Goal: Information Seeking & Learning: Learn about a topic

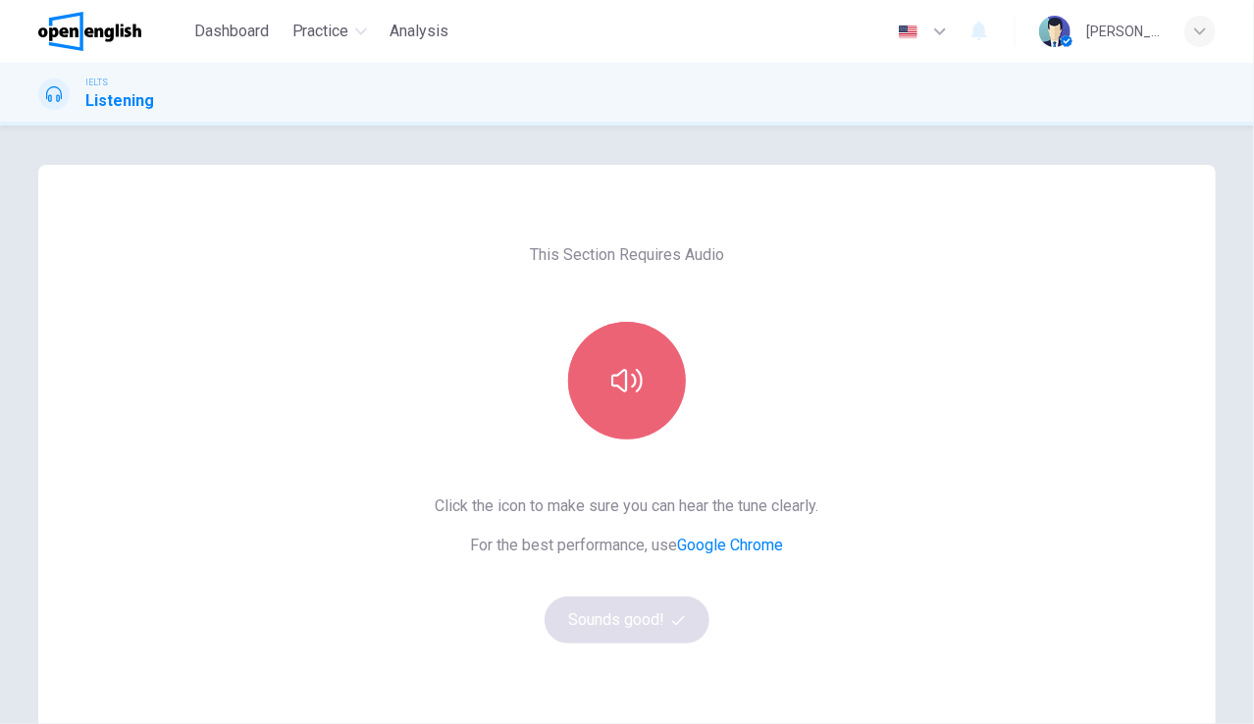
click at [626, 365] on icon "button" at bounding box center [626, 380] width 31 height 31
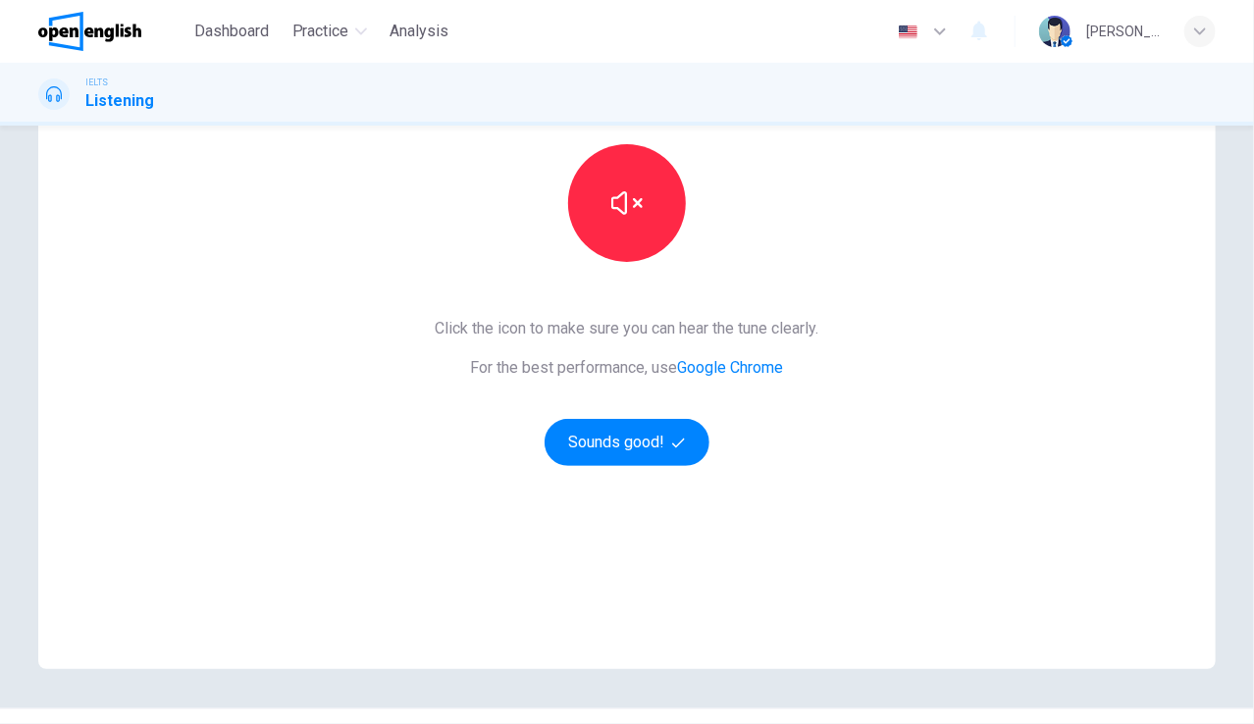
scroll to position [224, 0]
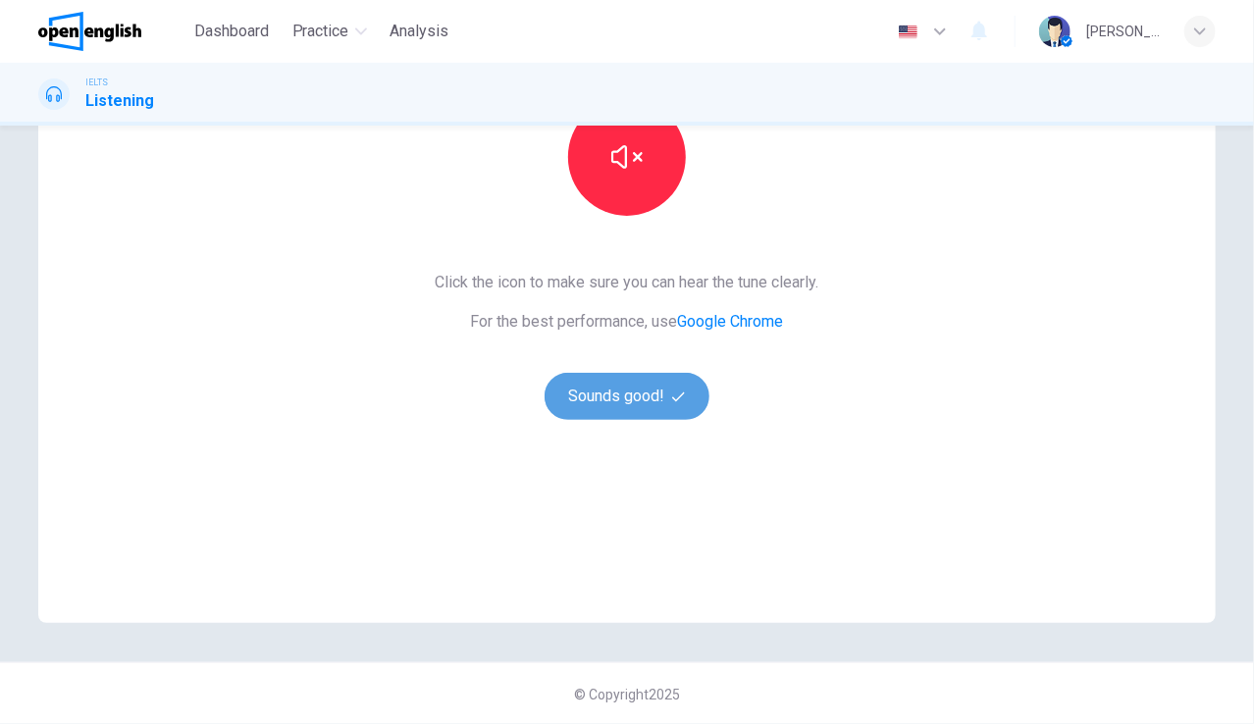
click at [638, 400] on button "Sounds good!" at bounding box center [626, 396] width 165 height 47
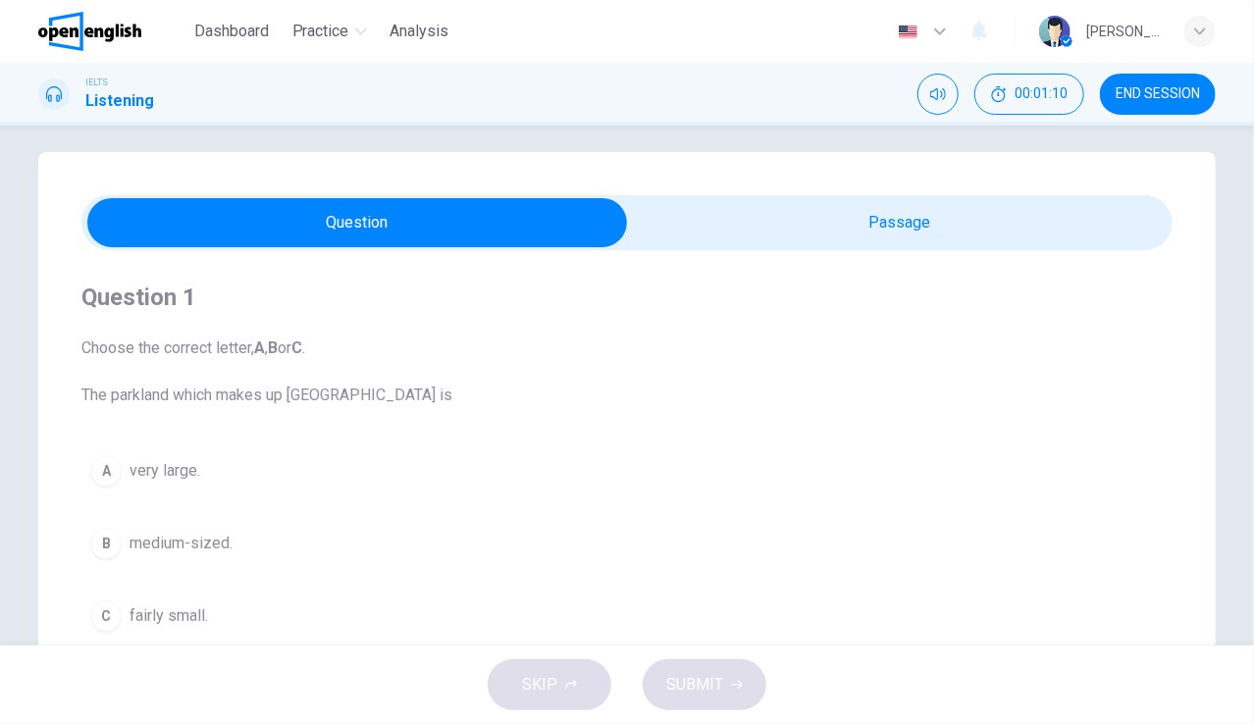
scroll to position [0, 0]
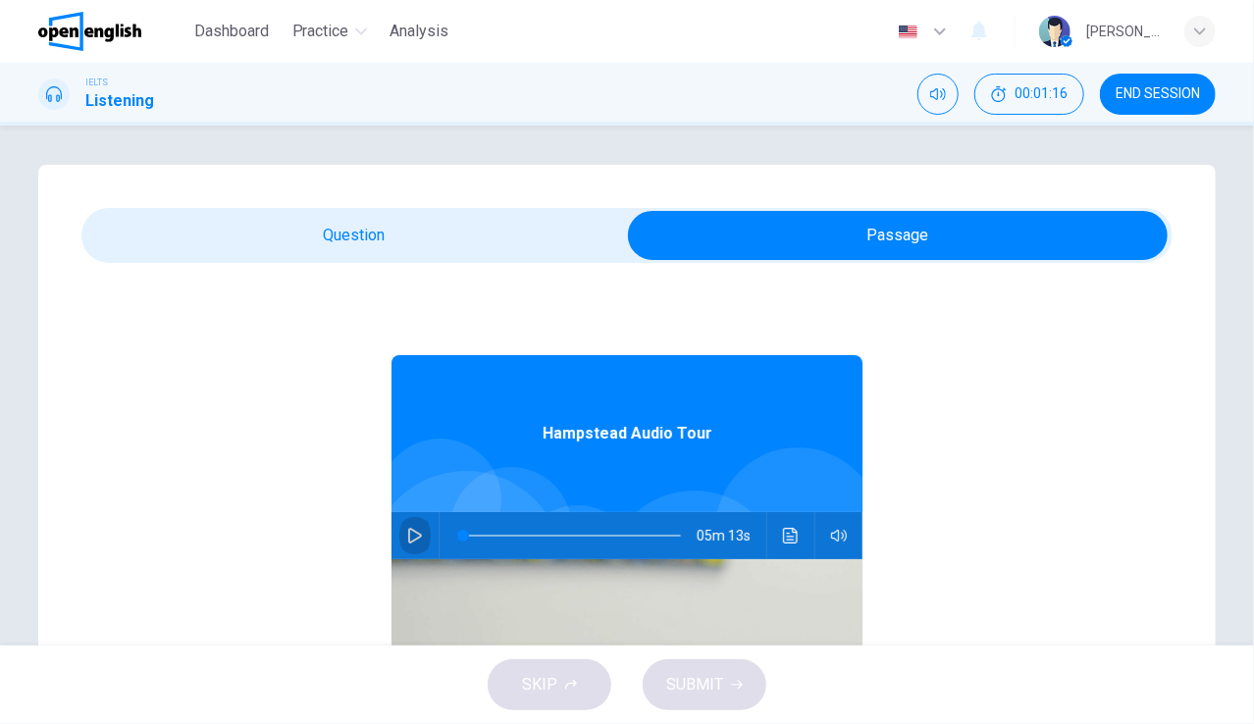
click at [408, 538] on icon "button" at bounding box center [415, 536] width 14 height 16
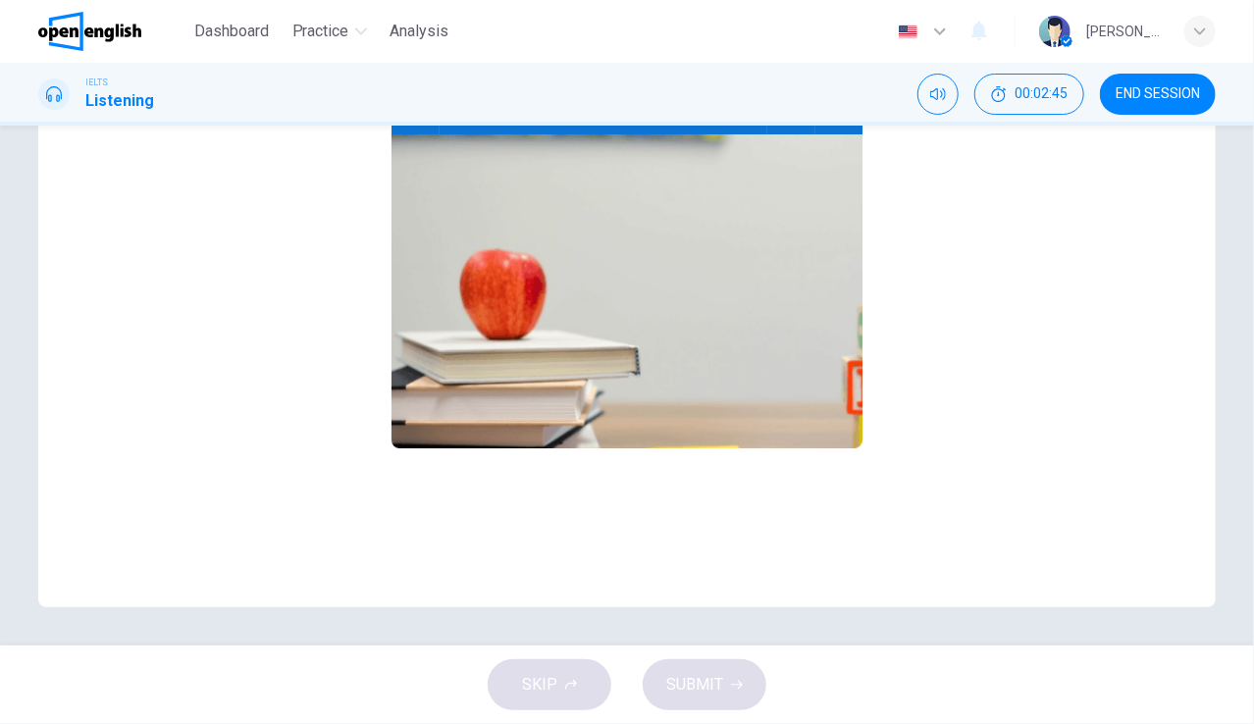
scroll to position [110, 0]
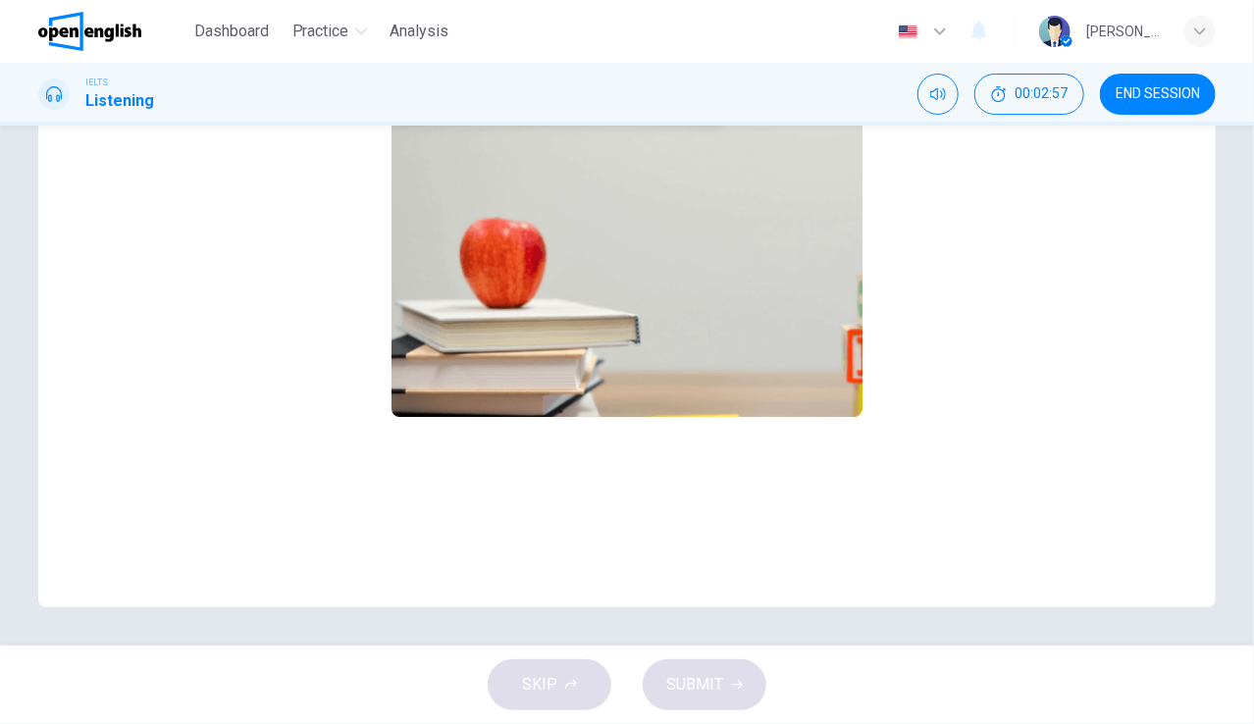
click at [1173, 96] on span "END SESSION" at bounding box center [1157, 94] width 84 height 16
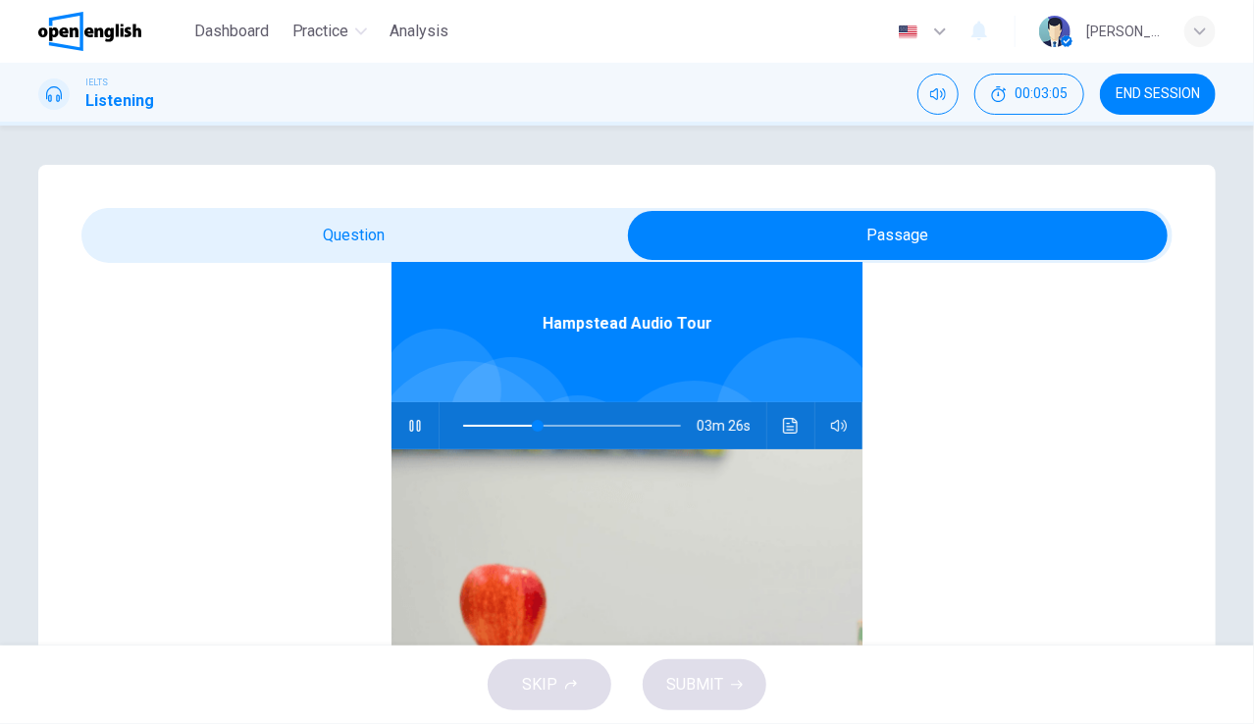
scroll to position [0, 0]
type input "**"
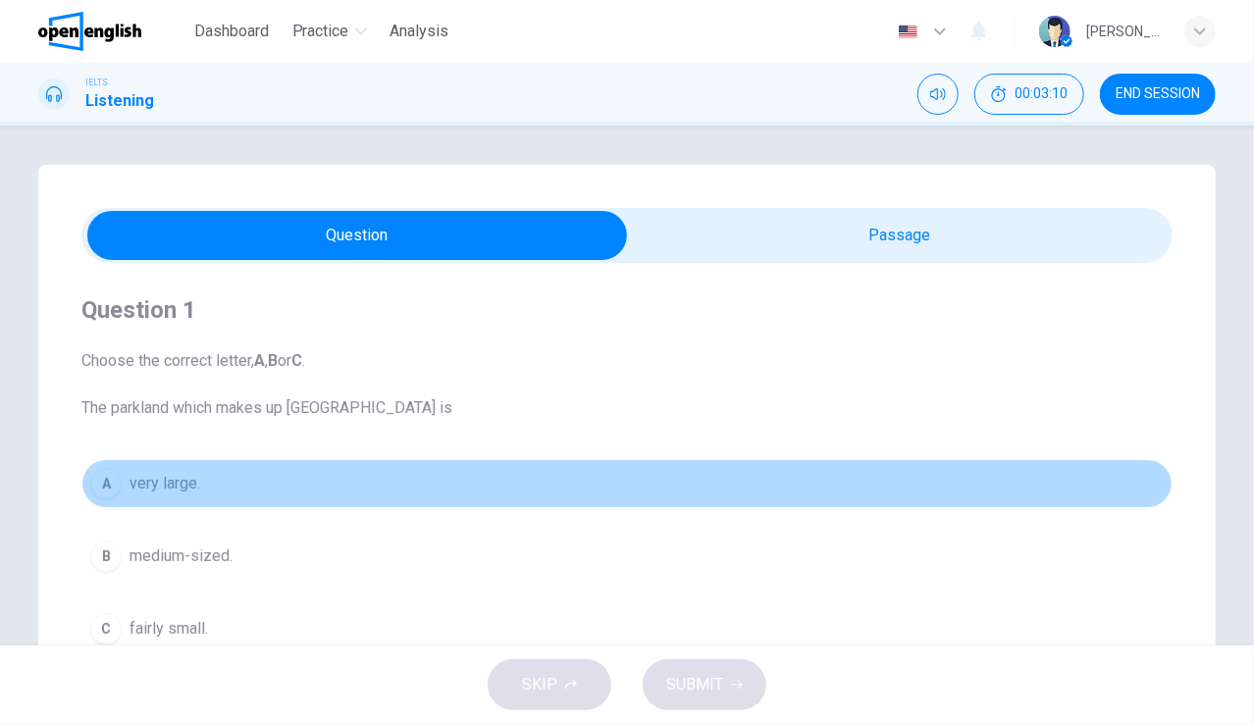
click at [179, 487] on span "very large." at bounding box center [164, 484] width 71 height 24
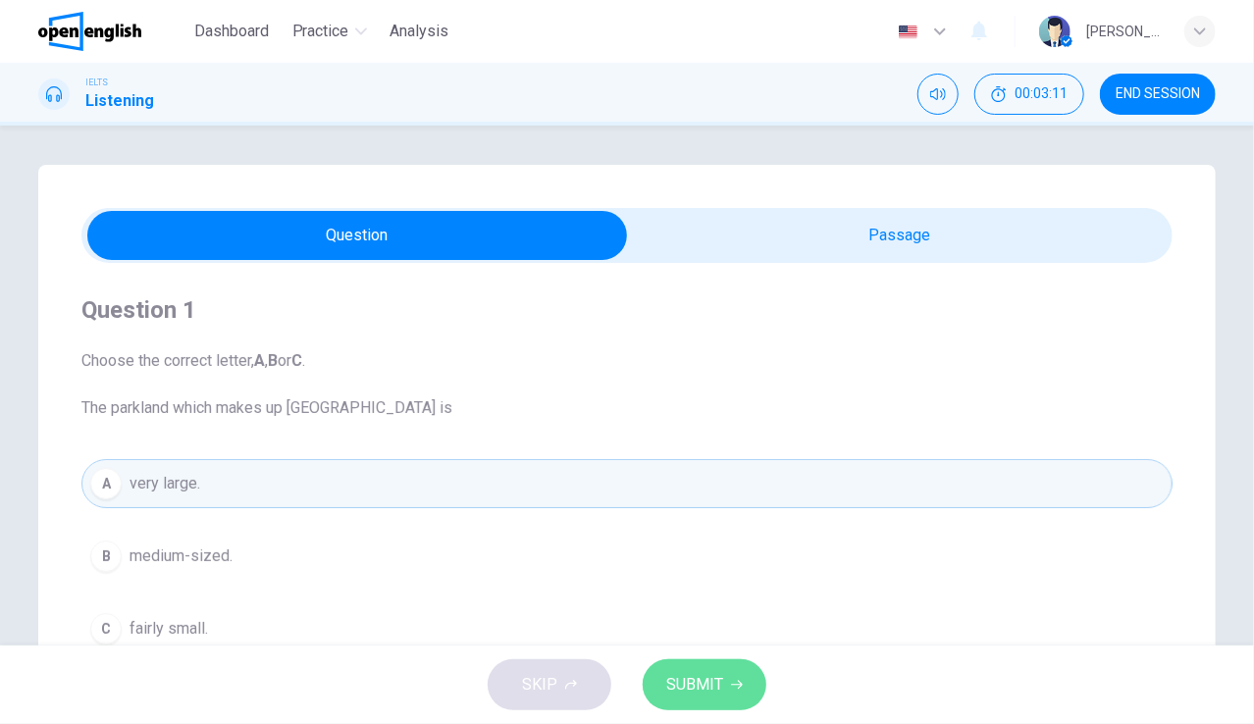
click at [687, 672] on span "SUBMIT" at bounding box center [694, 684] width 57 height 27
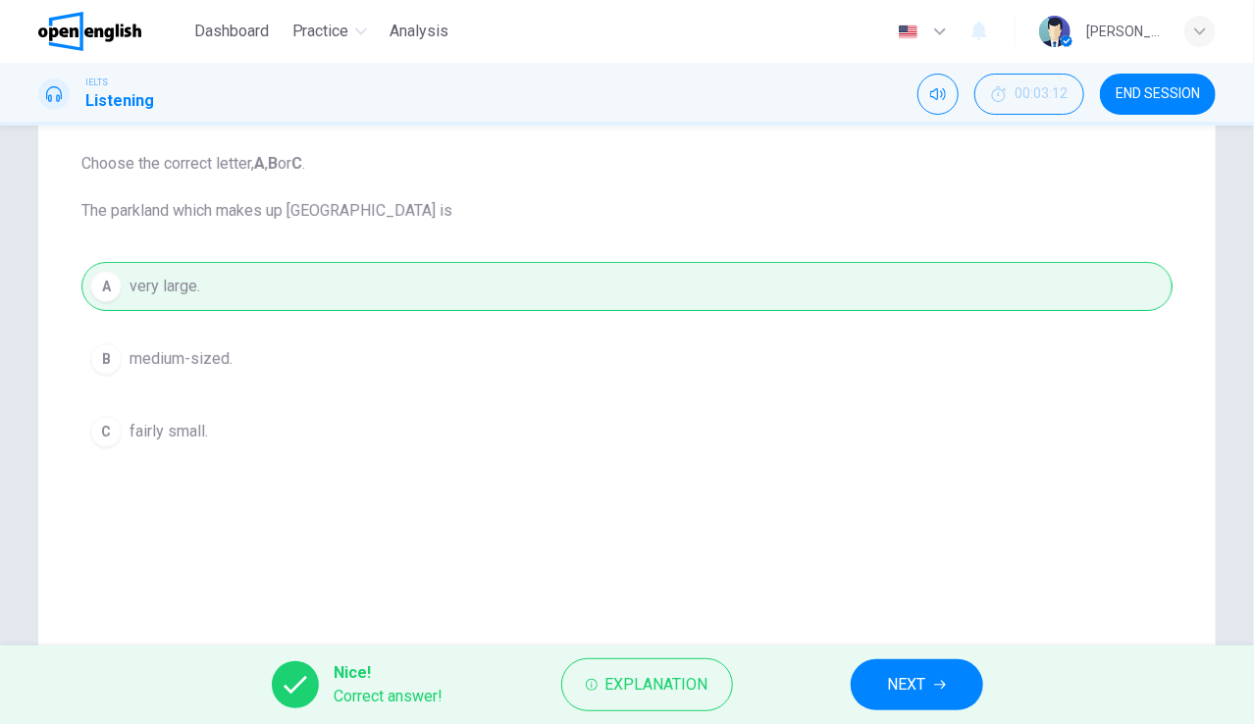
scroll to position [235, 0]
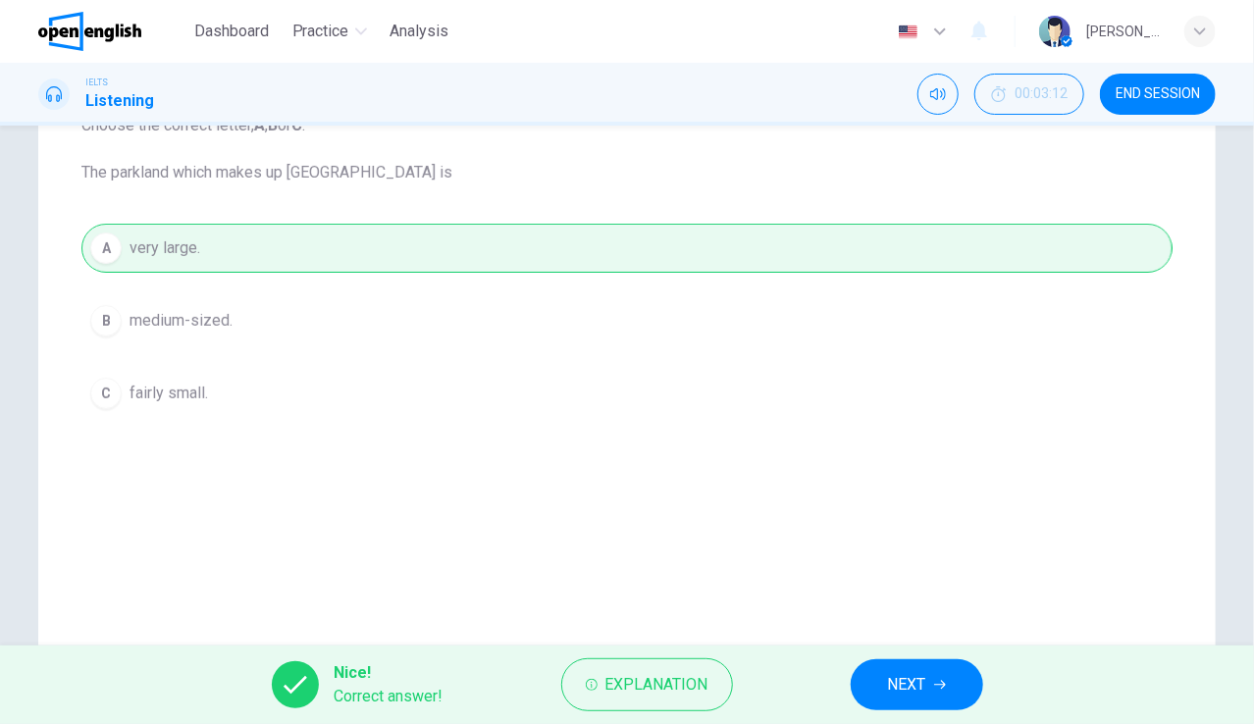
click at [1209, 639] on div "Question 1 Choose the correct letter, A , B or C . The parkland which makes up …" at bounding box center [626, 323] width 1177 height 789
click at [919, 672] on span "NEXT" at bounding box center [907, 684] width 38 height 27
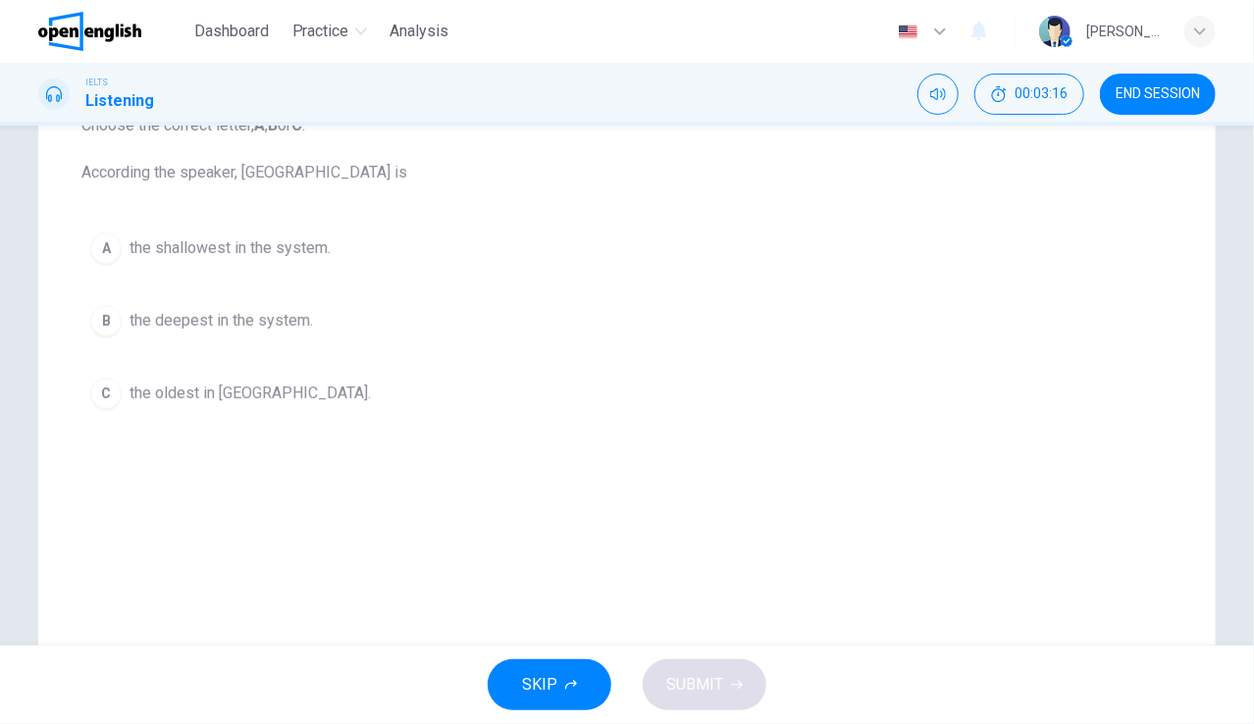
click at [1252, 125] on div "IELTS Listening 00:03:16 END SESSION" at bounding box center [627, 94] width 1254 height 63
click at [938, 100] on icon "Mute" at bounding box center [938, 94] width 16 height 16
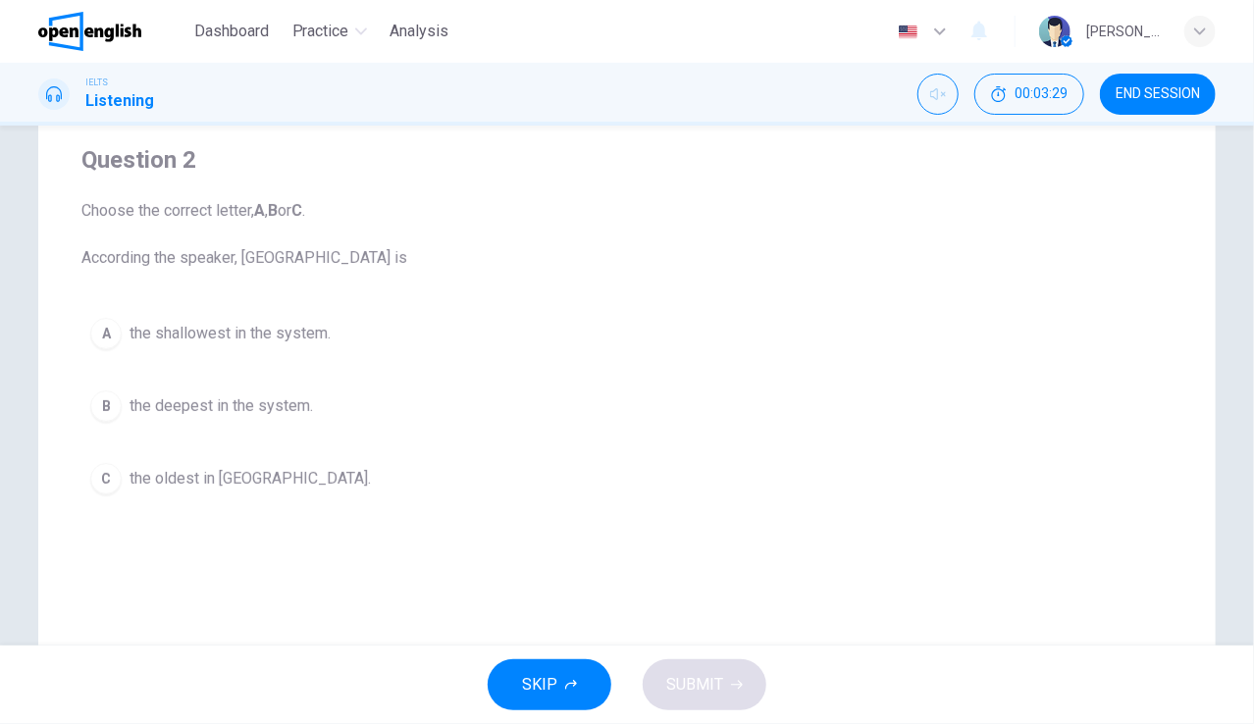
scroll to position [111, 0]
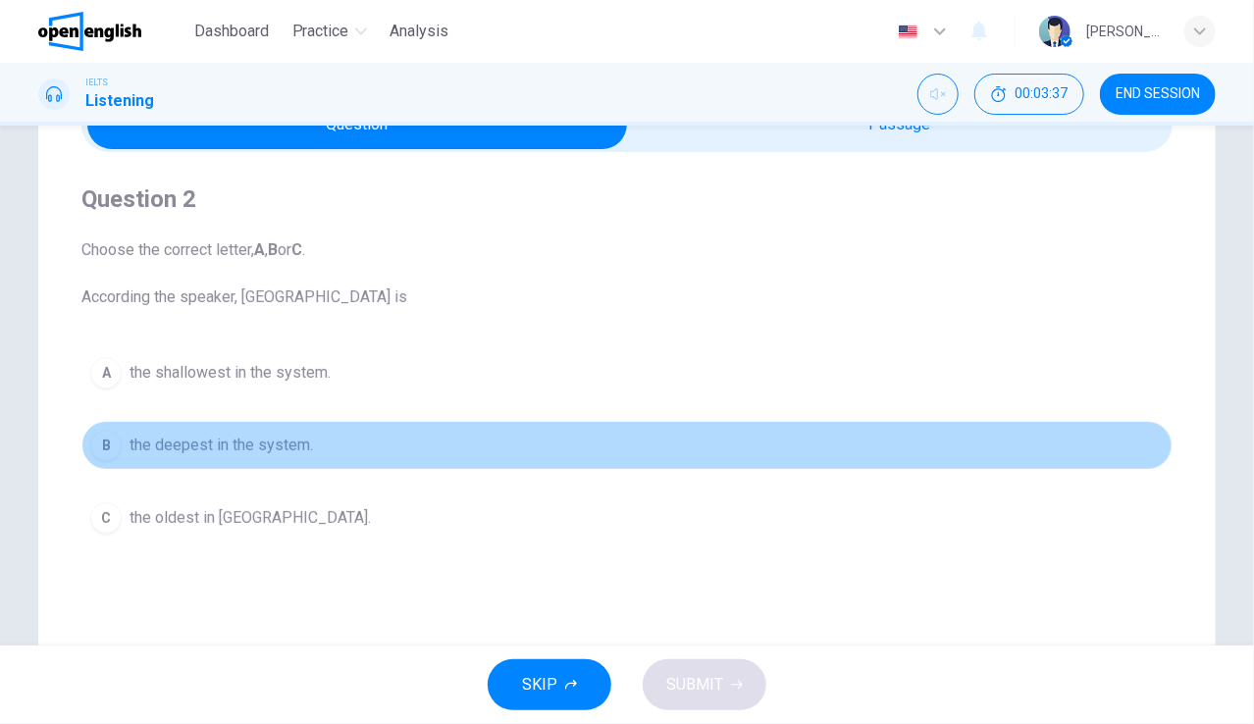
click at [268, 445] on span "the deepest in the system." at bounding box center [220, 446] width 183 height 24
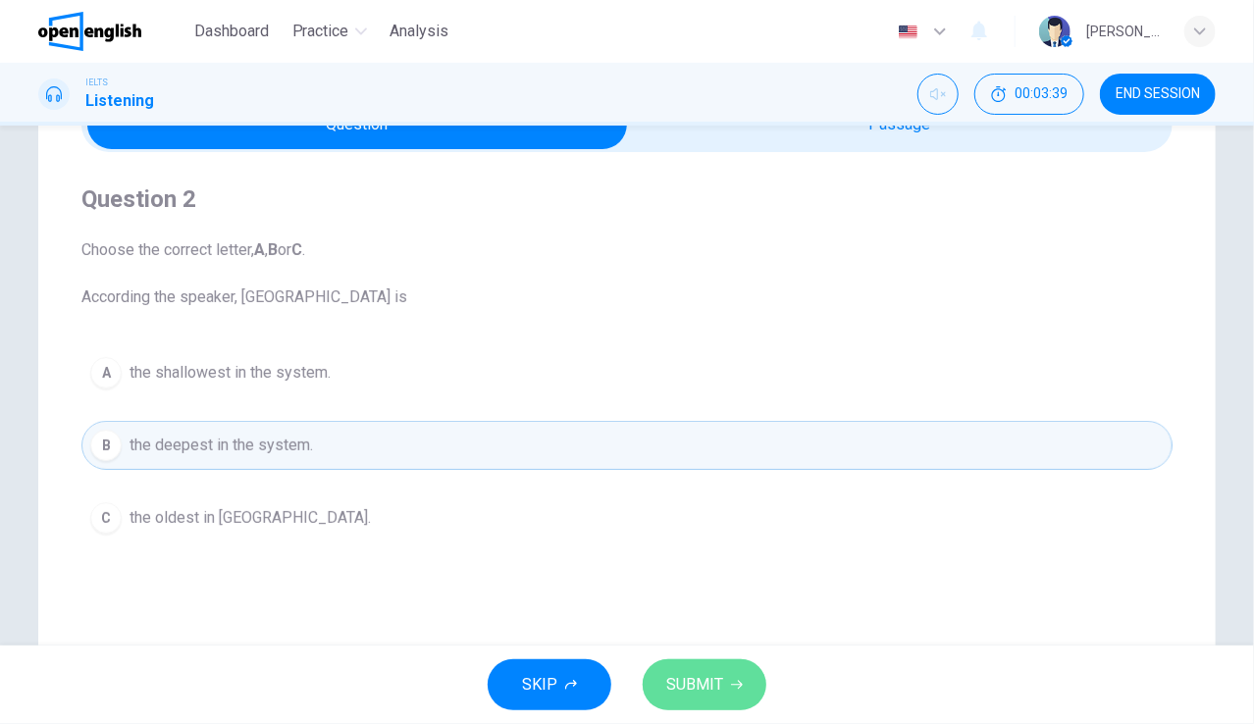
click at [671, 679] on span "SUBMIT" at bounding box center [694, 684] width 57 height 27
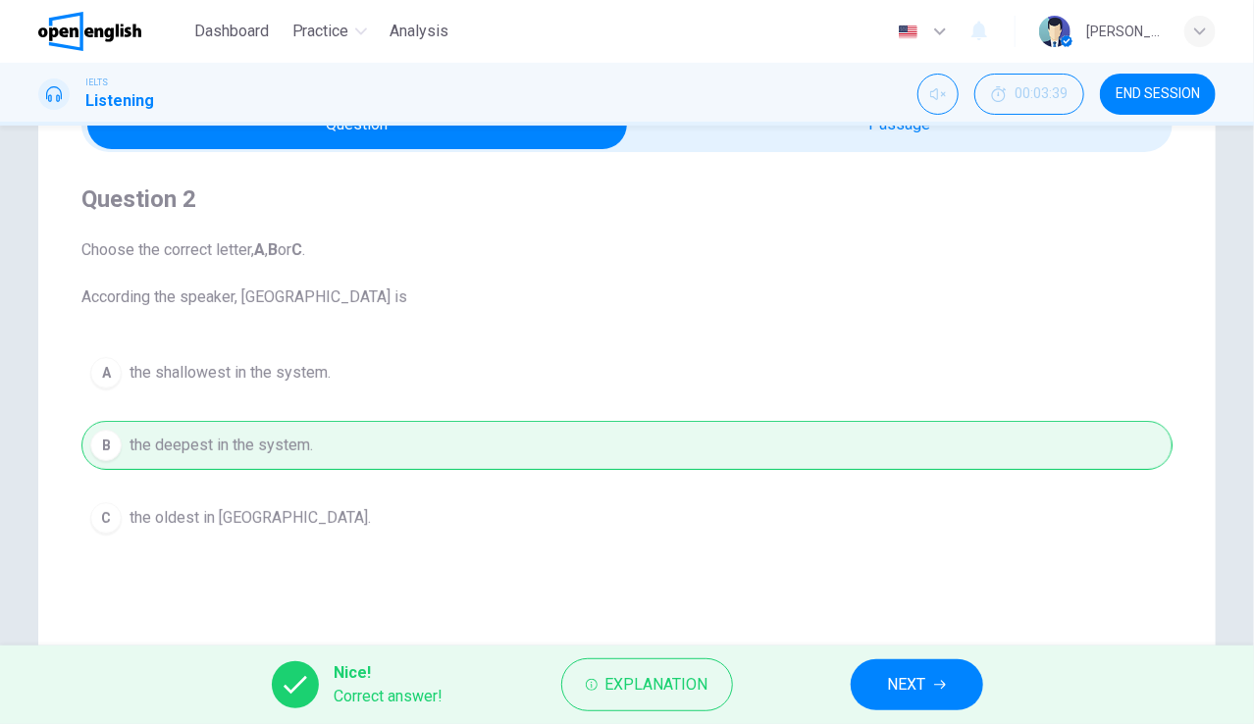
click at [1243, 641] on div "Question 2 Choose the correct letter, A , B or C . According the speaker, Hamps…" at bounding box center [627, 386] width 1254 height 520
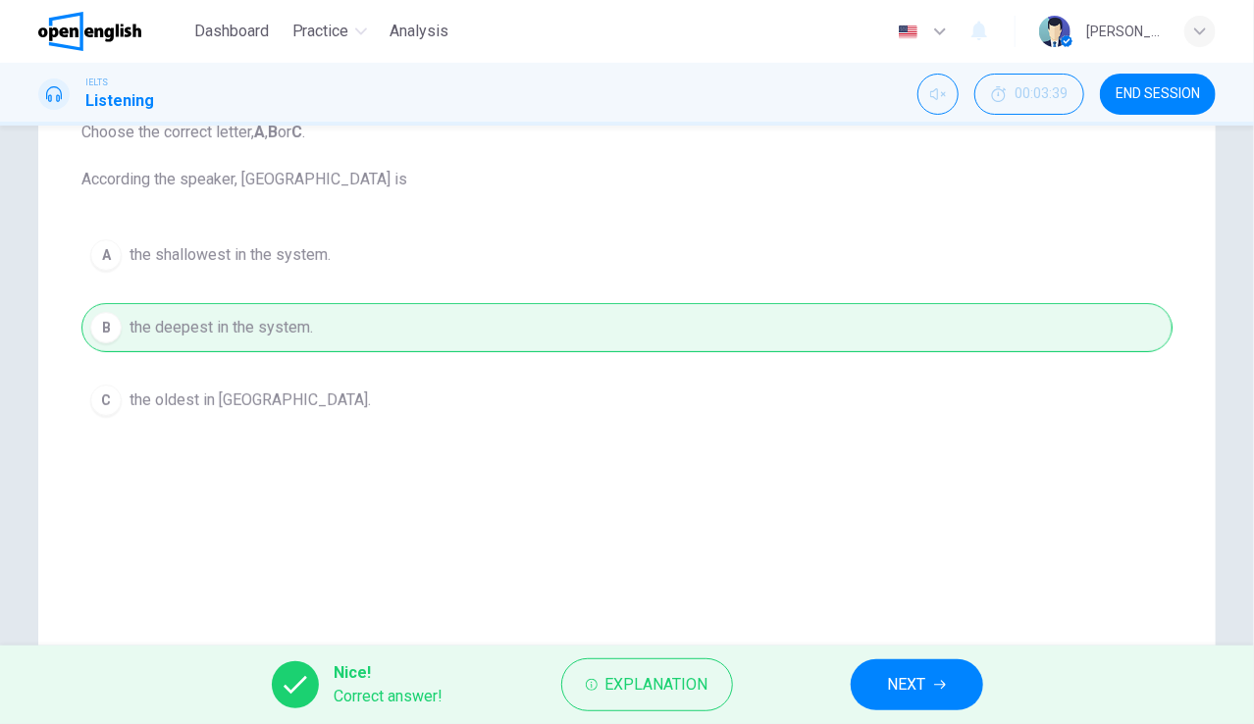
scroll to position [268, 0]
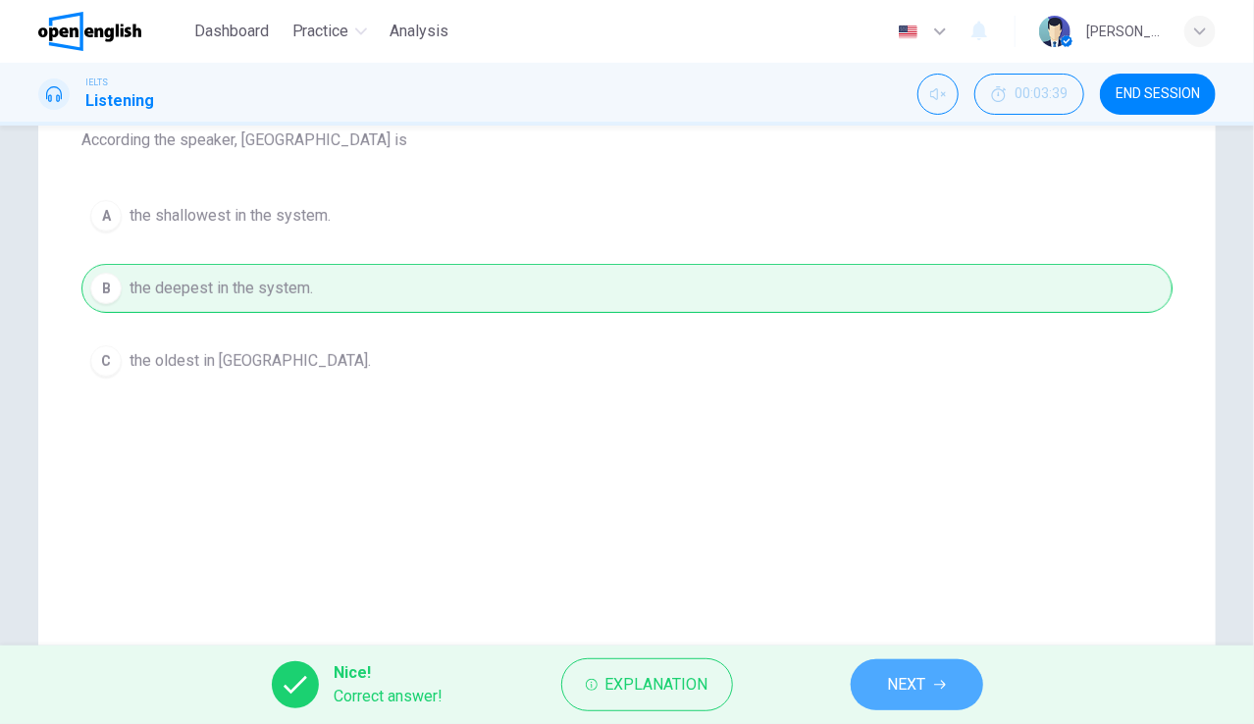
click at [889, 664] on button "NEXT" at bounding box center [916, 684] width 132 height 51
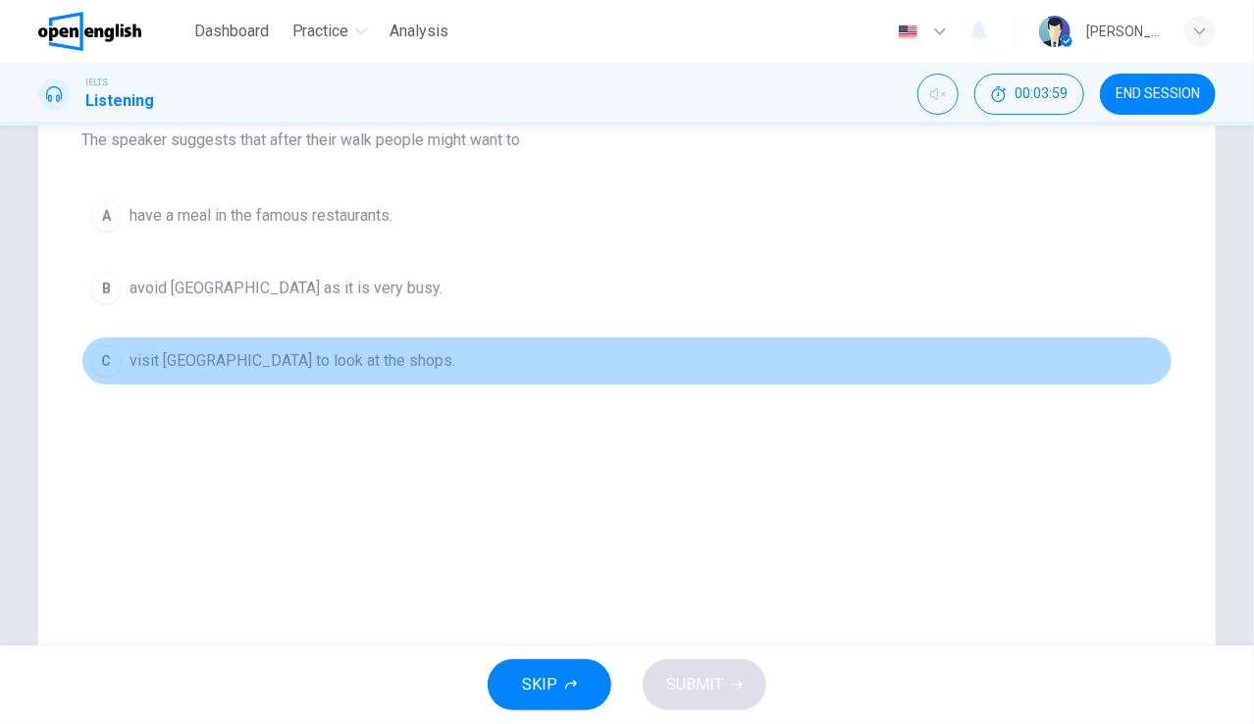
click at [250, 360] on span "visit Hampstead village to look at the shops." at bounding box center [292, 361] width 326 height 24
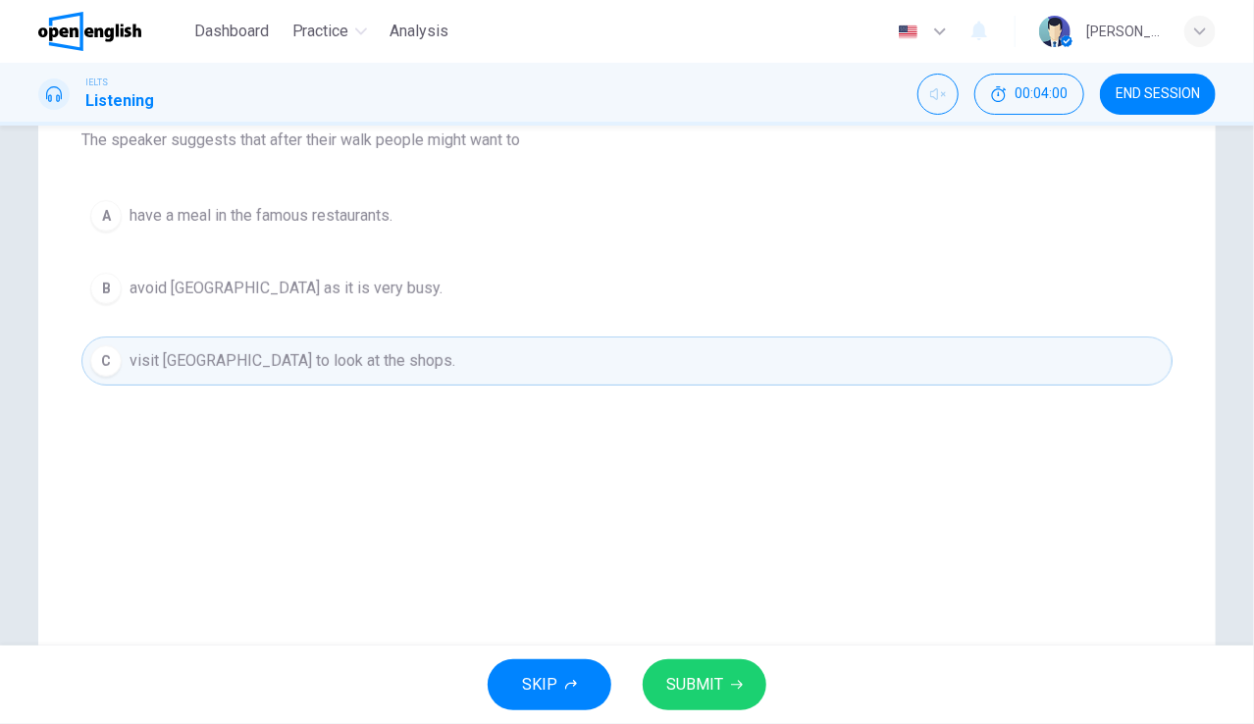
click at [710, 671] on span "SUBMIT" at bounding box center [694, 684] width 57 height 27
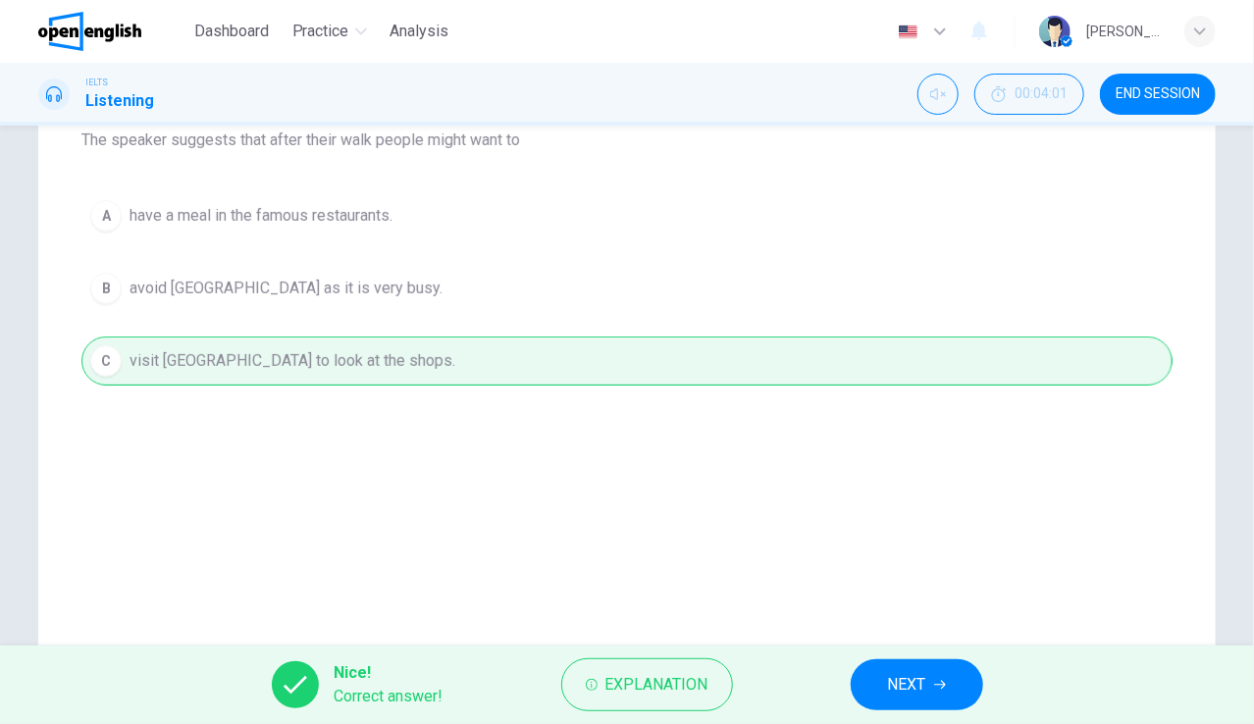
click at [922, 683] on span "NEXT" at bounding box center [907, 684] width 38 height 27
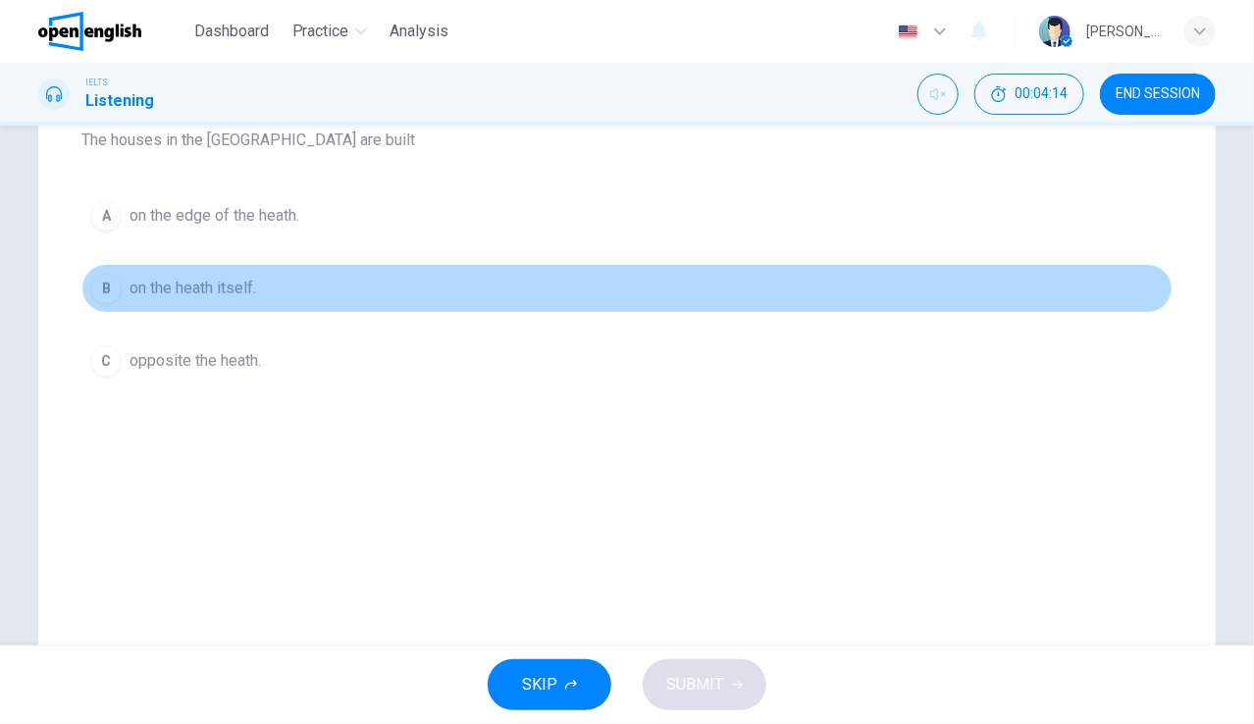
click at [208, 295] on span "on the heath itself." at bounding box center [192, 289] width 127 height 24
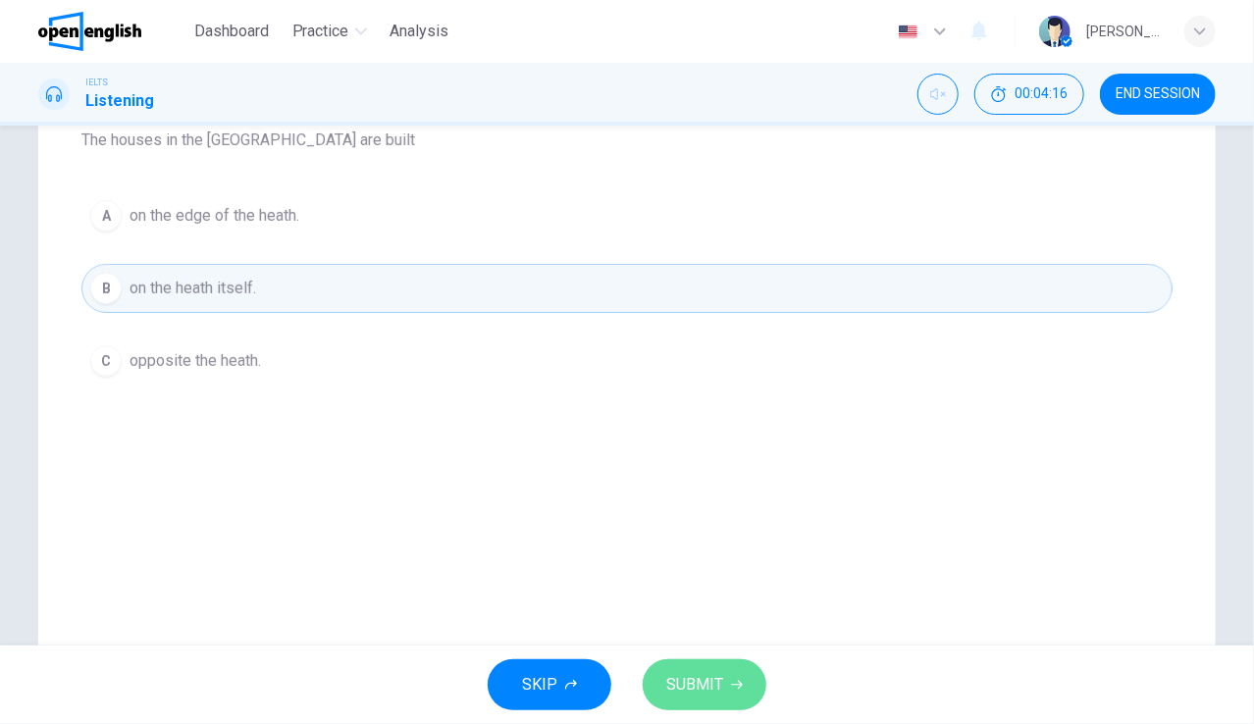
click at [701, 661] on button "SUBMIT" at bounding box center [704, 684] width 124 height 51
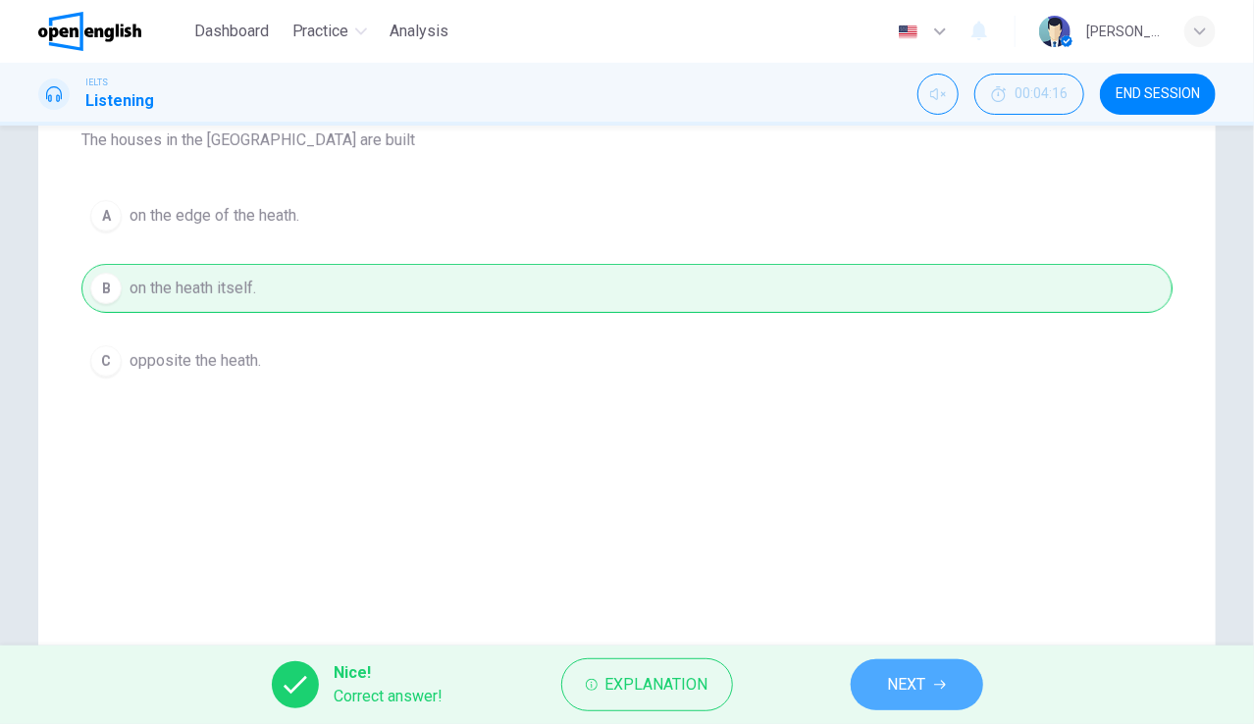
click at [926, 671] on span "NEXT" at bounding box center [907, 684] width 38 height 27
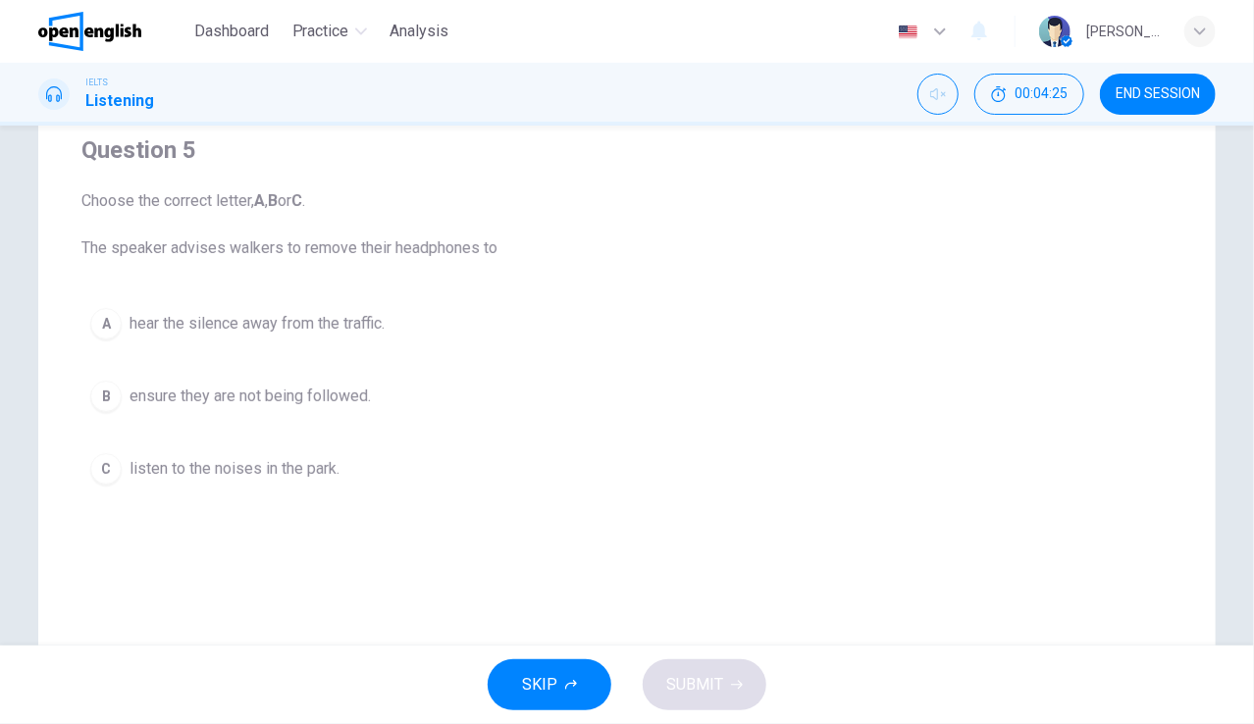
scroll to position [150, 0]
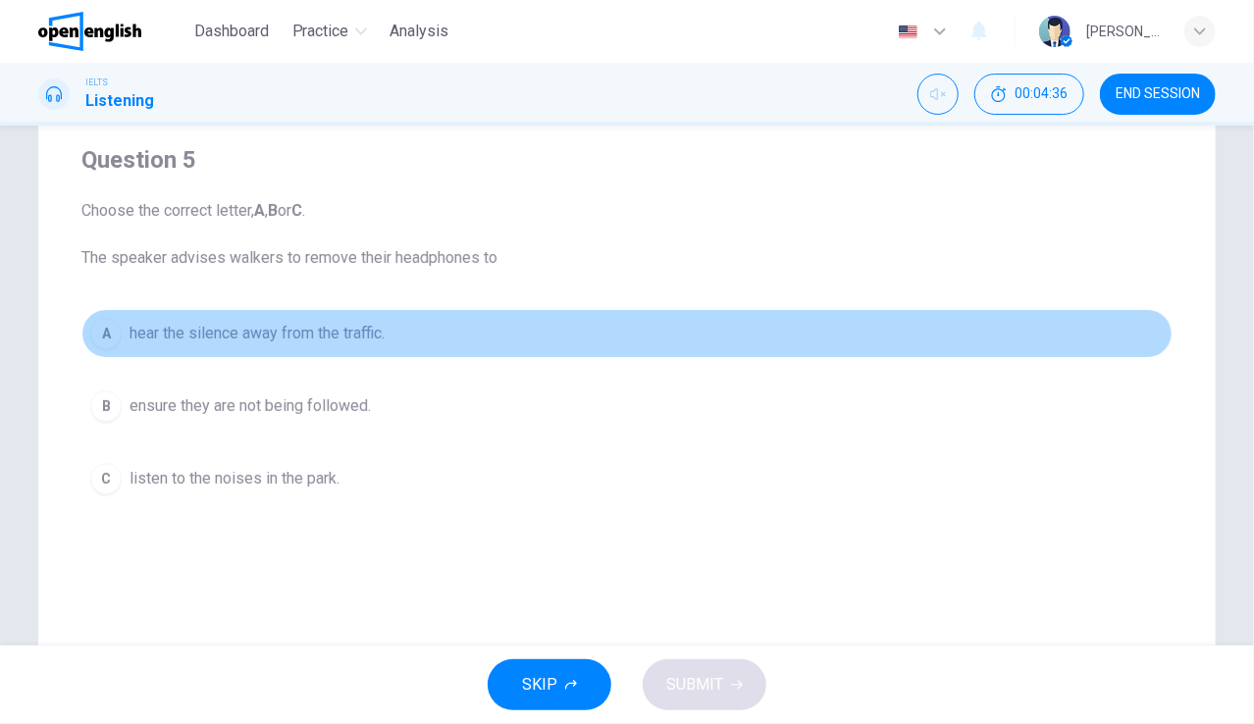
click at [286, 350] on button "A hear the silence away from the traffic." at bounding box center [626, 333] width 1091 height 49
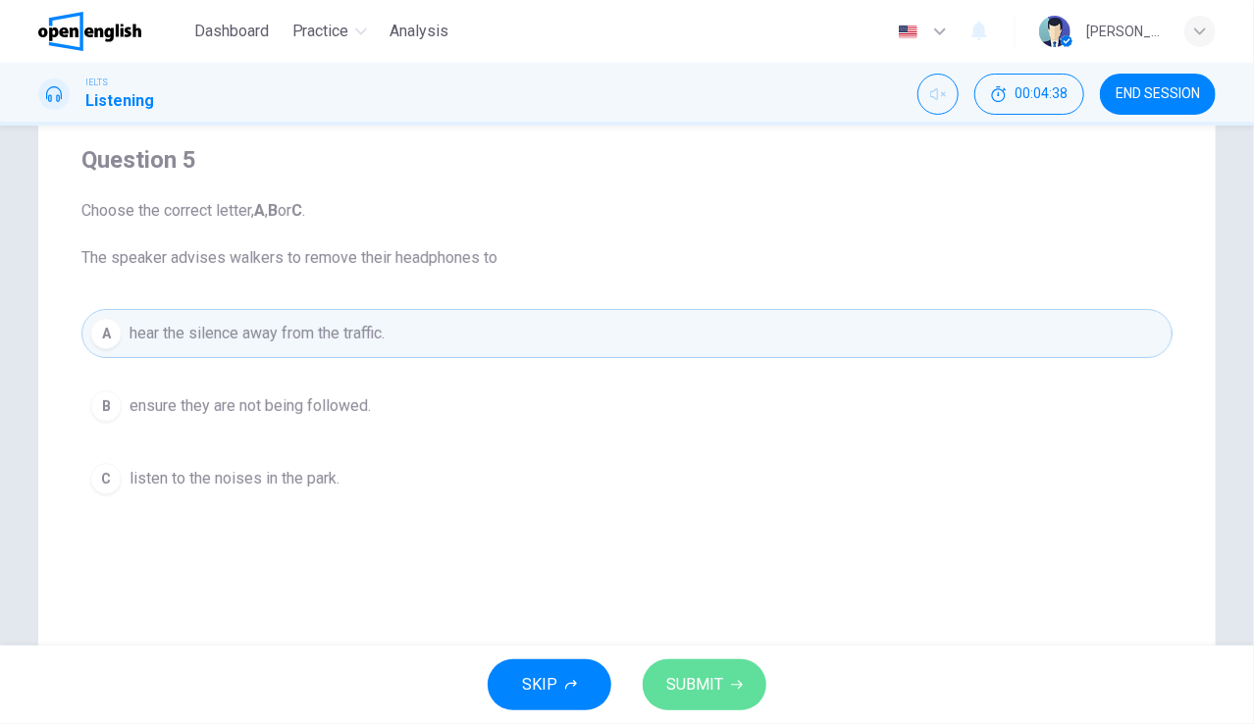
click at [728, 676] on button "SUBMIT" at bounding box center [704, 684] width 124 height 51
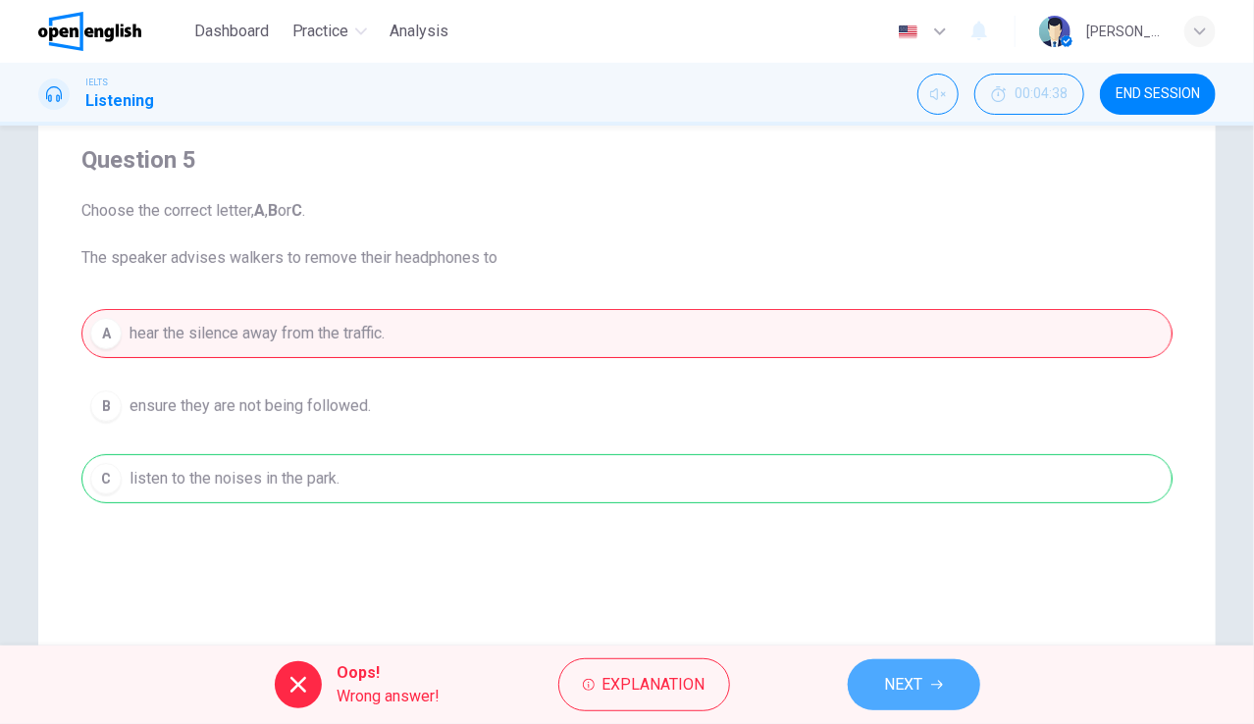
click at [915, 669] on button "NEXT" at bounding box center [913, 684] width 132 height 51
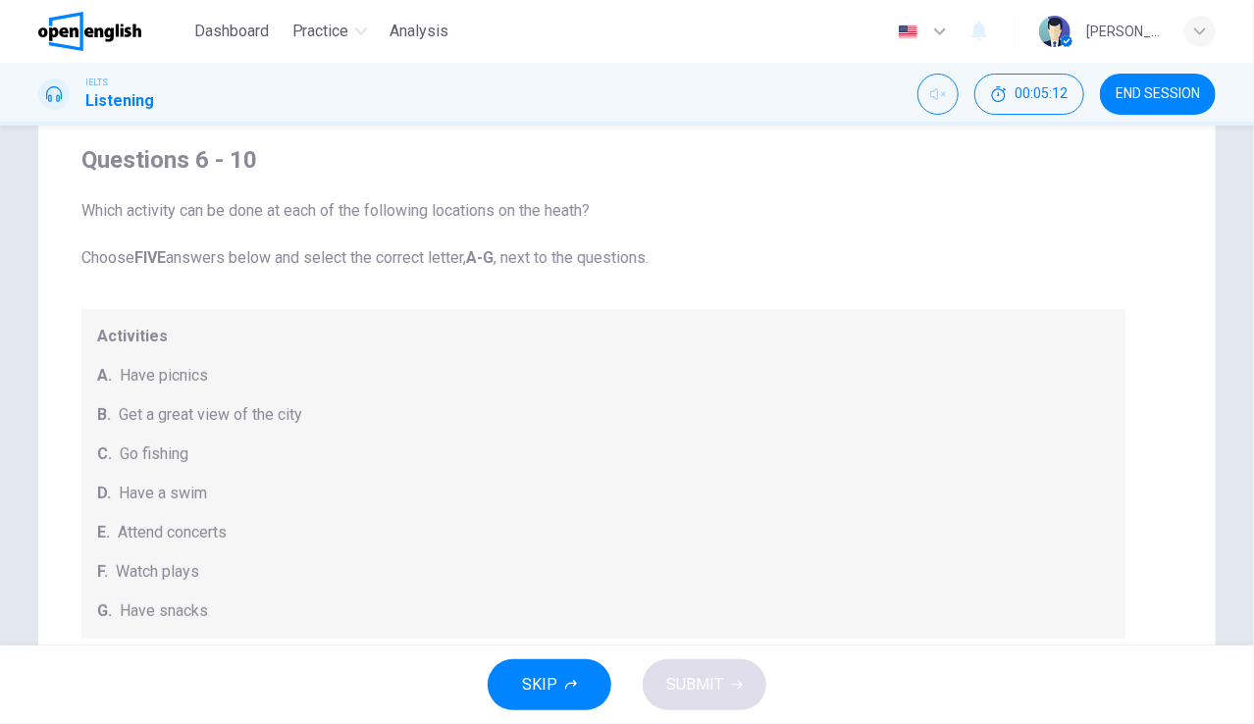
click at [170, 377] on span "Have picnics" at bounding box center [164, 376] width 88 height 24
click at [101, 373] on span "A." at bounding box center [104, 376] width 15 height 24
click at [176, 376] on span "Have picnics" at bounding box center [164, 376] width 88 height 24
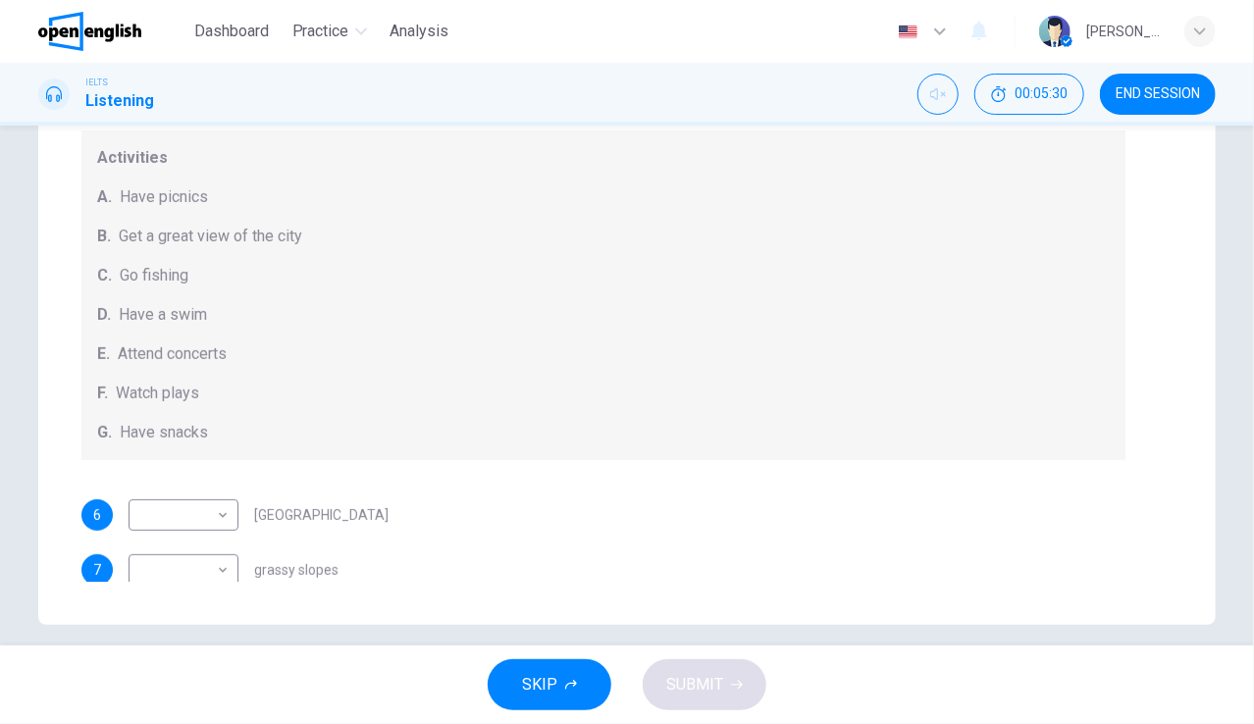
scroll to position [346, 0]
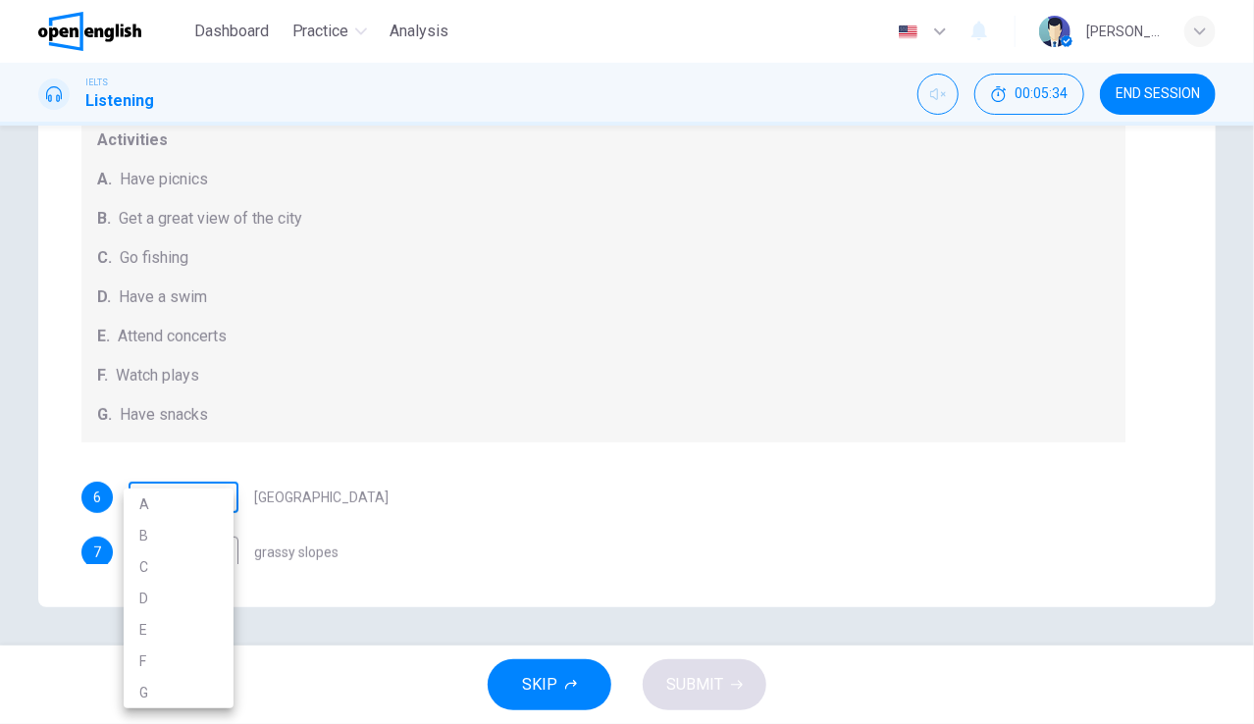
click at [220, 495] on body "This site uses cookies, as explained in our Privacy Policy . If you agree to th…" at bounding box center [627, 362] width 1254 height 724
click at [413, 479] on div at bounding box center [627, 362] width 1254 height 724
click at [219, 494] on body "This site uses cookies, as explained in our Privacy Policy . If you agree to th…" at bounding box center [627, 362] width 1254 height 724
click at [1160, 554] on div at bounding box center [627, 362] width 1254 height 724
click at [1160, 554] on div "A B C D E F G" at bounding box center [627, 362] width 1254 height 724
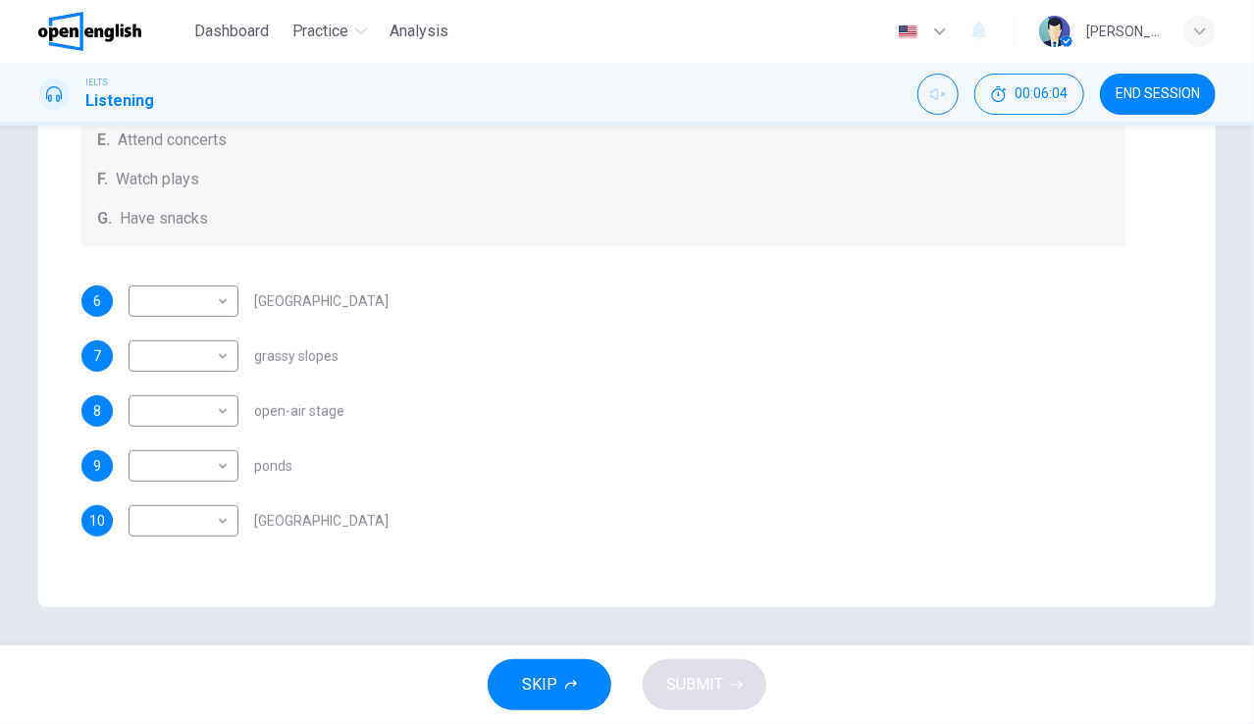
scroll to position [200, 0]
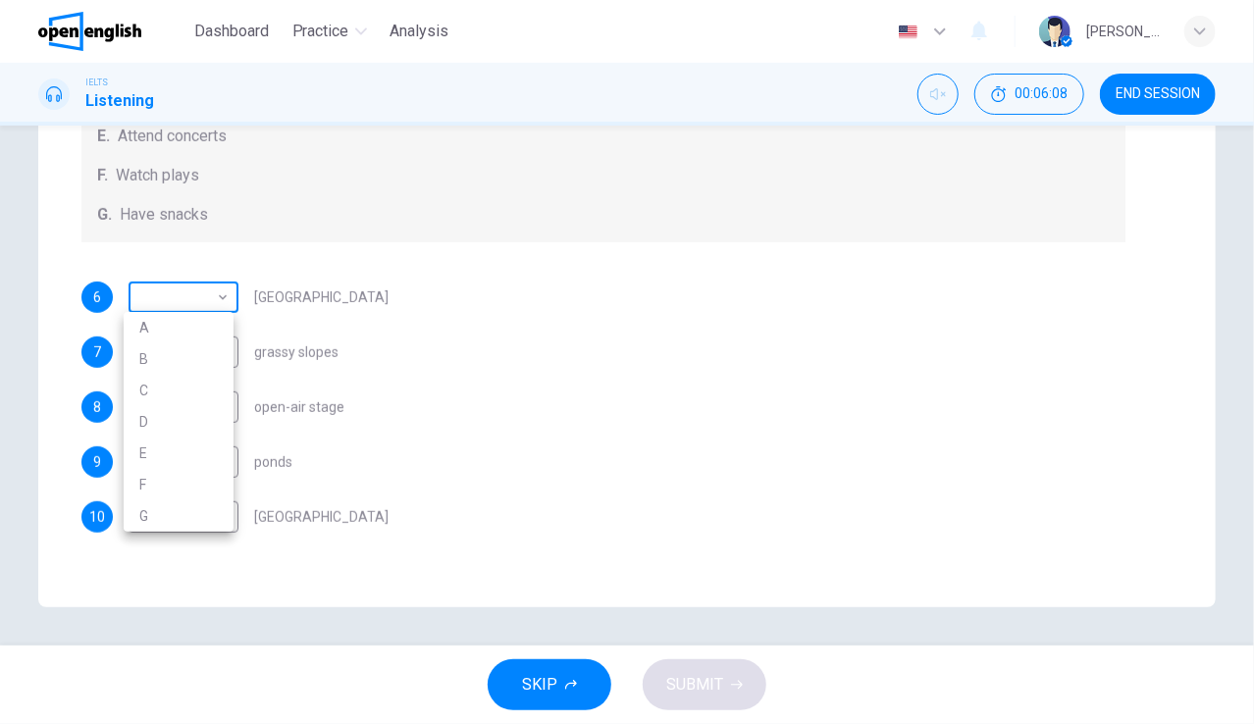
click at [218, 298] on body "This site uses cookies, as explained in our Privacy Policy . If you agree to th…" at bounding box center [627, 362] width 1254 height 724
click at [146, 520] on li "G" at bounding box center [179, 515] width 110 height 31
type input "*"
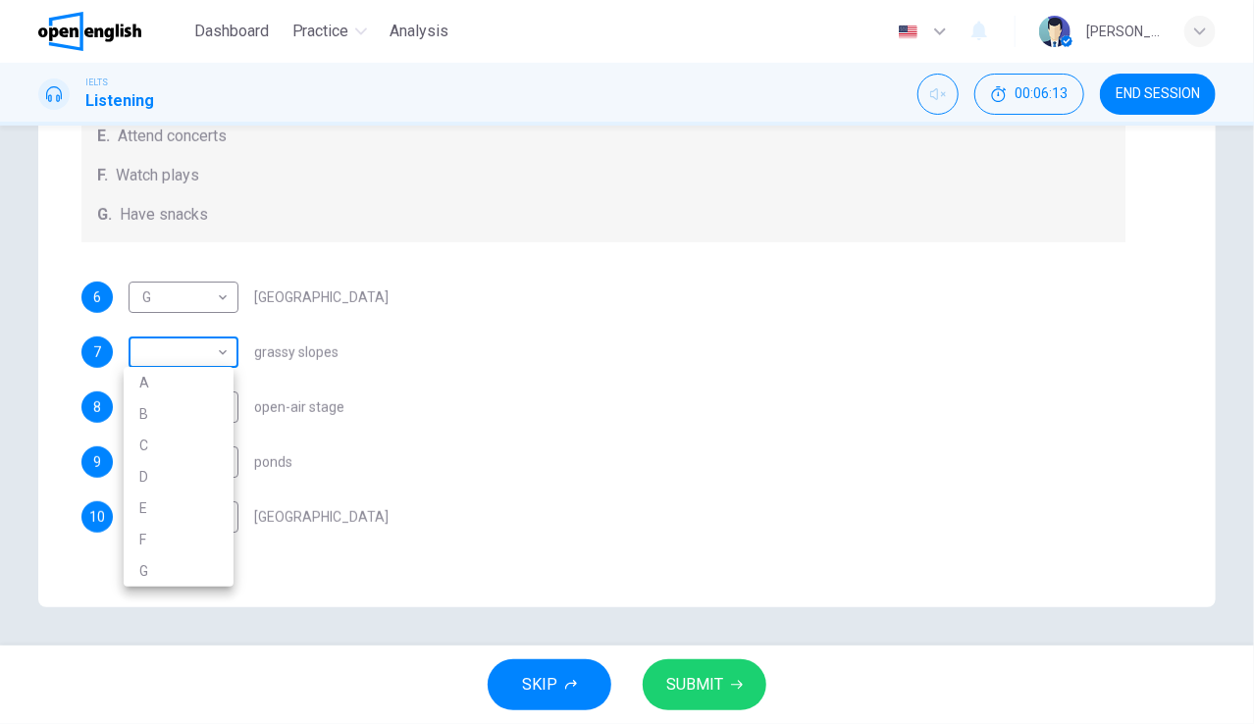
click at [226, 346] on body "This site uses cookies, as explained in our Privacy Policy . If you agree to th…" at bounding box center [627, 362] width 1254 height 724
click at [1201, 29] on div at bounding box center [627, 362] width 1254 height 724
click at [1201, 29] on icon "button" at bounding box center [1200, 32] width 12 height 12
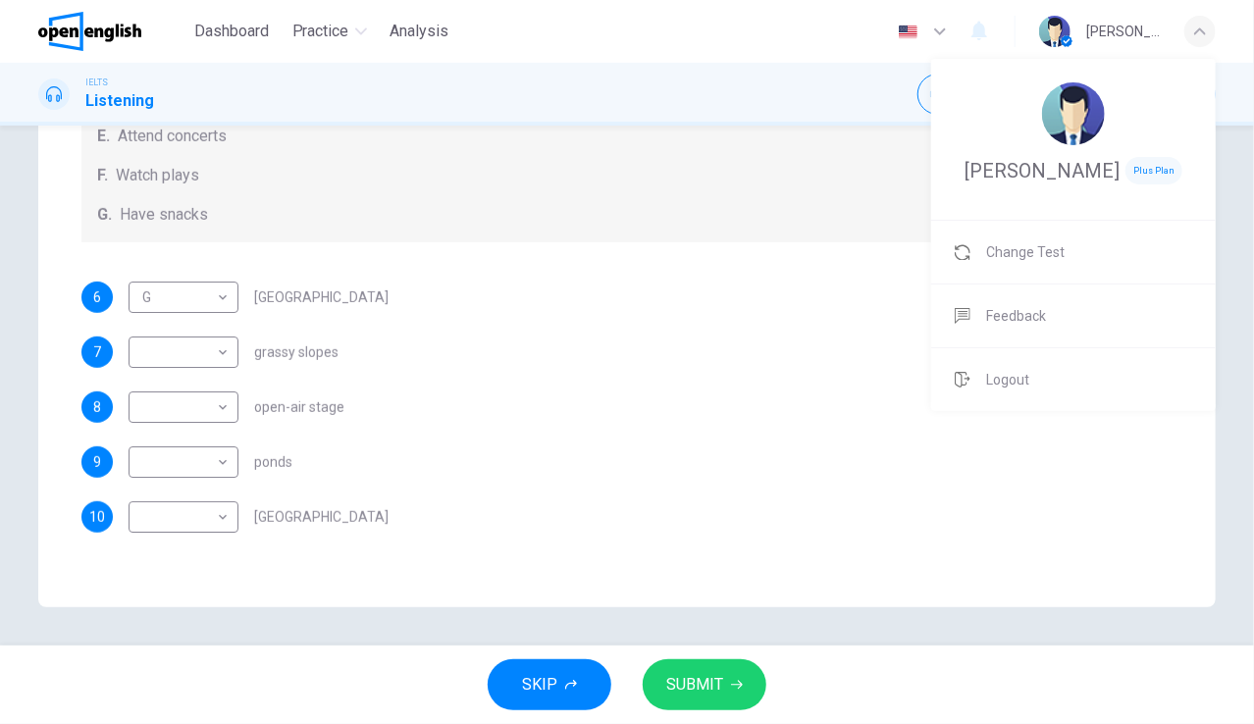
click at [737, 395] on div at bounding box center [627, 362] width 1254 height 724
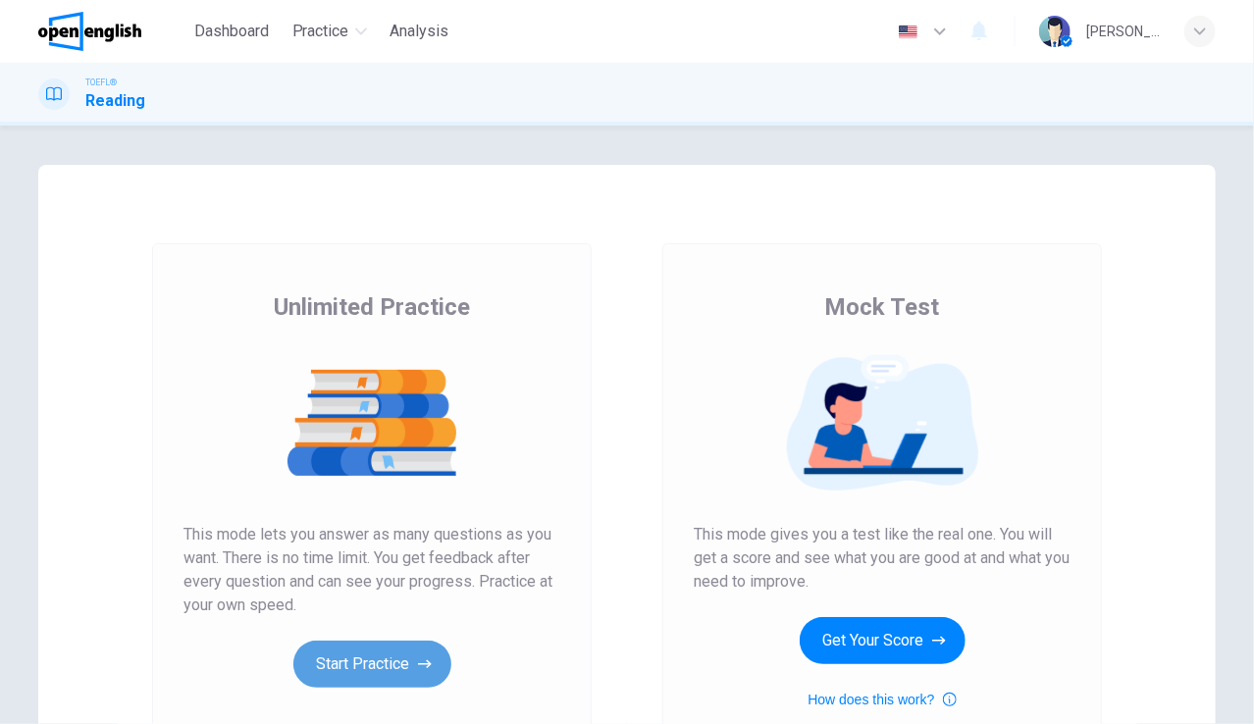
click at [375, 651] on button "Start Practice" at bounding box center [372, 663] width 158 height 47
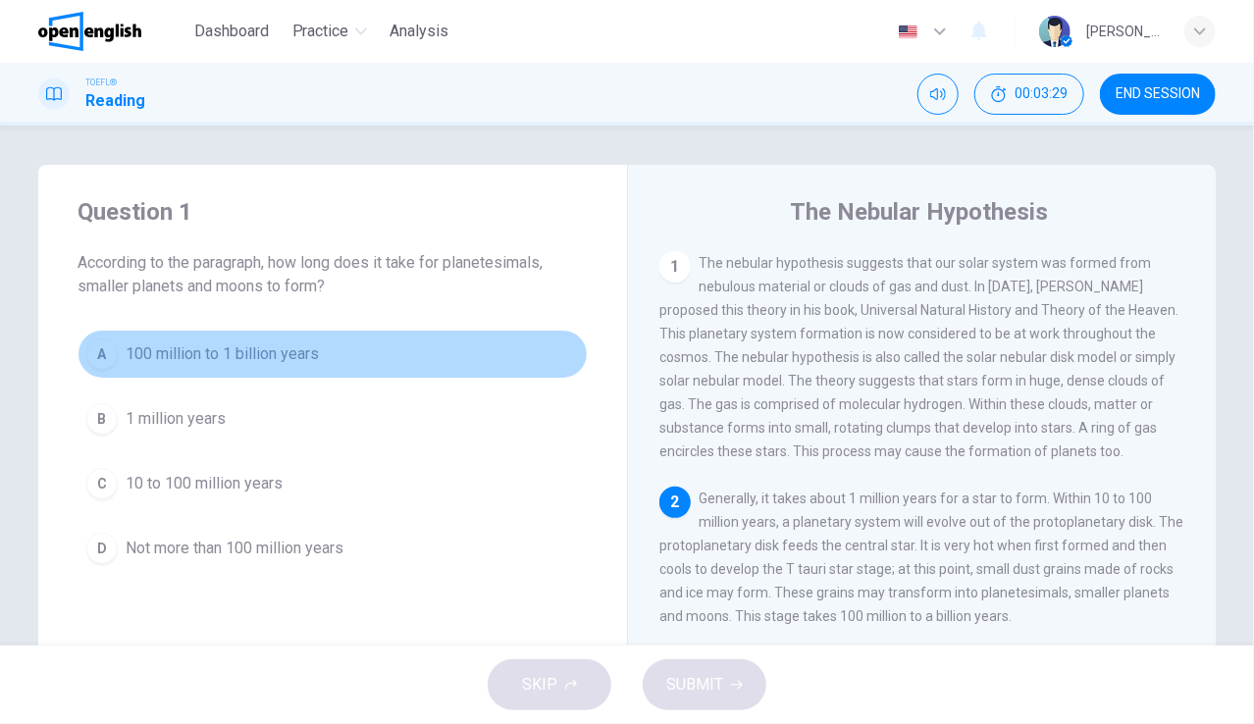
click at [98, 363] on div "A" at bounding box center [101, 353] width 31 height 31
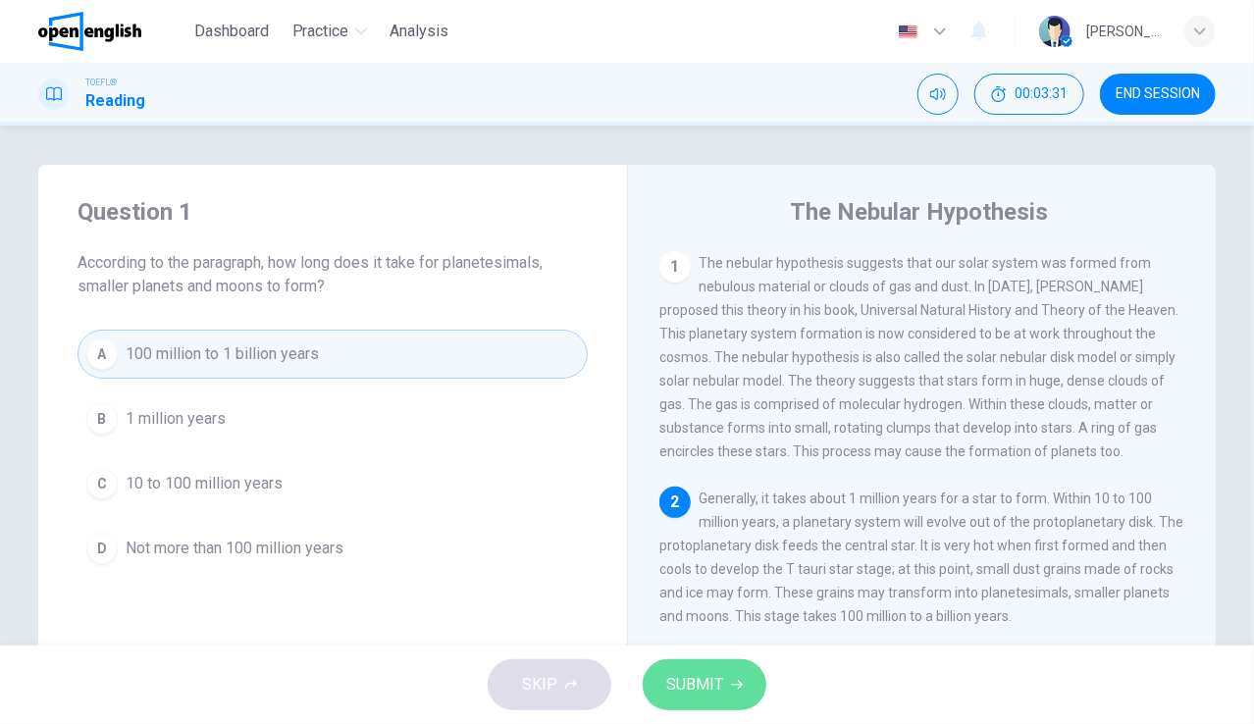
click at [709, 672] on span "SUBMIT" at bounding box center [694, 684] width 57 height 27
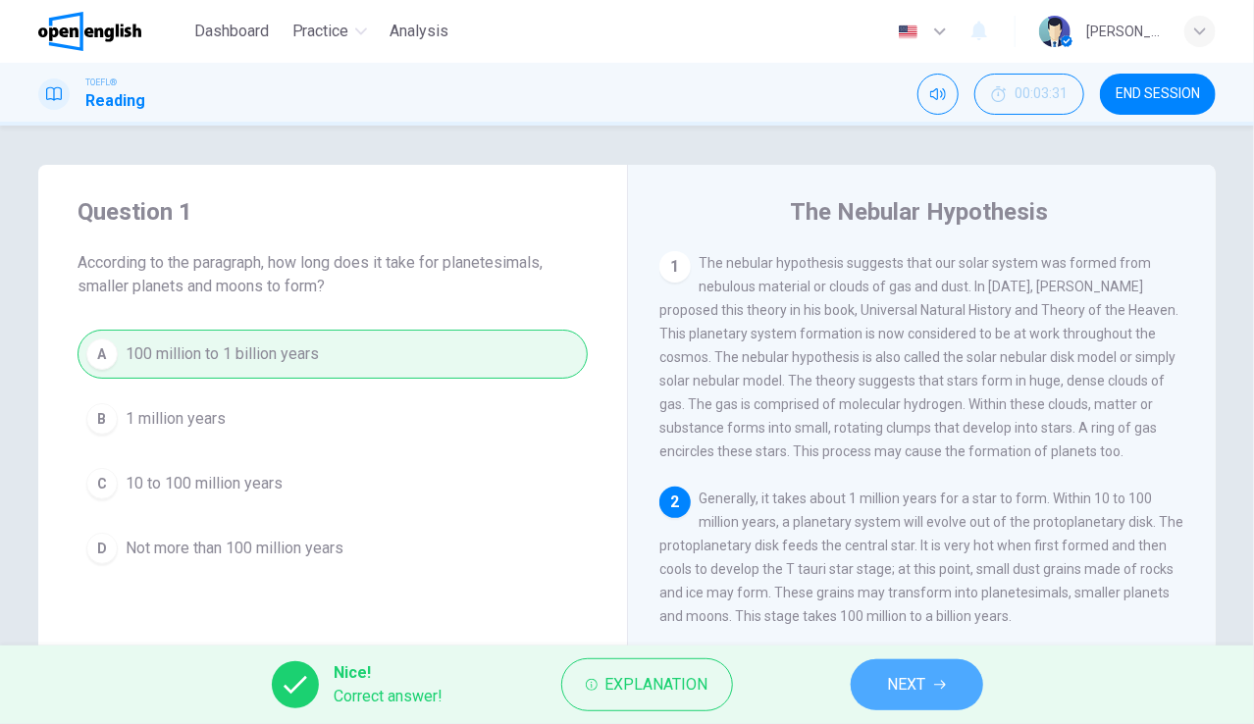
click at [942, 680] on icon "button" at bounding box center [940, 685] width 12 height 12
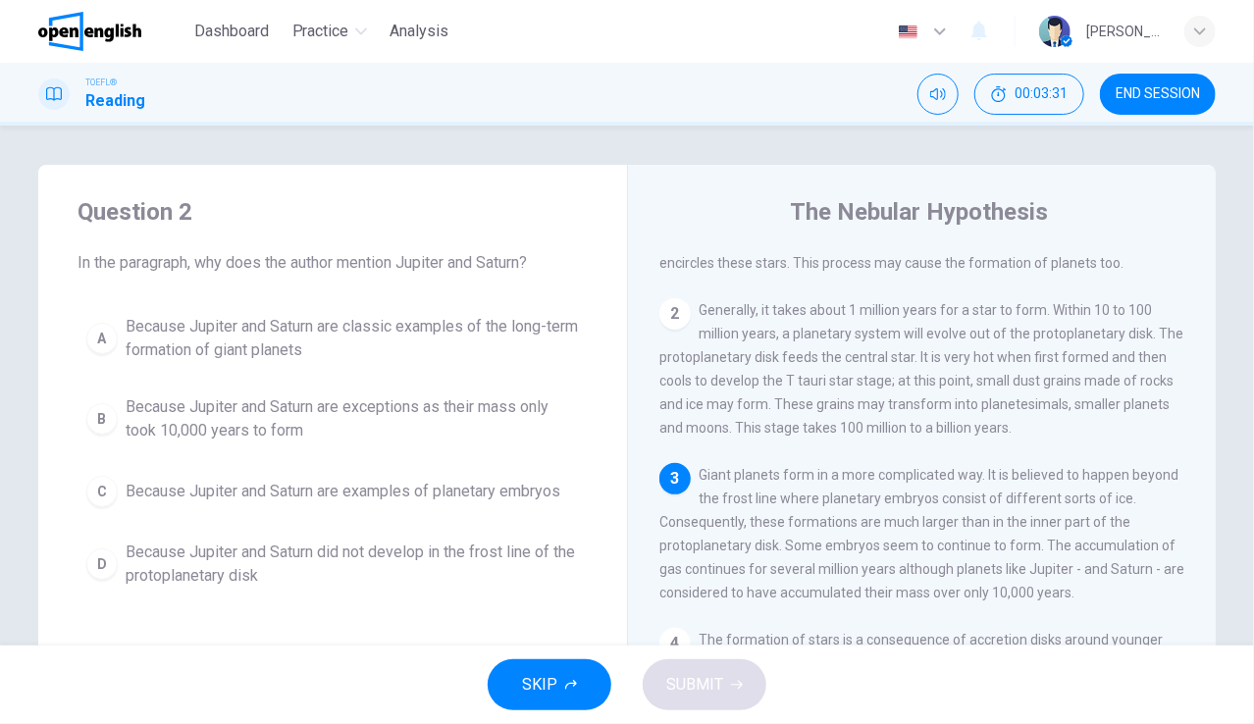
scroll to position [189, 0]
click at [1243, 634] on div "Question 2 In the paragraph, why does the author mention Jupiter and Saturn? A …" at bounding box center [627, 386] width 1254 height 520
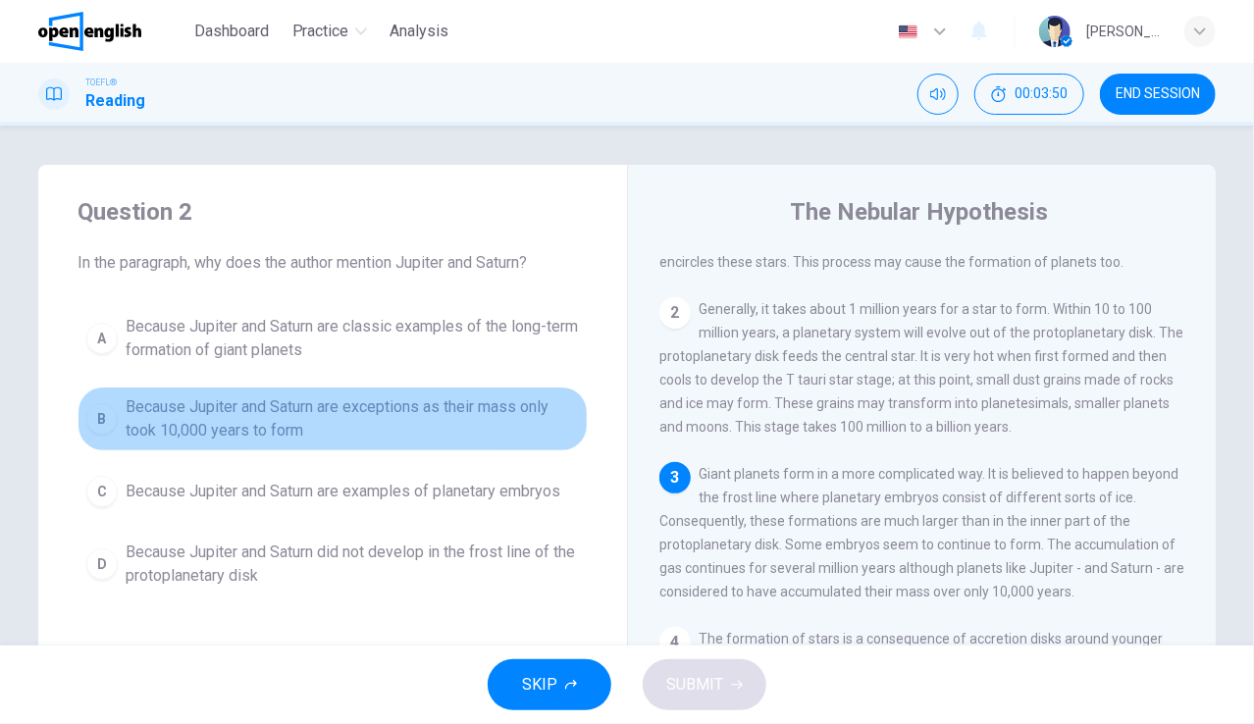
click at [233, 428] on span "Because Jupiter and Saturn are exceptions as their mass only took 10,000 years …" at bounding box center [352, 418] width 453 height 47
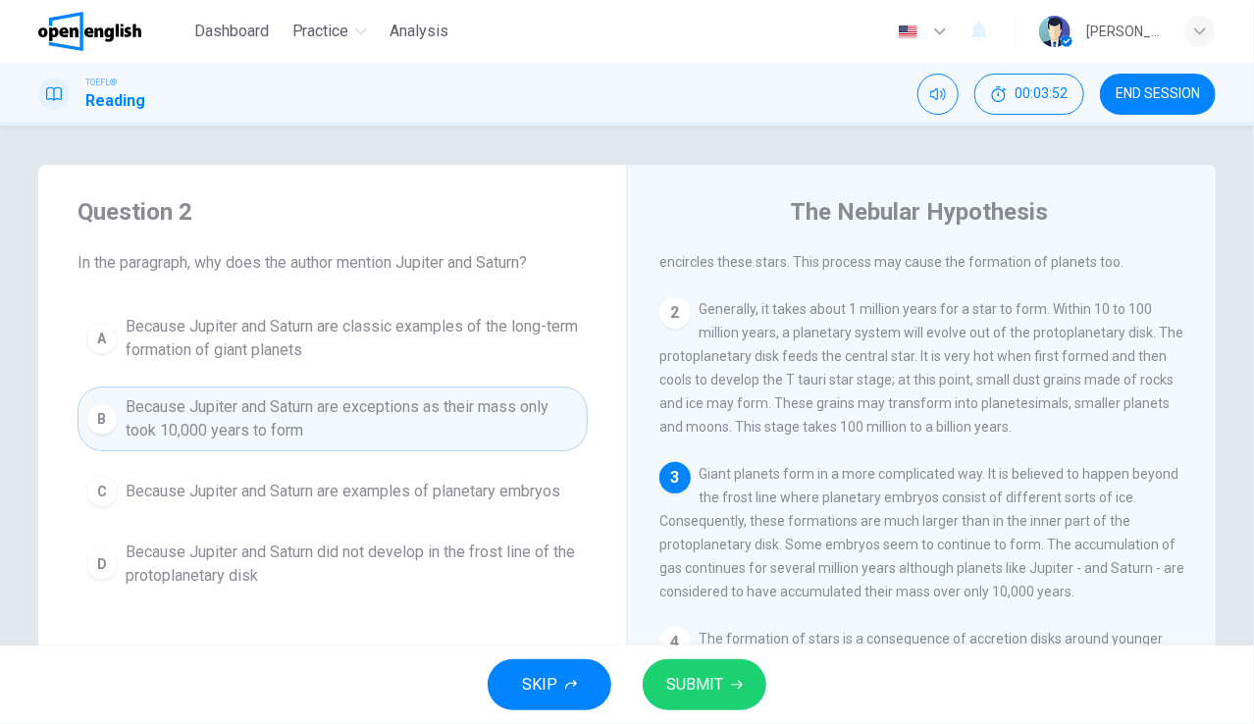
click at [726, 680] on button "SUBMIT" at bounding box center [704, 684] width 124 height 51
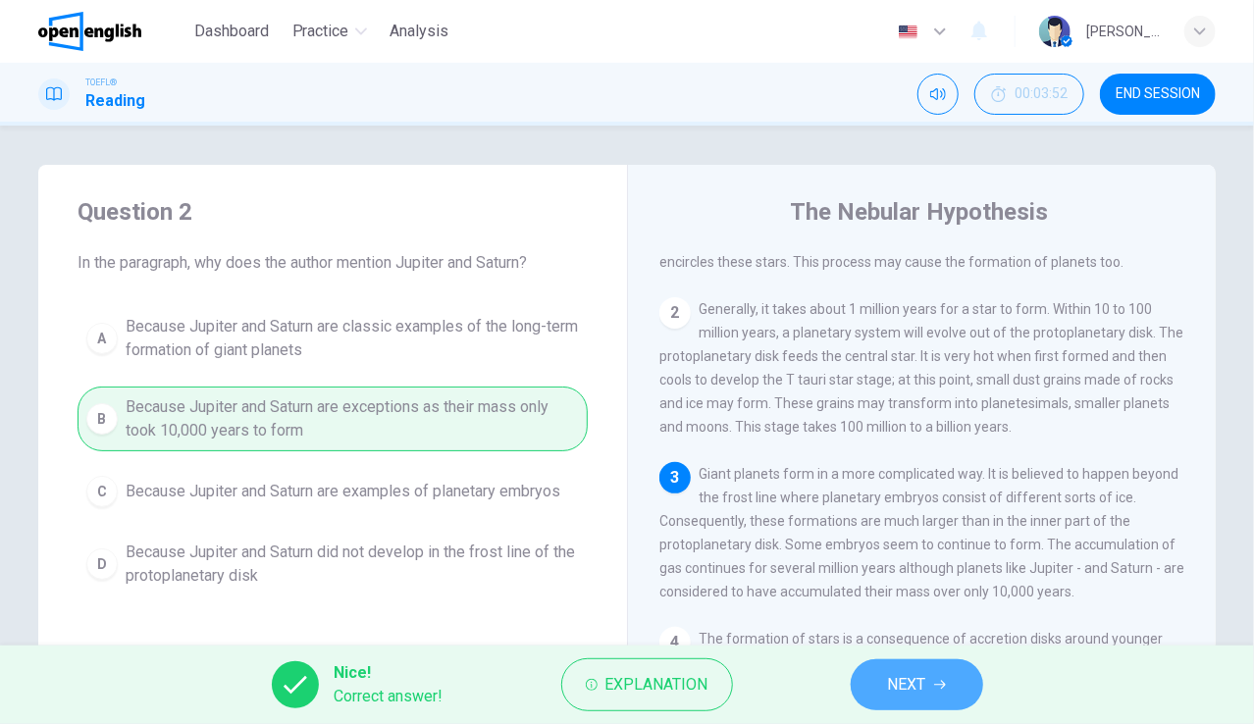
click at [895, 670] on button "NEXT" at bounding box center [916, 684] width 132 height 51
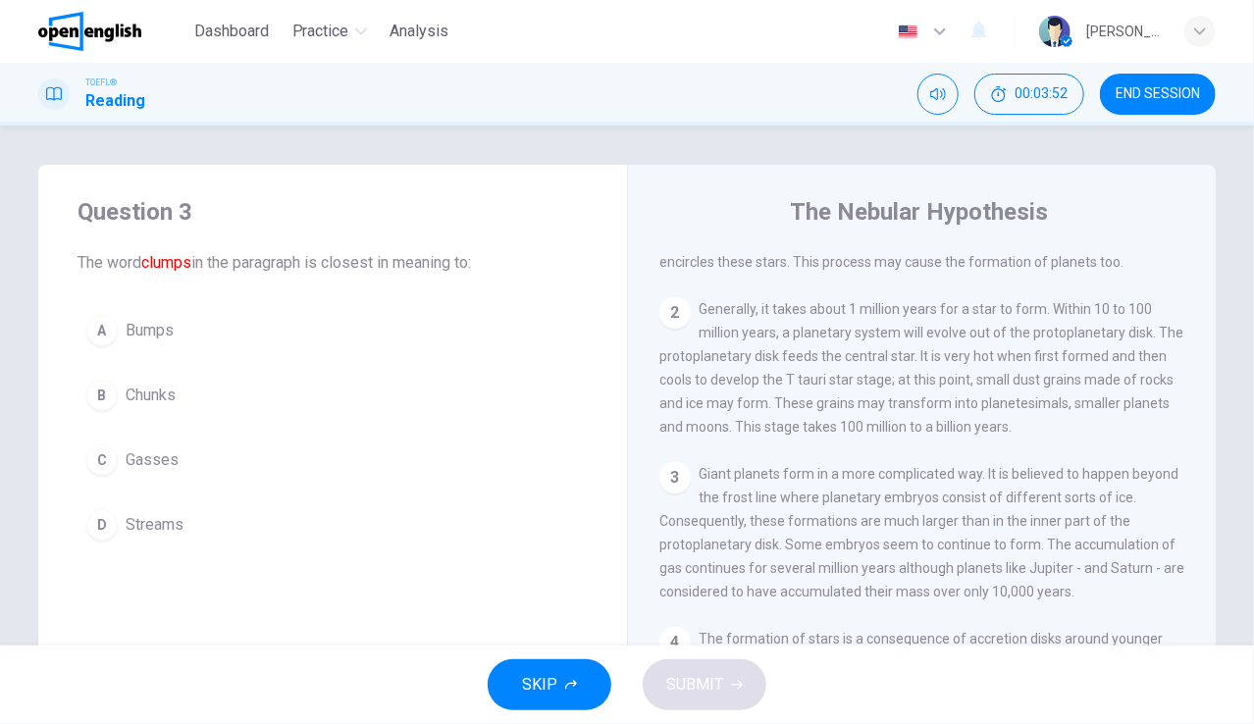
scroll to position [0, 0]
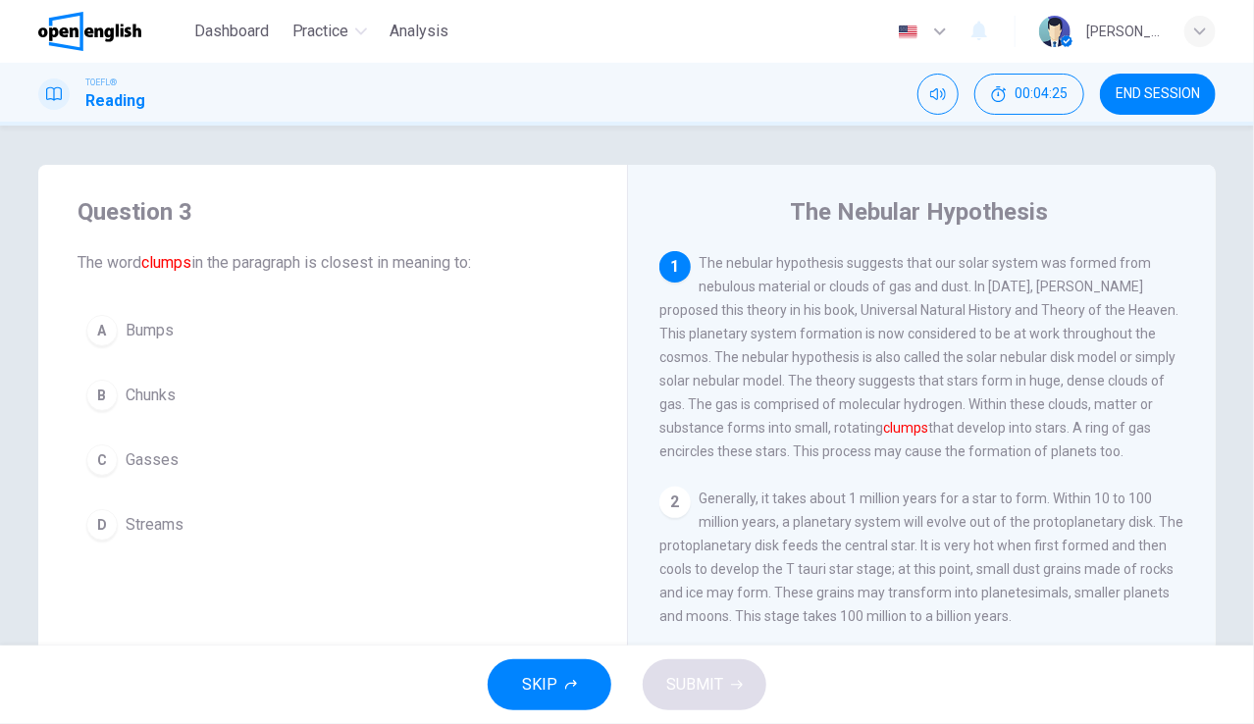
click at [130, 456] on span "Gasses" at bounding box center [152, 460] width 53 height 24
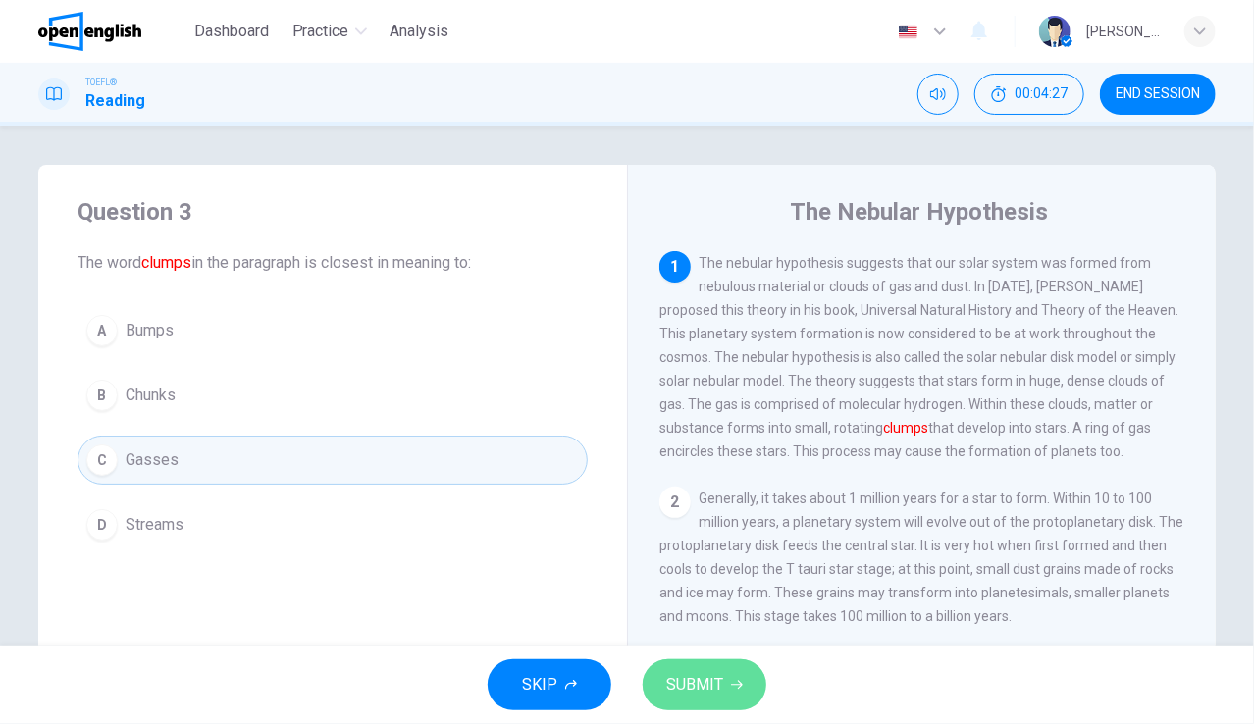
click at [710, 682] on span "SUBMIT" at bounding box center [694, 684] width 57 height 27
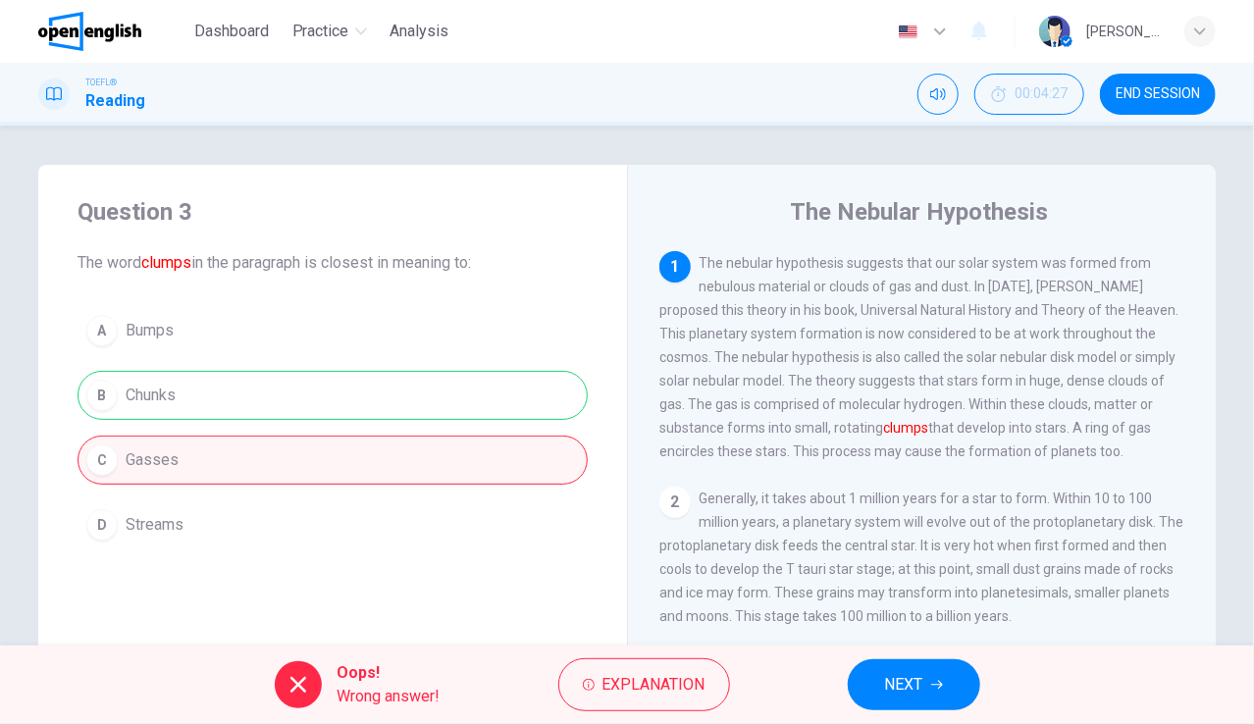
click at [1241, 645] on div "Oops! Wrong answer! Explanation NEXT" at bounding box center [627, 684] width 1254 height 78
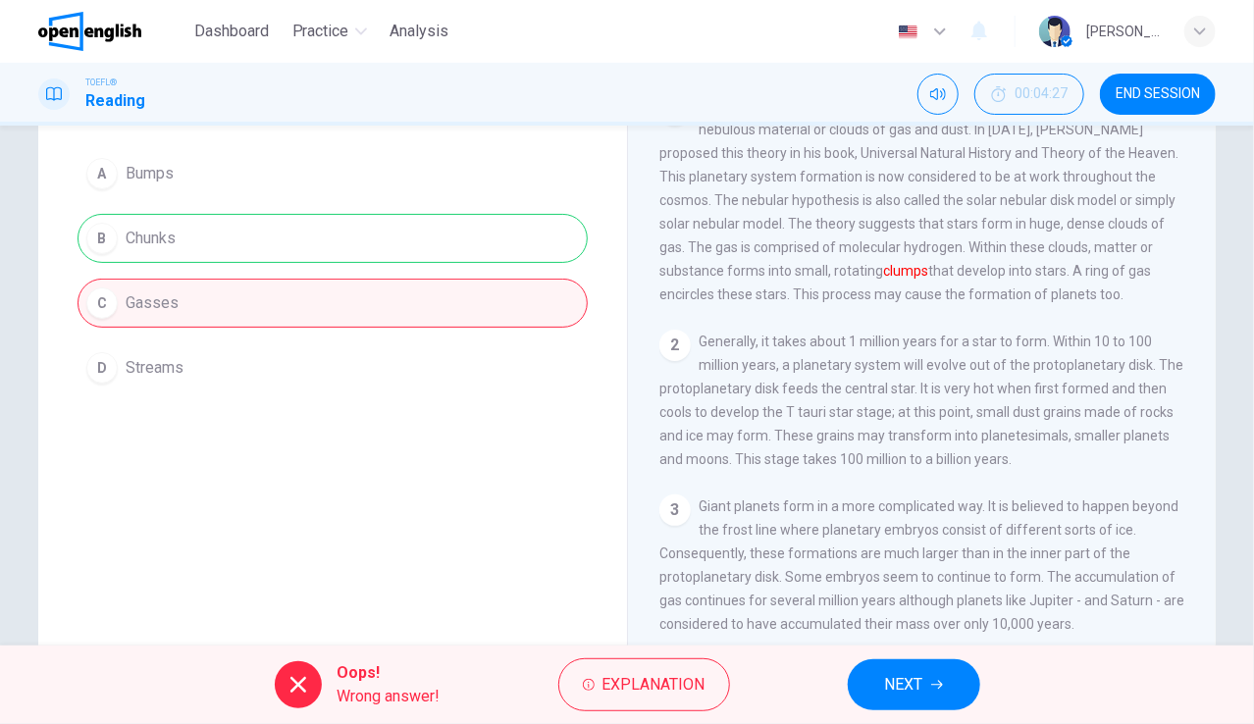
scroll to position [196, 0]
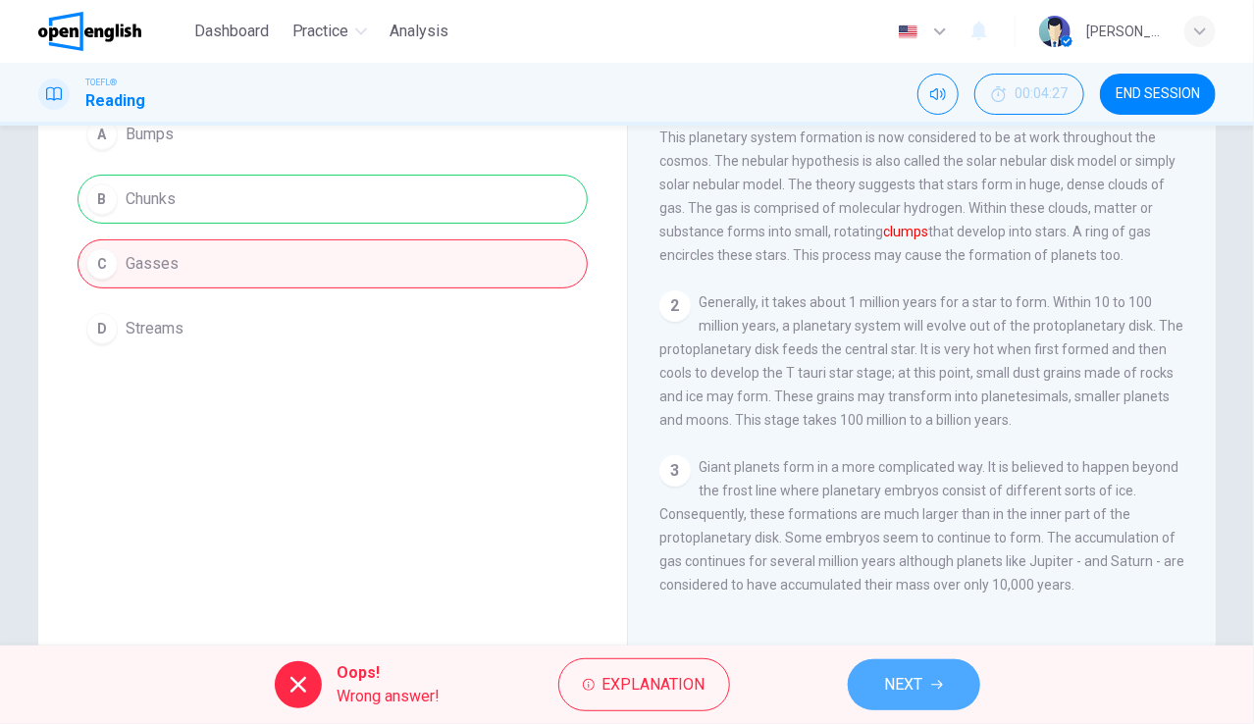
click at [896, 676] on span "NEXT" at bounding box center [904, 684] width 38 height 27
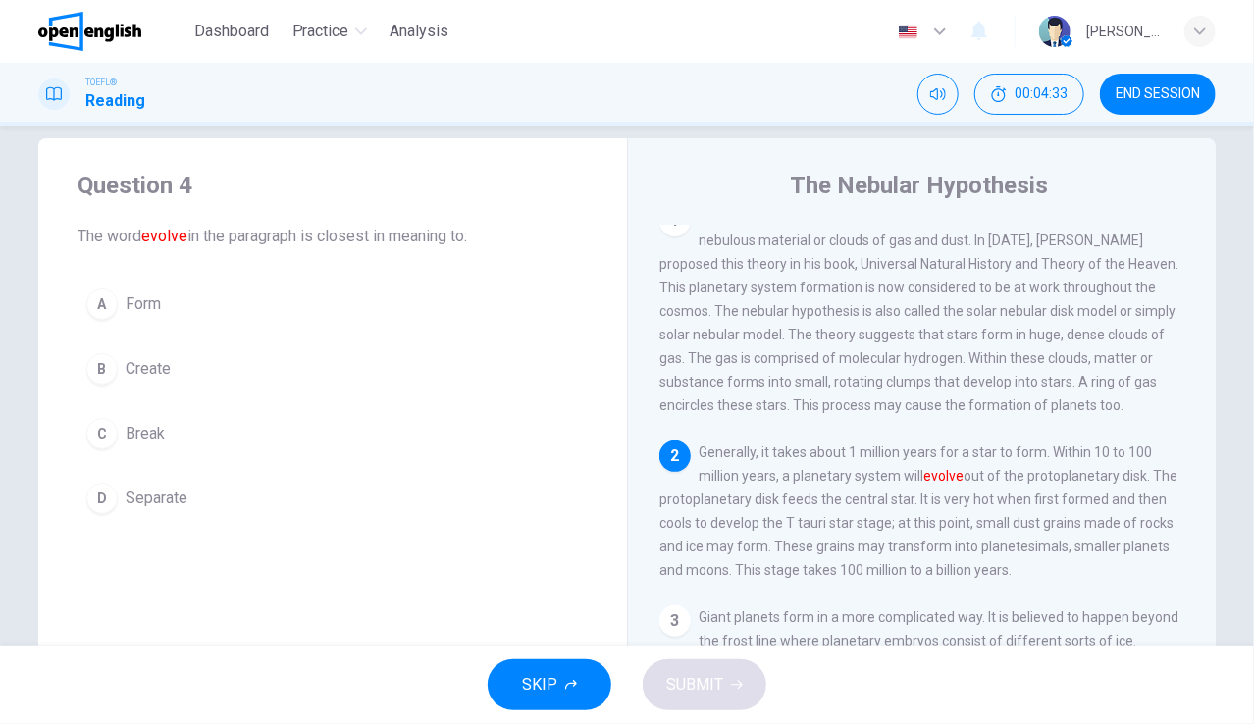
scroll to position [0, 0]
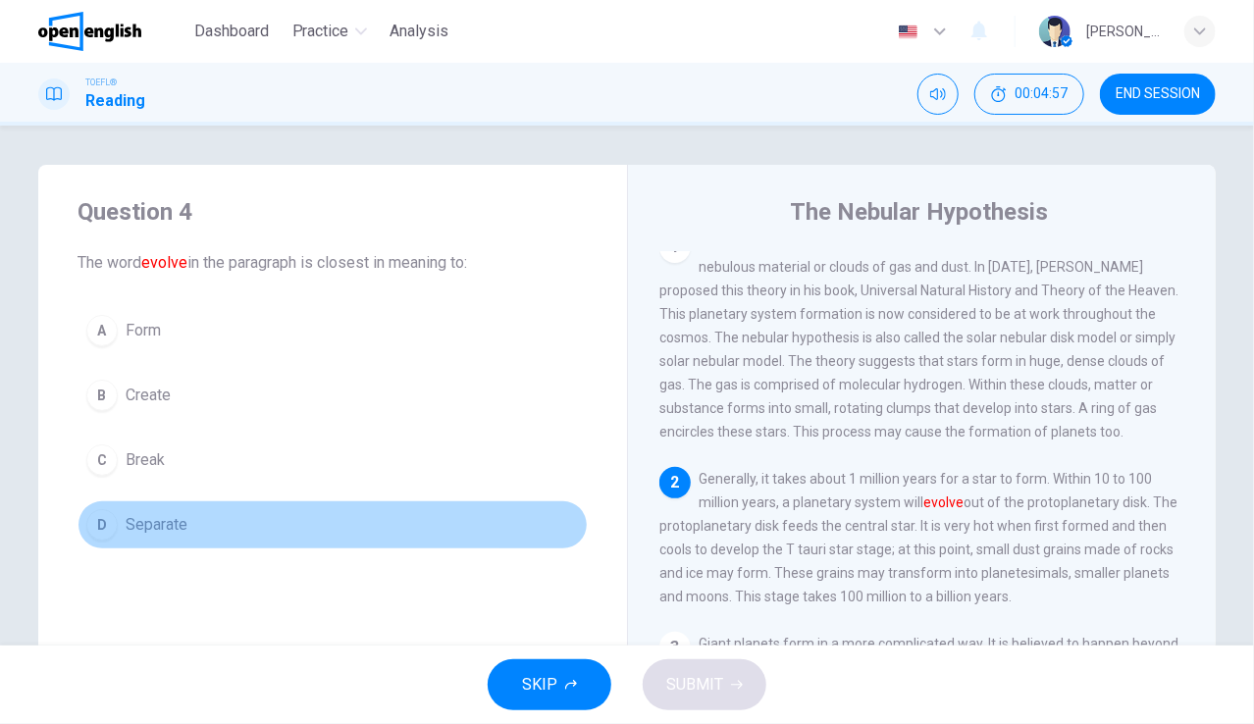
click at [149, 527] on span "Separate" at bounding box center [157, 525] width 62 height 24
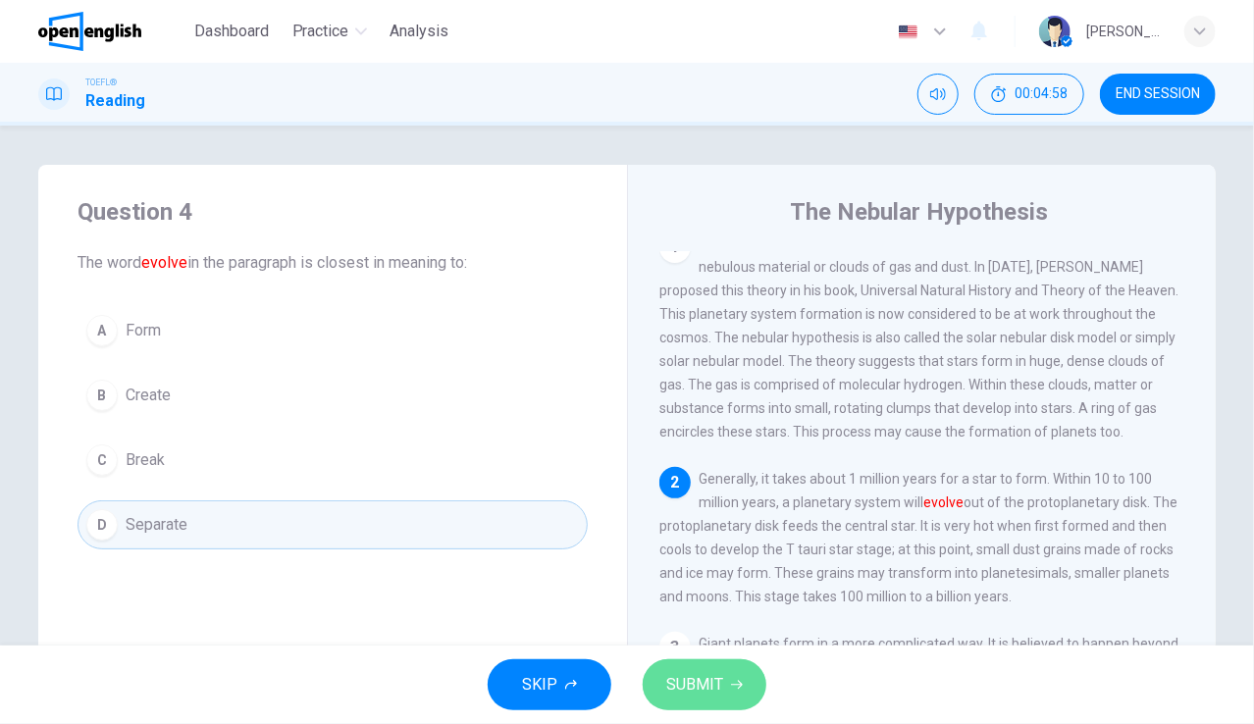
click at [702, 676] on span "SUBMIT" at bounding box center [694, 684] width 57 height 27
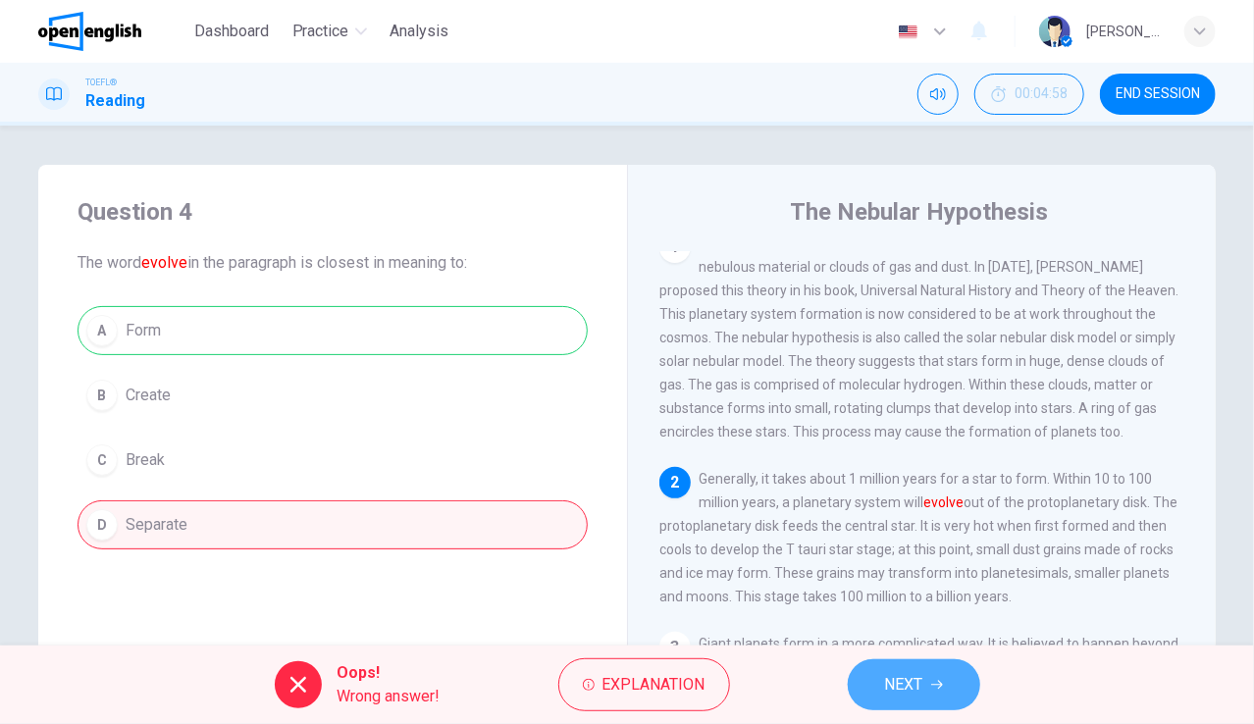
click at [925, 681] on button "NEXT" at bounding box center [913, 684] width 132 height 51
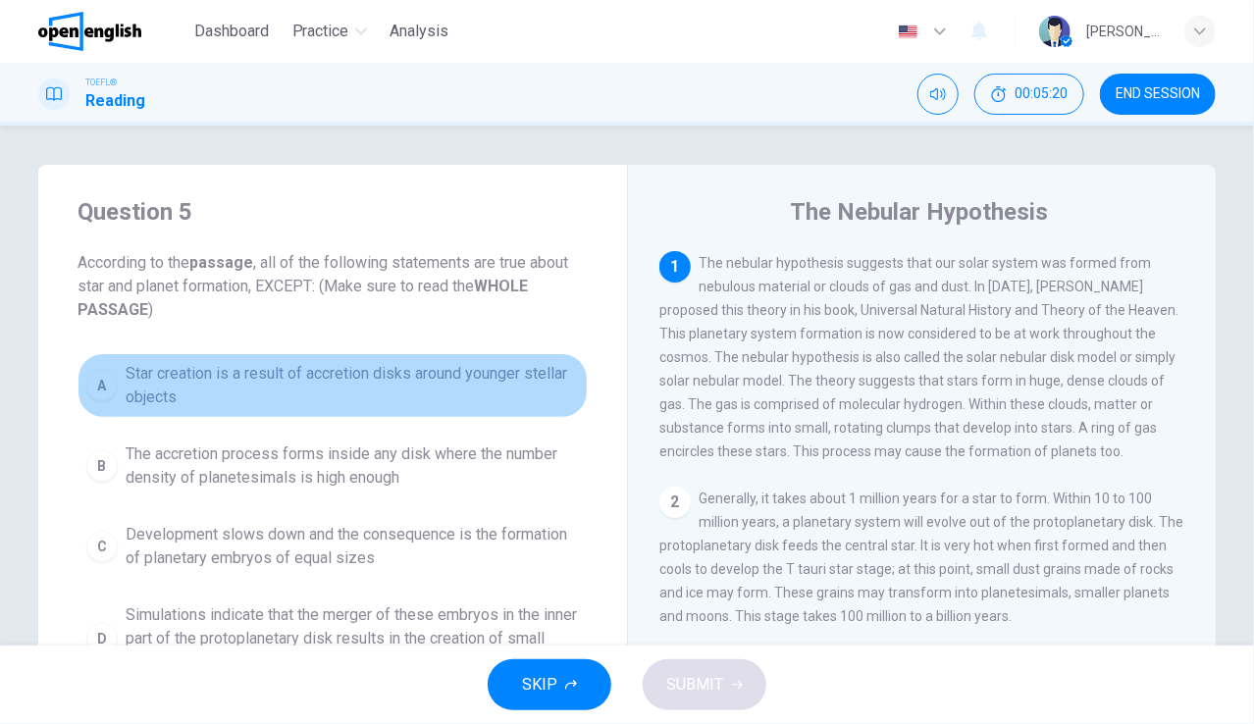
click at [290, 384] on span "Star creation is a result of accretion disks around younger stellar objects" at bounding box center [352, 385] width 453 height 47
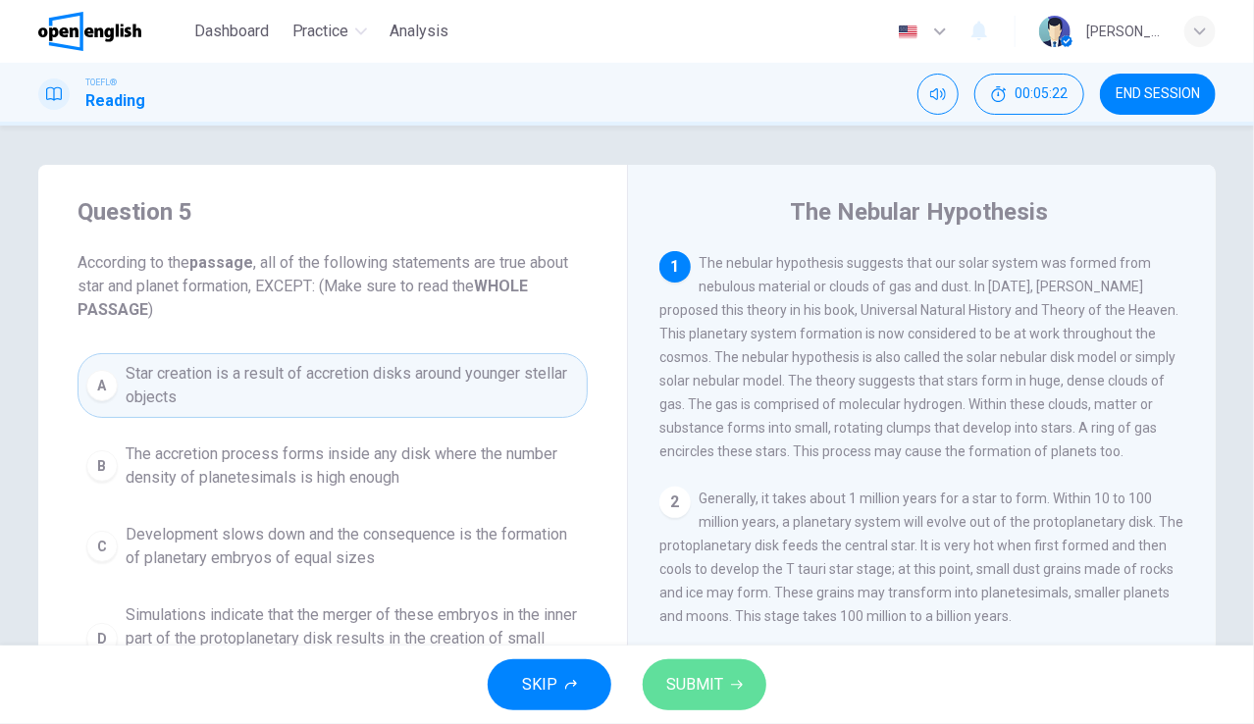
click at [693, 681] on span "SUBMIT" at bounding box center [694, 684] width 57 height 27
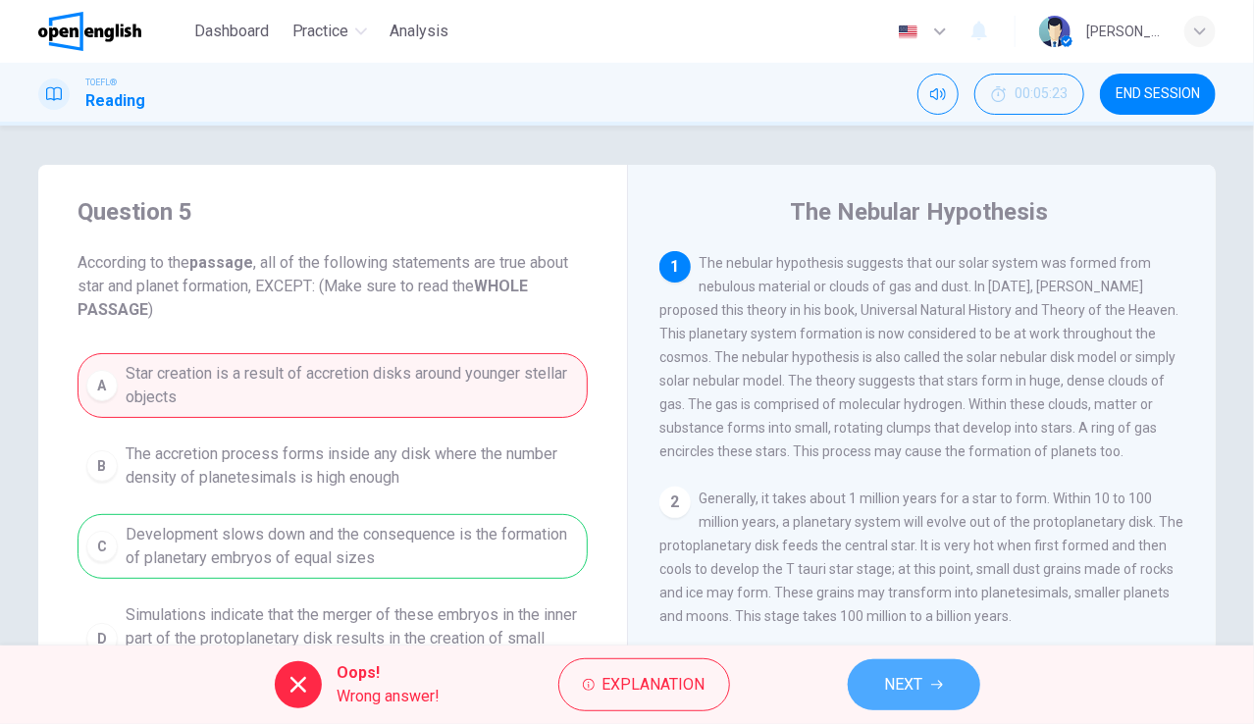
click at [912, 666] on button "NEXT" at bounding box center [913, 684] width 132 height 51
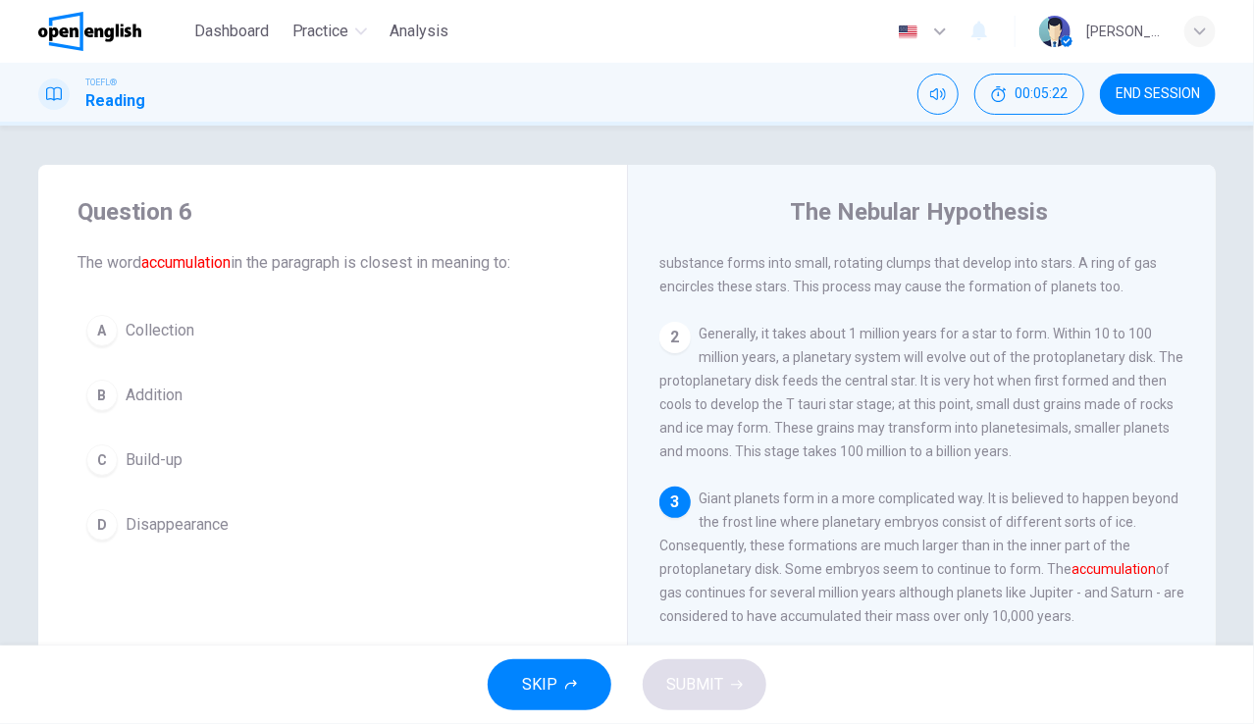
scroll to position [189, 0]
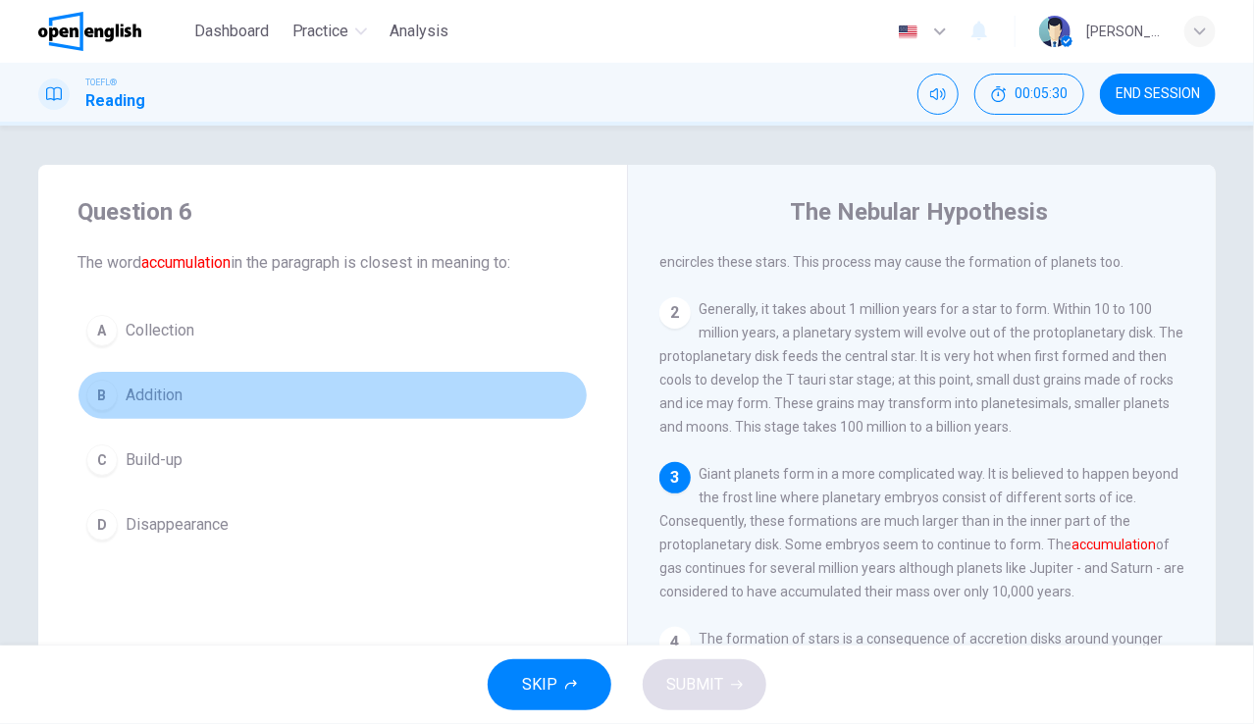
click at [178, 392] on span "Addition" at bounding box center [154, 396] width 57 height 24
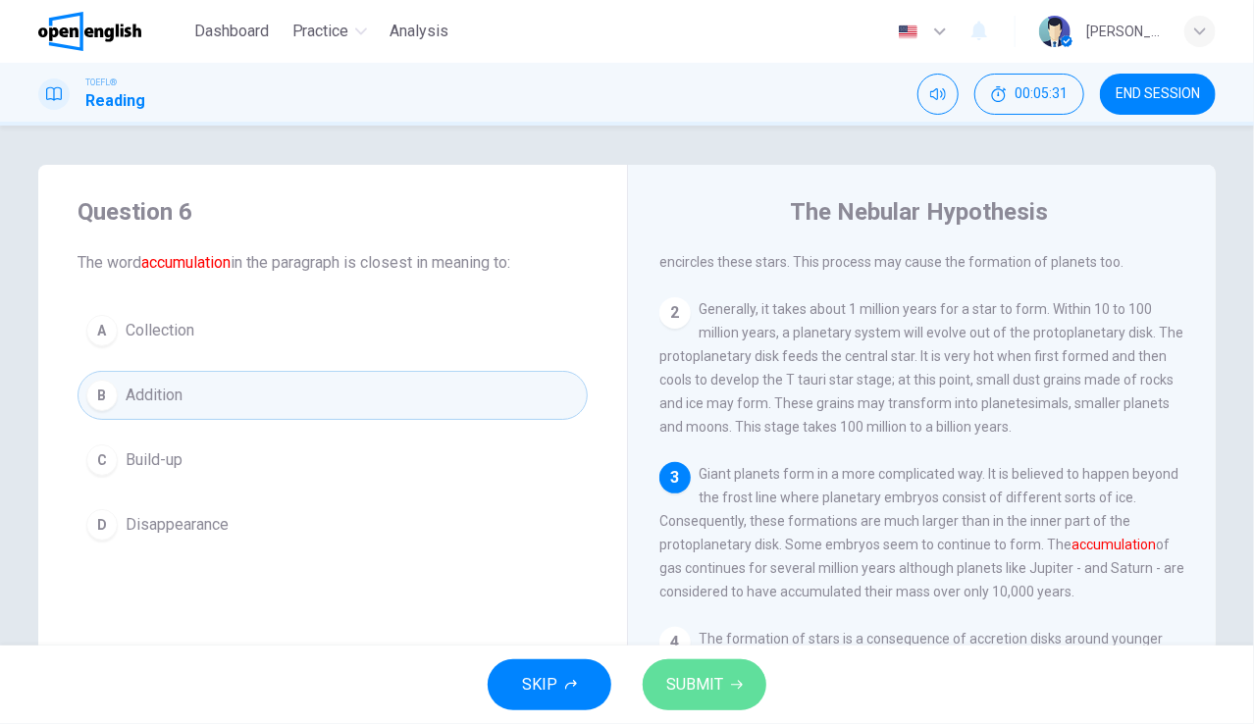
click at [724, 666] on button "SUBMIT" at bounding box center [704, 684] width 124 height 51
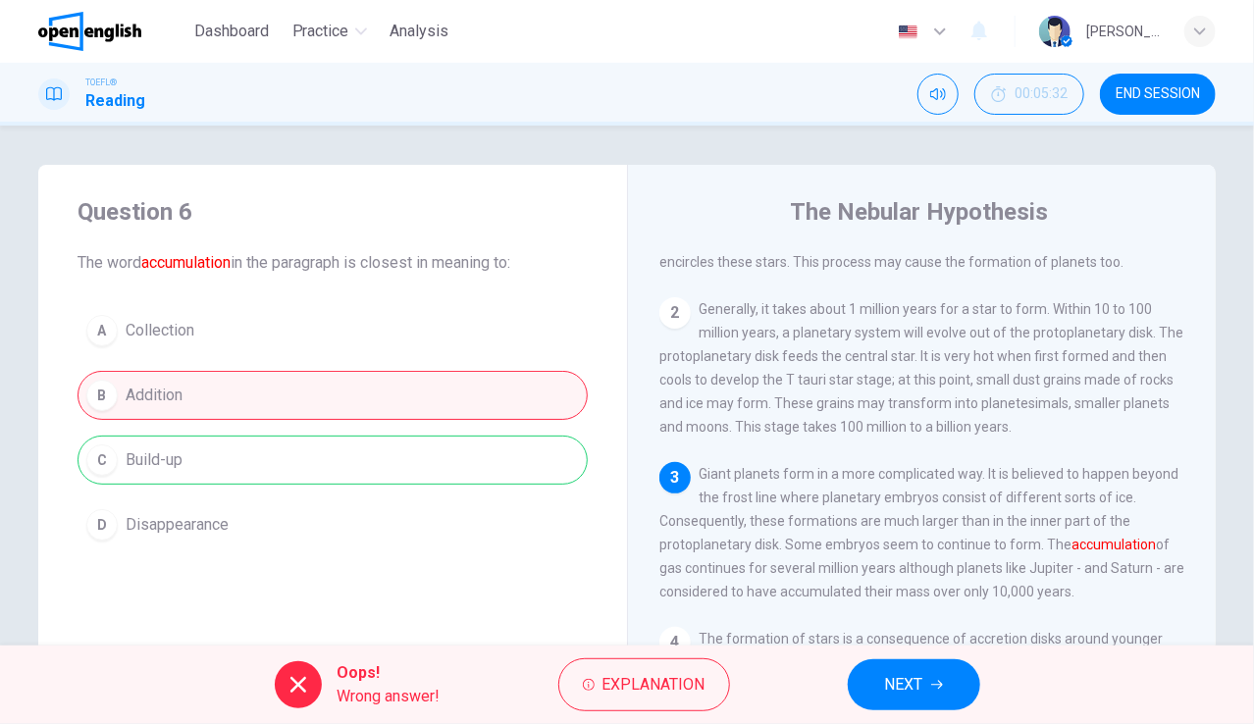
click at [251, 307] on div "A Collection B Addition C Build-up D Disappearance" at bounding box center [332, 427] width 510 height 243
click at [923, 668] on button "NEXT" at bounding box center [913, 684] width 132 height 51
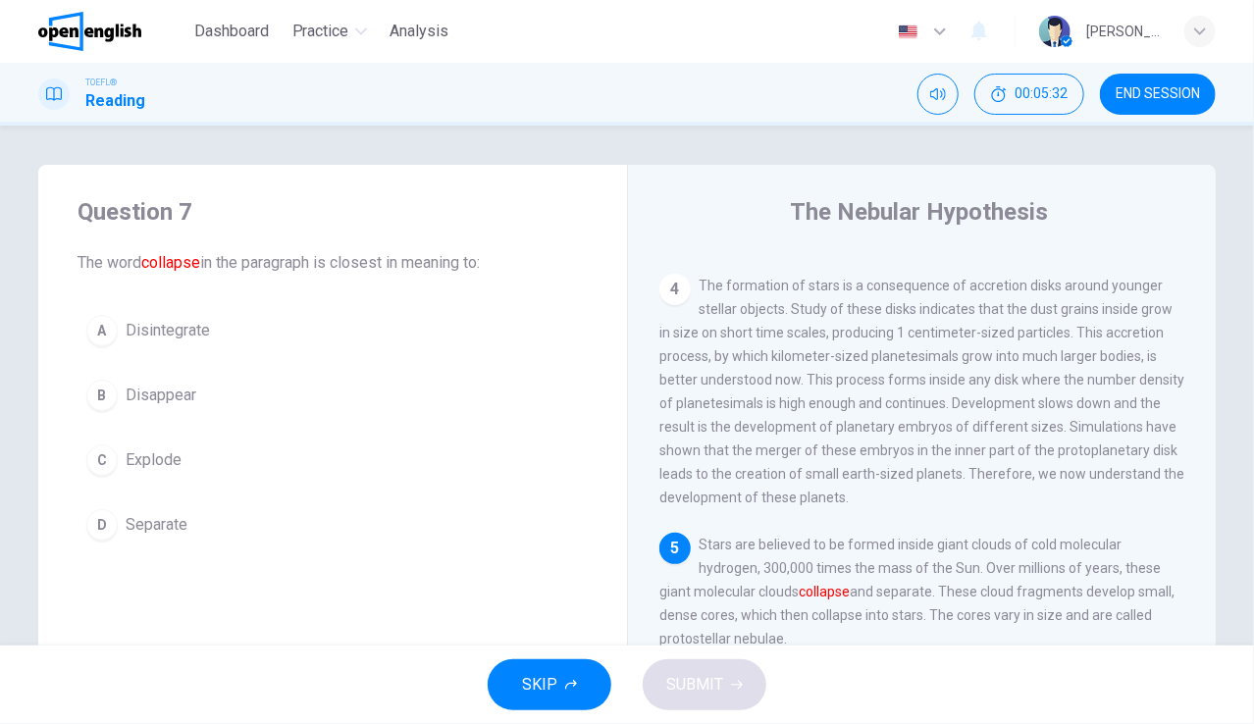
scroll to position [574, 0]
click at [159, 461] on span "Explode" at bounding box center [154, 460] width 56 height 24
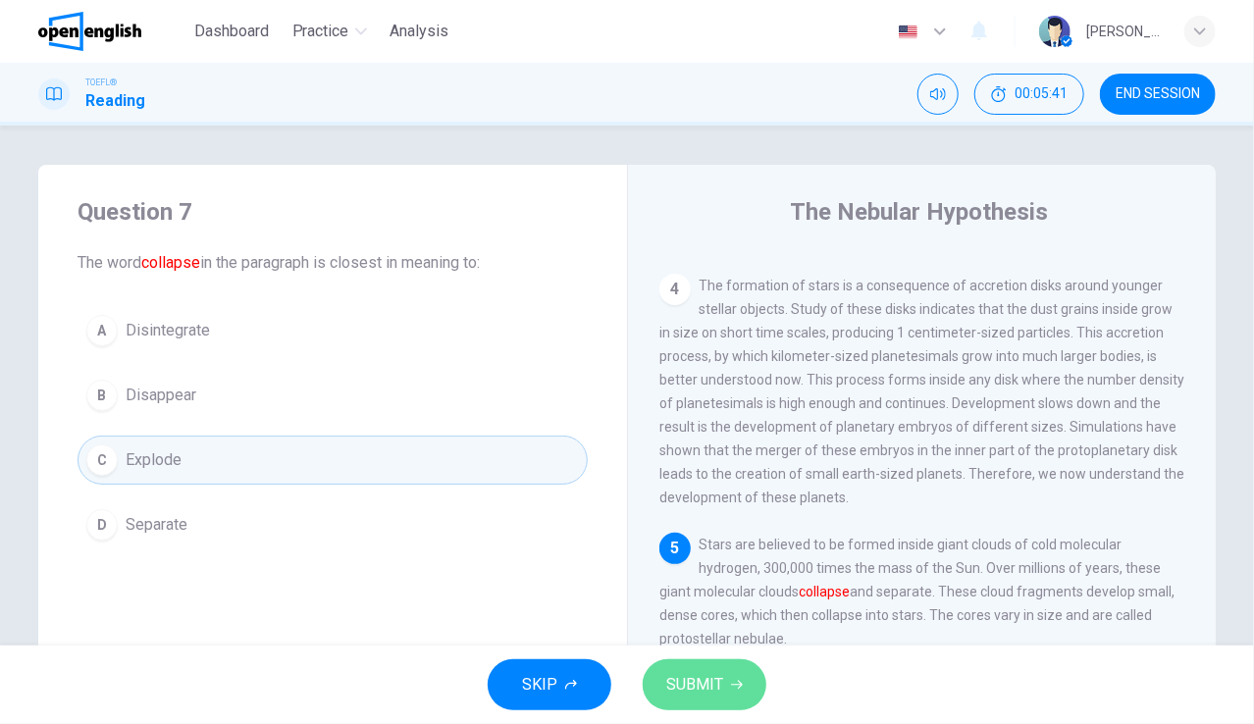
click at [710, 676] on span "SUBMIT" at bounding box center [694, 684] width 57 height 27
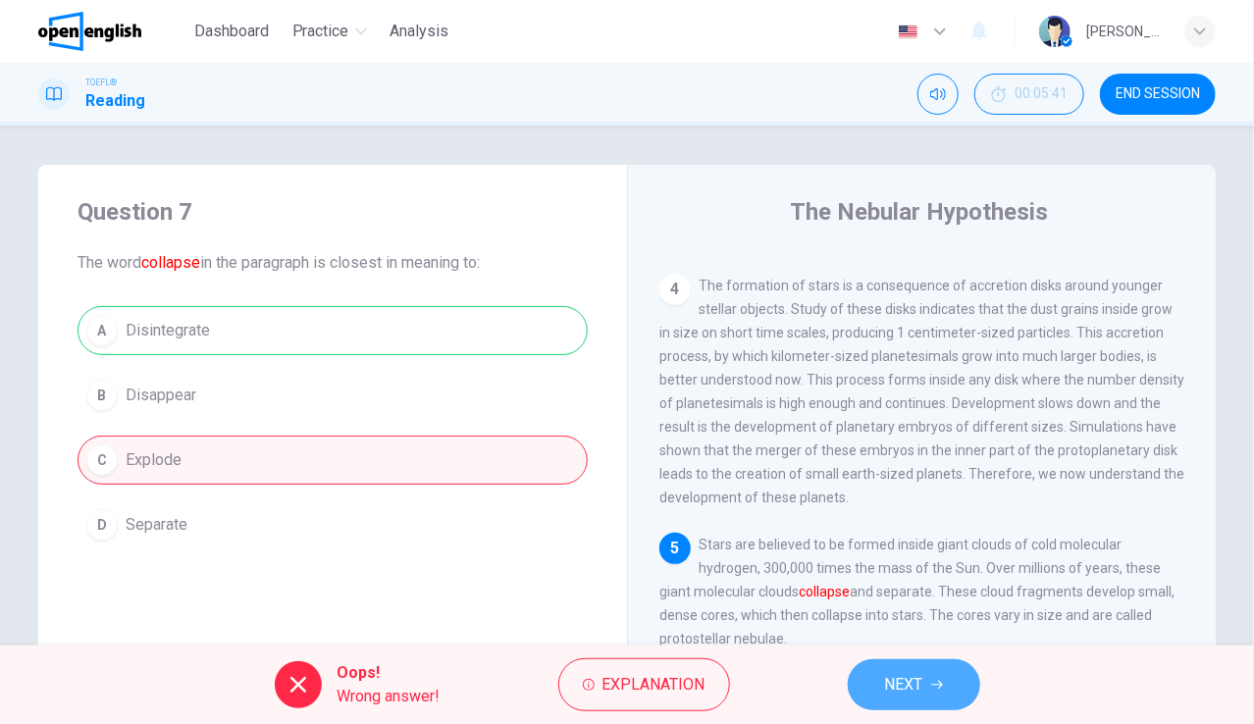
click at [904, 680] on span "NEXT" at bounding box center [904, 684] width 38 height 27
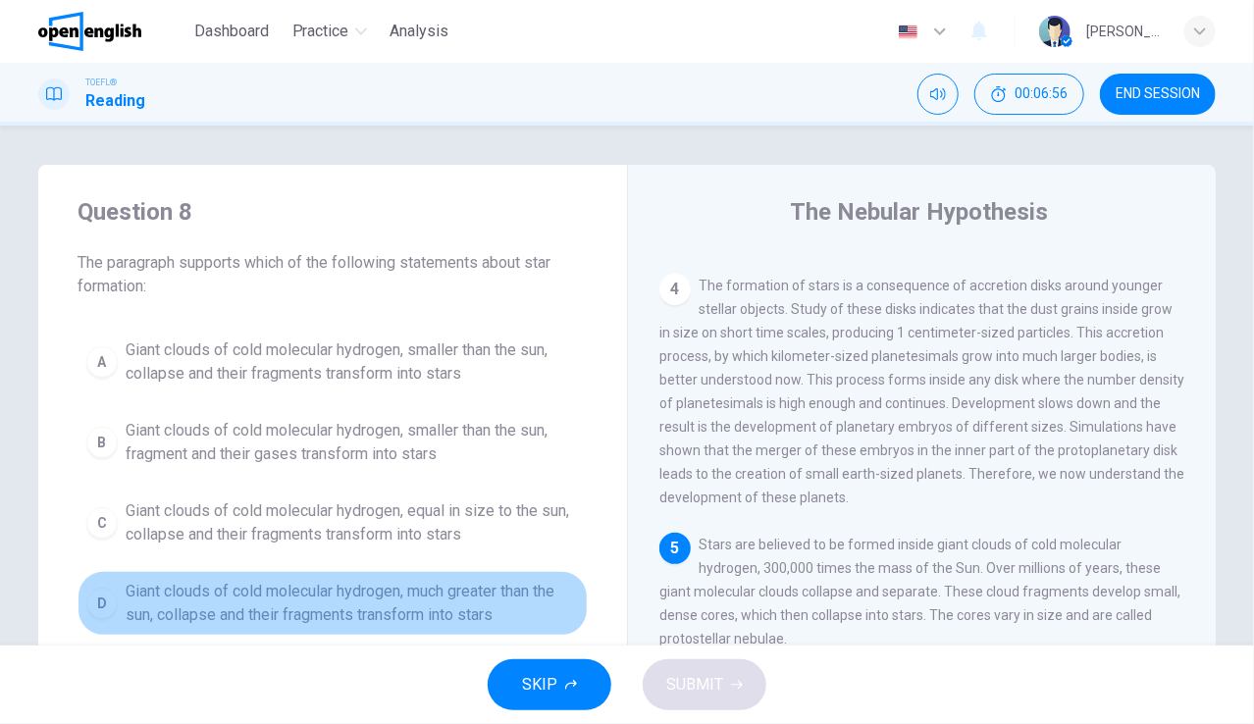
click at [428, 596] on span "Giant clouds of cold molecular hydrogen, much greater than the sun, collapse an…" at bounding box center [352, 603] width 453 height 47
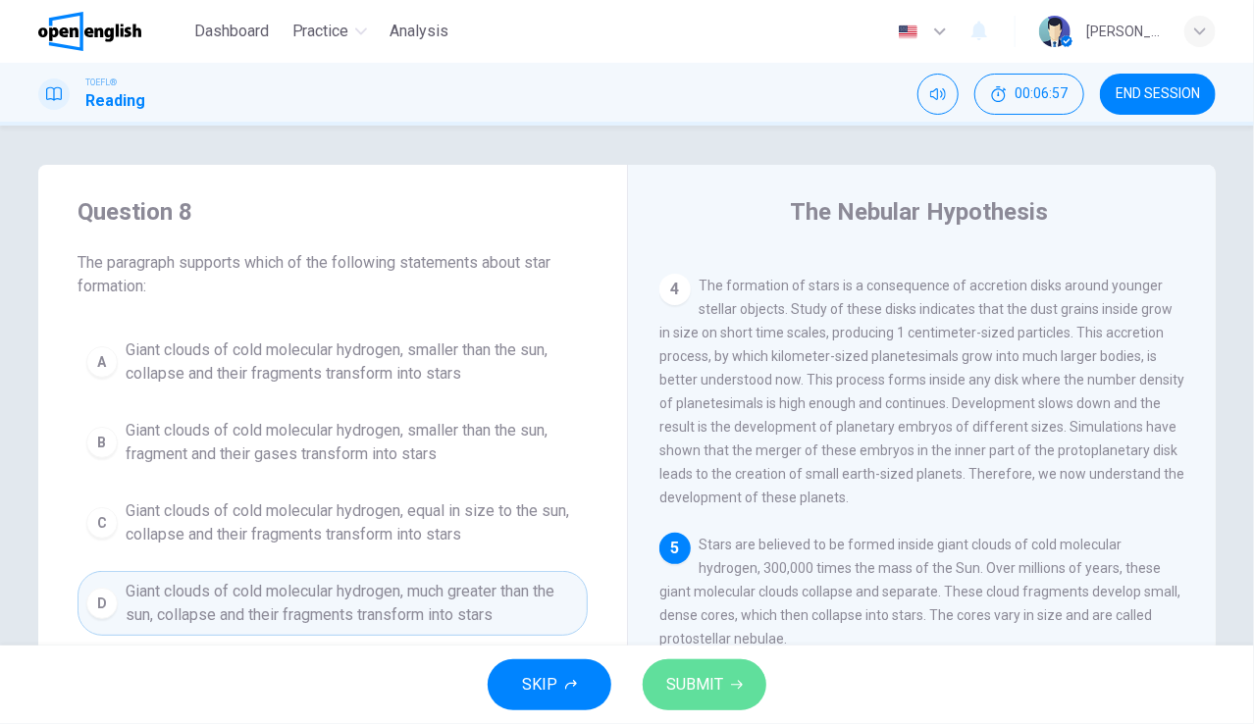
click at [684, 676] on span "SUBMIT" at bounding box center [694, 684] width 57 height 27
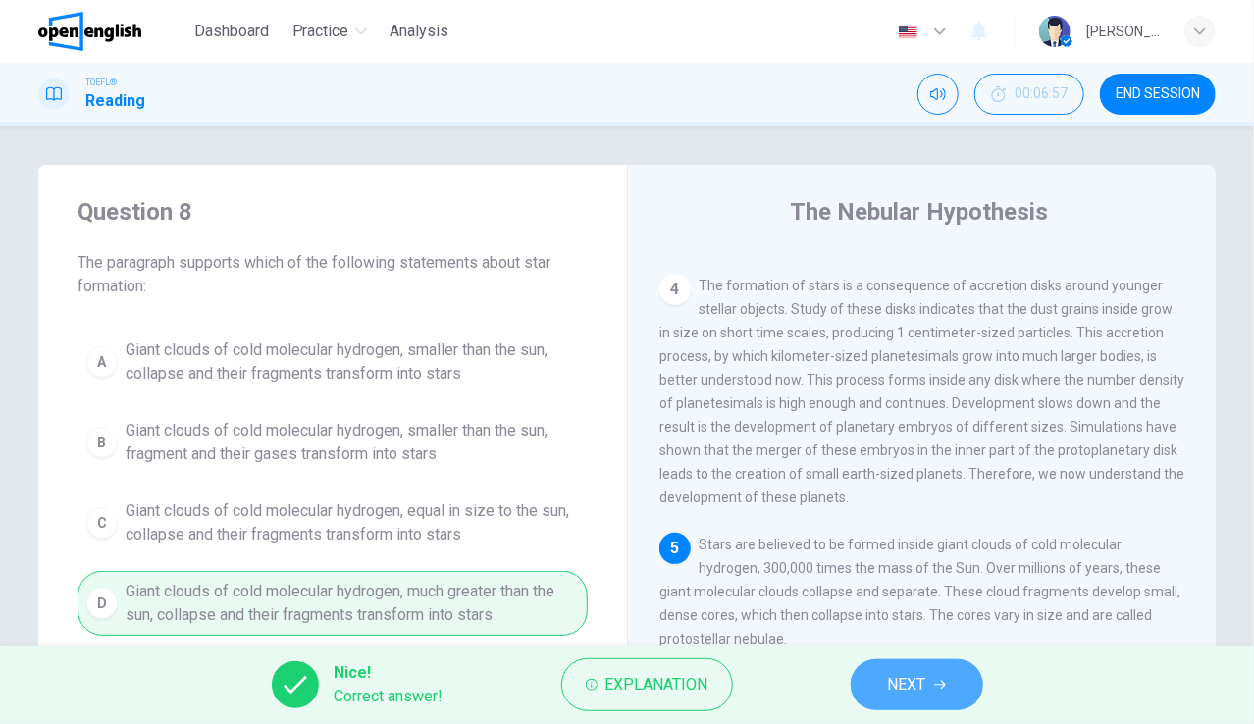
click at [897, 672] on span "NEXT" at bounding box center [907, 684] width 38 height 27
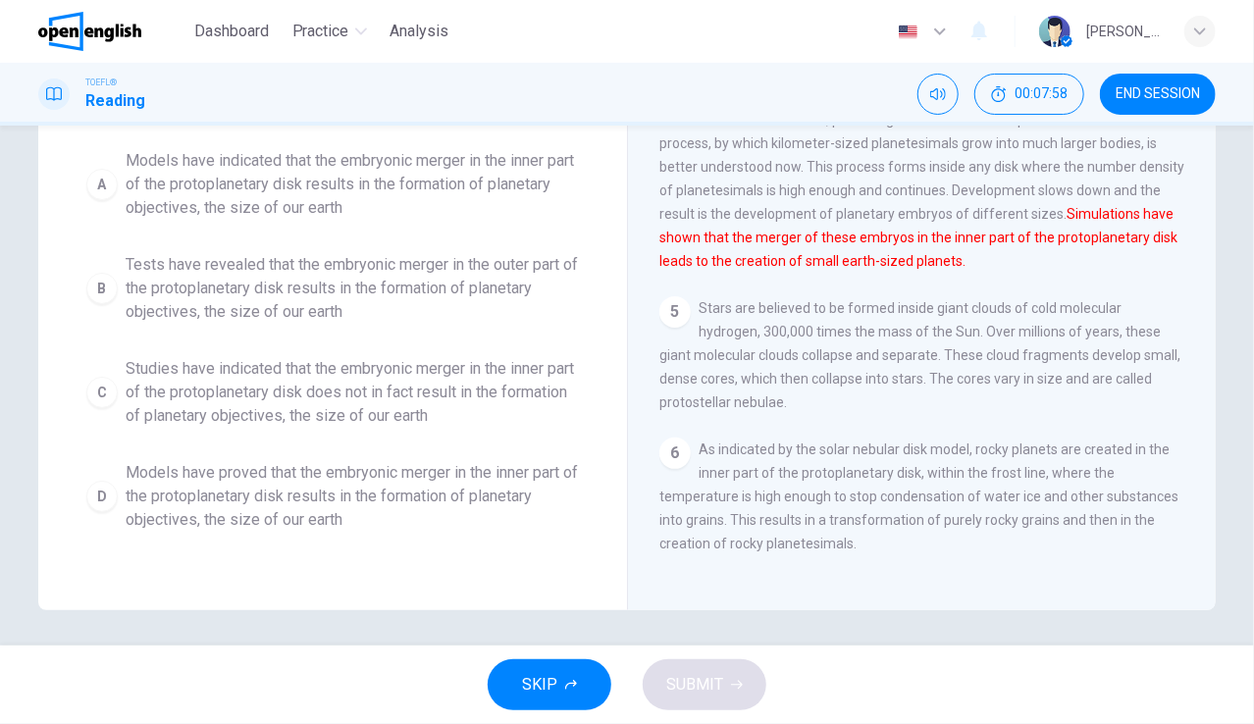
scroll to position [239, 0]
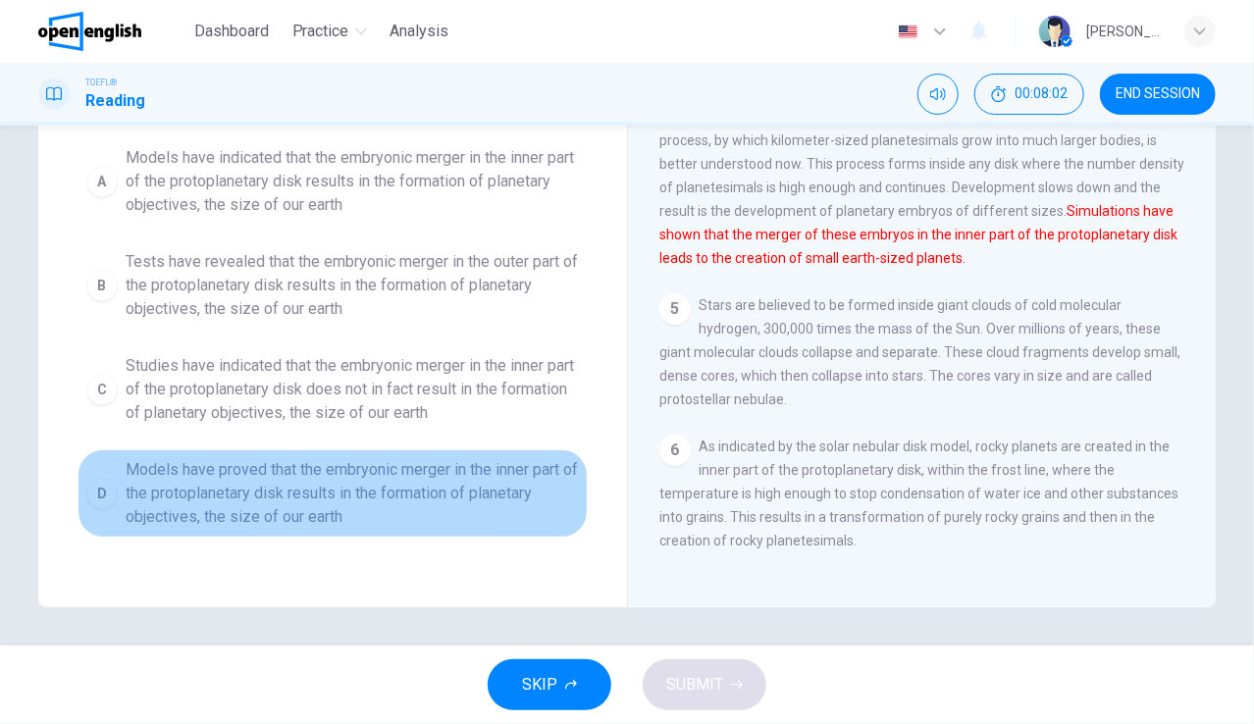
click at [287, 490] on span "Models have proved that the embryonic merger in the inner part of the protoplan…" at bounding box center [352, 493] width 453 height 71
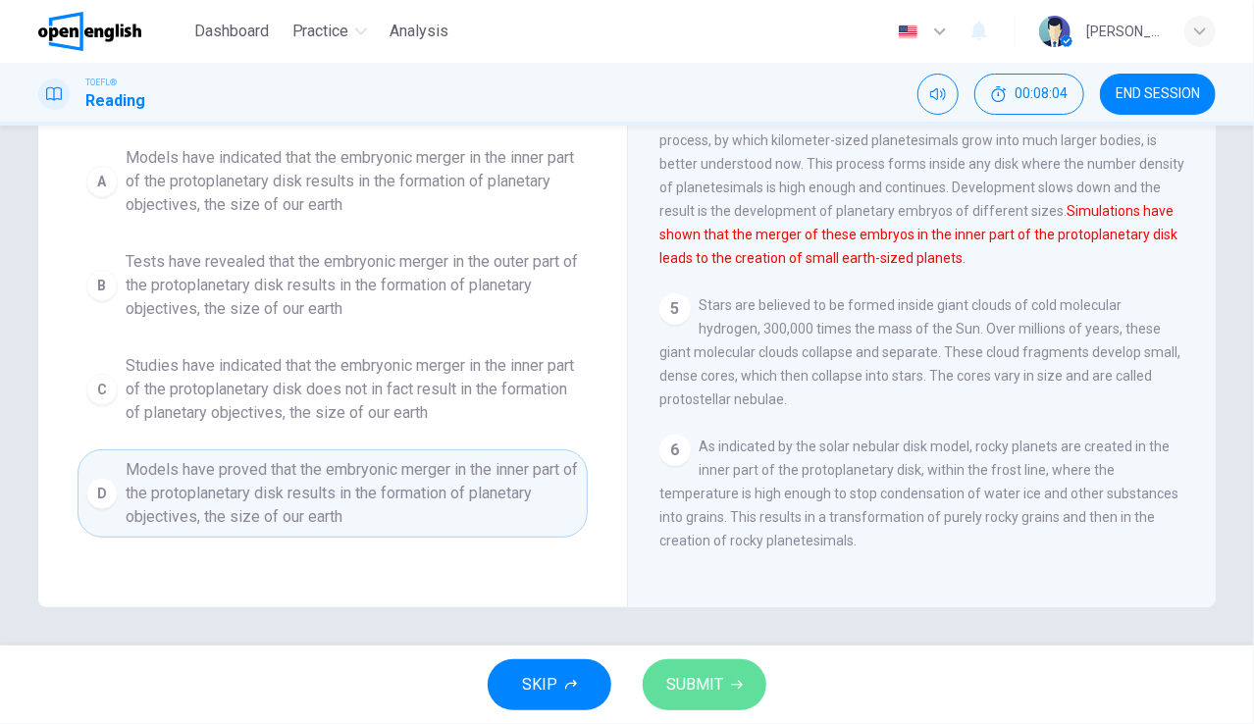
click at [667, 678] on span "SUBMIT" at bounding box center [694, 684] width 57 height 27
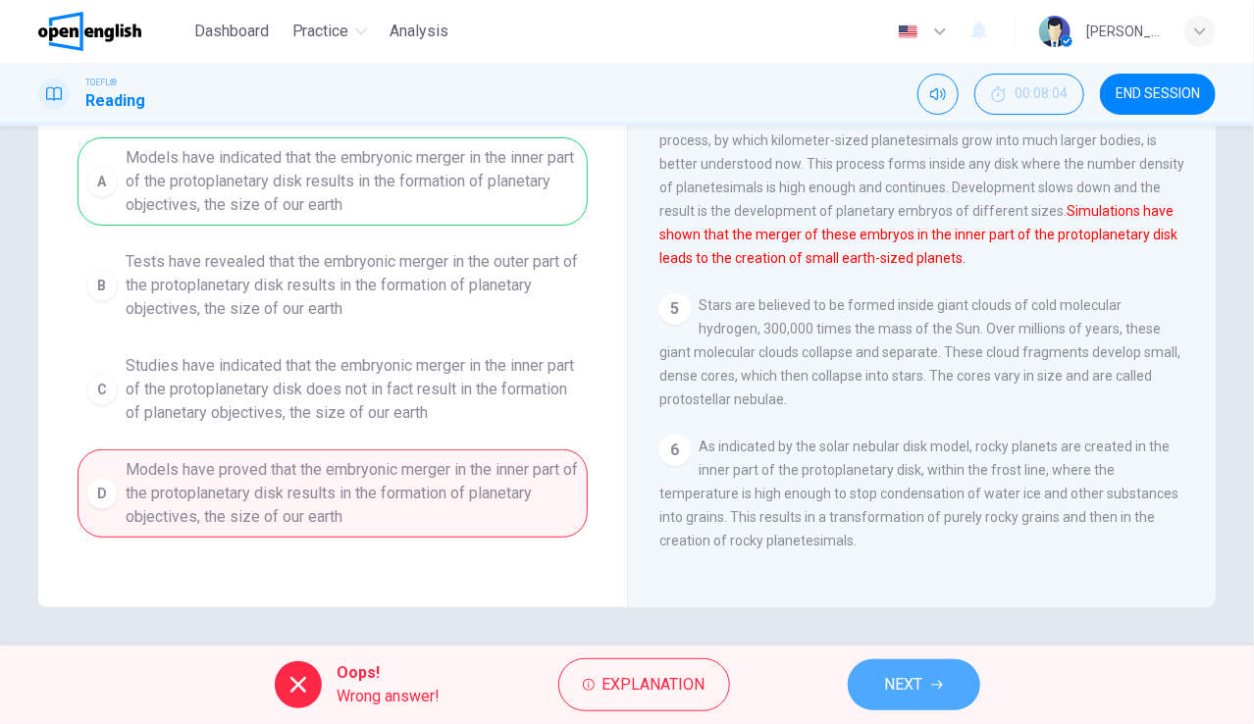
click at [902, 672] on span "NEXT" at bounding box center [904, 684] width 38 height 27
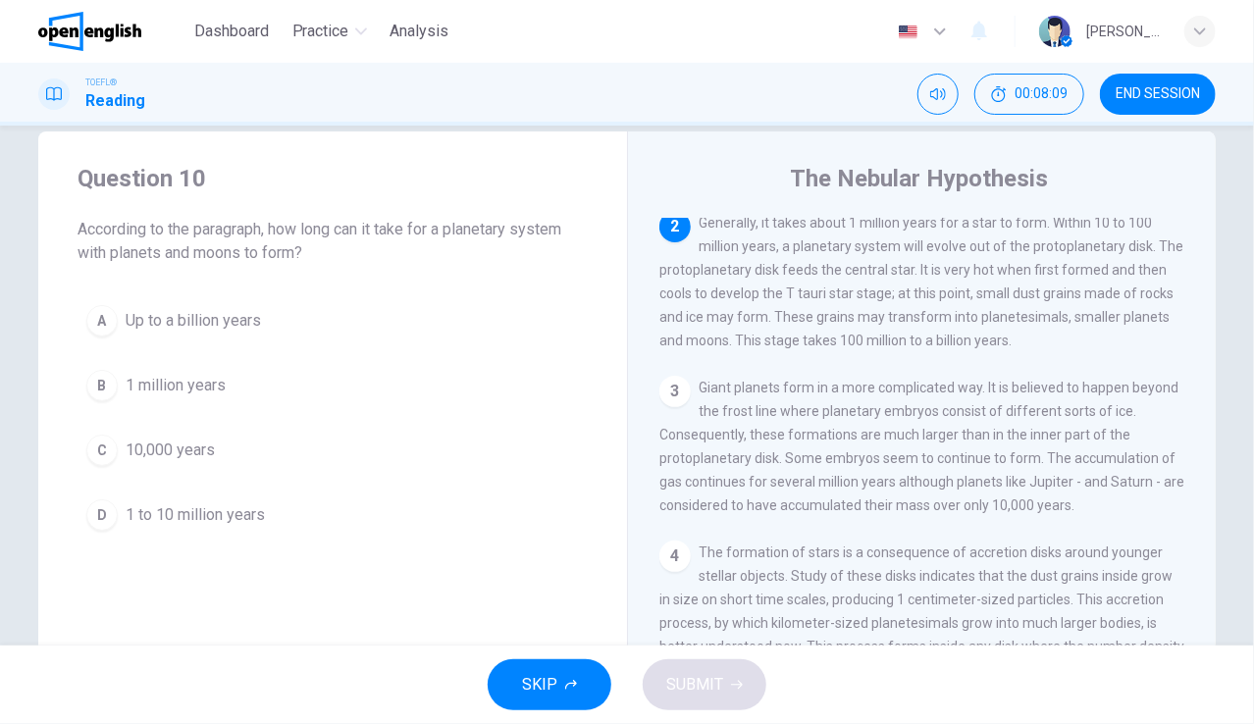
scroll to position [0, 0]
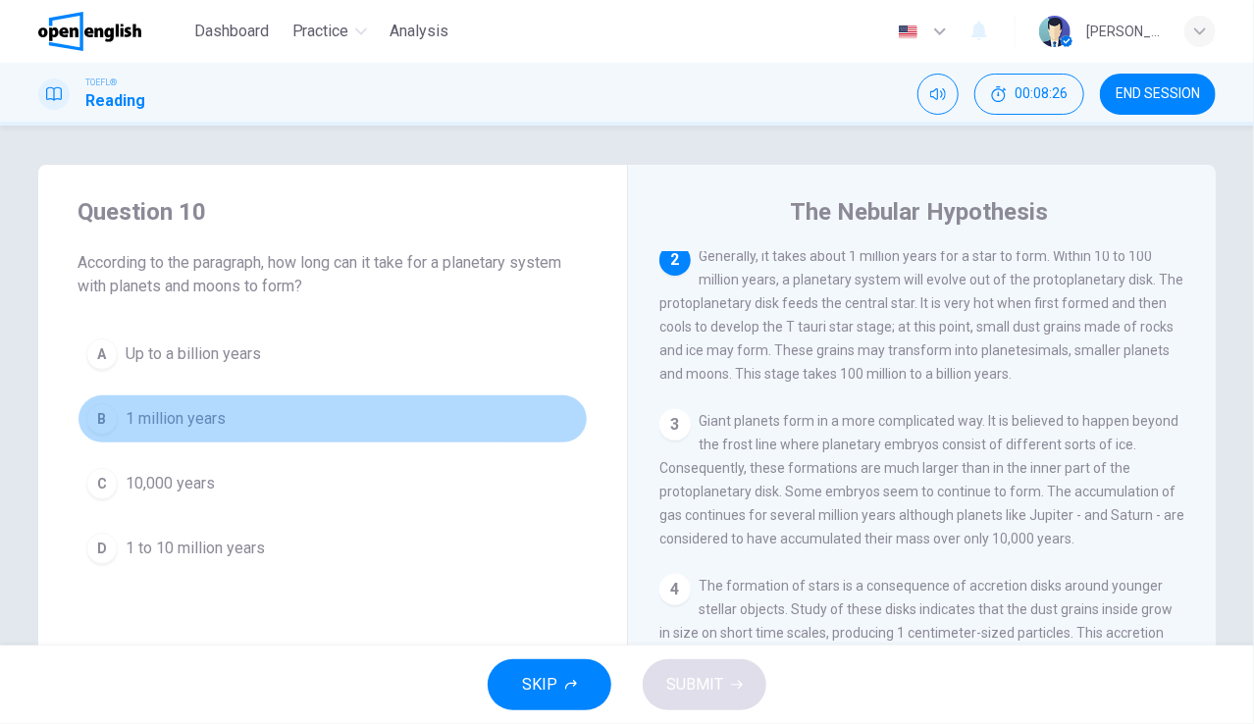
click at [188, 422] on span "1 million years" at bounding box center [176, 419] width 100 height 24
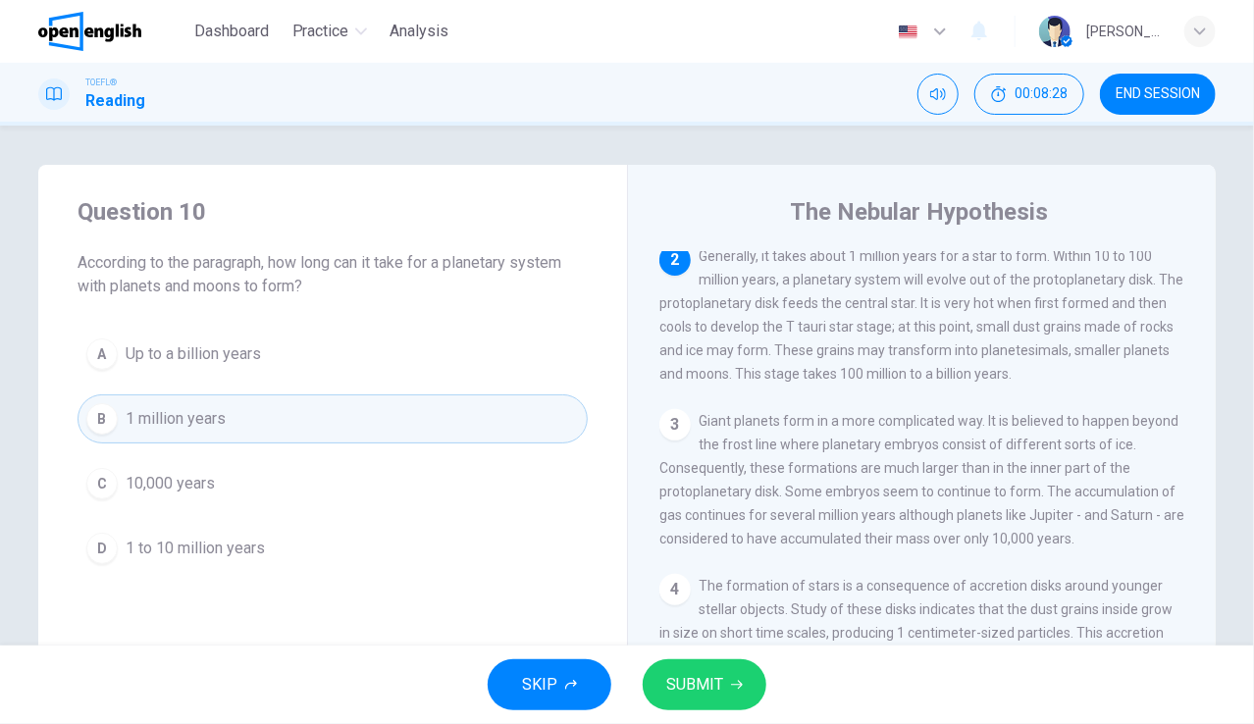
click at [710, 684] on span "SUBMIT" at bounding box center [694, 684] width 57 height 27
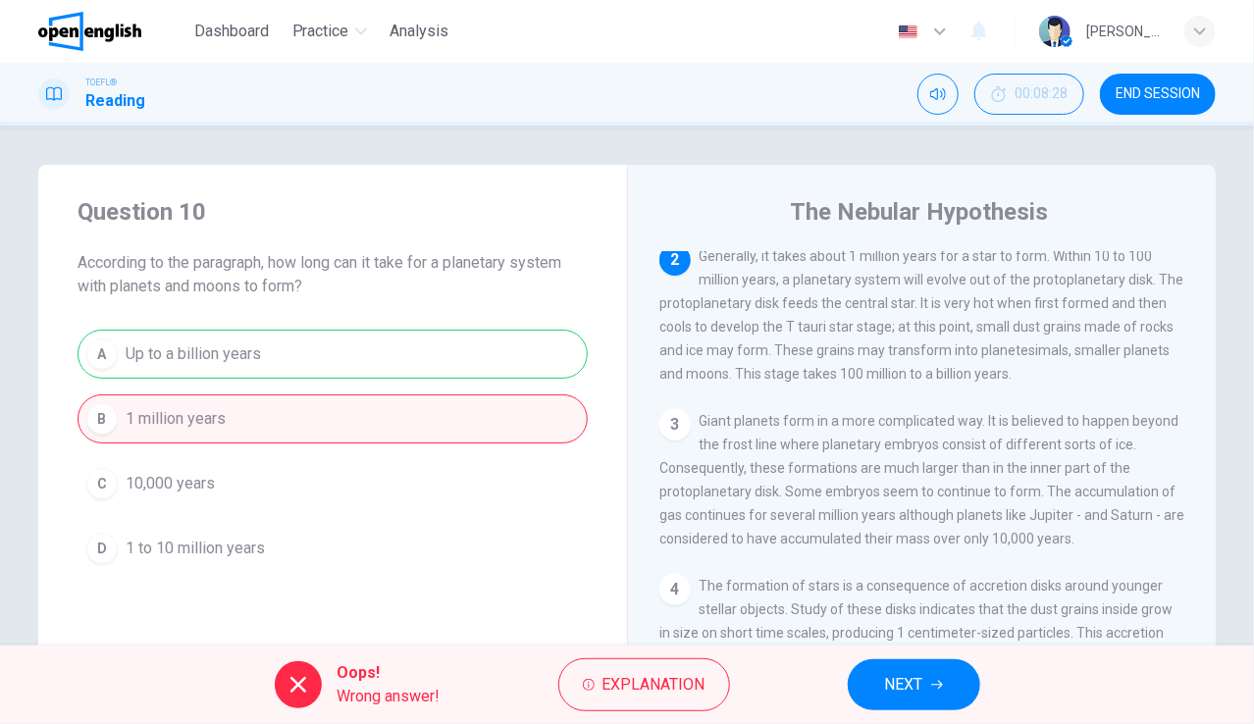
click at [1243, 643] on div "Question 10 According to the paragraph, how long can it take for a planetary sy…" at bounding box center [627, 386] width 1254 height 520
drag, startPoint x: 1243, startPoint y: 643, endPoint x: 1255, endPoint y: 640, distance: 12.1
click at [1253, 640] on html "This site uses cookies, as explained in our Privacy Policy . If you agree to th…" at bounding box center [627, 362] width 1254 height 724
click at [928, 689] on button "NEXT" at bounding box center [913, 684] width 132 height 51
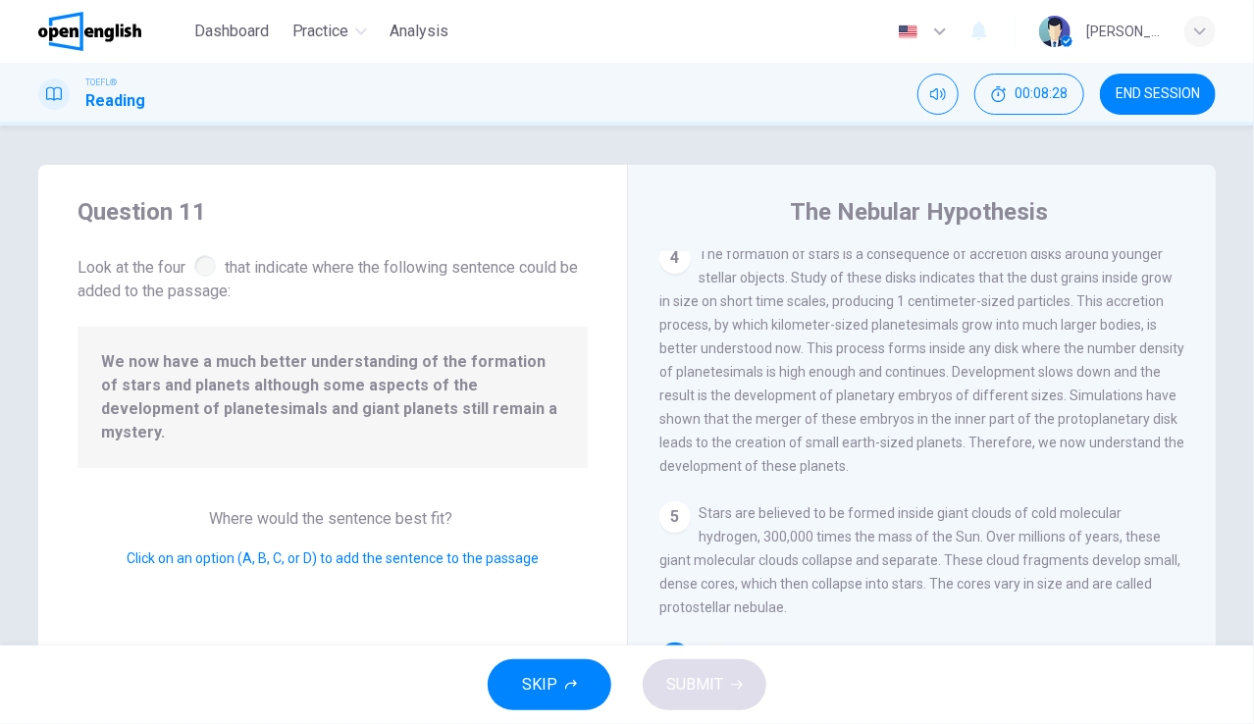
scroll to position [601, 0]
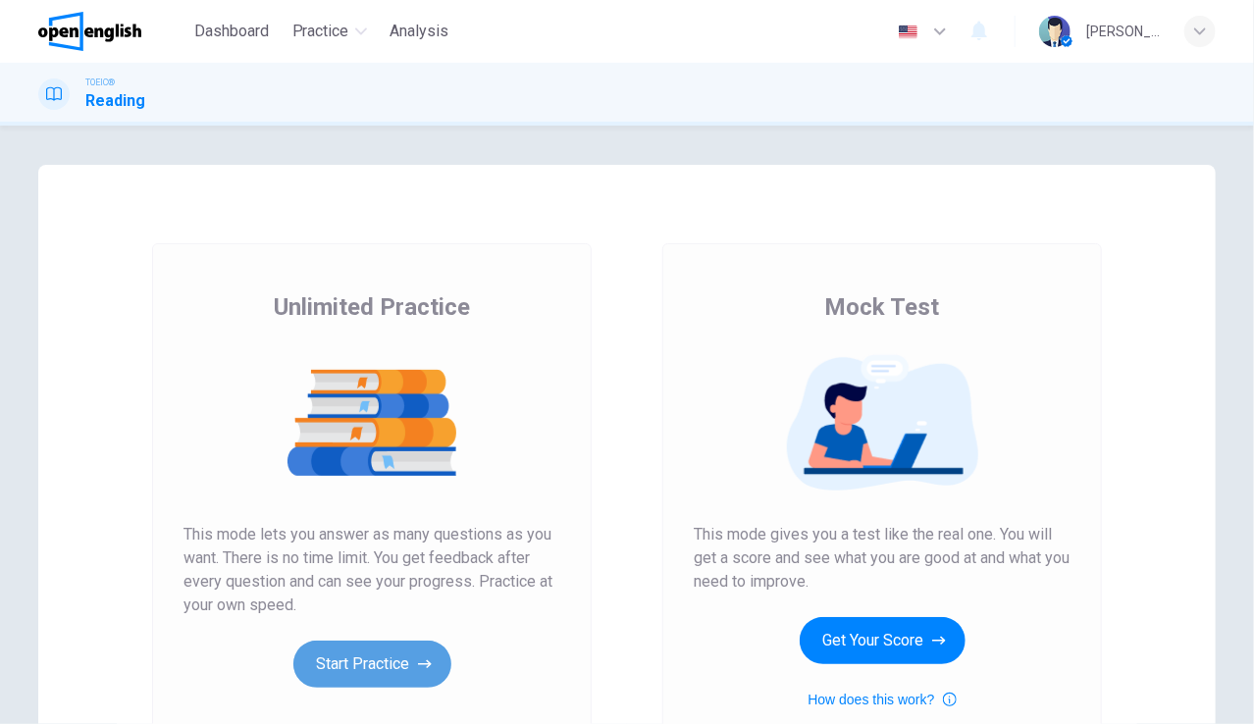
click at [369, 662] on button "Start Practice" at bounding box center [372, 663] width 158 height 47
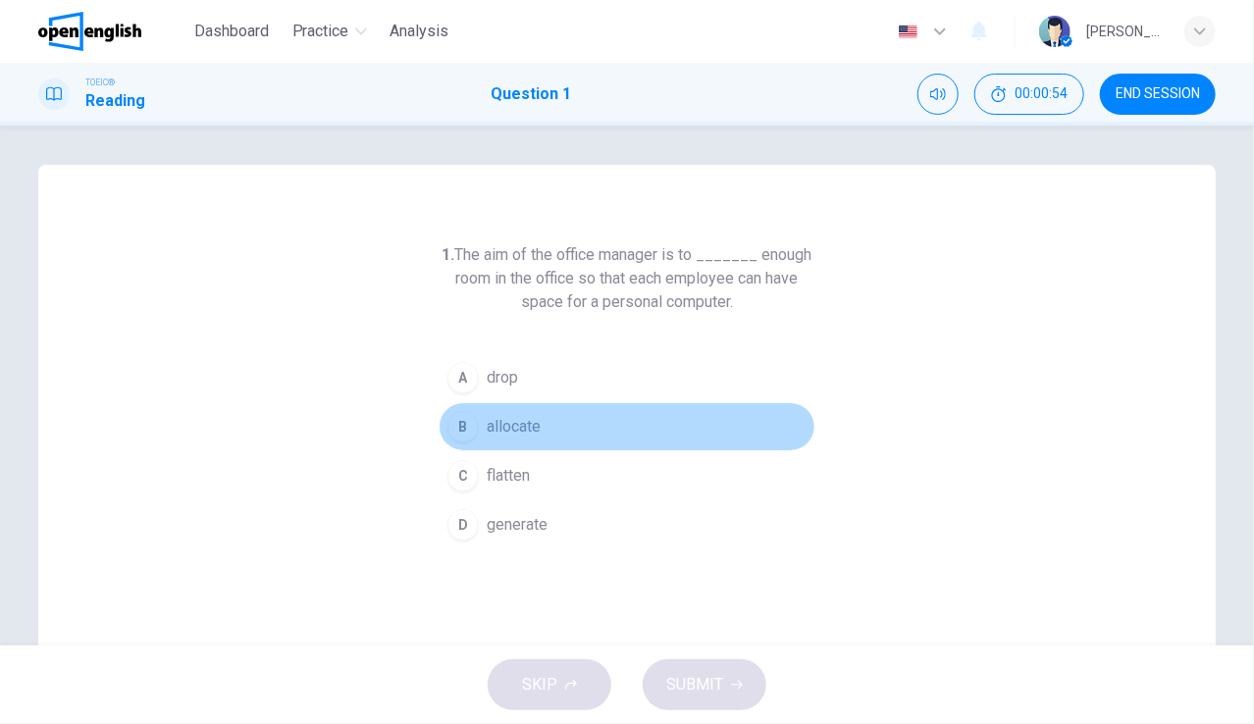
click at [515, 426] on span "allocate" at bounding box center [514, 427] width 54 height 24
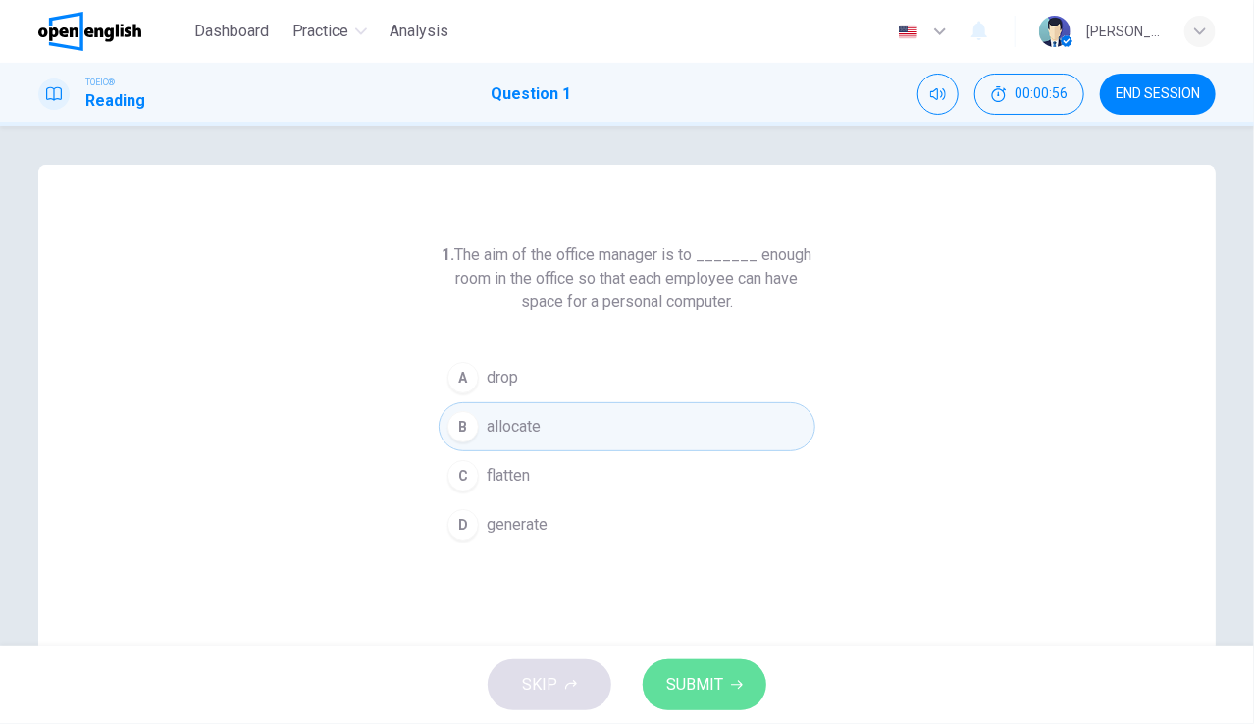
click at [714, 676] on span "SUBMIT" at bounding box center [694, 684] width 57 height 27
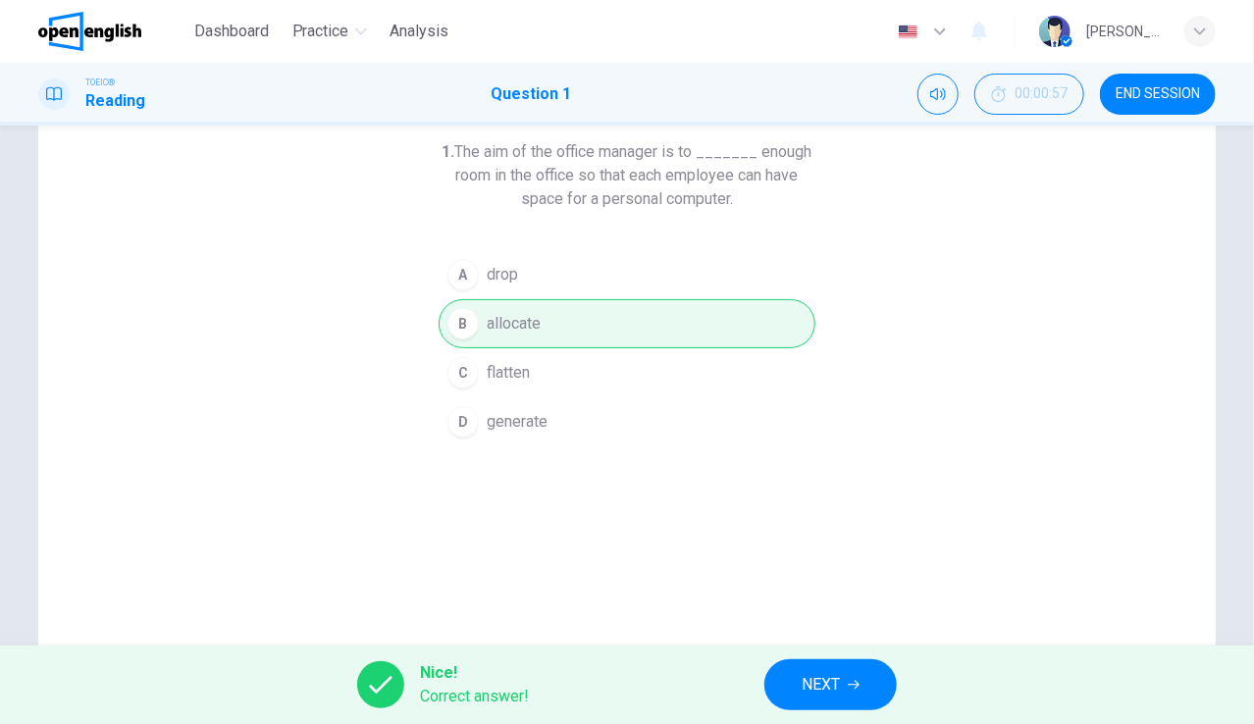
scroll to position [118, 0]
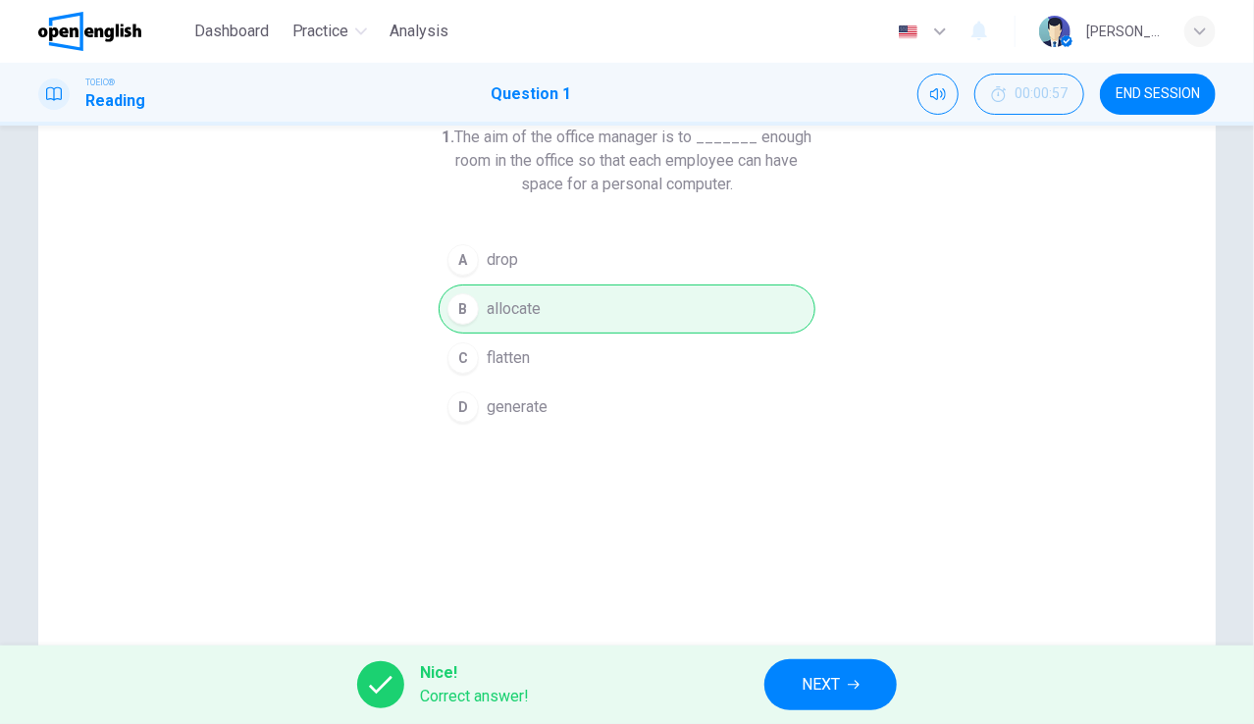
click at [968, 484] on div "1. The aim of the office manager is to _______ enough room in the office so tha…" at bounding box center [626, 388] width 1177 height 682
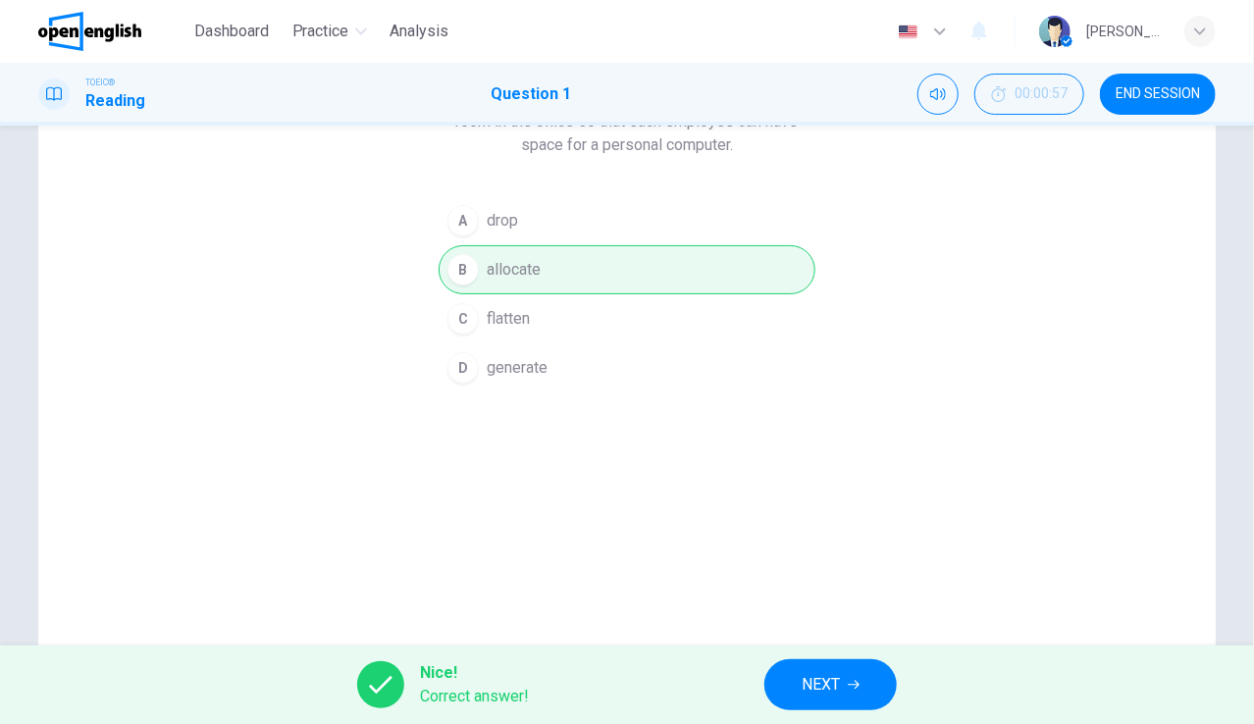
scroll to position [239, 0]
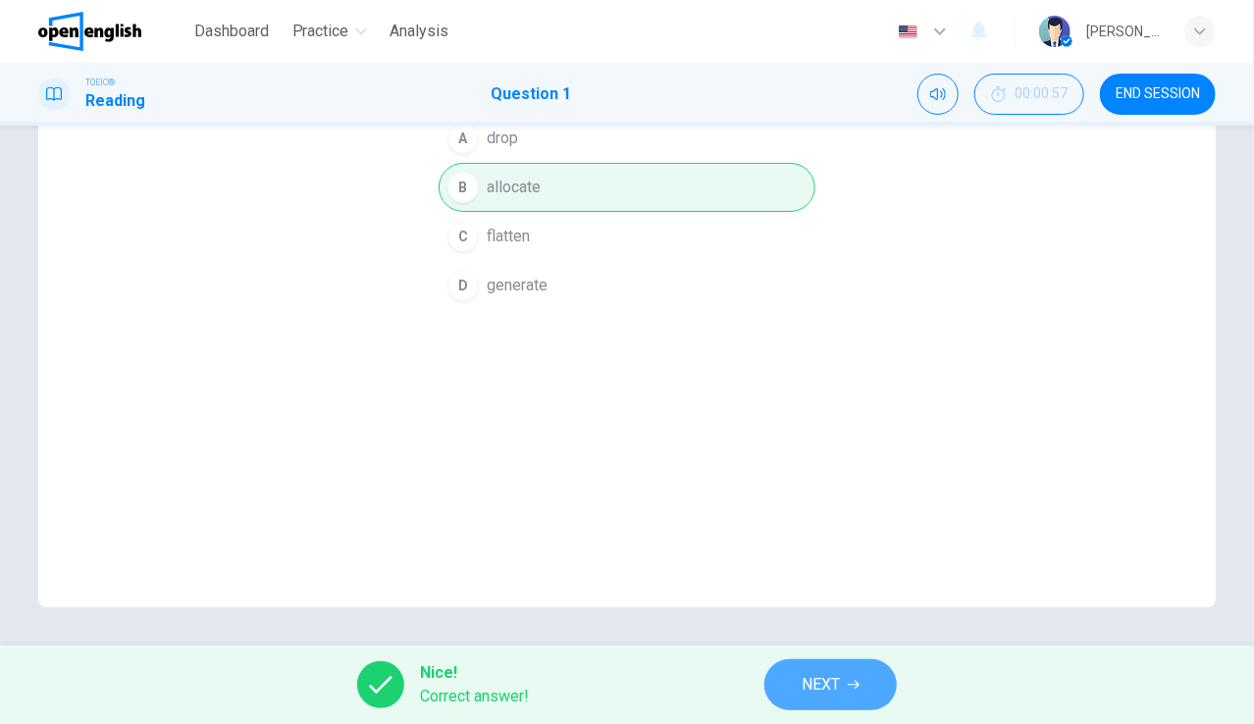
click at [844, 680] on button "NEXT" at bounding box center [830, 684] width 132 height 51
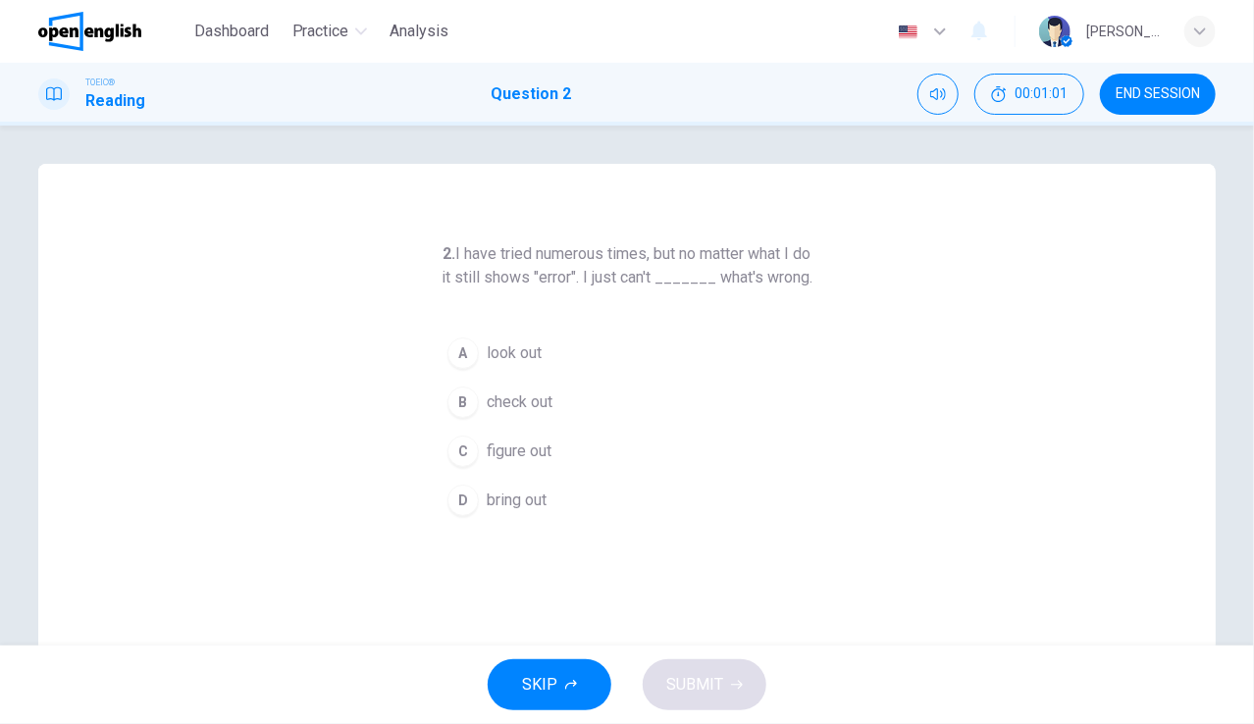
scroll to position [0, 0]
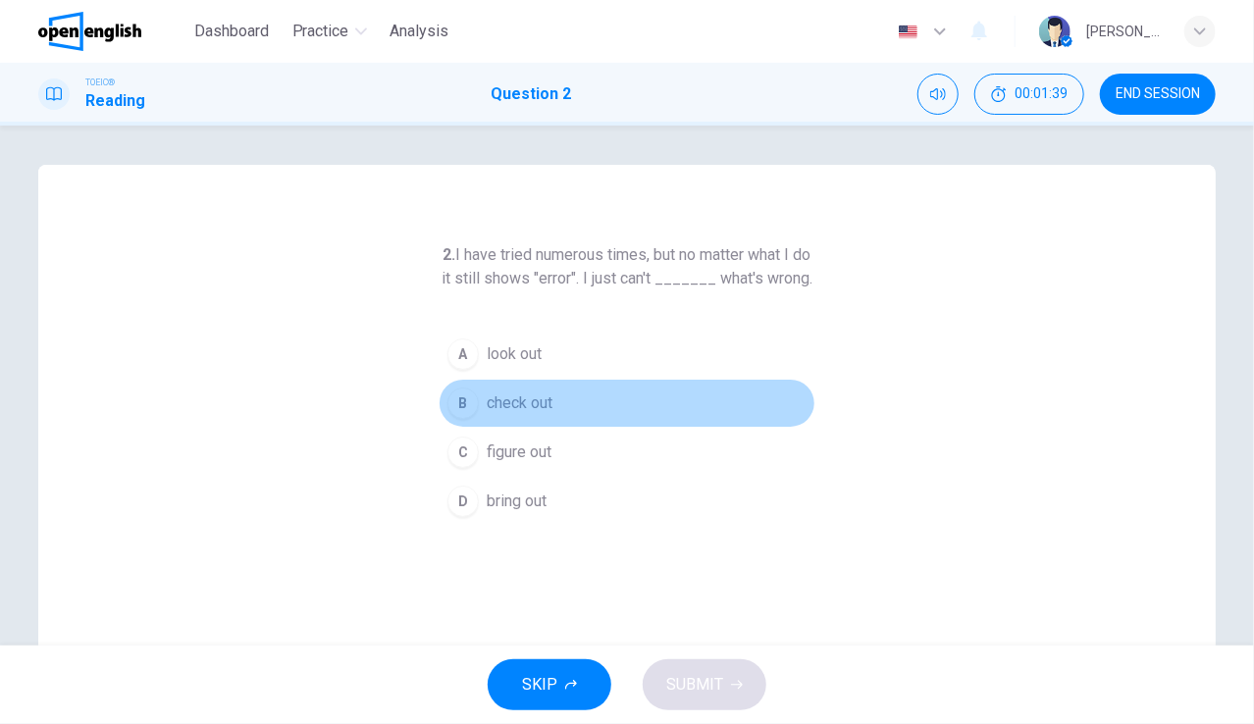
click at [524, 415] on span "check out" at bounding box center [520, 403] width 66 height 24
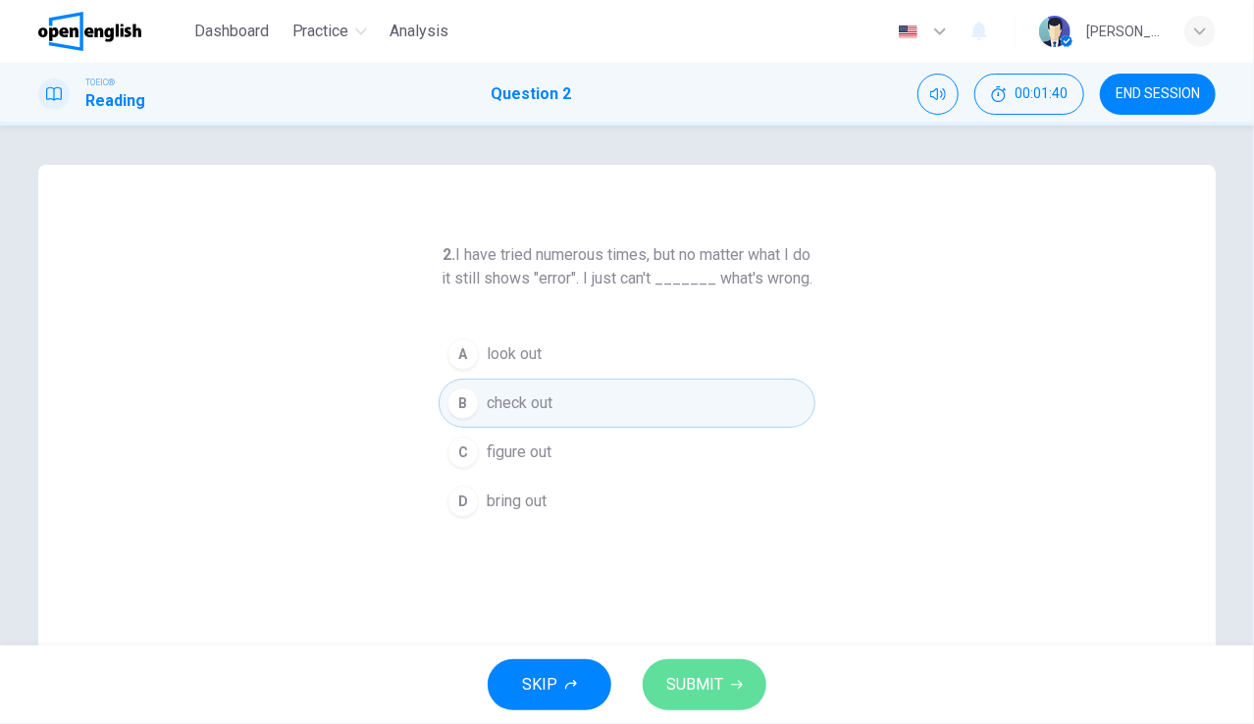
click at [732, 673] on button "SUBMIT" at bounding box center [704, 684] width 124 height 51
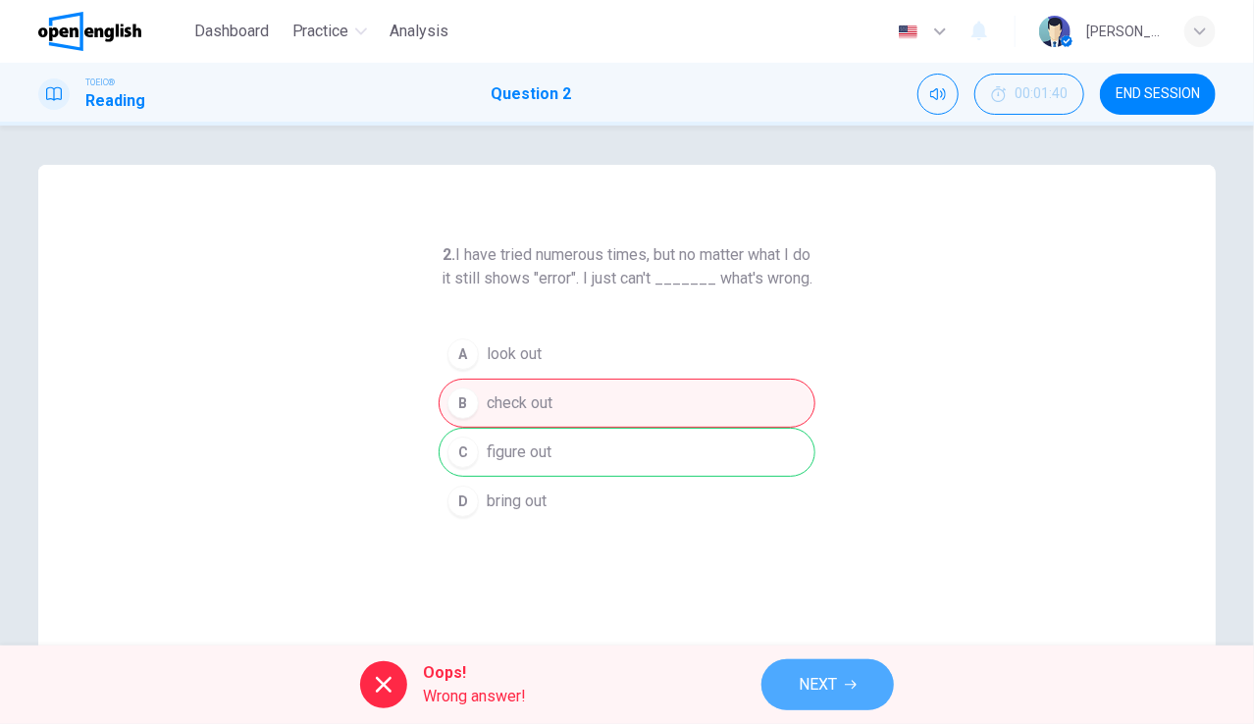
click at [861, 671] on button "NEXT" at bounding box center [827, 684] width 132 height 51
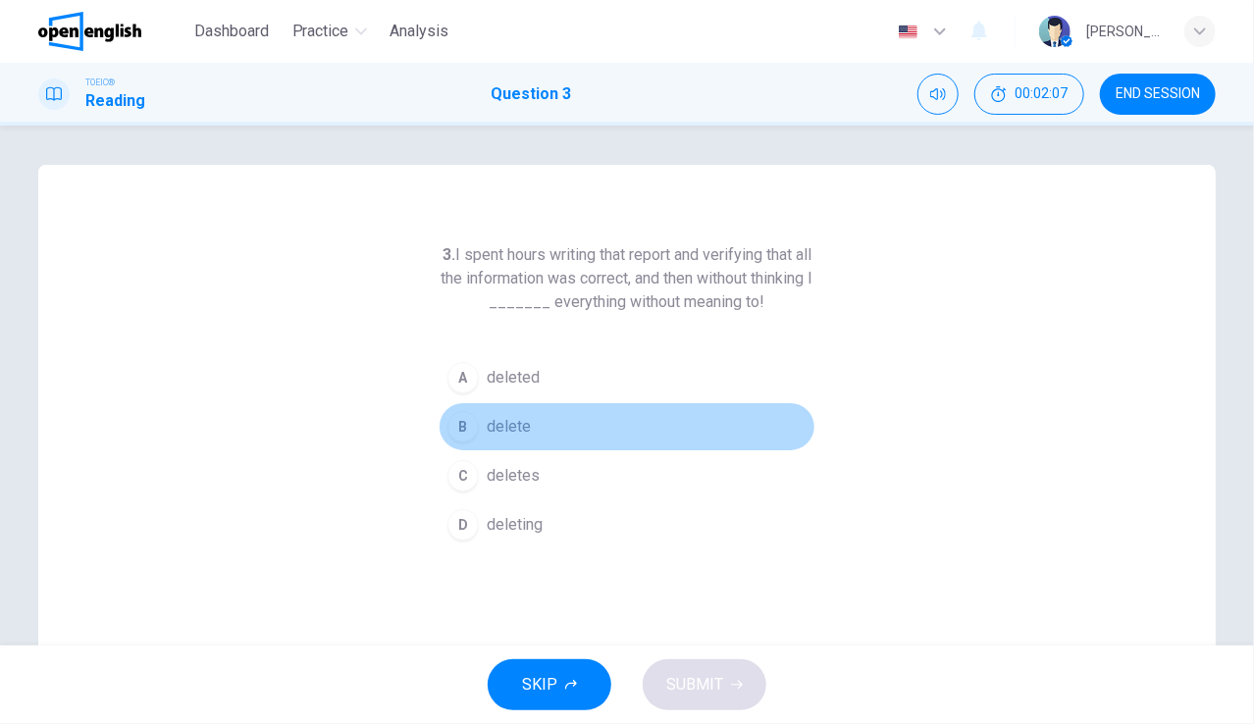
click at [507, 419] on span "delete" at bounding box center [509, 427] width 44 height 24
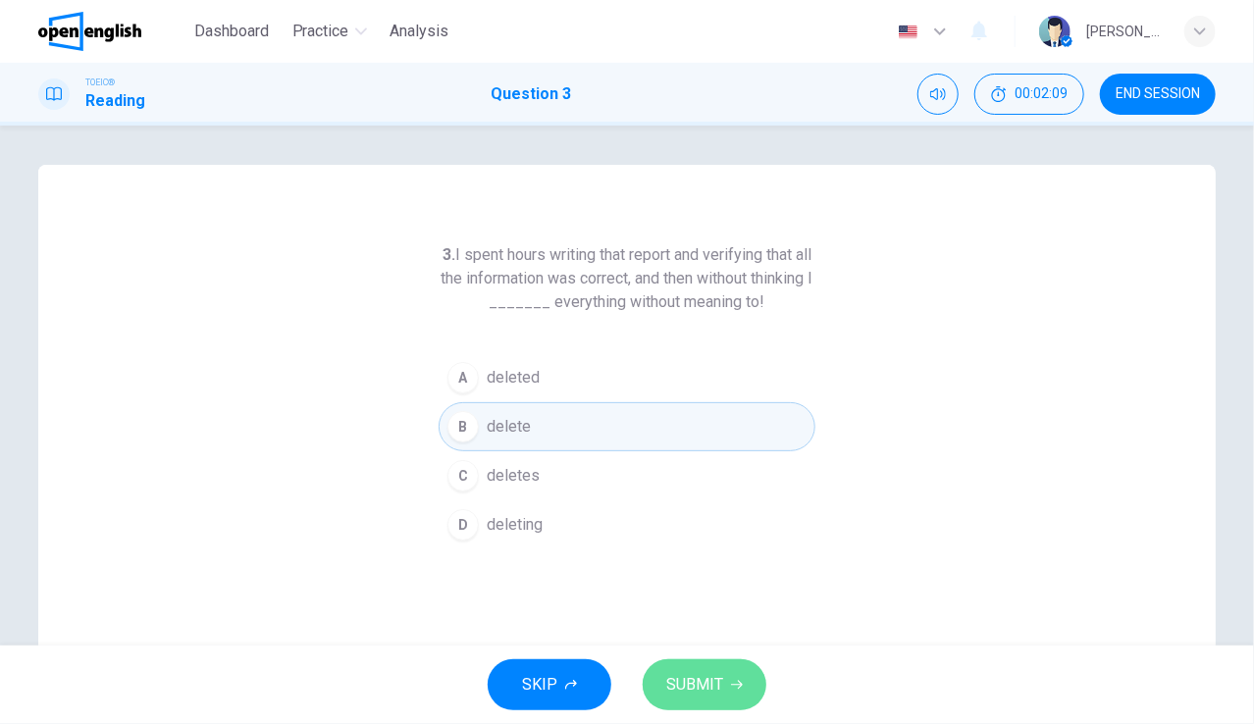
click at [742, 681] on button "SUBMIT" at bounding box center [704, 684] width 124 height 51
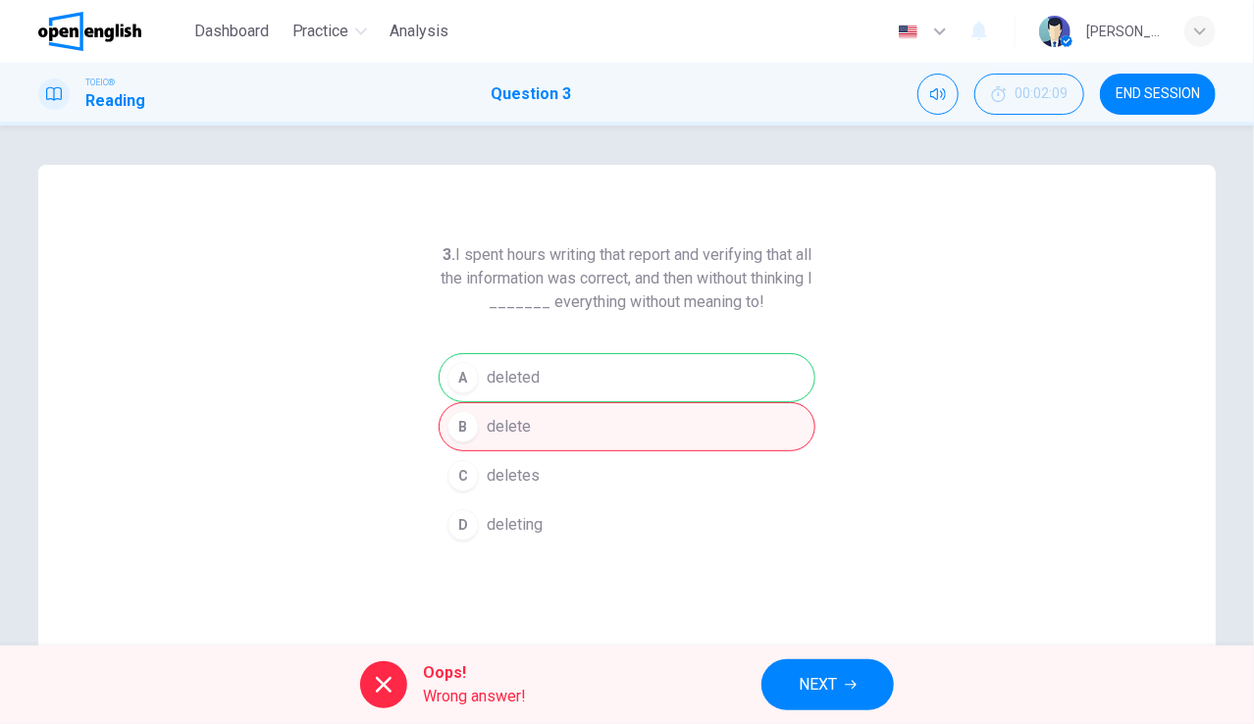
drag, startPoint x: 645, startPoint y: 562, endPoint x: 715, endPoint y: 603, distance: 80.9
click at [715, 603] on div "3. I spent hours writing that report and verifying that all the information was…" at bounding box center [626, 506] width 1177 height 682
click at [827, 673] on span "NEXT" at bounding box center [817, 684] width 38 height 27
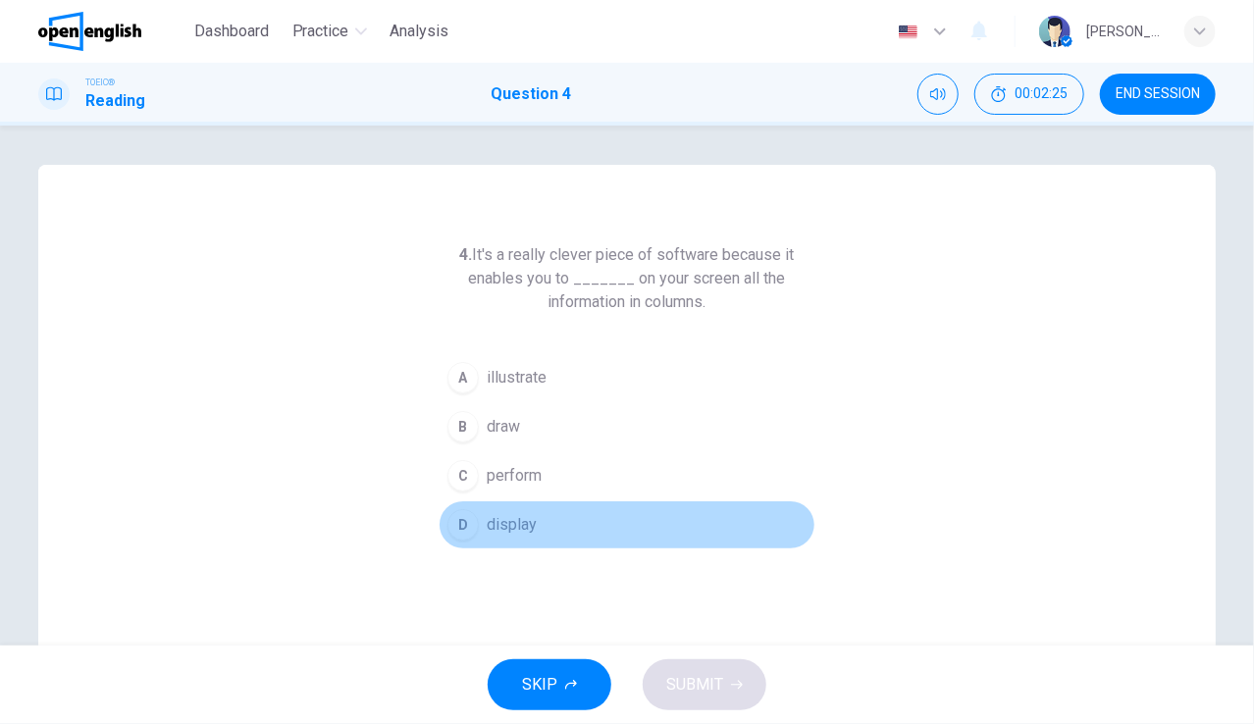
click at [524, 527] on span "display" at bounding box center [512, 525] width 50 height 24
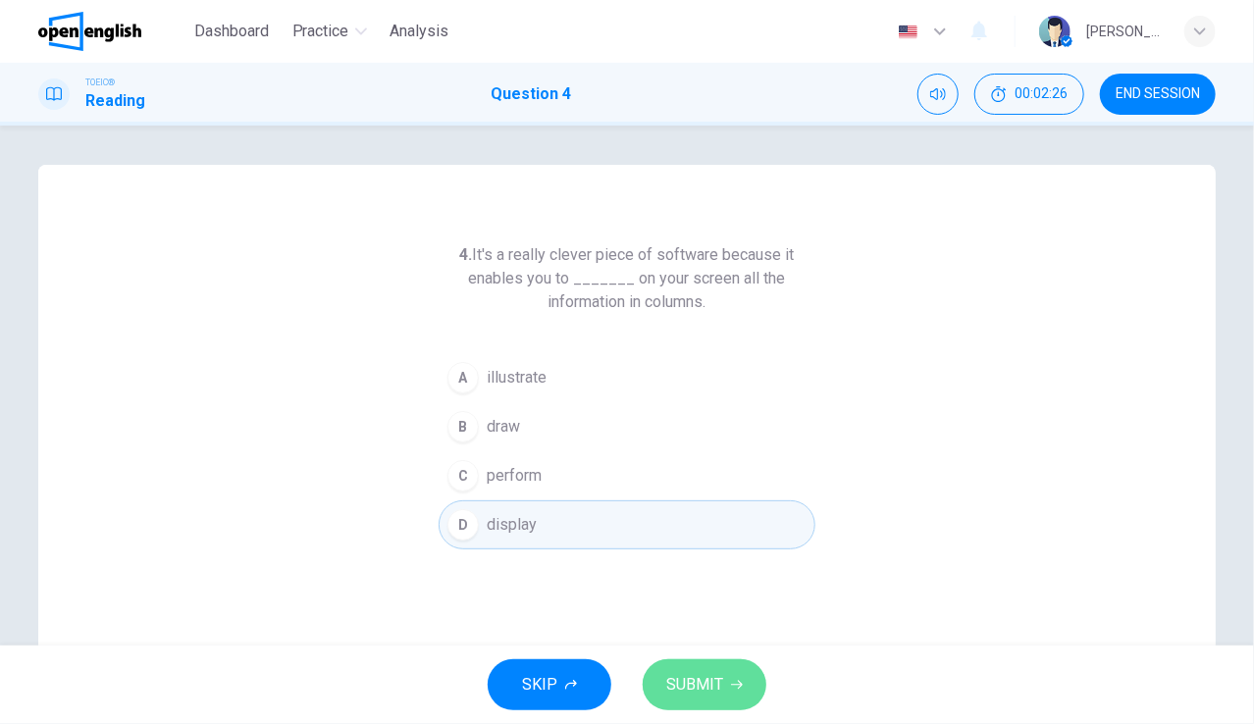
click at [720, 676] on span "SUBMIT" at bounding box center [694, 684] width 57 height 27
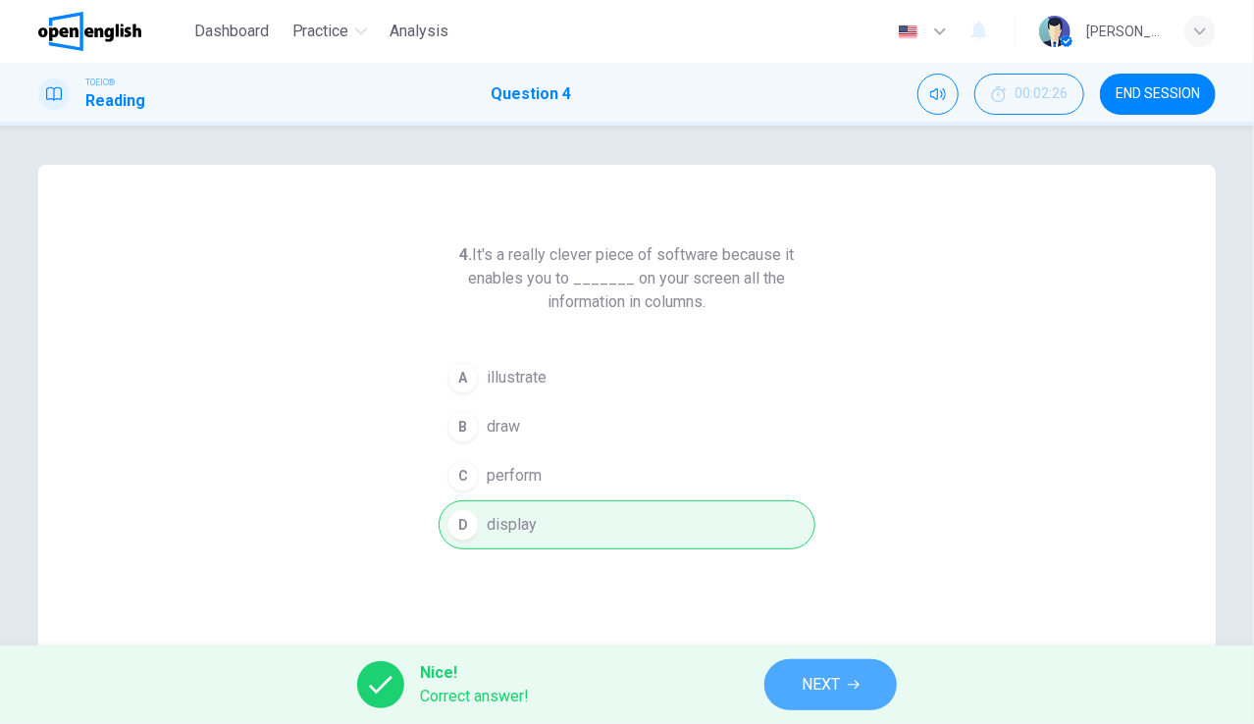
click at [846, 670] on button "NEXT" at bounding box center [830, 684] width 132 height 51
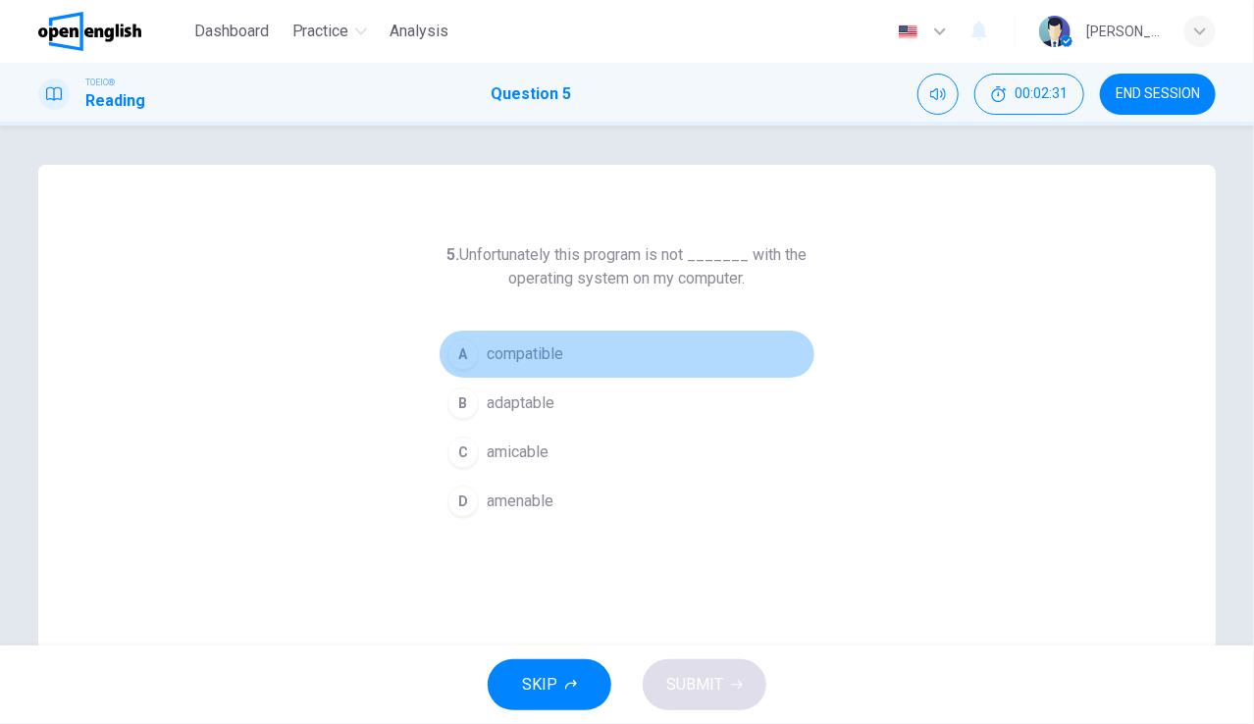
click at [550, 360] on span "compatible" at bounding box center [525, 354] width 77 height 24
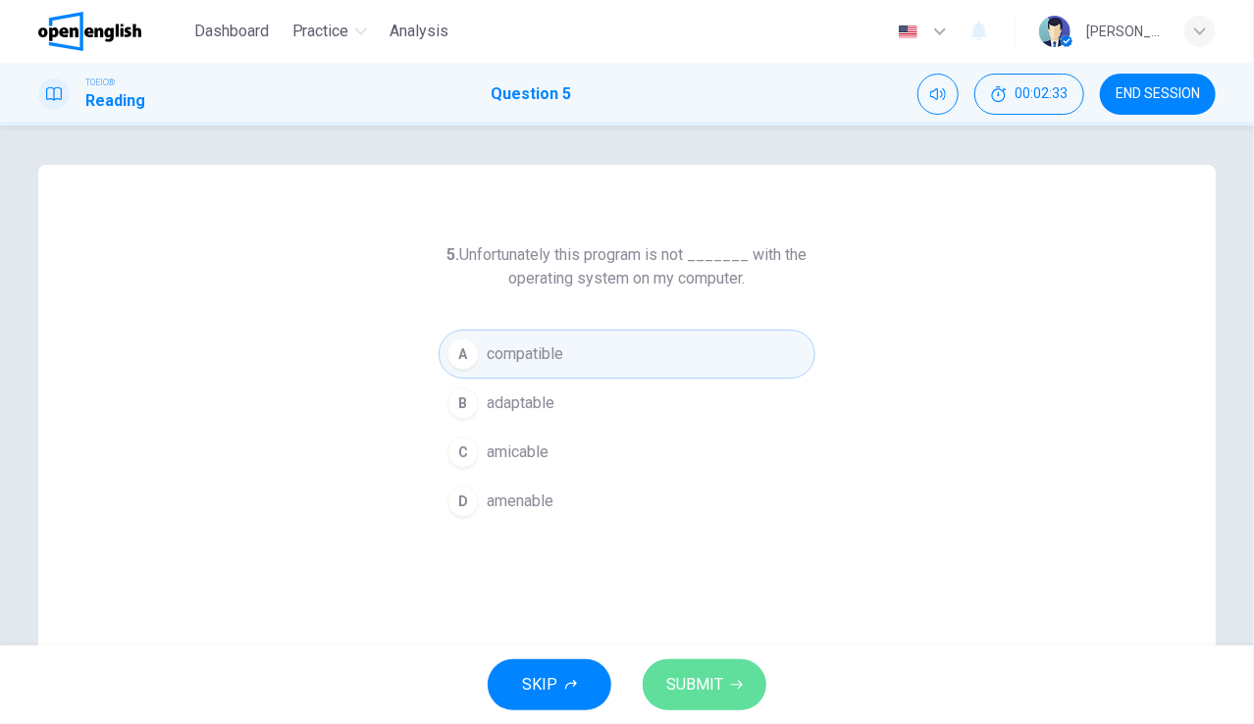
click at [683, 679] on span "SUBMIT" at bounding box center [694, 684] width 57 height 27
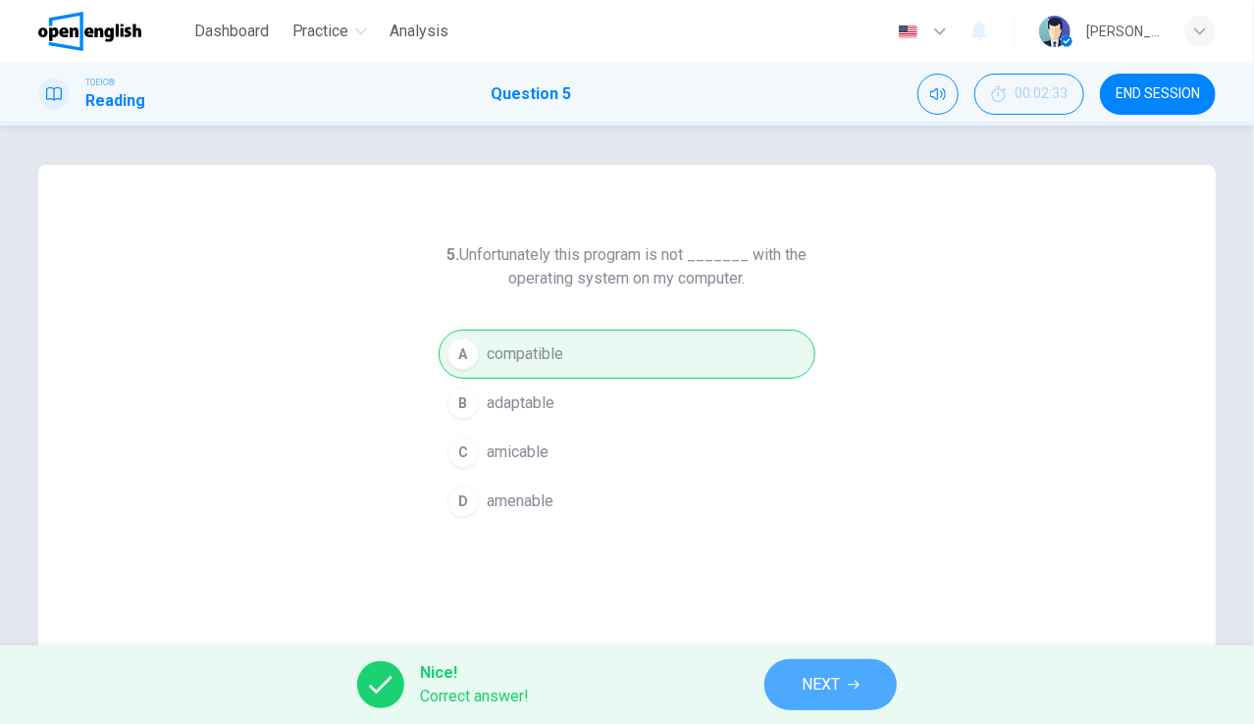
click at [809, 676] on span "NEXT" at bounding box center [820, 684] width 38 height 27
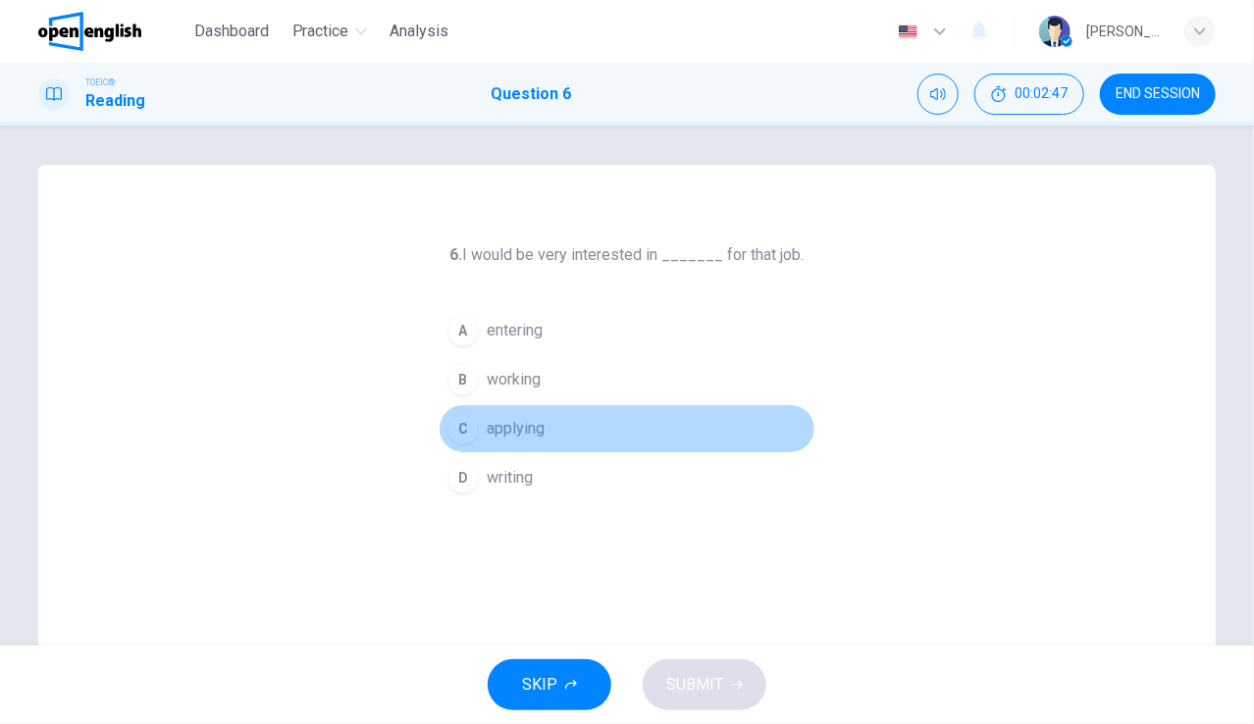
click at [522, 436] on span "applying" at bounding box center [516, 429] width 58 height 24
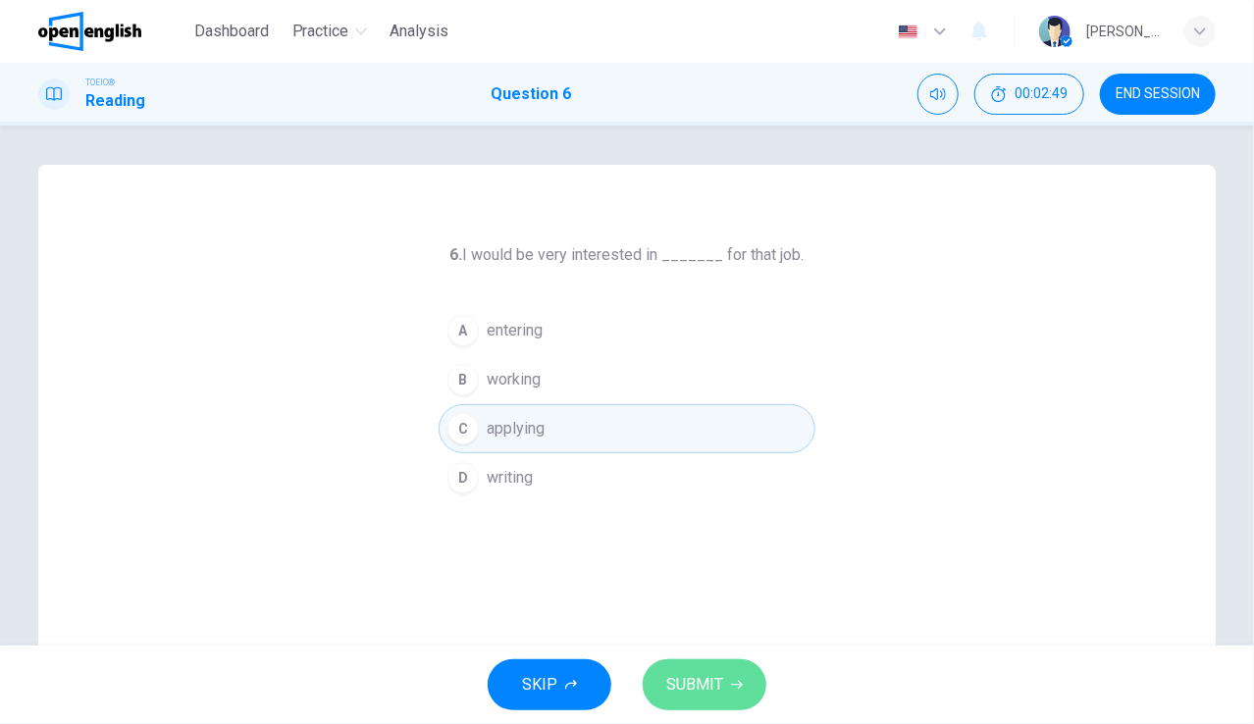
click at [671, 680] on span "SUBMIT" at bounding box center [694, 684] width 57 height 27
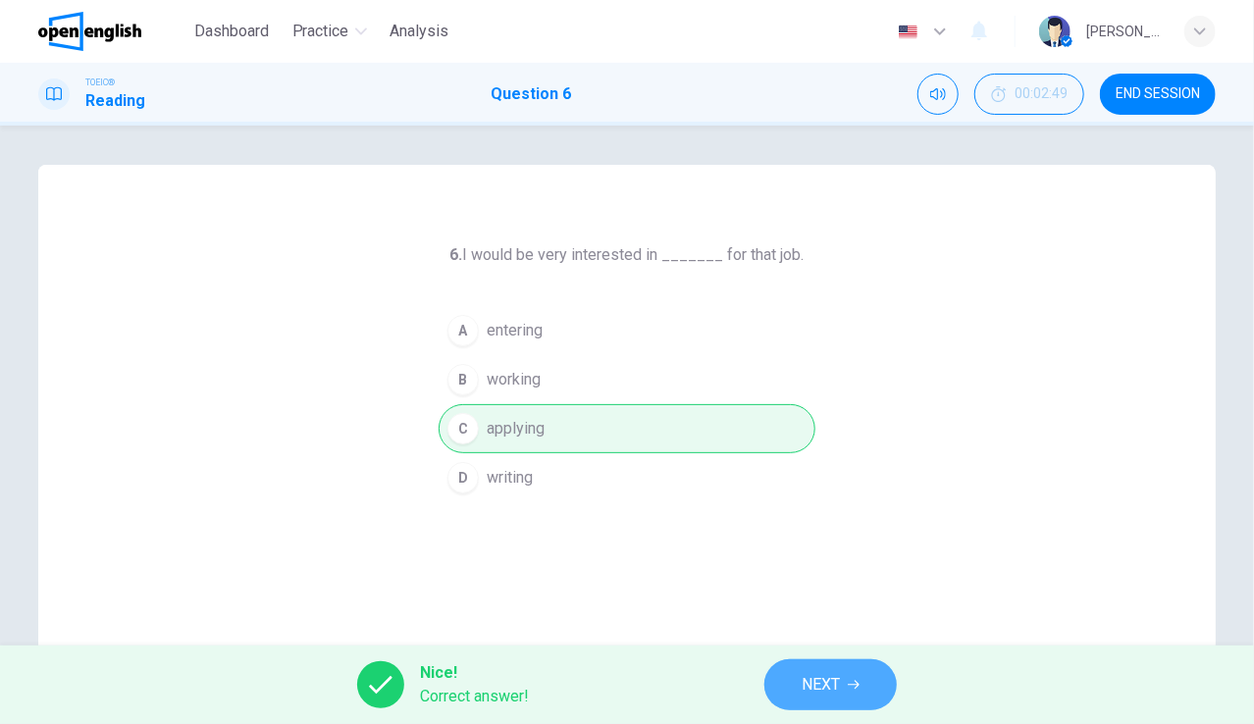
click at [829, 688] on span "NEXT" at bounding box center [820, 684] width 38 height 27
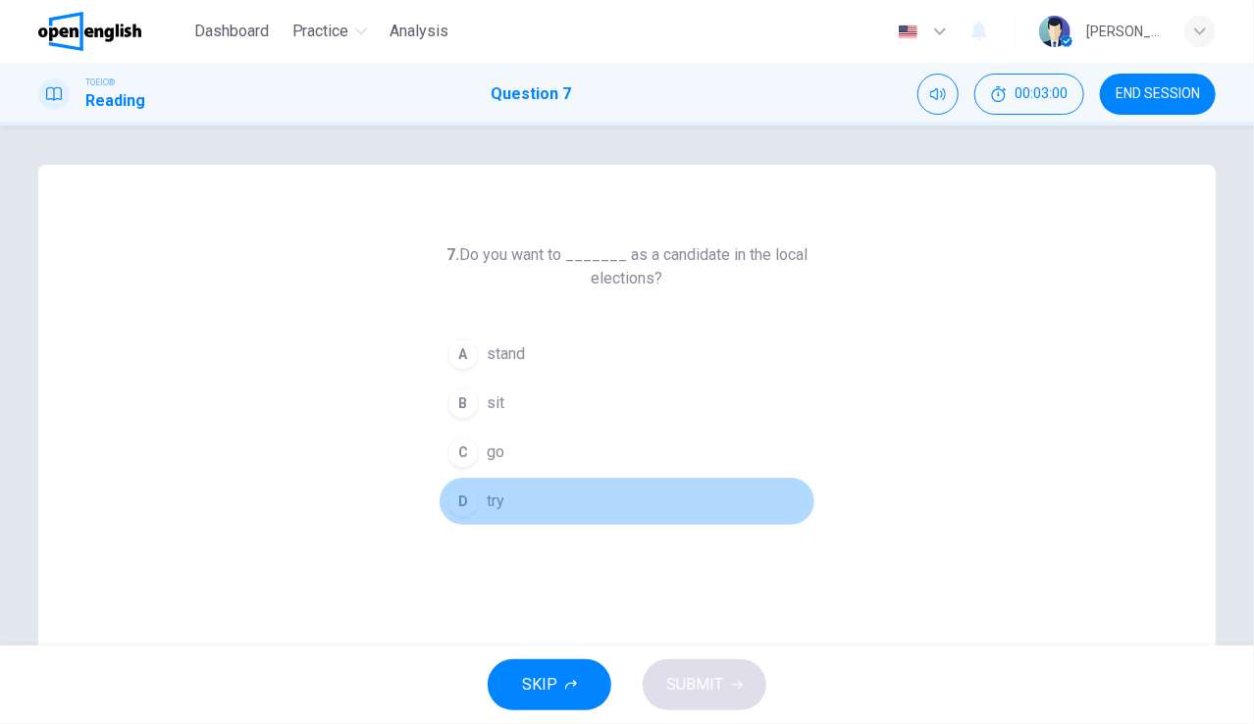
click at [494, 497] on span "try" at bounding box center [496, 501] width 18 height 24
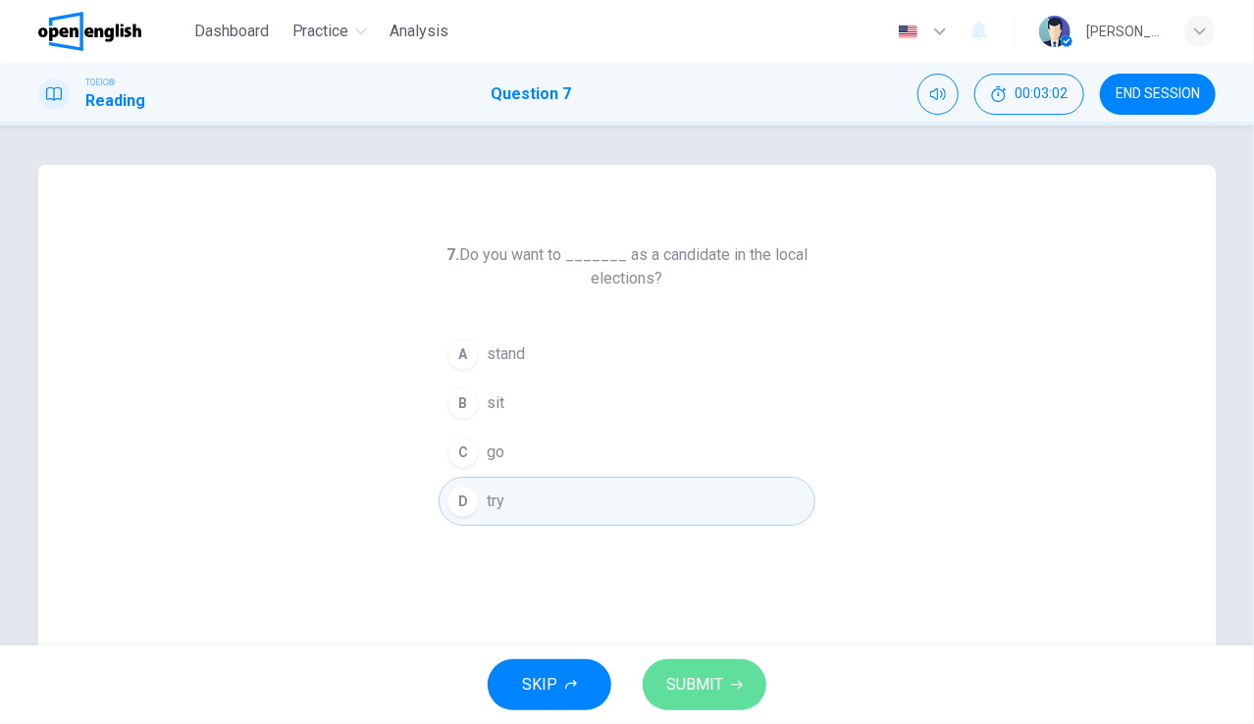
click at [723, 663] on button "SUBMIT" at bounding box center [704, 684] width 124 height 51
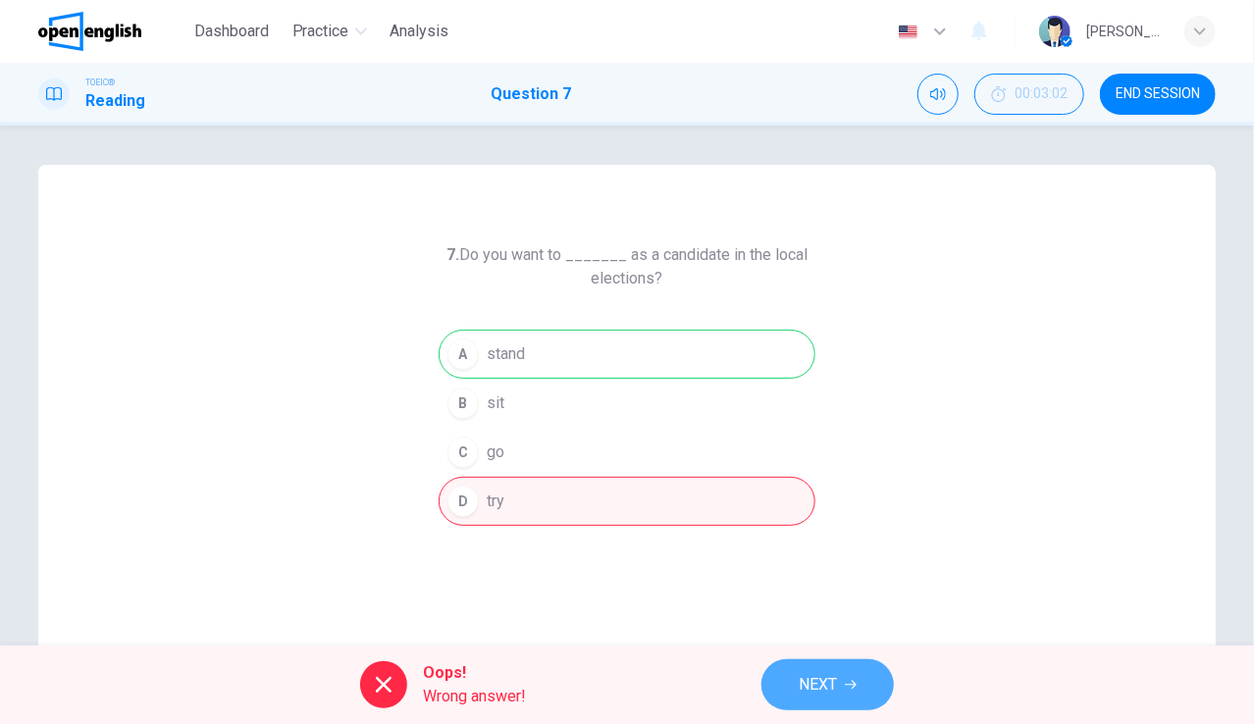
click at [825, 680] on span "NEXT" at bounding box center [817, 684] width 38 height 27
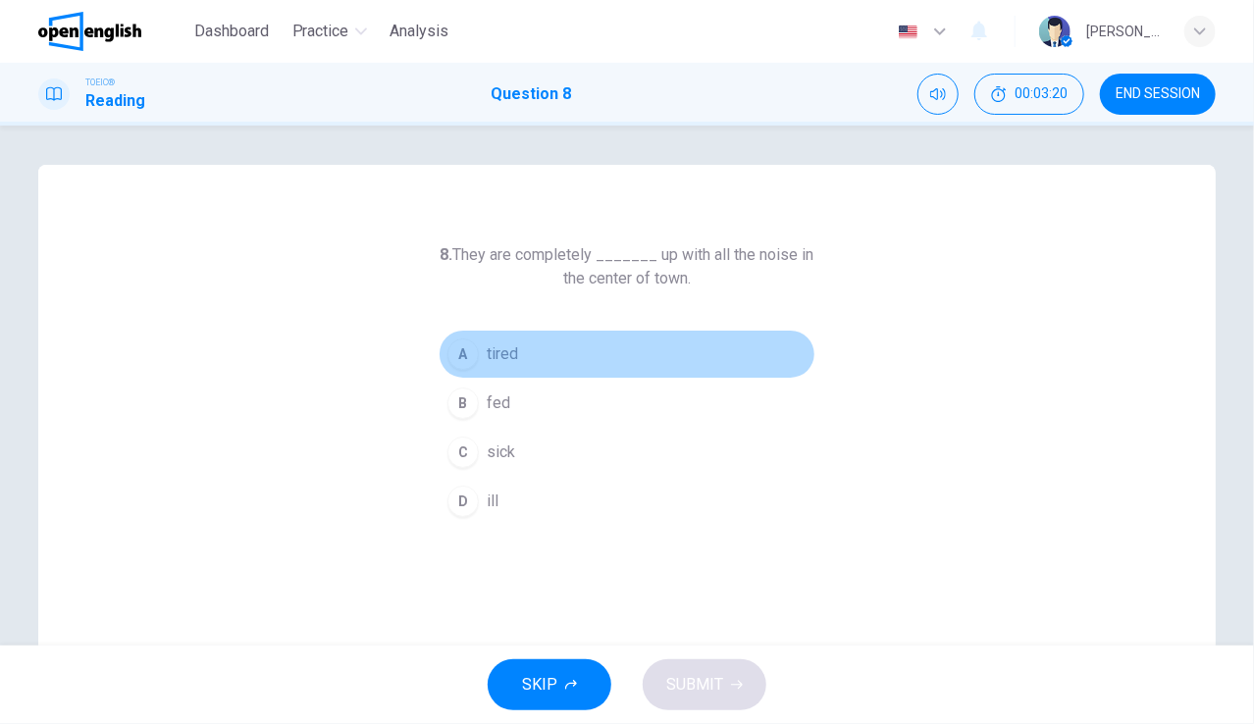
click at [510, 354] on span "tired" at bounding box center [502, 354] width 31 height 24
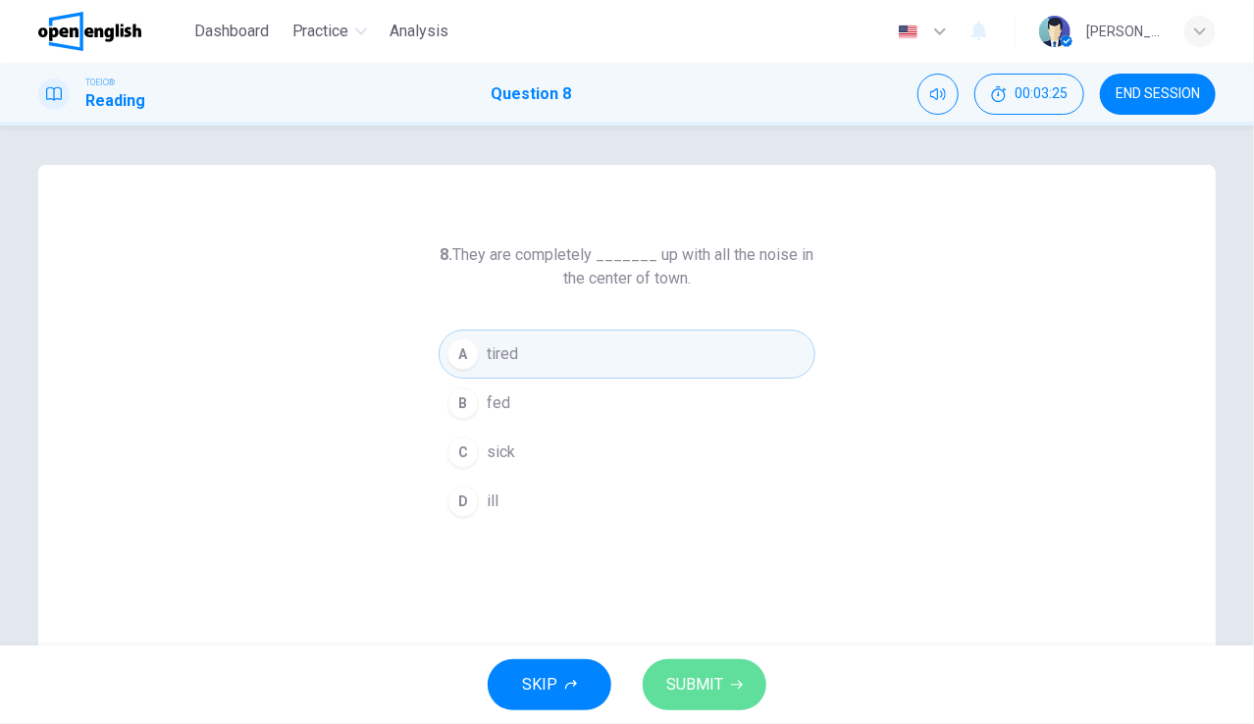
click at [689, 681] on span "SUBMIT" at bounding box center [694, 684] width 57 height 27
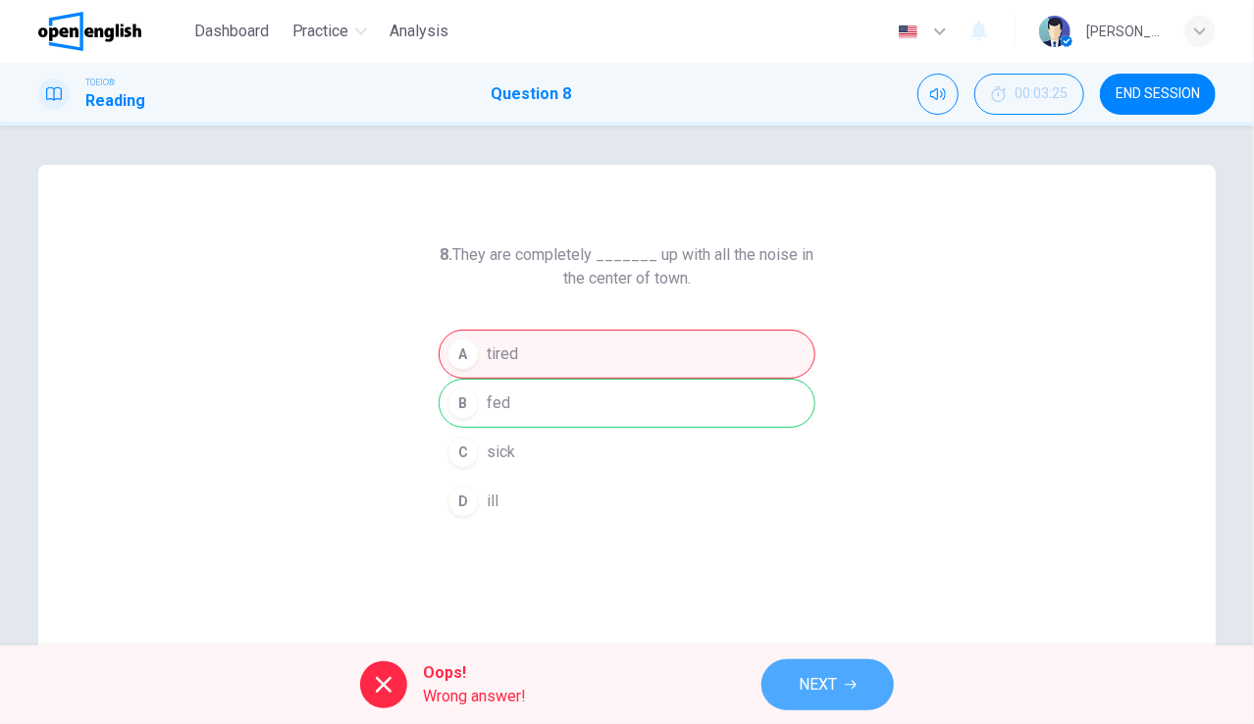
click at [810, 672] on span "NEXT" at bounding box center [817, 684] width 38 height 27
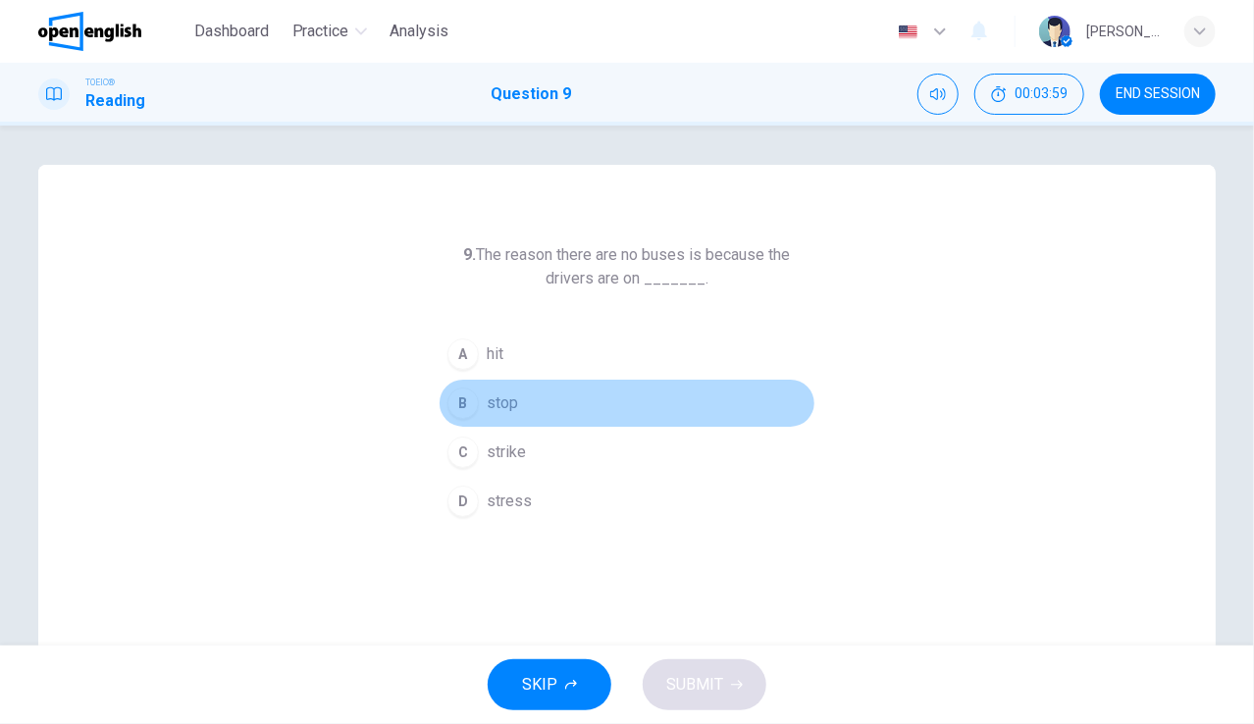
click at [498, 397] on span "stop" at bounding box center [502, 403] width 31 height 24
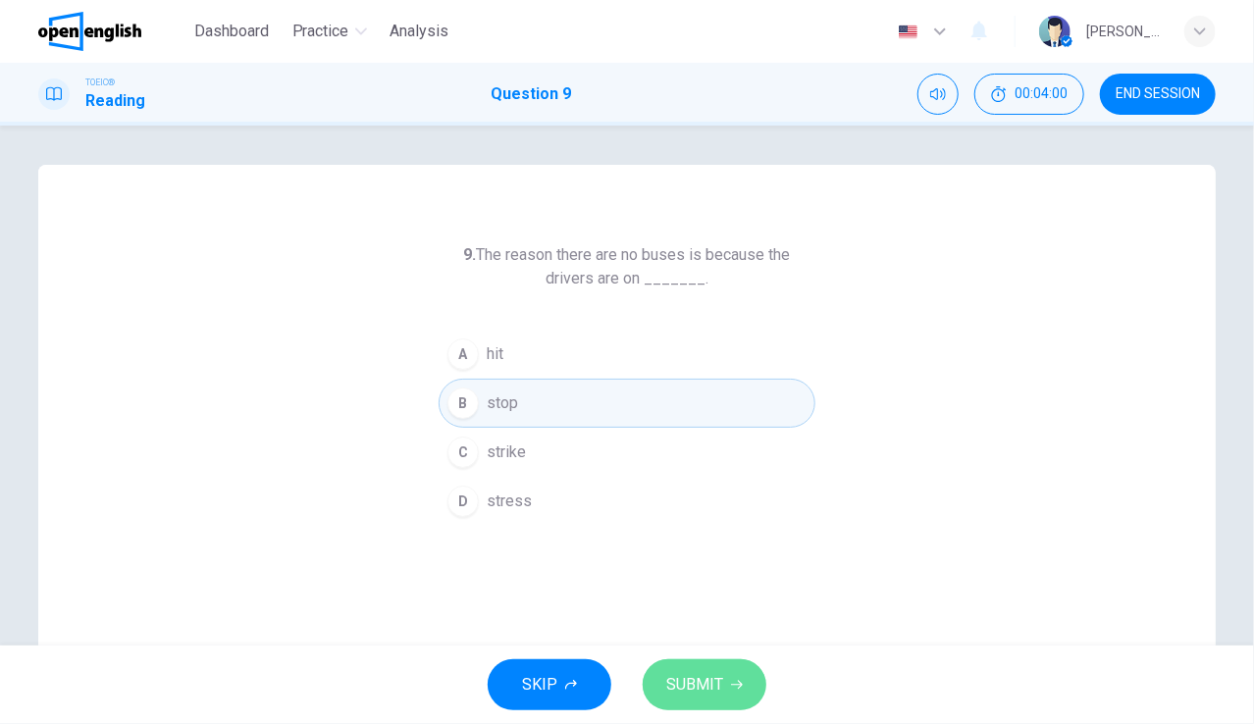
click at [726, 684] on button "SUBMIT" at bounding box center [704, 684] width 124 height 51
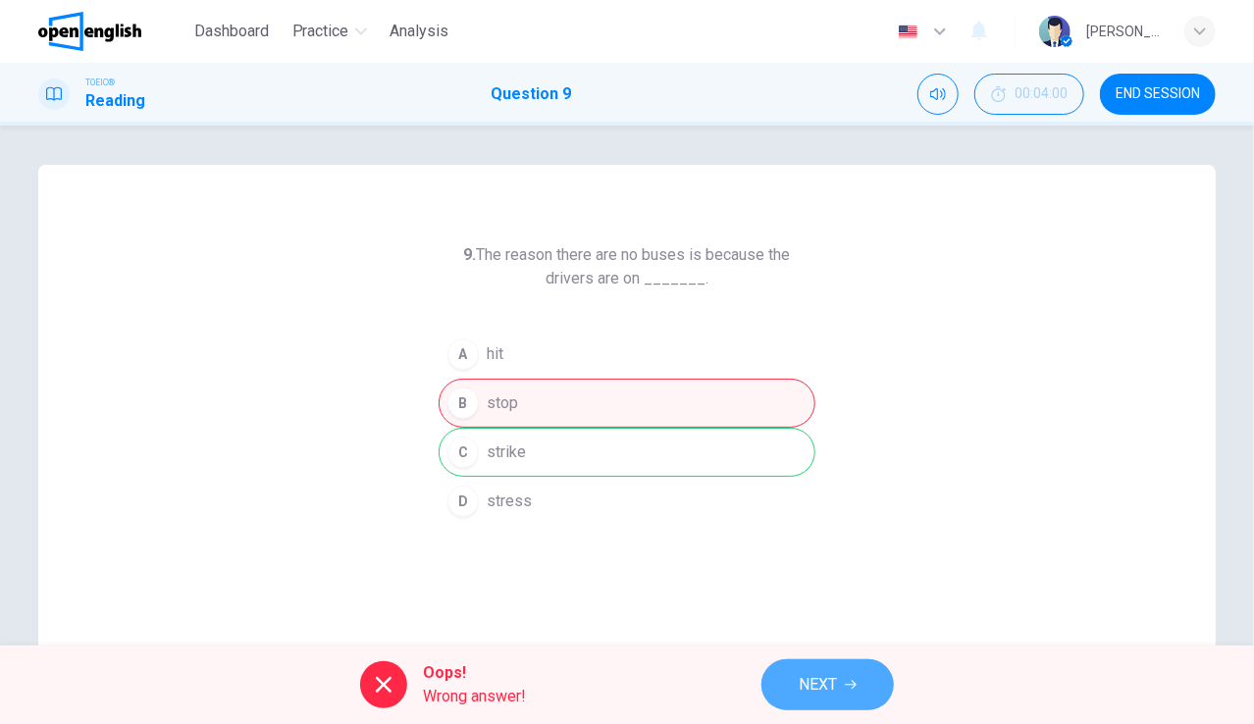
click at [801, 668] on button "NEXT" at bounding box center [827, 684] width 132 height 51
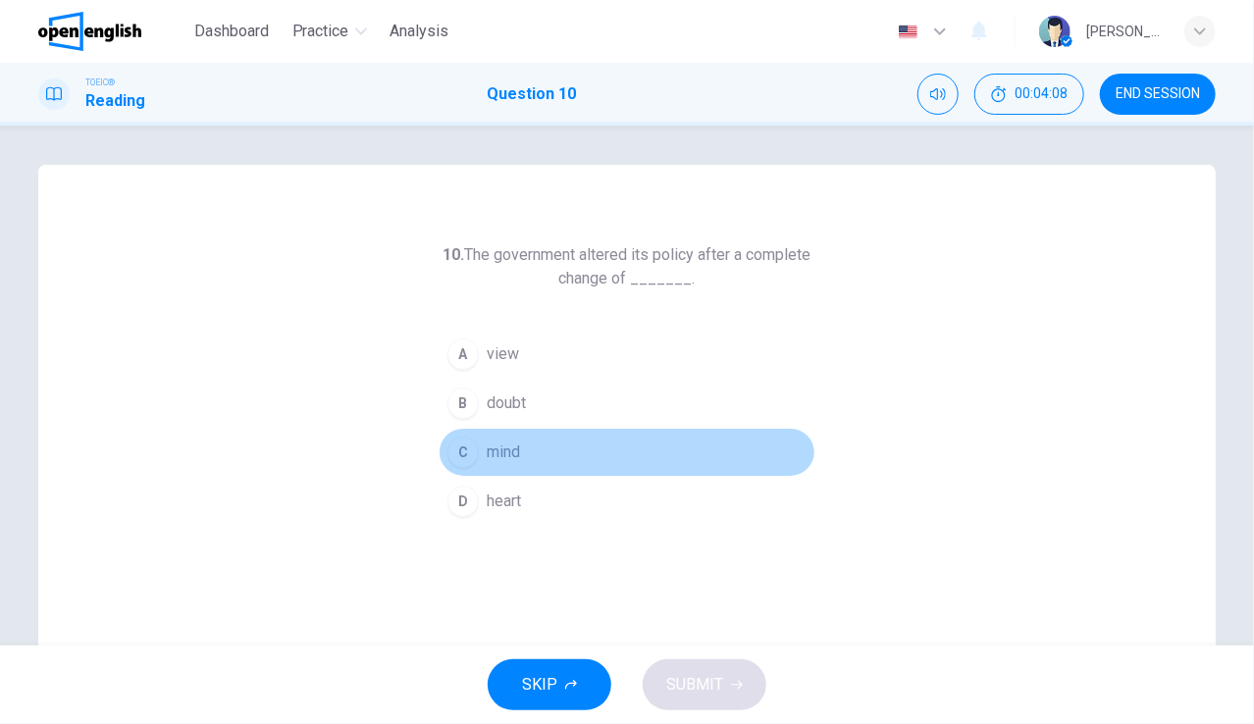
click at [497, 440] on span "mind" at bounding box center [503, 452] width 33 height 24
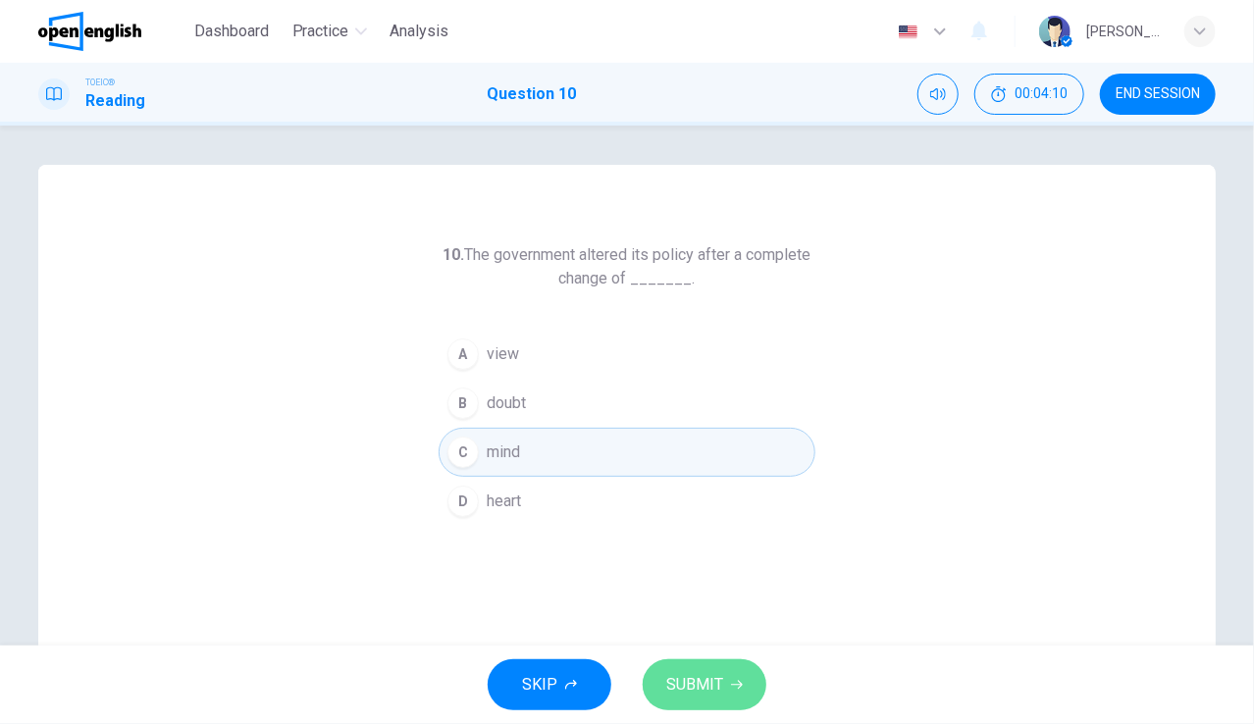
click at [717, 671] on span "SUBMIT" at bounding box center [694, 684] width 57 height 27
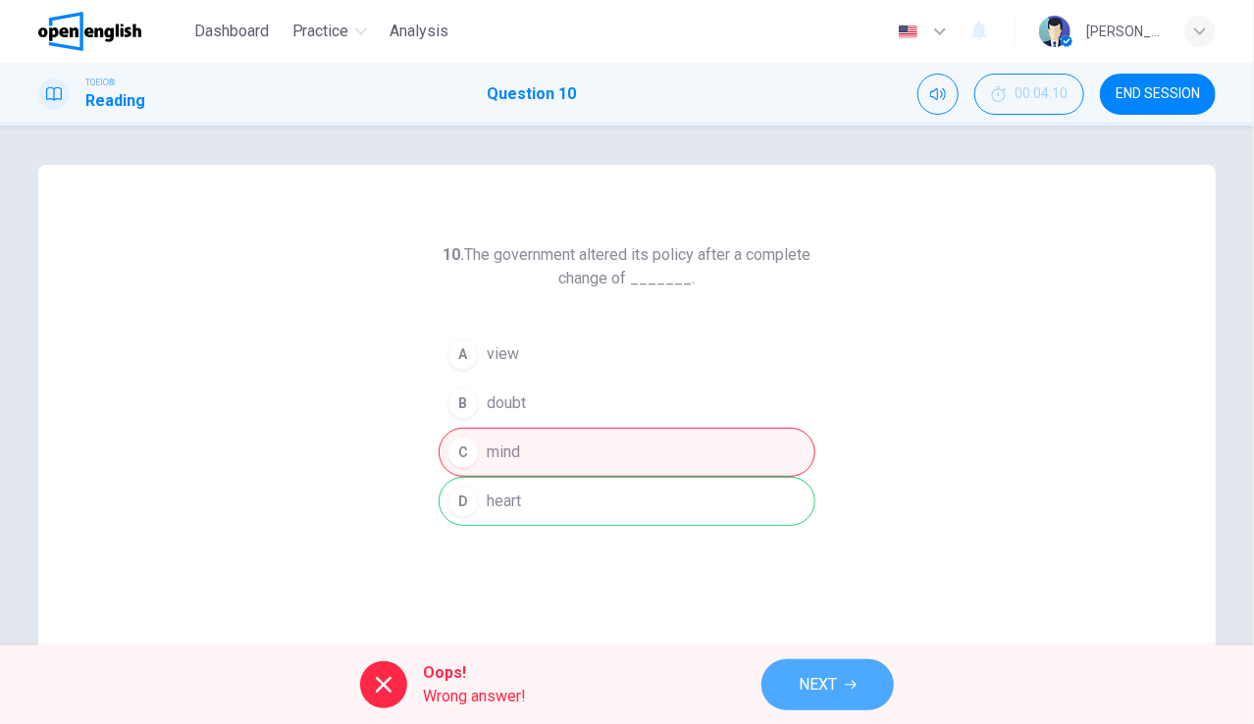
click at [808, 679] on span "NEXT" at bounding box center [817, 684] width 38 height 27
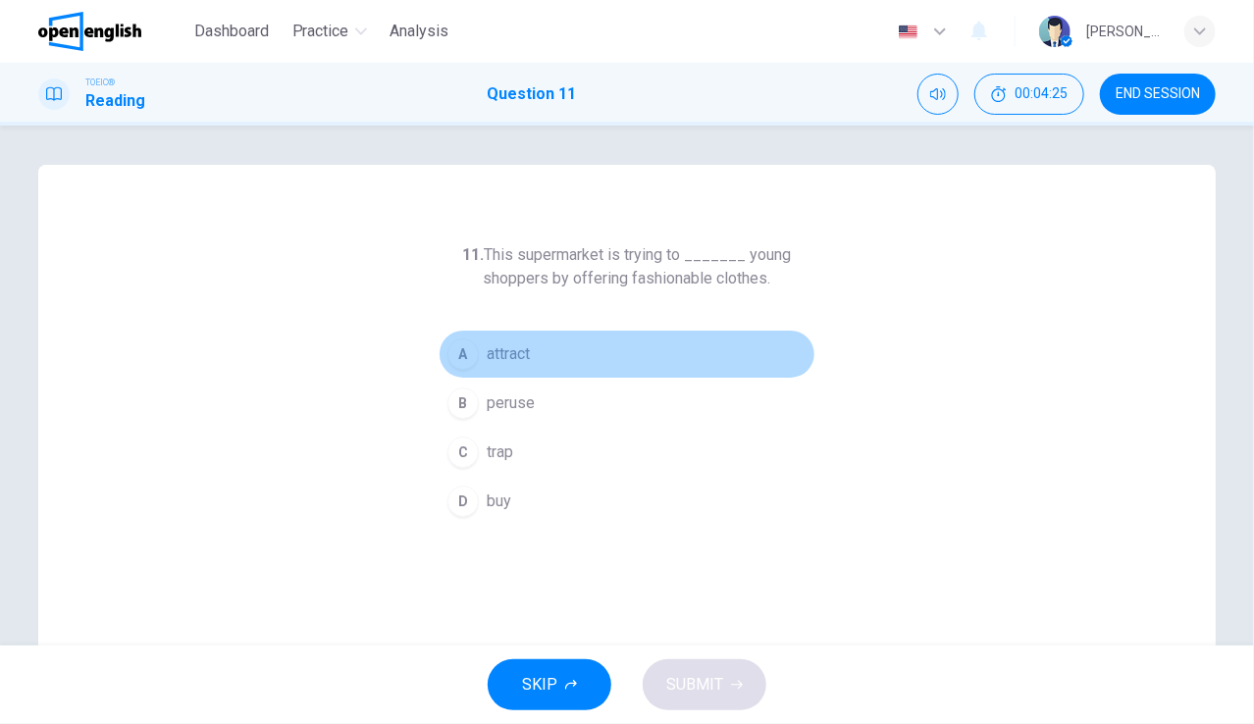
click at [518, 358] on span "attract" at bounding box center [508, 354] width 43 height 24
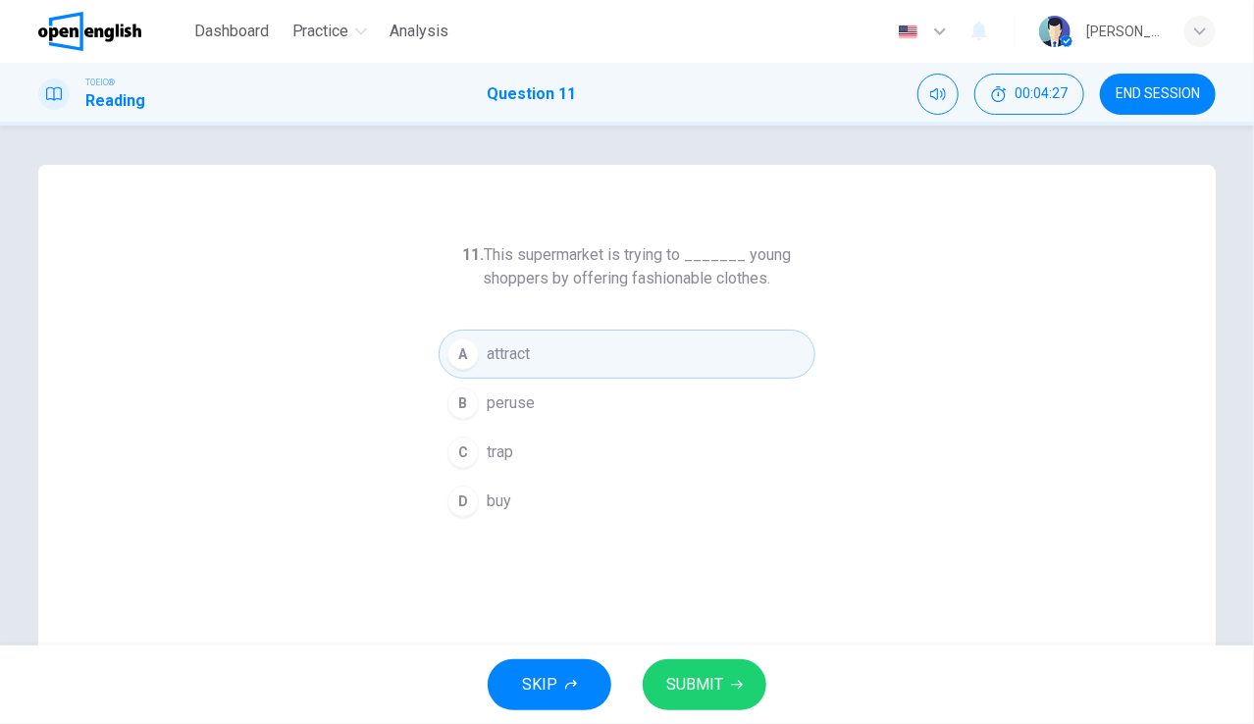
click at [710, 681] on span "SUBMIT" at bounding box center [694, 684] width 57 height 27
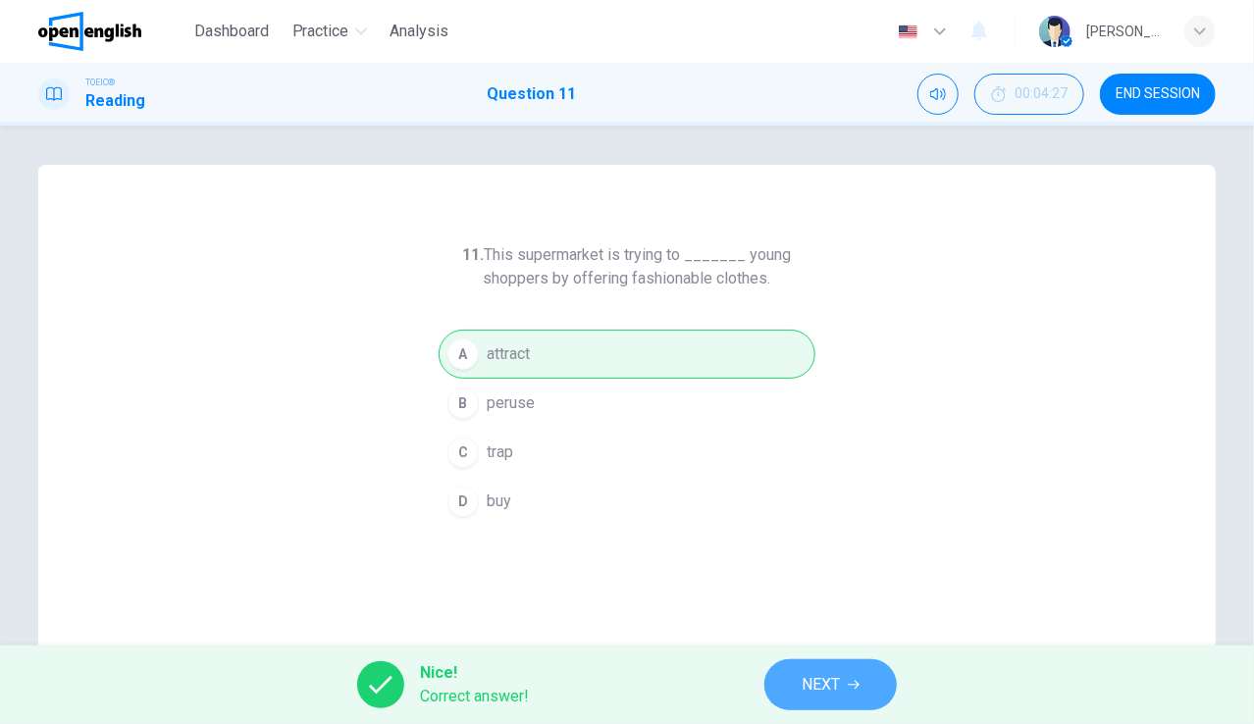
click at [815, 690] on span "NEXT" at bounding box center [820, 684] width 38 height 27
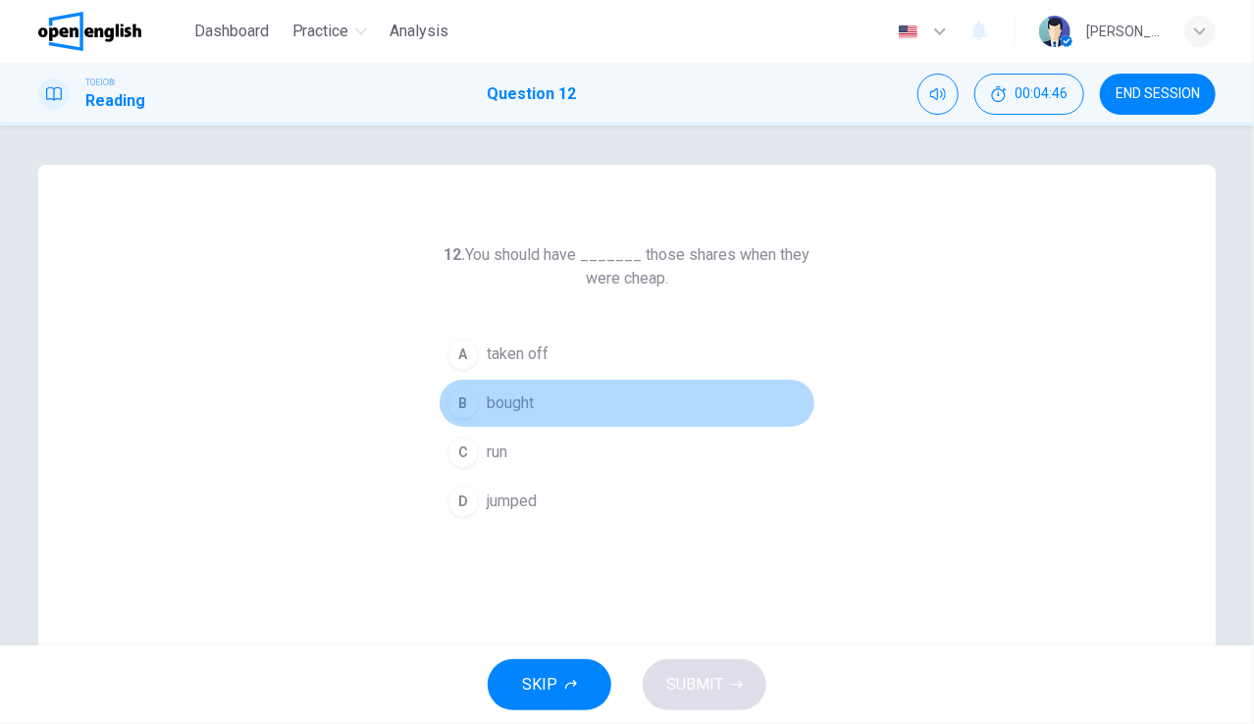
click at [528, 403] on span "bought" at bounding box center [510, 403] width 47 height 24
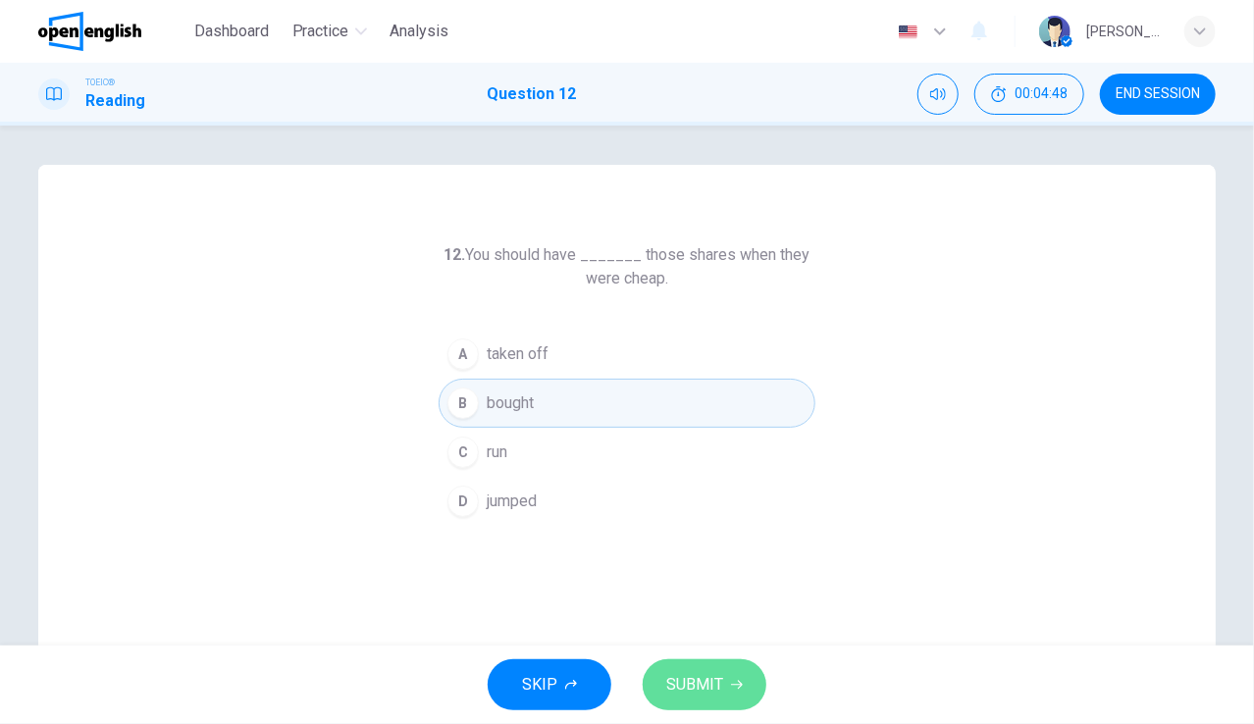
click at [674, 673] on span "SUBMIT" at bounding box center [694, 684] width 57 height 27
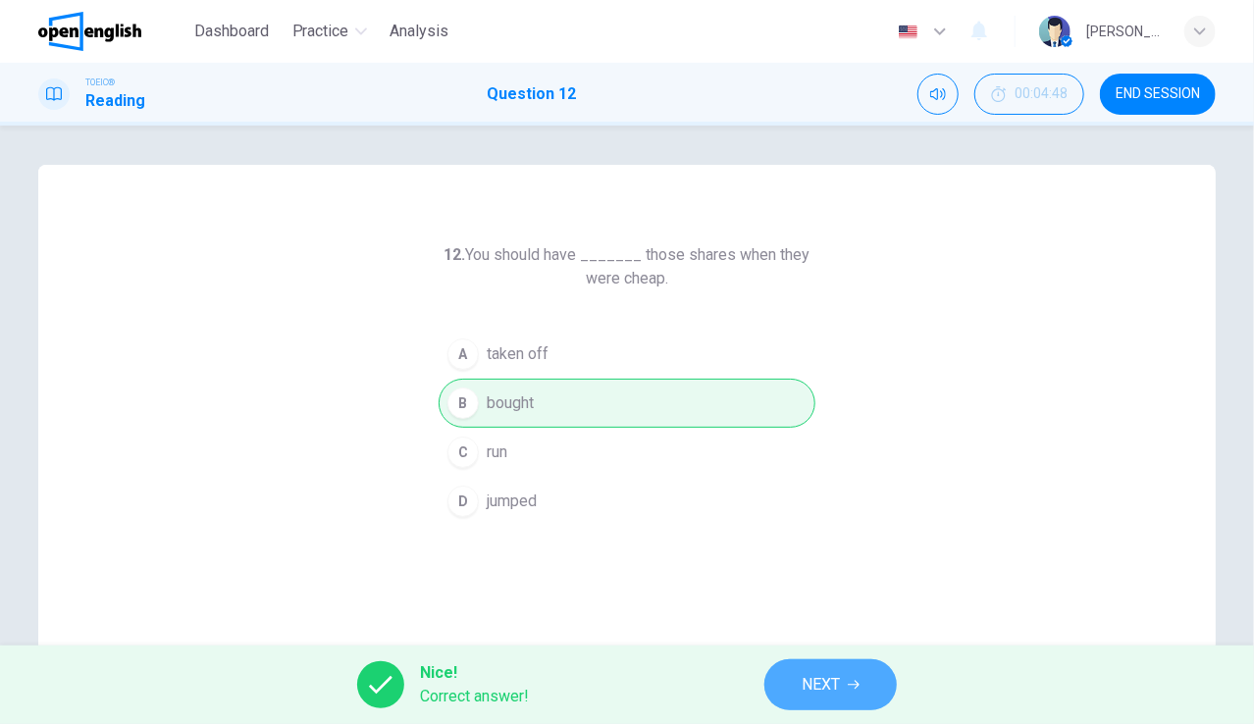
click at [831, 665] on button "NEXT" at bounding box center [830, 684] width 132 height 51
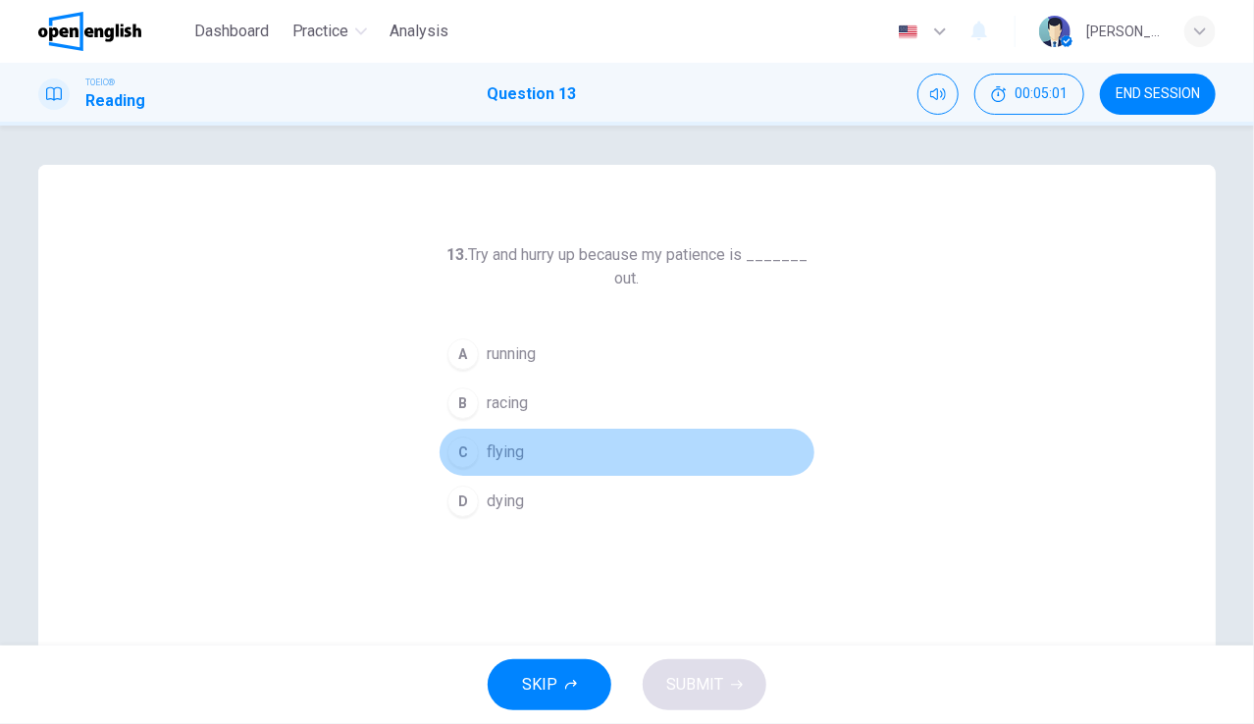
click at [517, 451] on span "flying" at bounding box center [505, 452] width 37 height 24
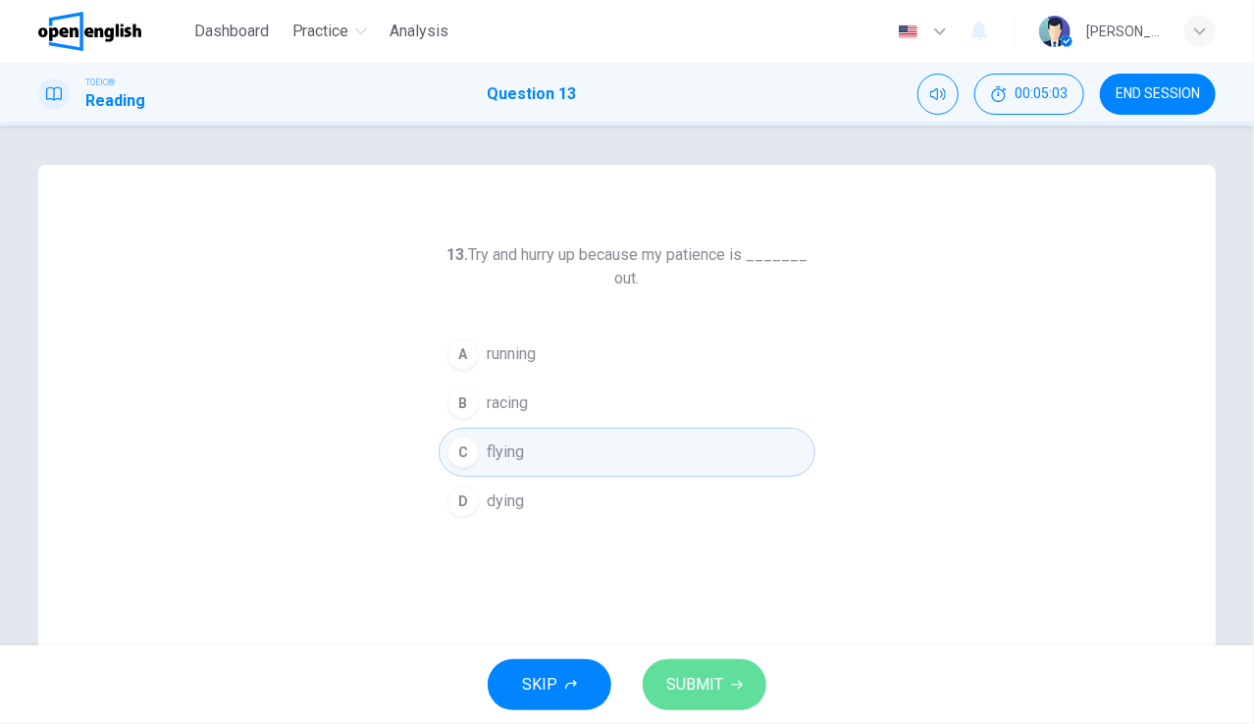
click at [711, 669] on button "SUBMIT" at bounding box center [704, 684] width 124 height 51
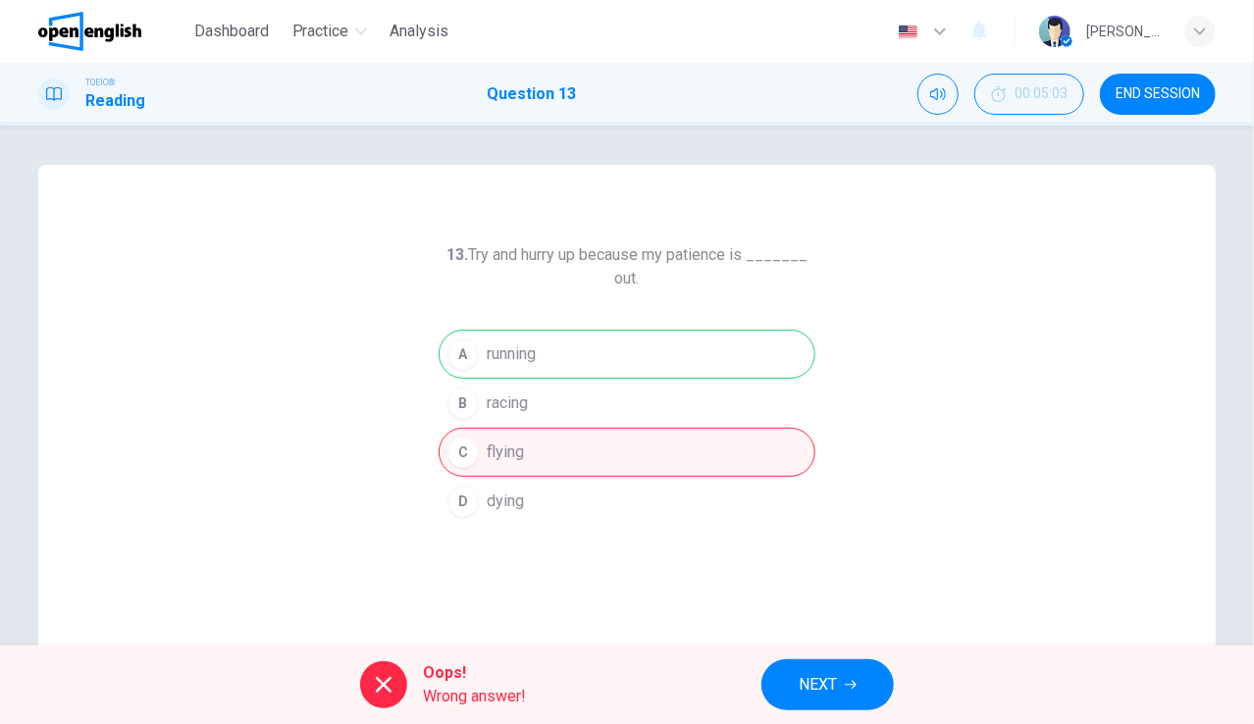
click at [823, 667] on button "NEXT" at bounding box center [827, 684] width 132 height 51
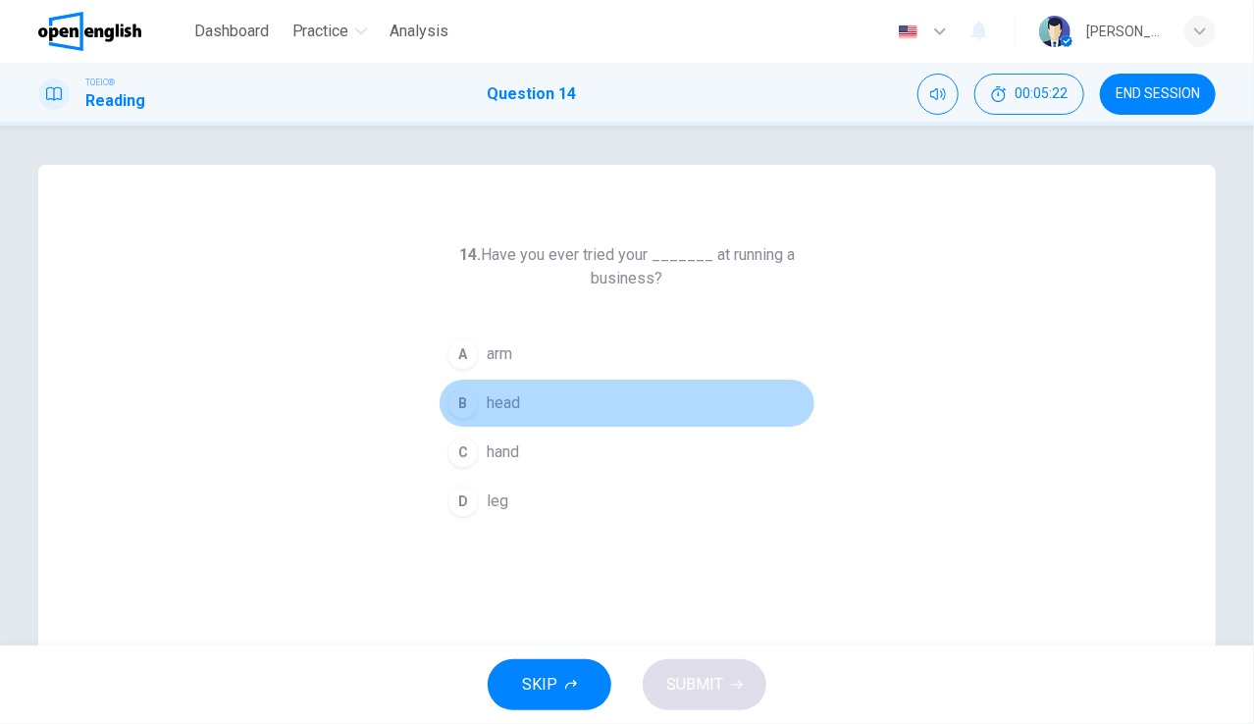
click at [502, 412] on span "head" at bounding box center [503, 403] width 33 height 24
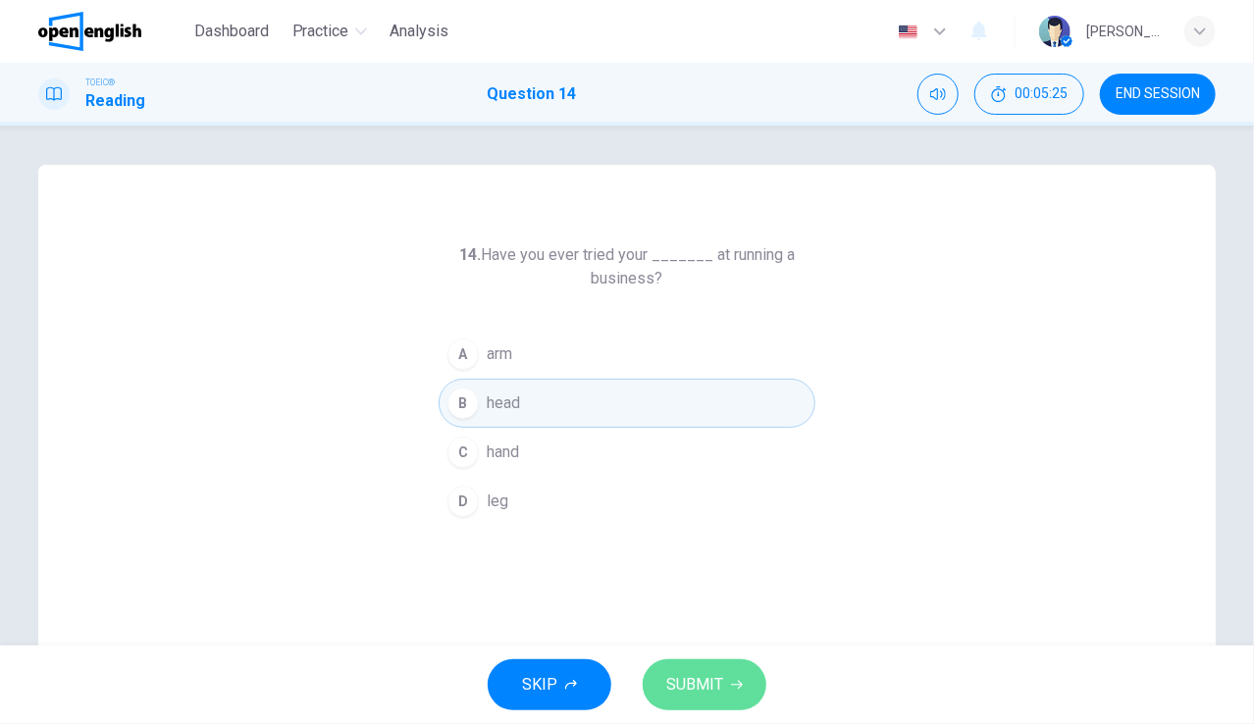
click at [720, 668] on button "SUBMIT" at bounding box center [704, 684] width 124 height 51
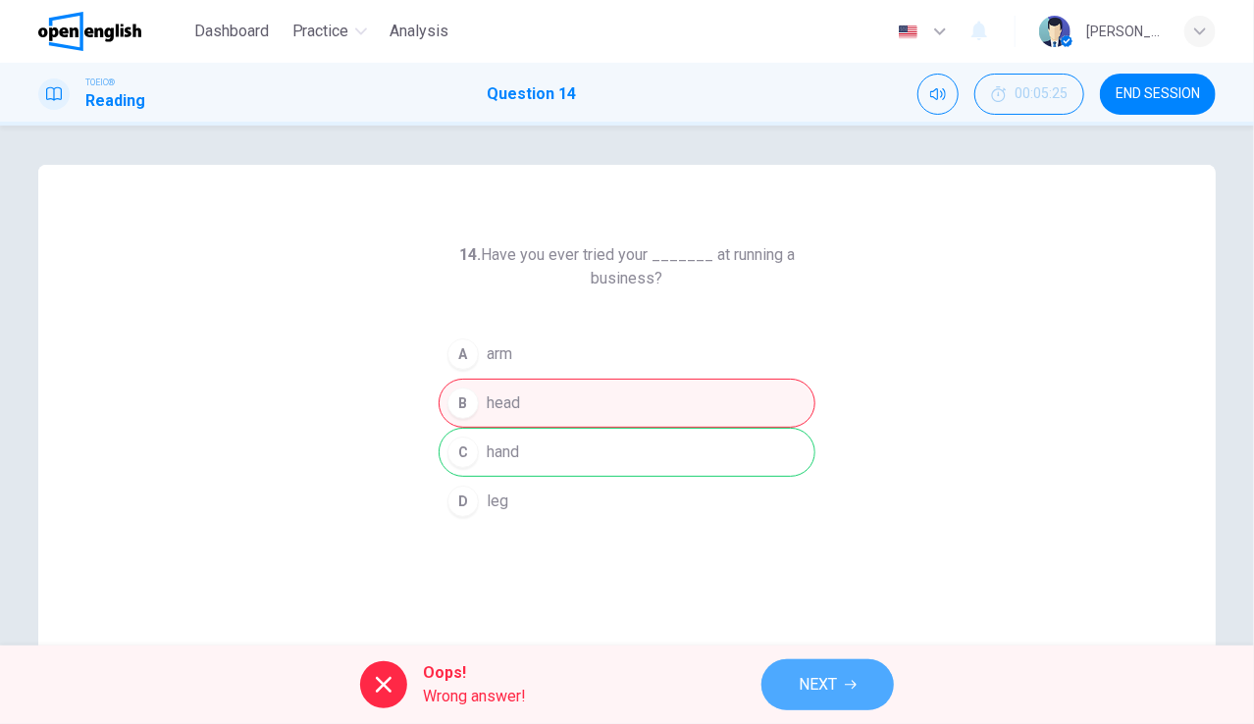
click at [819, 668] on button "NEXT" at bounding box center [827, 684] width 132 height 51
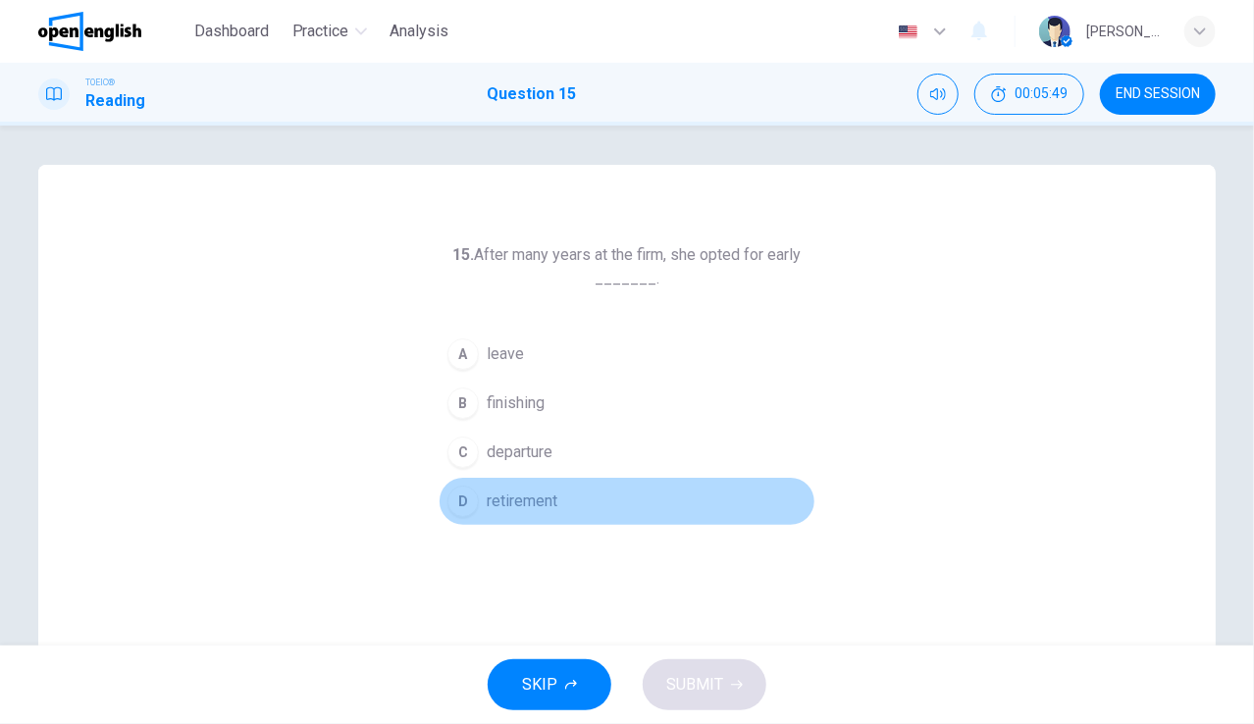
click at [536, 496] on span "retirement" at bounding box center [522, 501] width 71 height 24
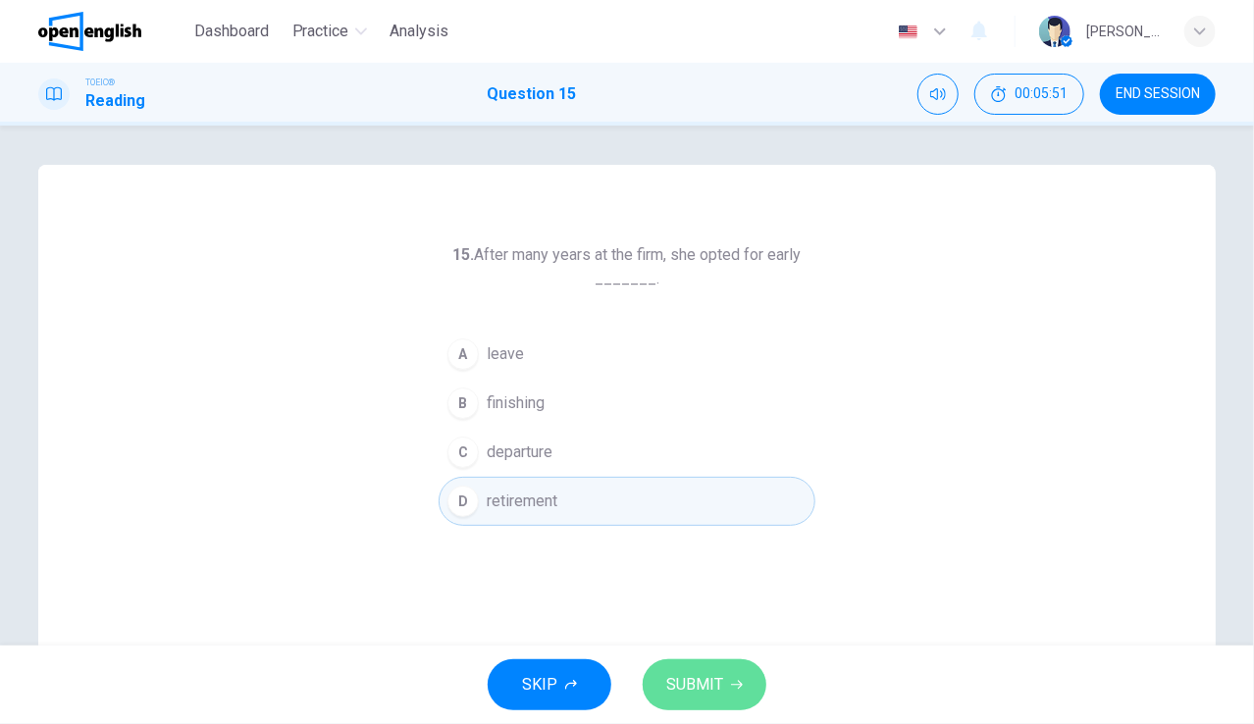
click at [719, 676] on span "SUBMIT" at bounding box center [694, 684] width 57 height 27
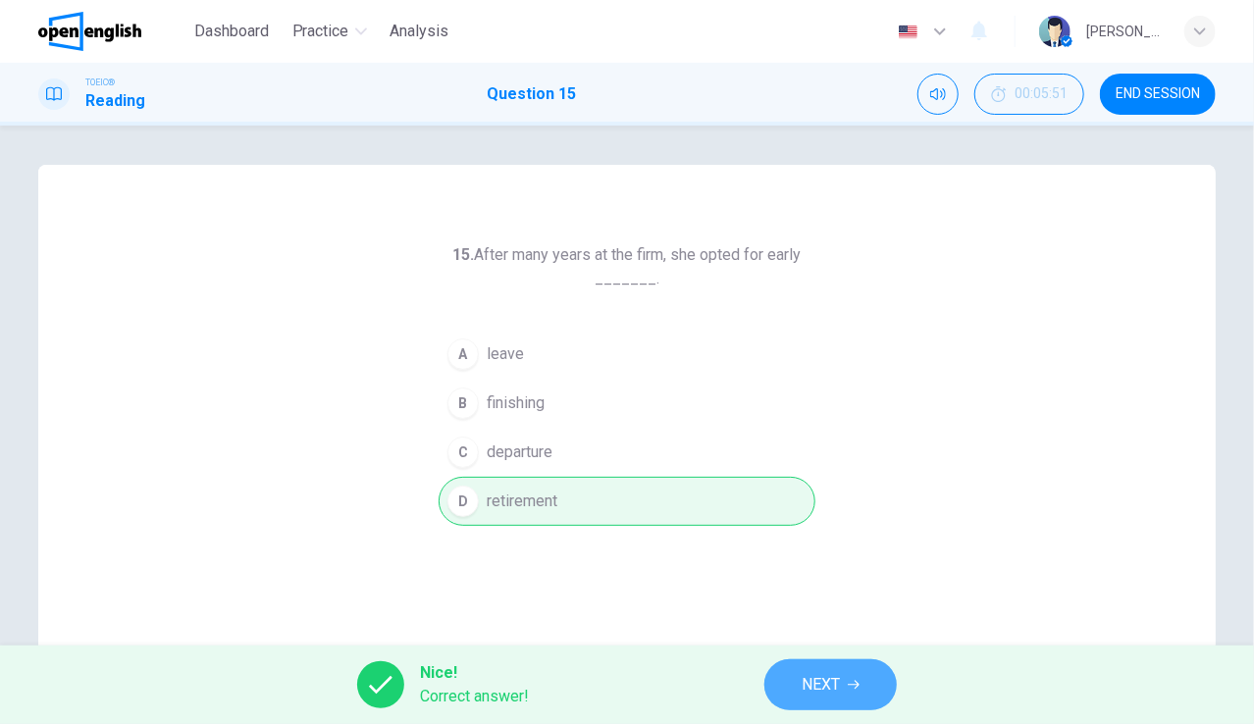
click at [818, 685] on span "NEXT" at bounding box center [820, 684] width 38 height 27
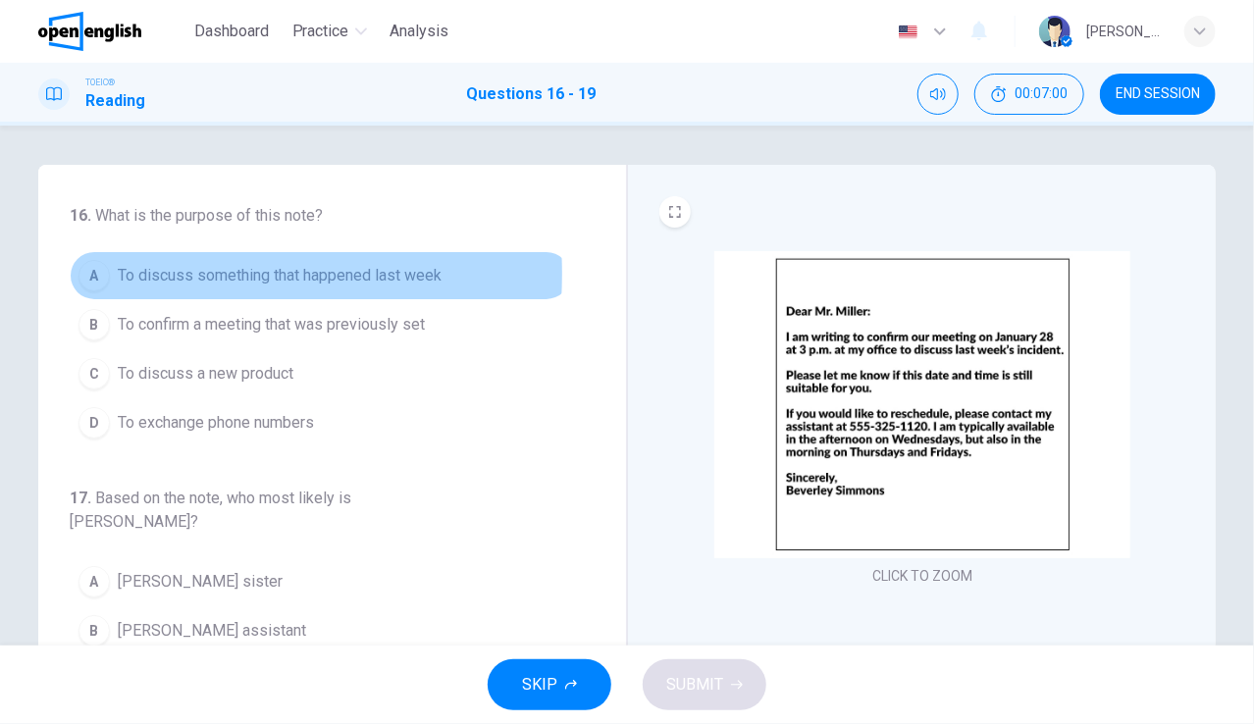
click at [120, 274] on span "To discuss something that happened last week" at bounding box center [280, 276] width 324 height 24
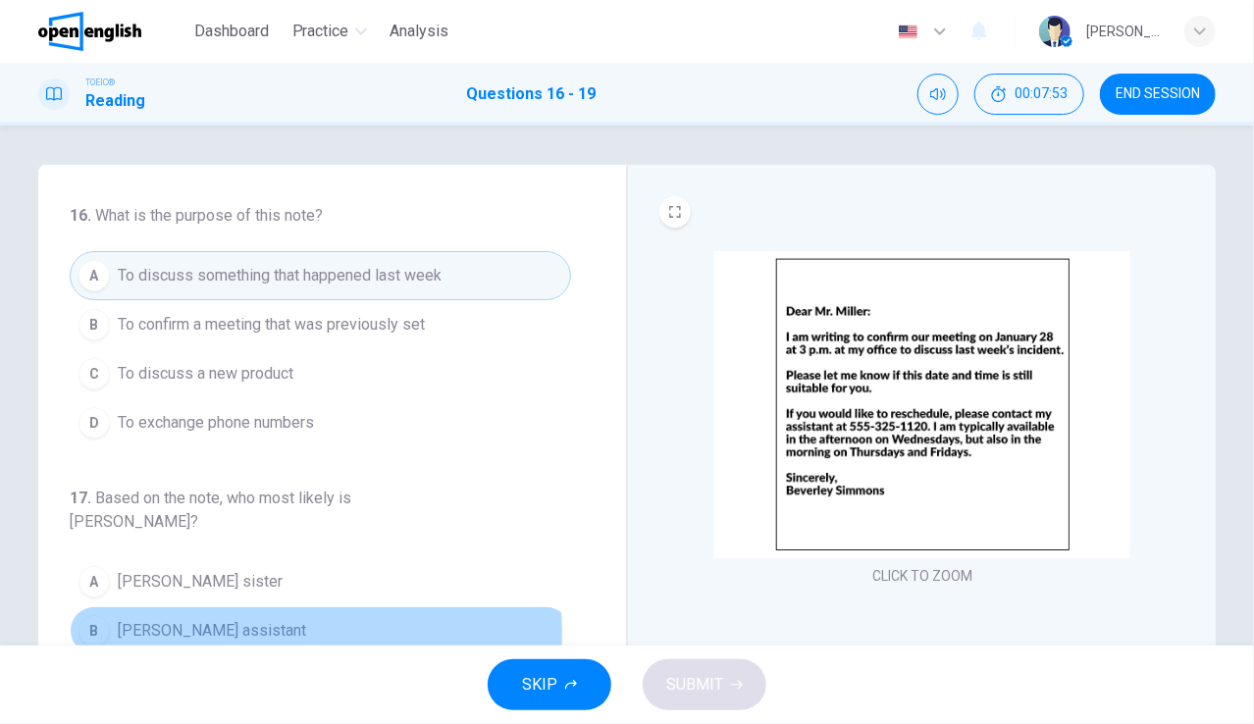
click at [201, 619] on span "[PERSON_NAME] assistant" at bounding box center [212, 631] width 188 height 24
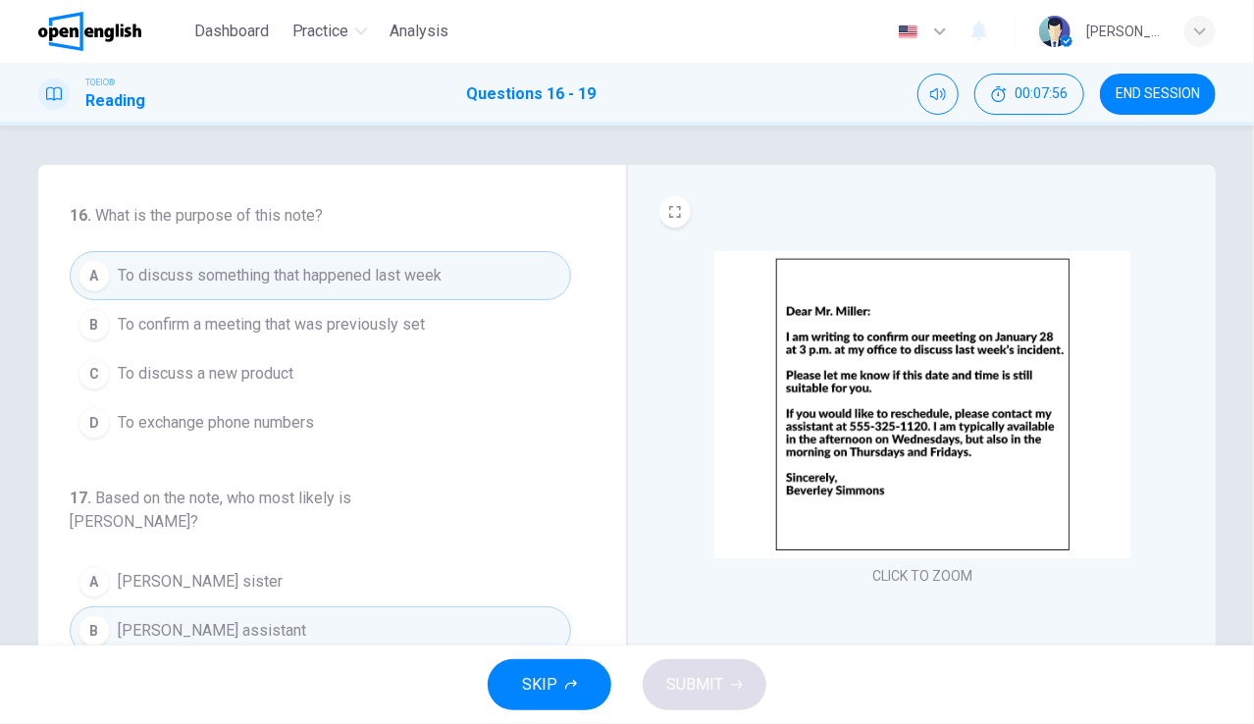
click at [690, 688] on div "SKIP SUBMIT" at bounding box center [627, 684] width 1254 height 78
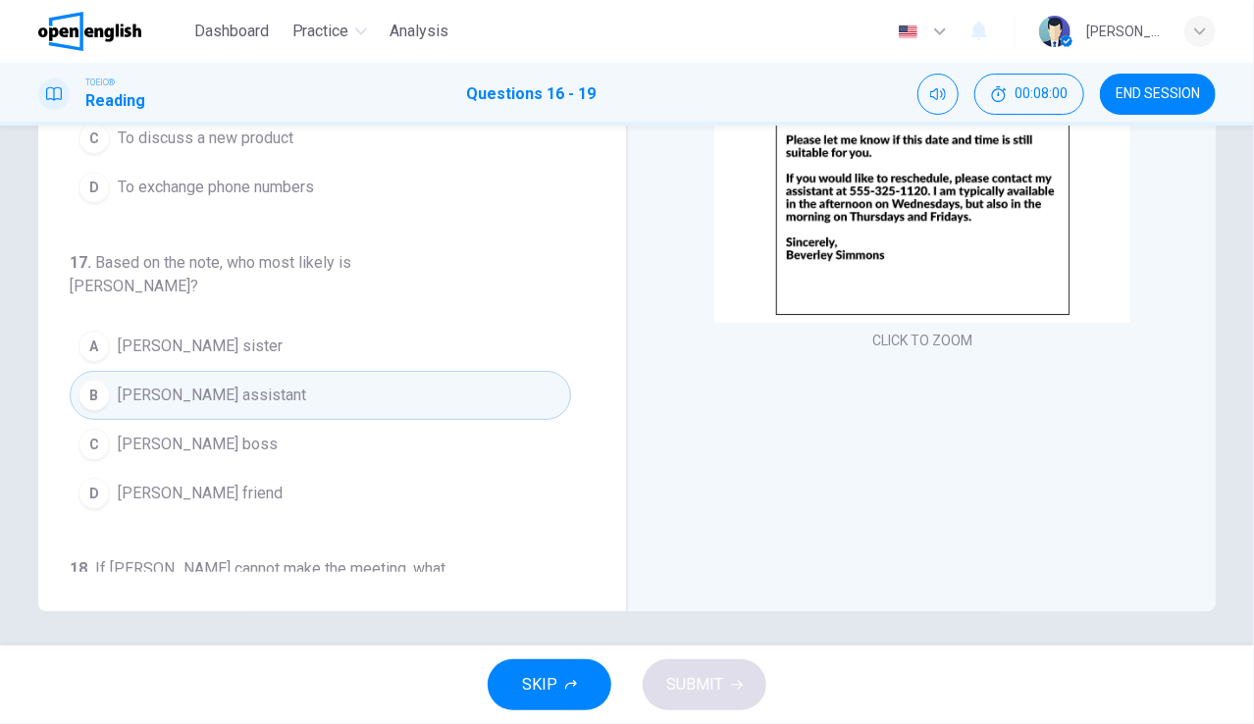
scroll to position [239, 0]
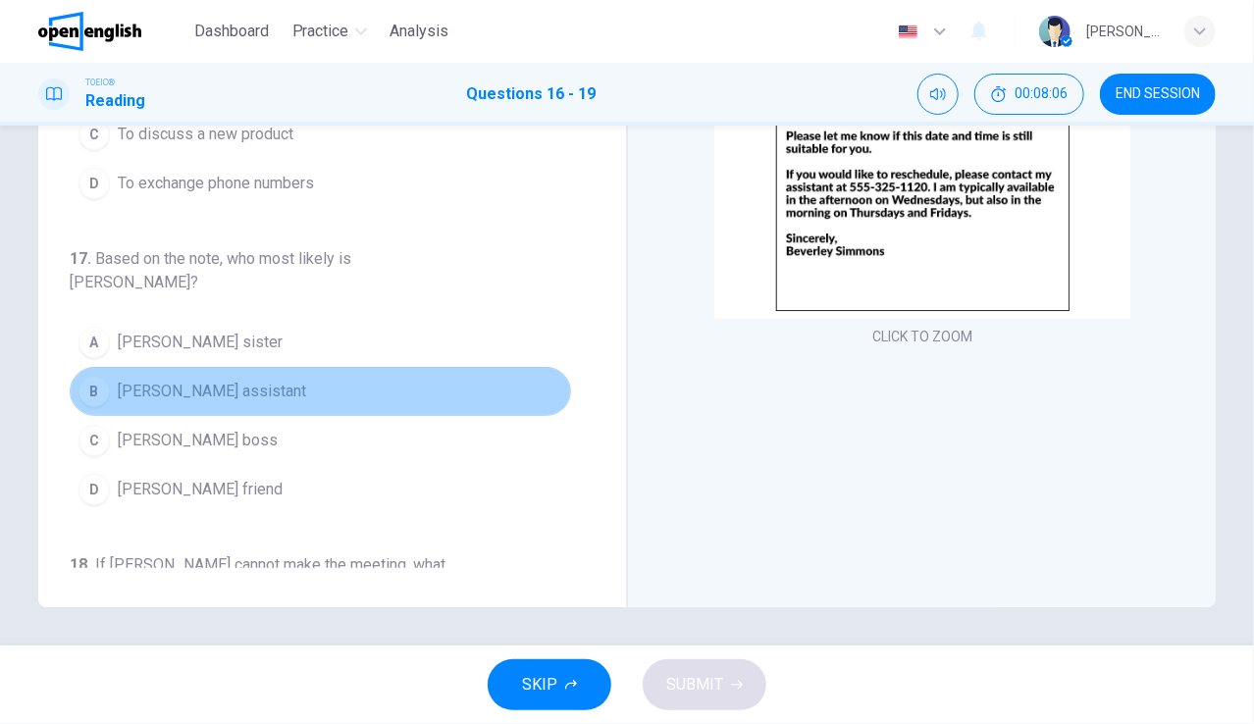
click at [325, 367] on button "B [PERSON_NAME] assistant" at bounding box center [320, 391] width 501 height 49
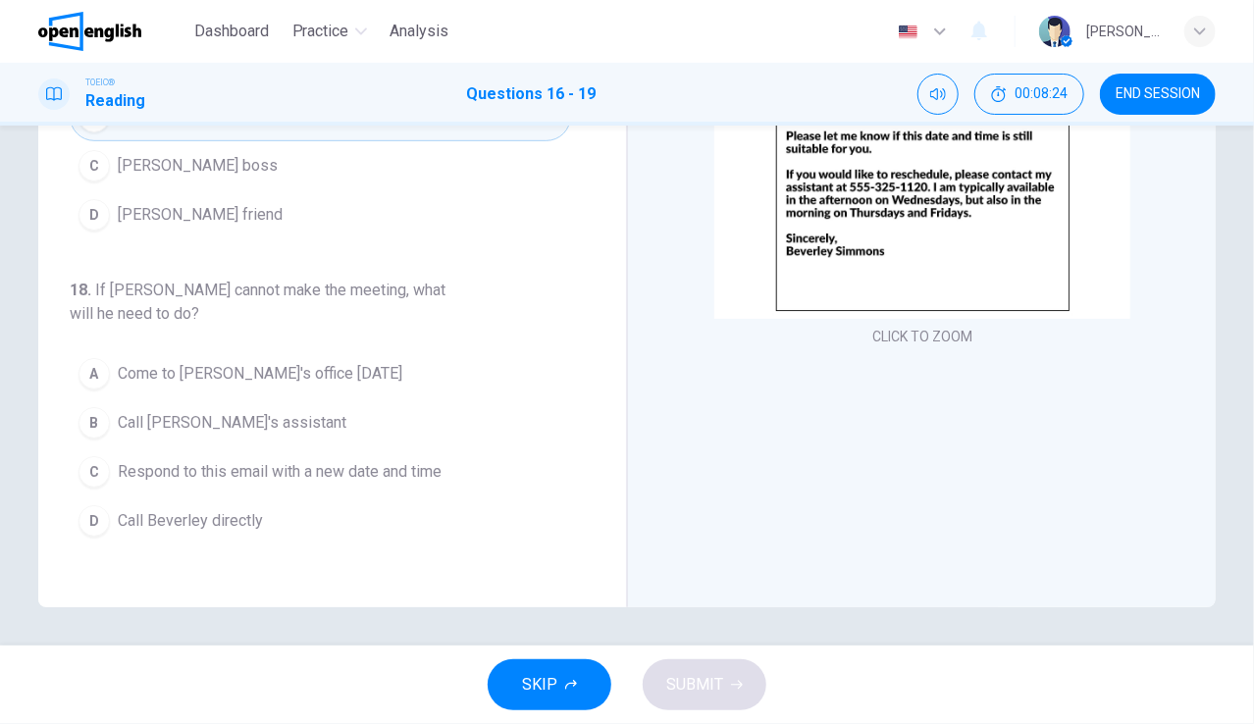
scroll to position [314, 0]
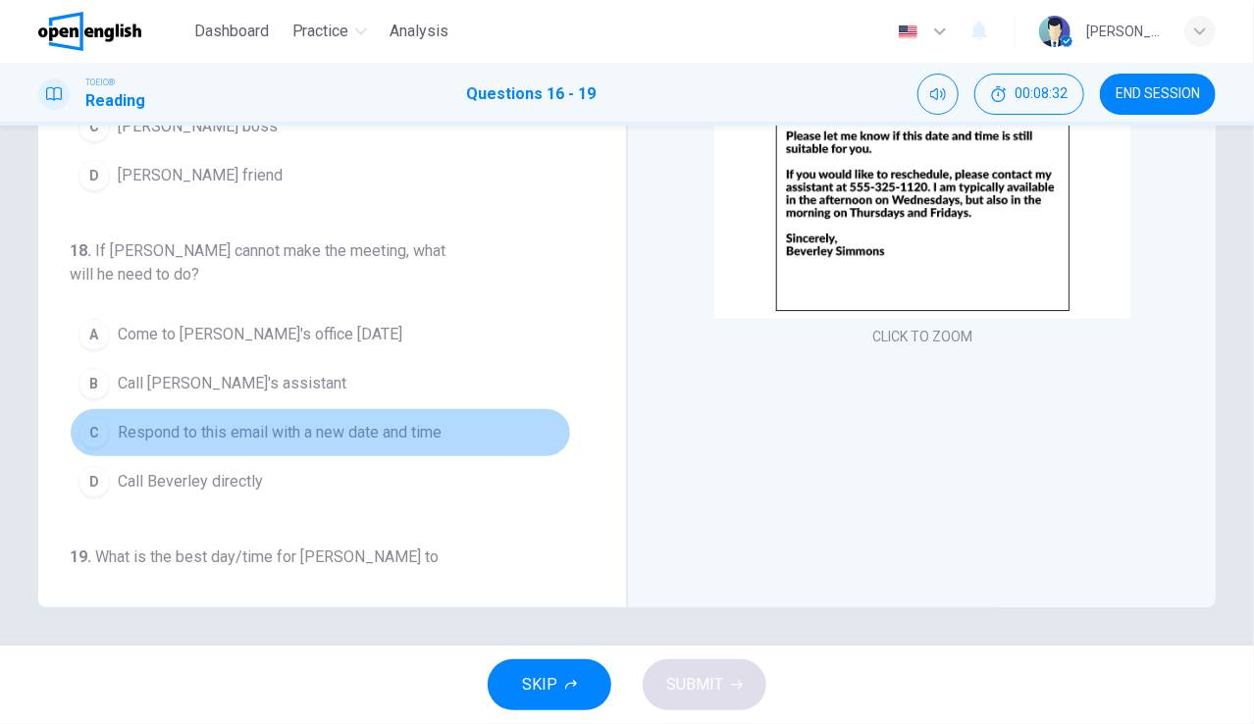
click at [423, 421] on span "Respond to this email with a new date and time" at bounding box center [280, 433] width 324 height 24
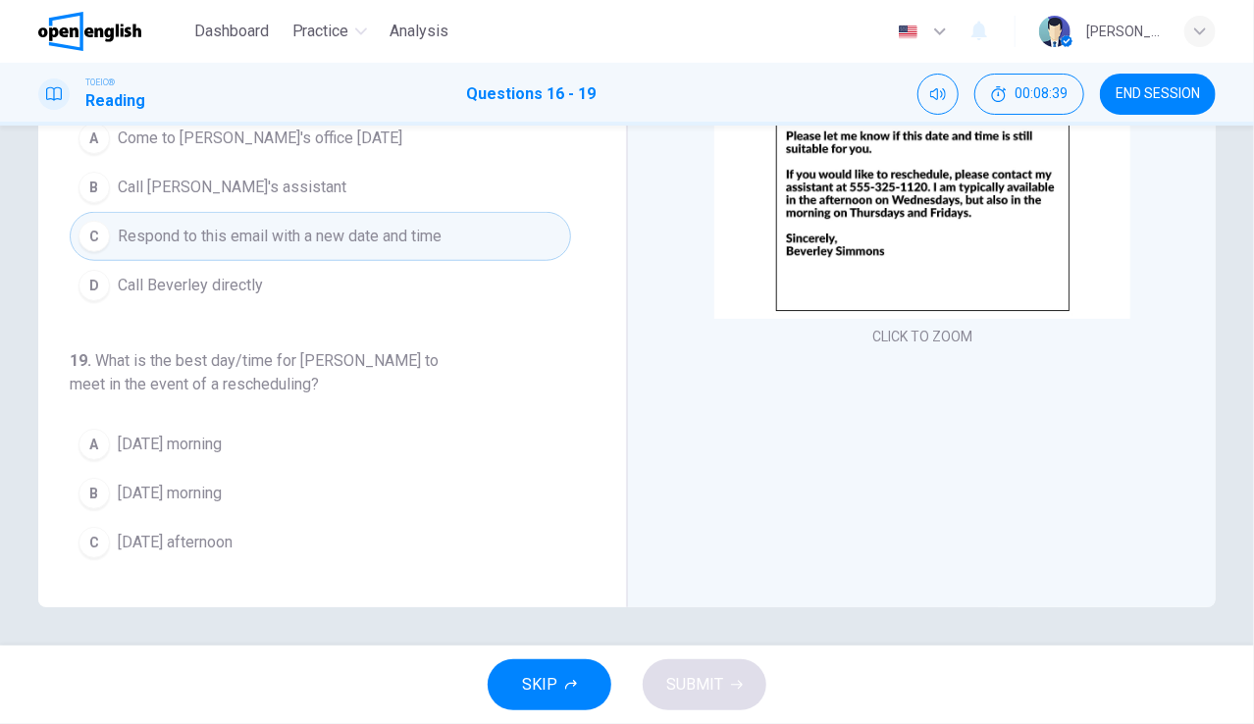
scroll to position [528, 0]
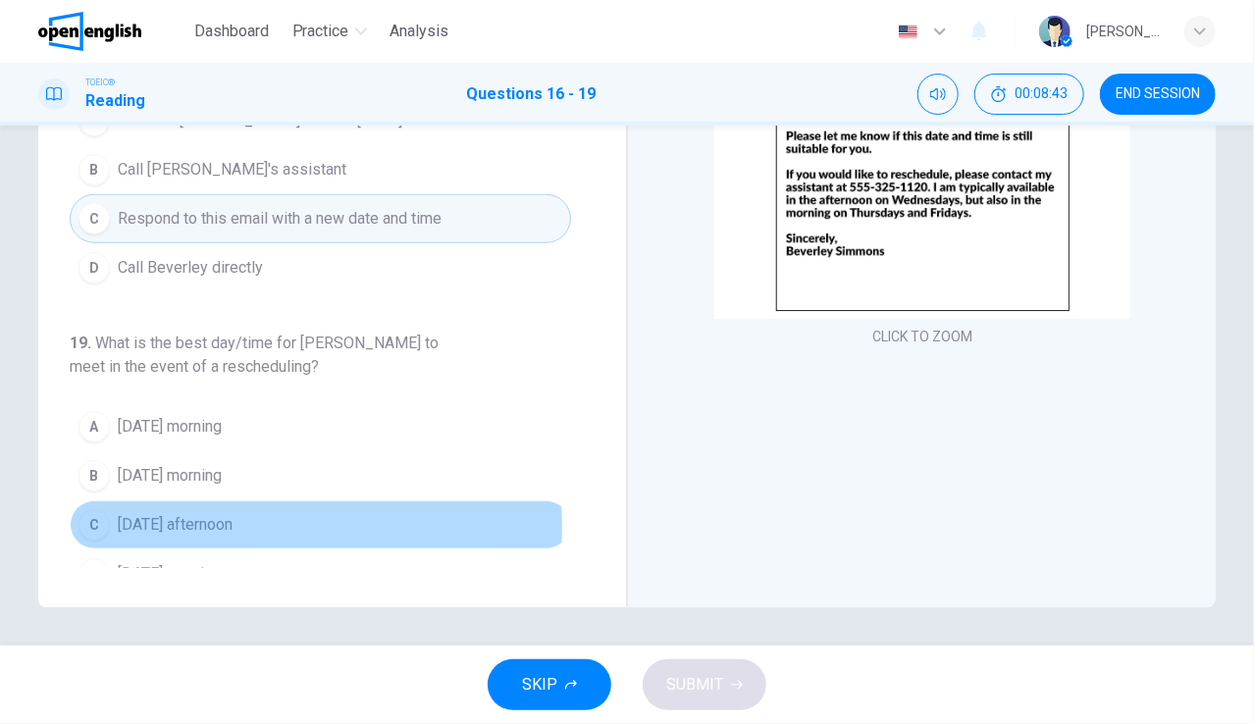
click at [232, 513] on span "[DATE] afternoon" at bounding box center [175, 525] width 115 height 24
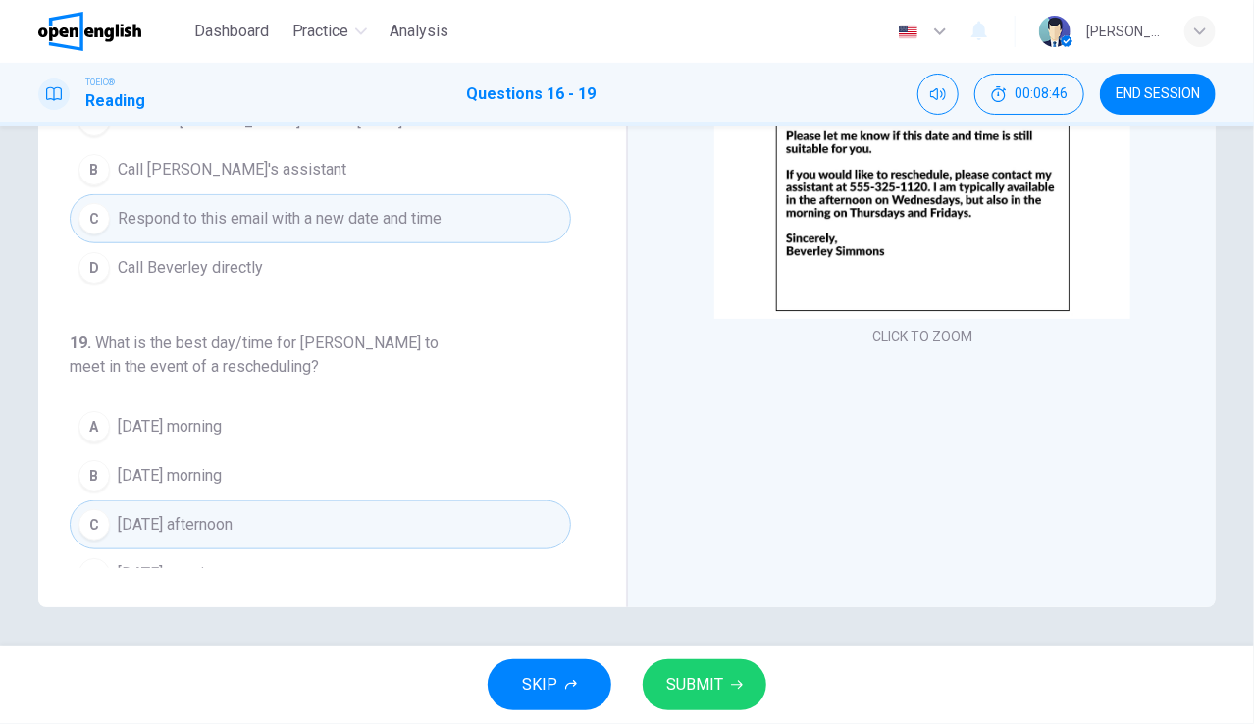
click at [713, 677] on span "SUBMIT" at bounding box center [694, 684] width 57 height 27
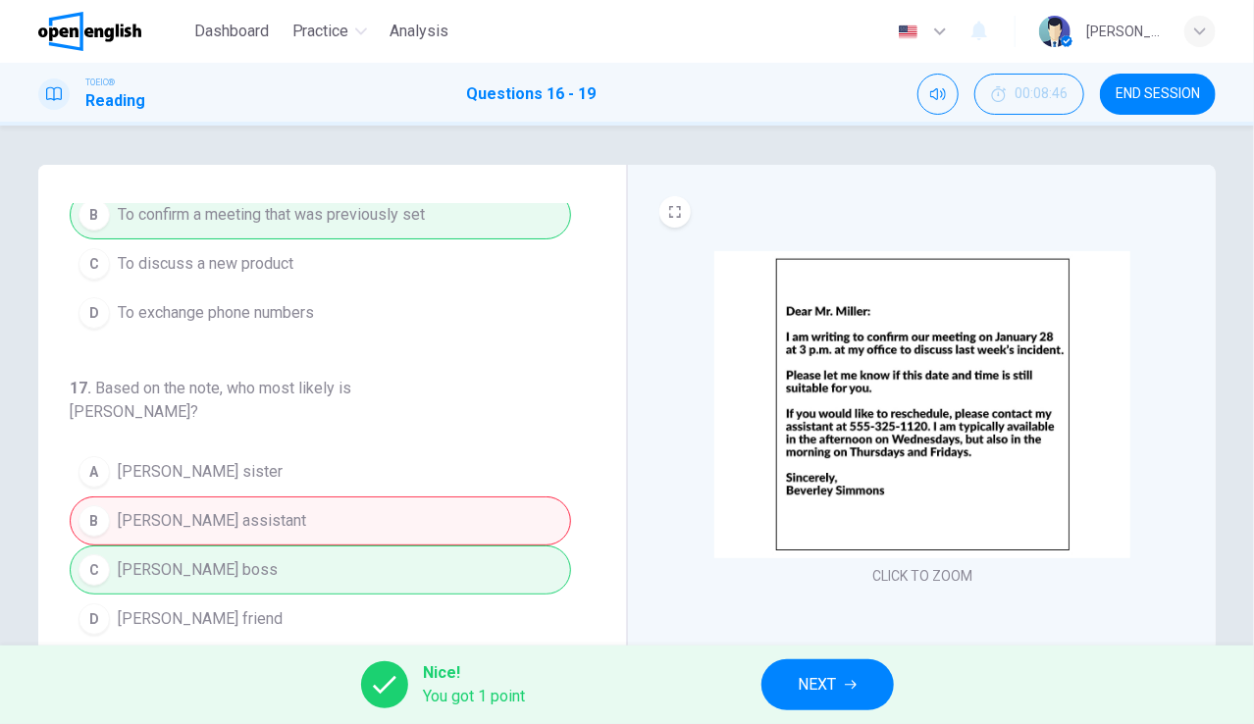
scroll to position [31, 0]
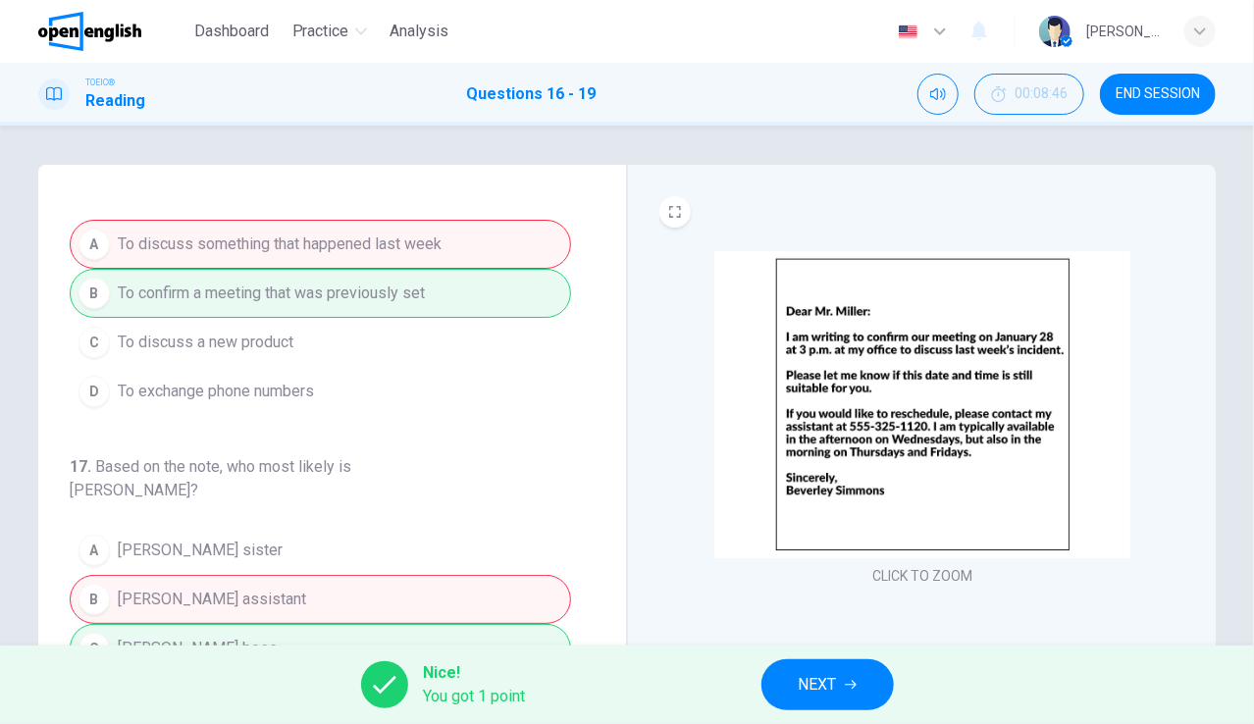
click at [606, 684] on div "Nice! You got 1 point NEXT" at bounding box center [627, 684] width 1254 height 78
click at [606, 676] on div "Nice! You got 1 point NEXT" at bounding box center [627, 684] width 1254 height 78
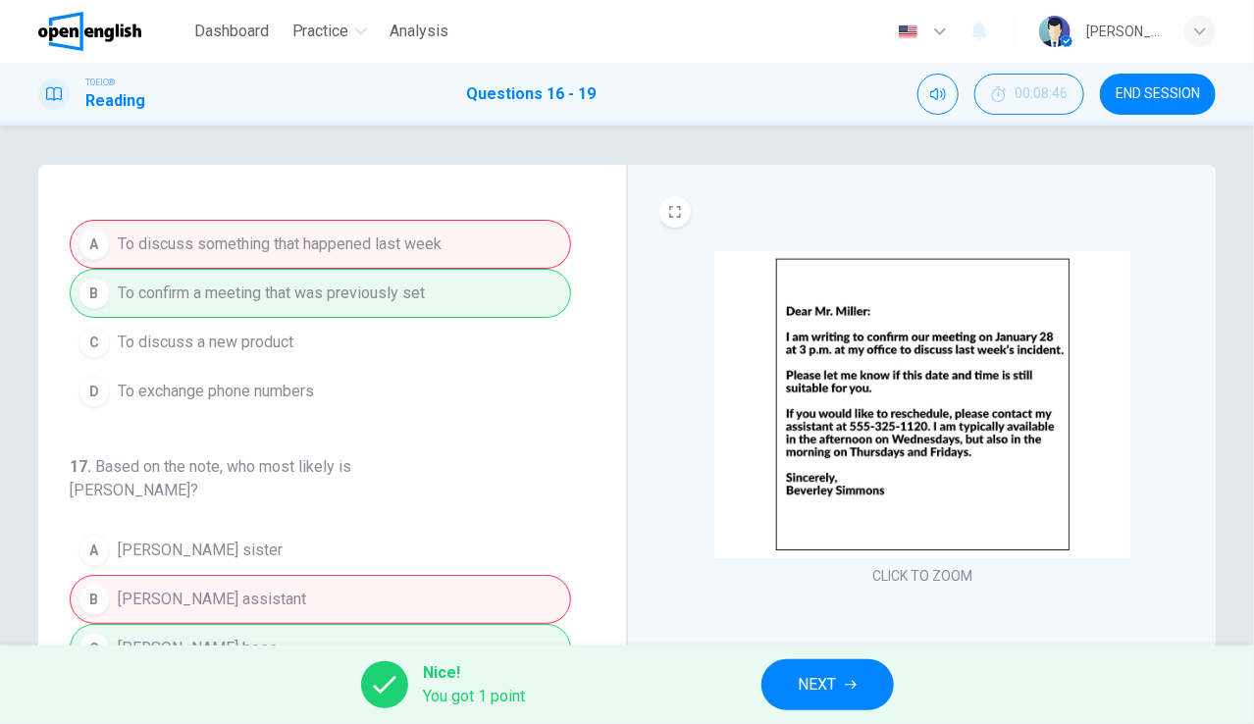
scroll to position [528, 0]
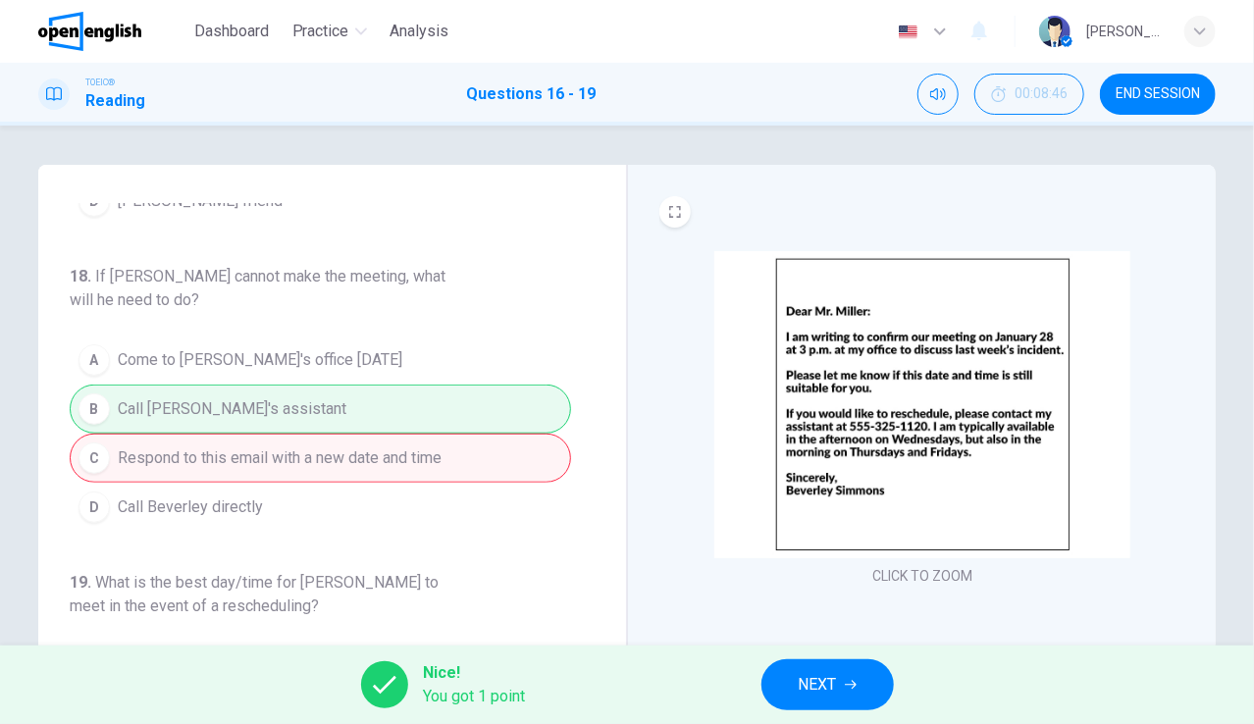
click at [603, 670] on div "Nice! You got 1 point NEXT" at bounding box center [627, 684] width 1254 height 78
click at [879, 676] on button "NEXT" at bounding box center [827, 684] width 132 height 51
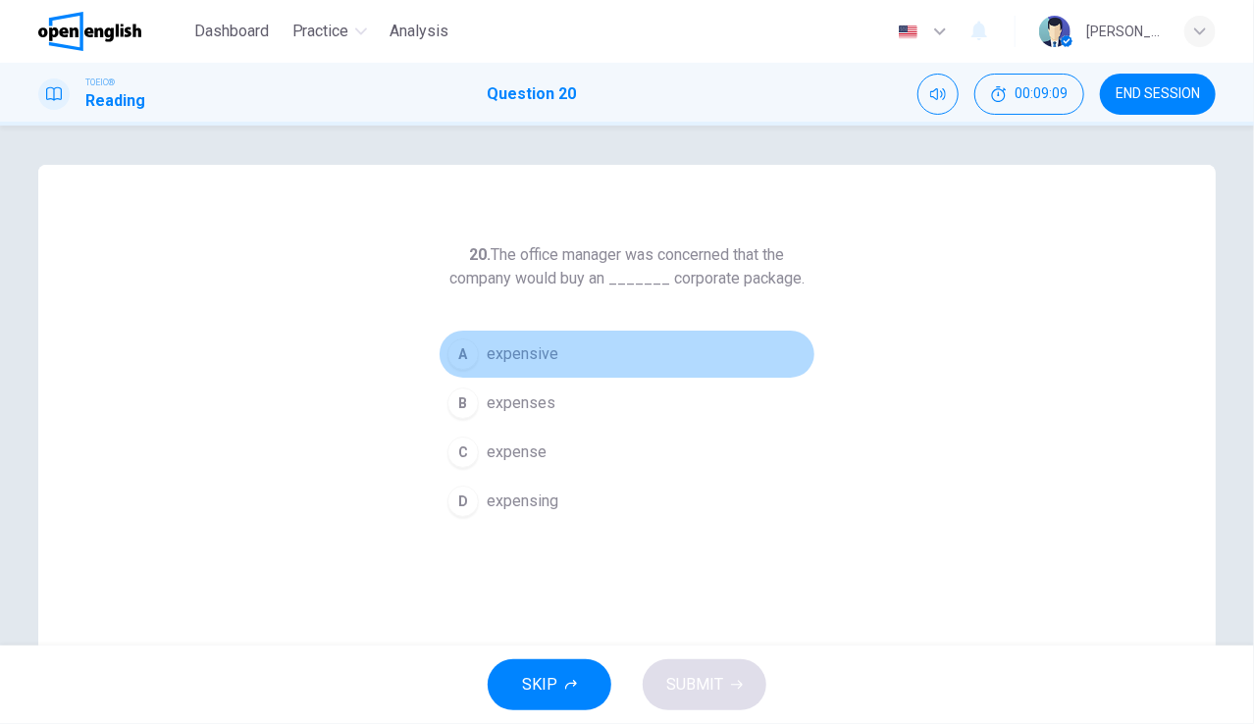
click at [521, 343] on span "expensive" at bounding box center [523, 354] width 72 height 24
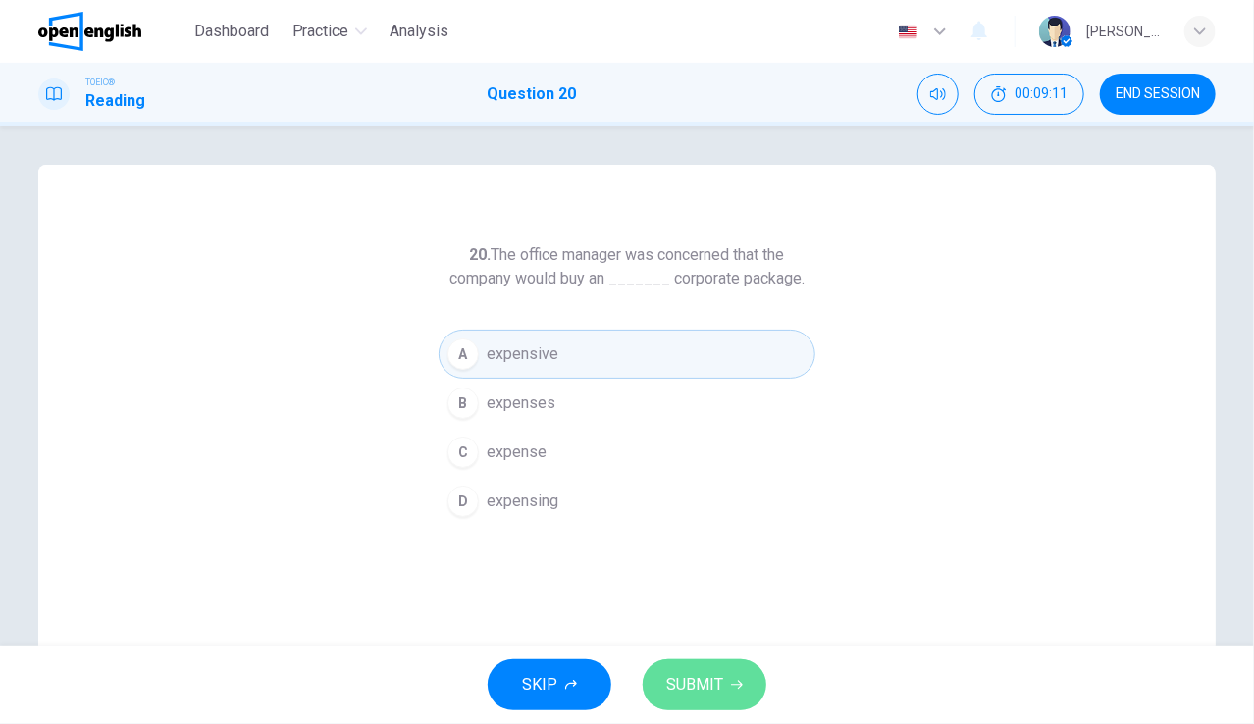
click at [689, 677] on span "SUBMIT" at bounding box center [694, 684] width 57 height 27
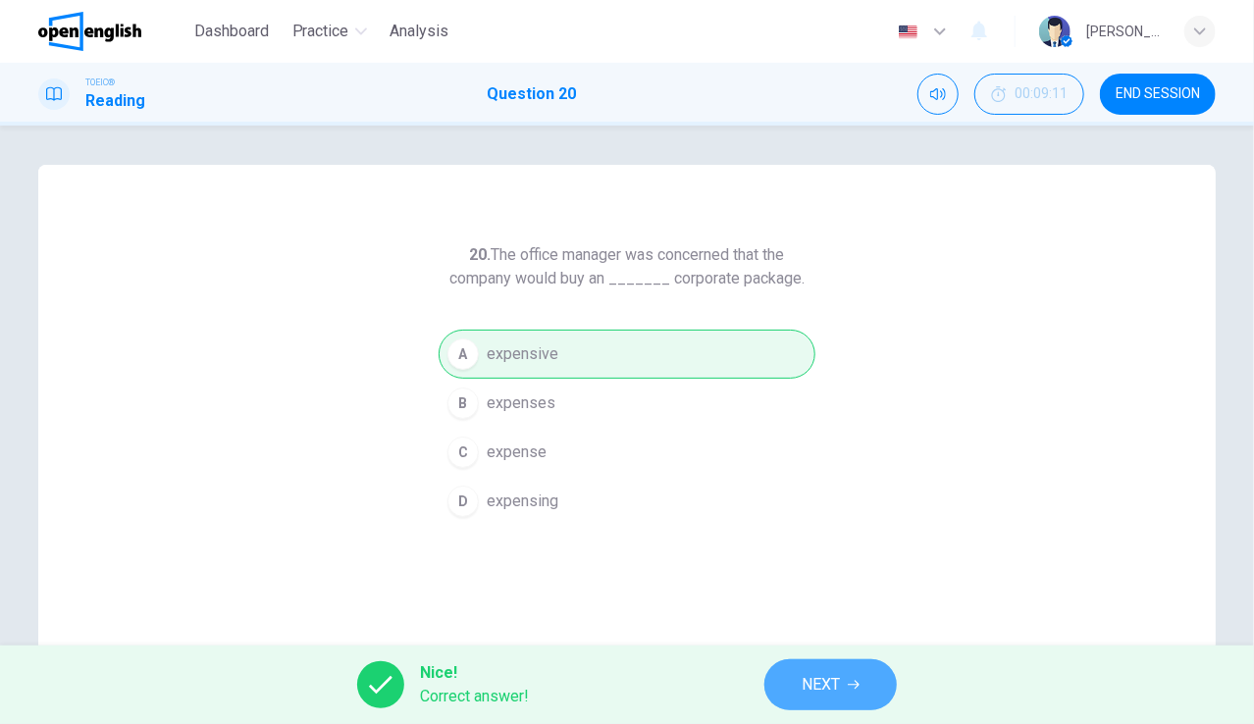
click at [816, 668] on button "NEXT" at bounding box center [830, 684] width 132 height 51
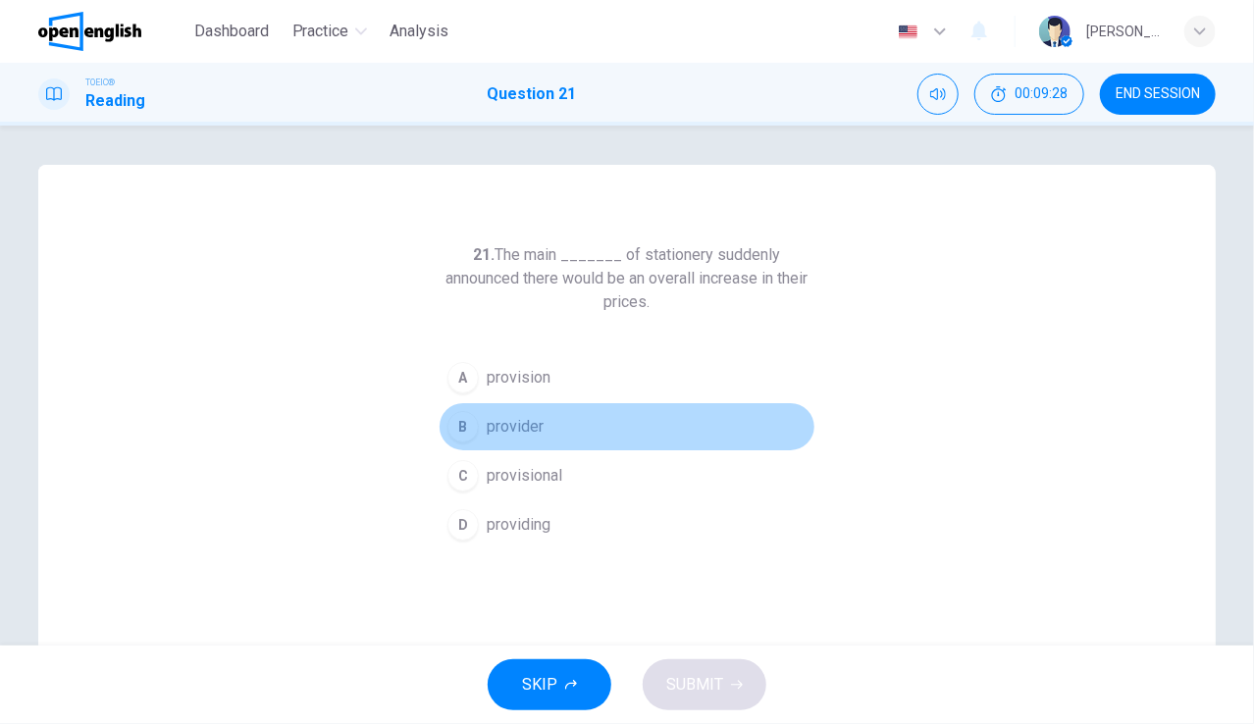
click at [530, 429] on span "provider" at bounding box center [515, 427] width 57 height 24
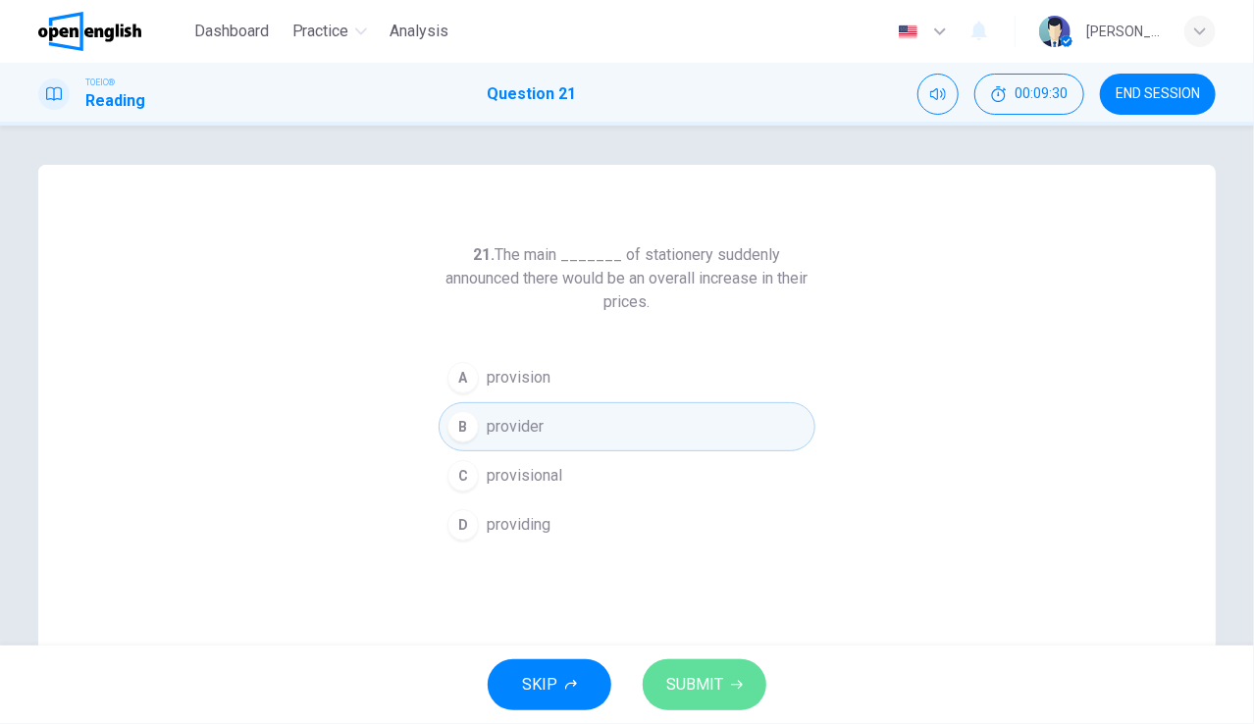
click at [714, 670] on button "SUBMIT" at bounding box center [704, 684] width 124 height 51
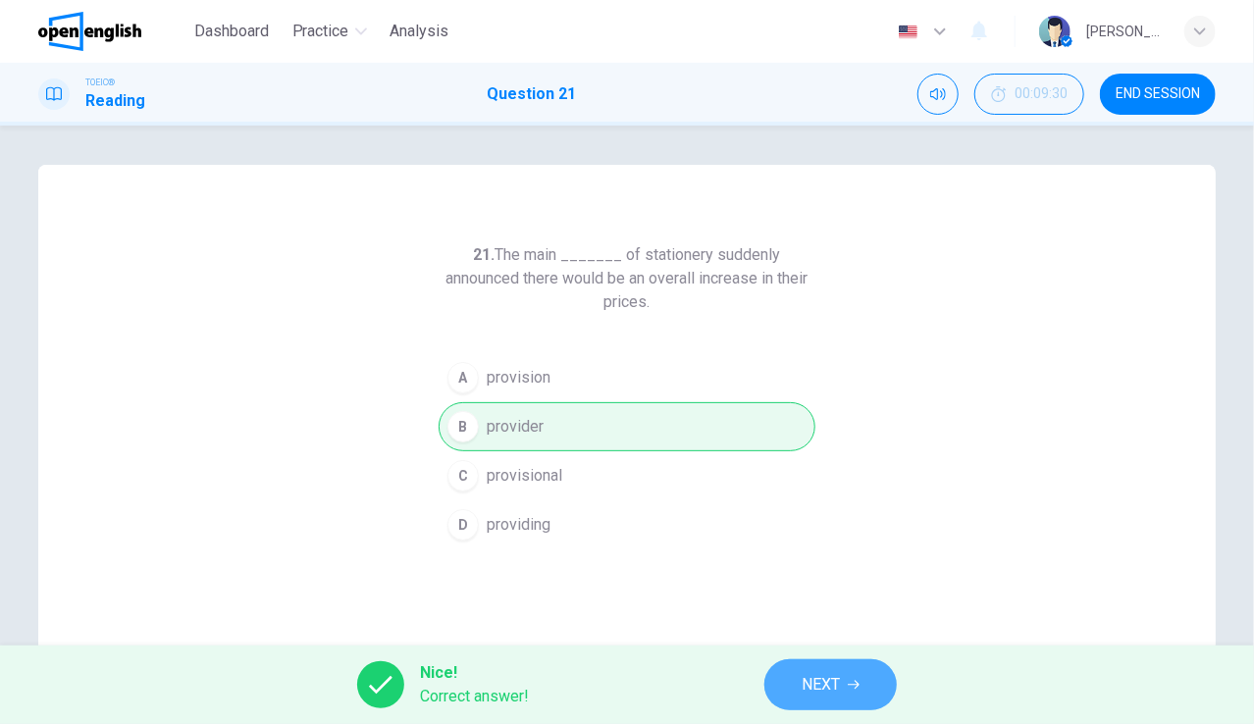
click at [832, 672] on span "NEXT" at bounding box center [820, 684] width 38 height 27
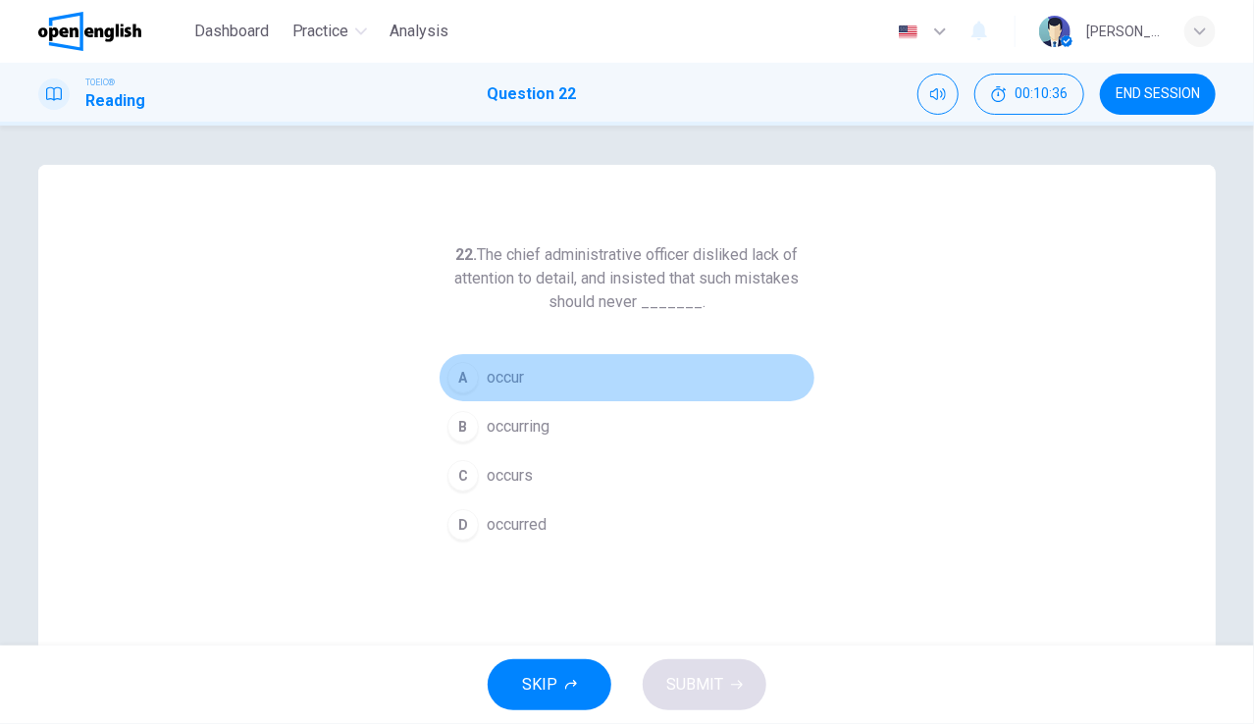
click at [510, 382] on span "occur" at bounding box center [505, 378] width 37 height 24
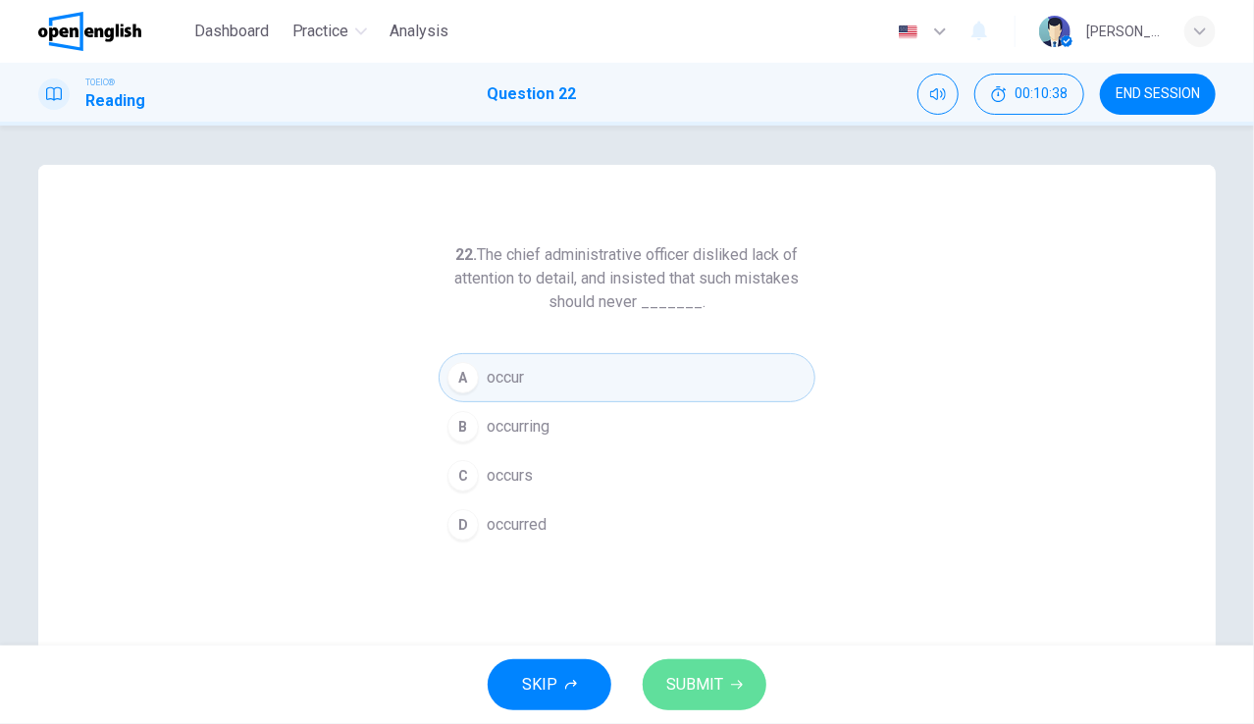
click at [702, 669] on button "SUBMIT" at bounding box center [704, 684] width 124 height 51
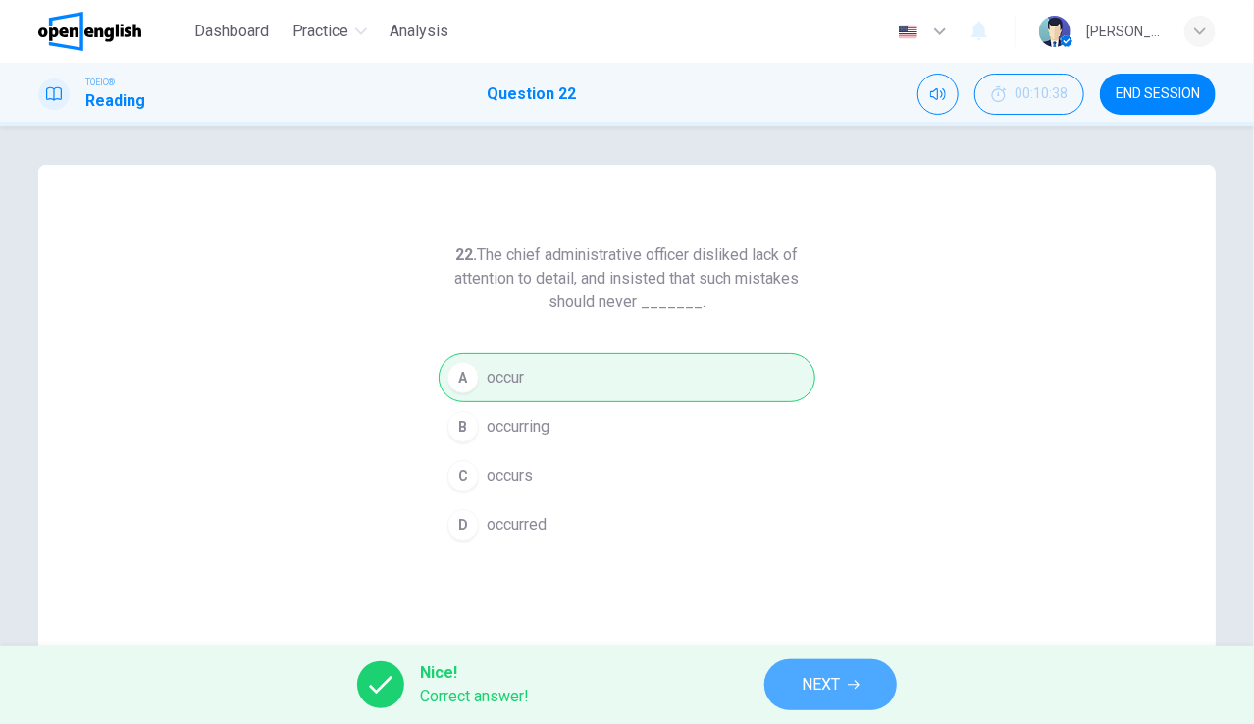
click at [828, 676] on span "NEXT" at bounding box center [820, 684] width 38 height 27
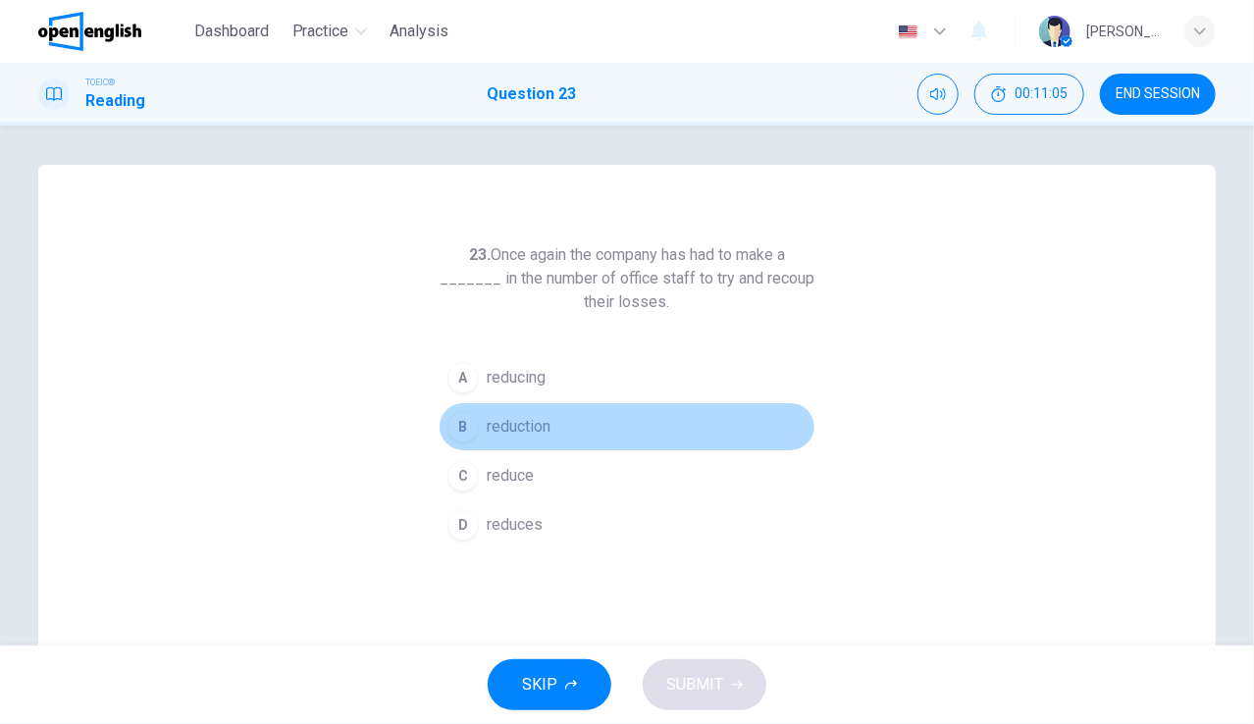
click at [510, 428] on span "reduction" at bounding box center [519, 427] width 64 height 24
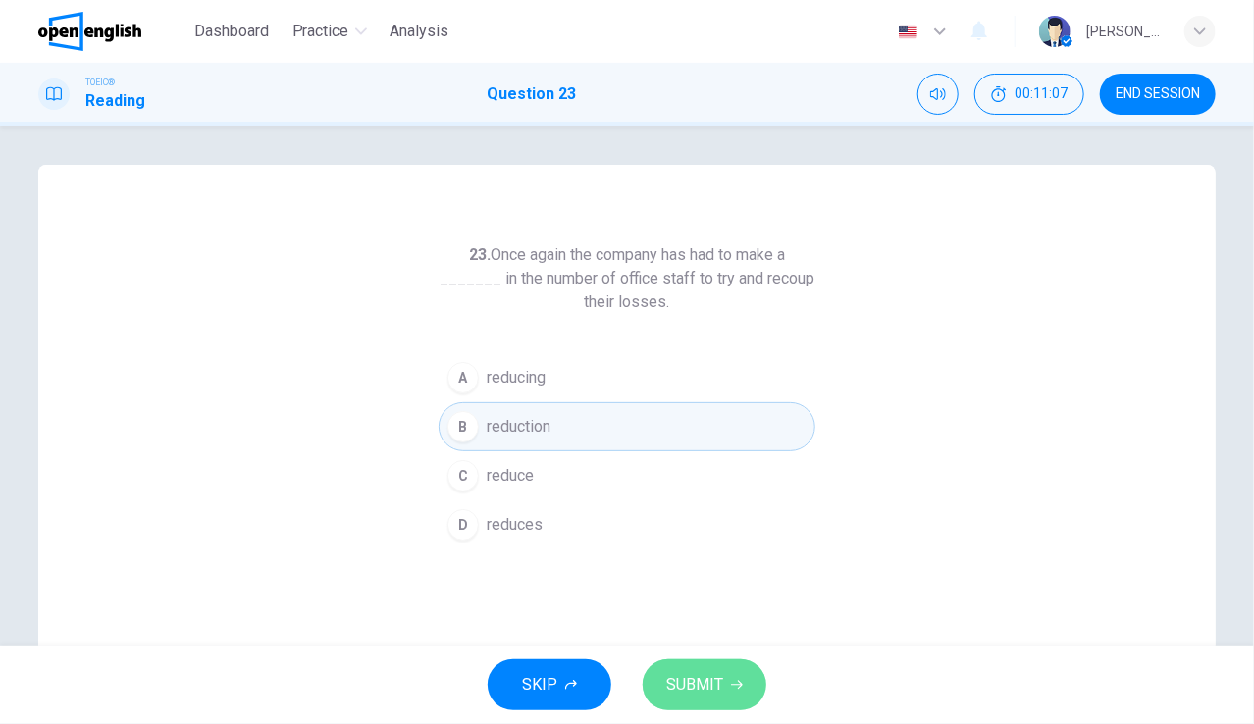
click at [694, 678] on span "SUBMIT" at bounding box center [694, 684] width 57 height 27
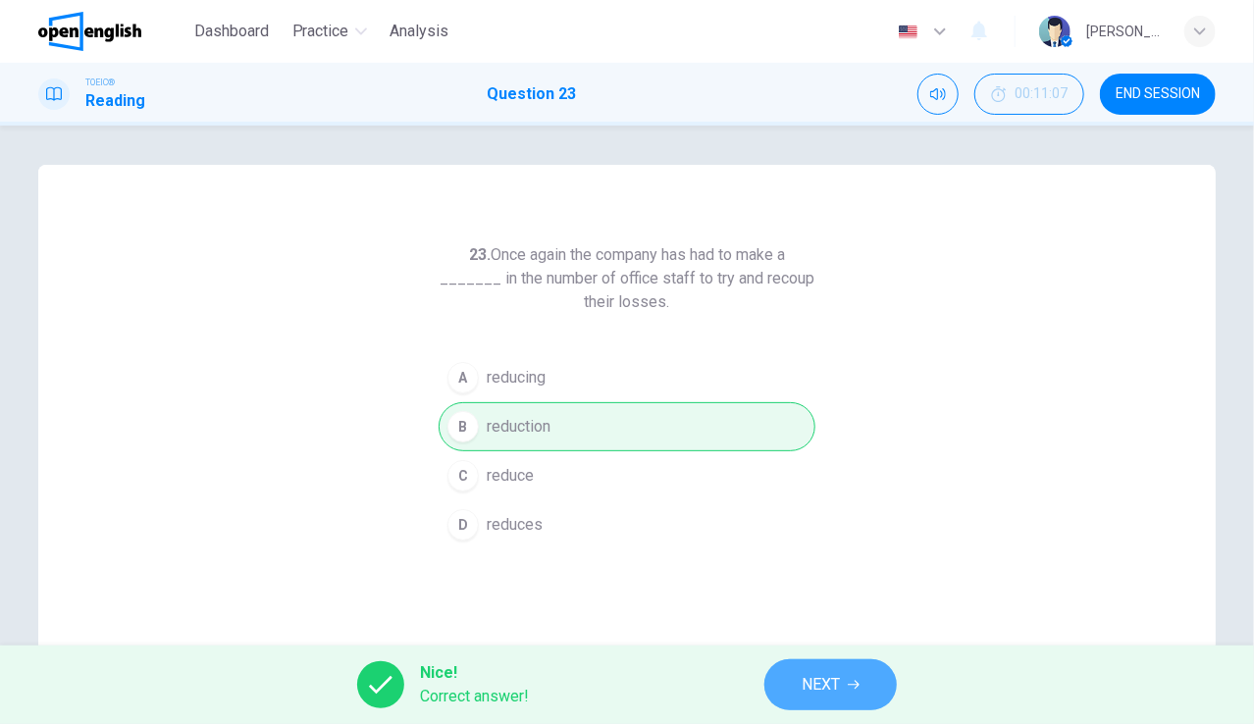
click at [824, 672] on span "NEXT" at bounding box center [820, 684] width 38 height 27
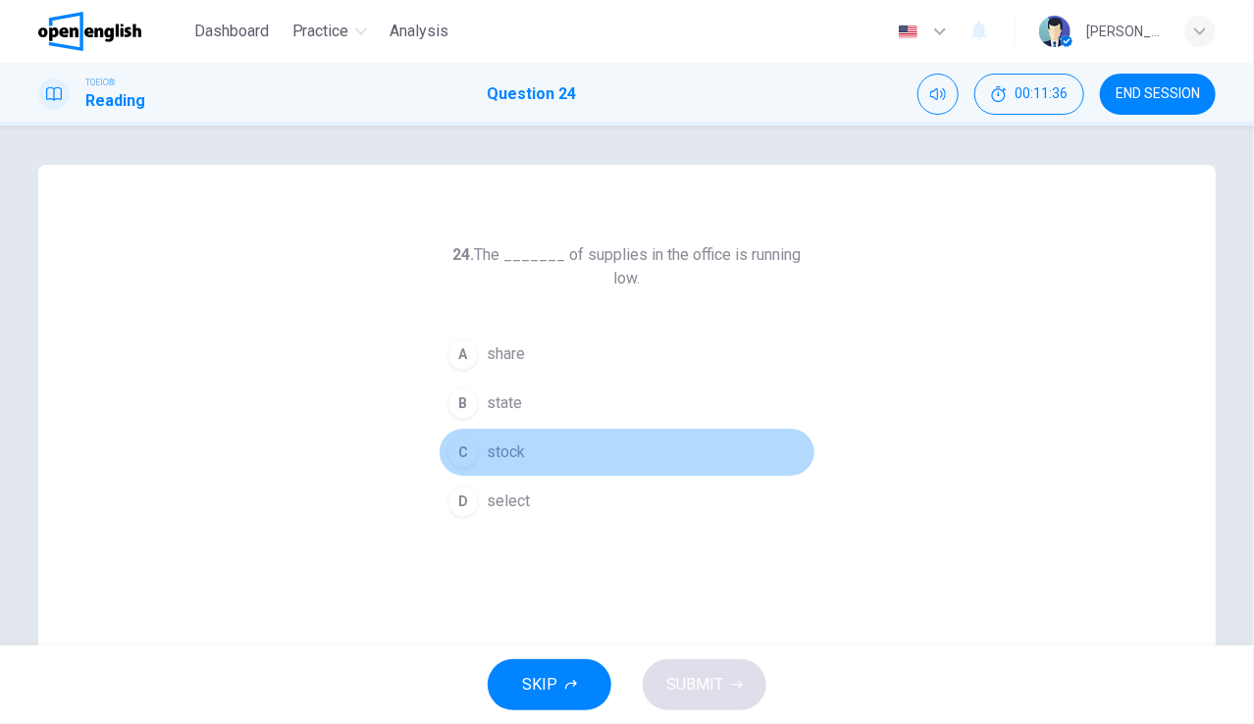
click at [515, 440] on span "stock" at bounding box center [506, 452] width 38 height 24
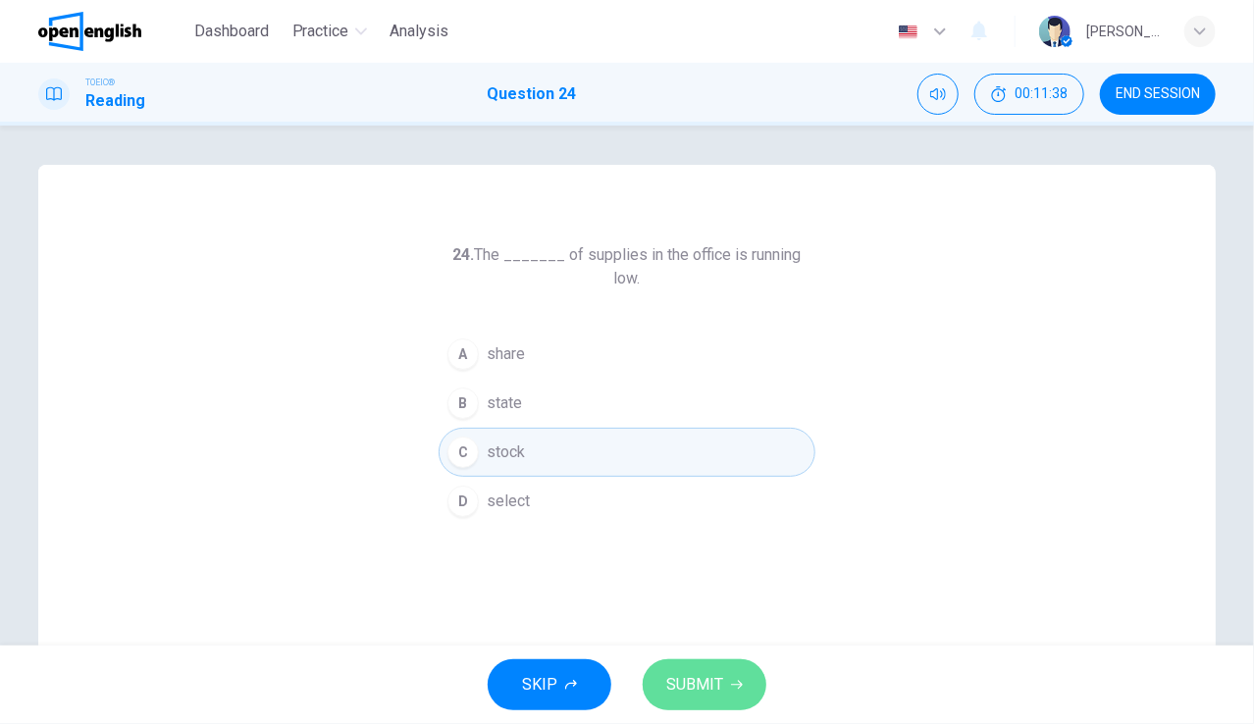
click at [742, 672] on button "SUBMIT" at bounding box center [704, 684] width 124 height 51
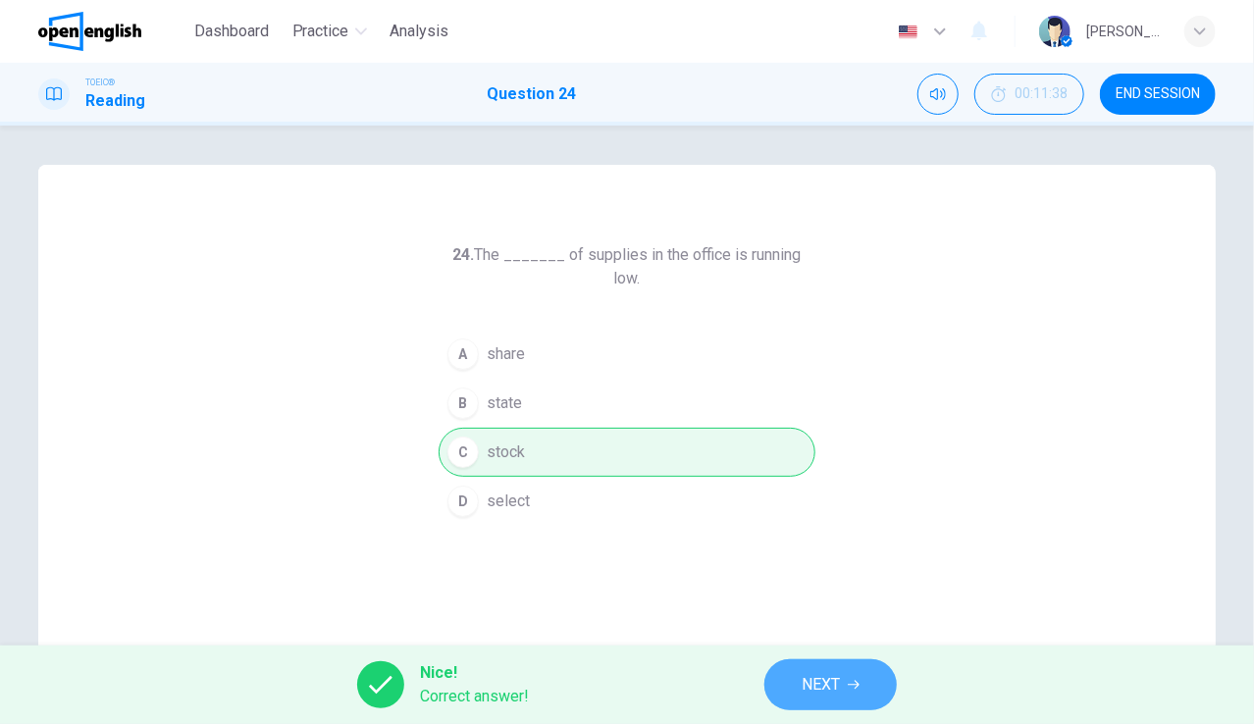
click at [833, 674] on span "NEXT" at bounding box center [820, 684] width 38 height 27
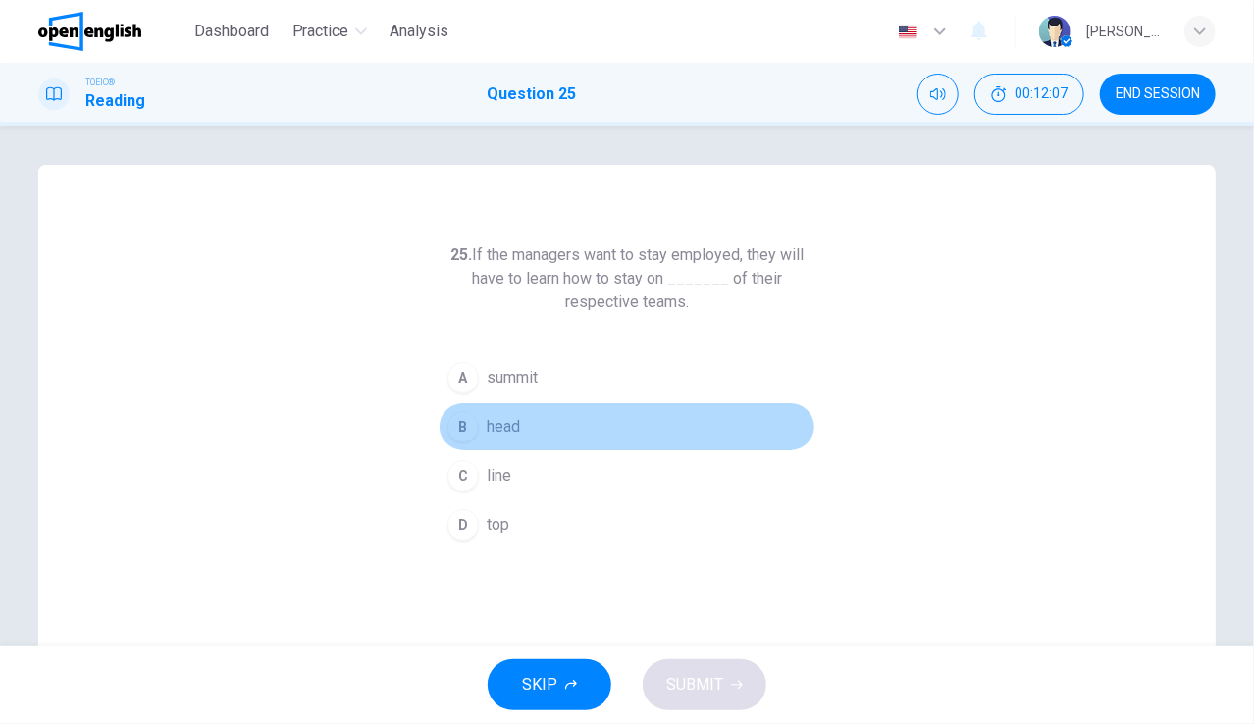
click at [498, 427] on span "head" at bounding box center [503, 427] width 33 height 24
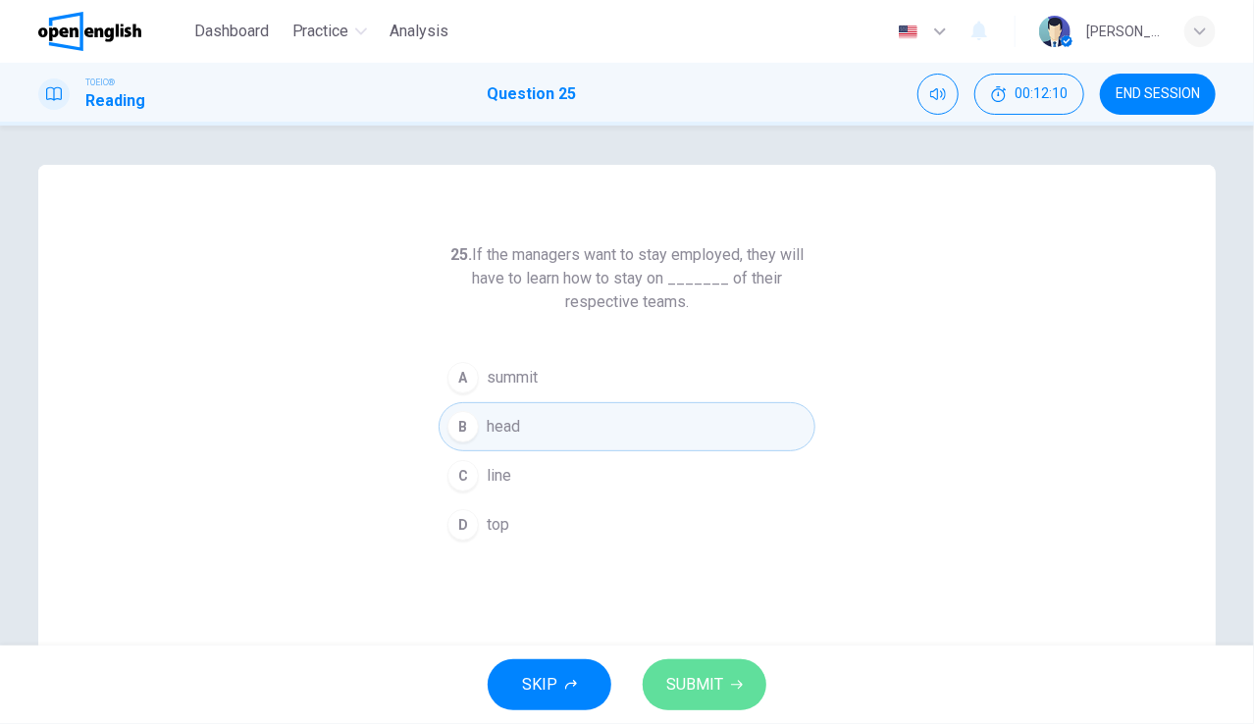
click at [708, 673] on span "SUBMIT" at bounding box center [694, 684] width 57 height 27
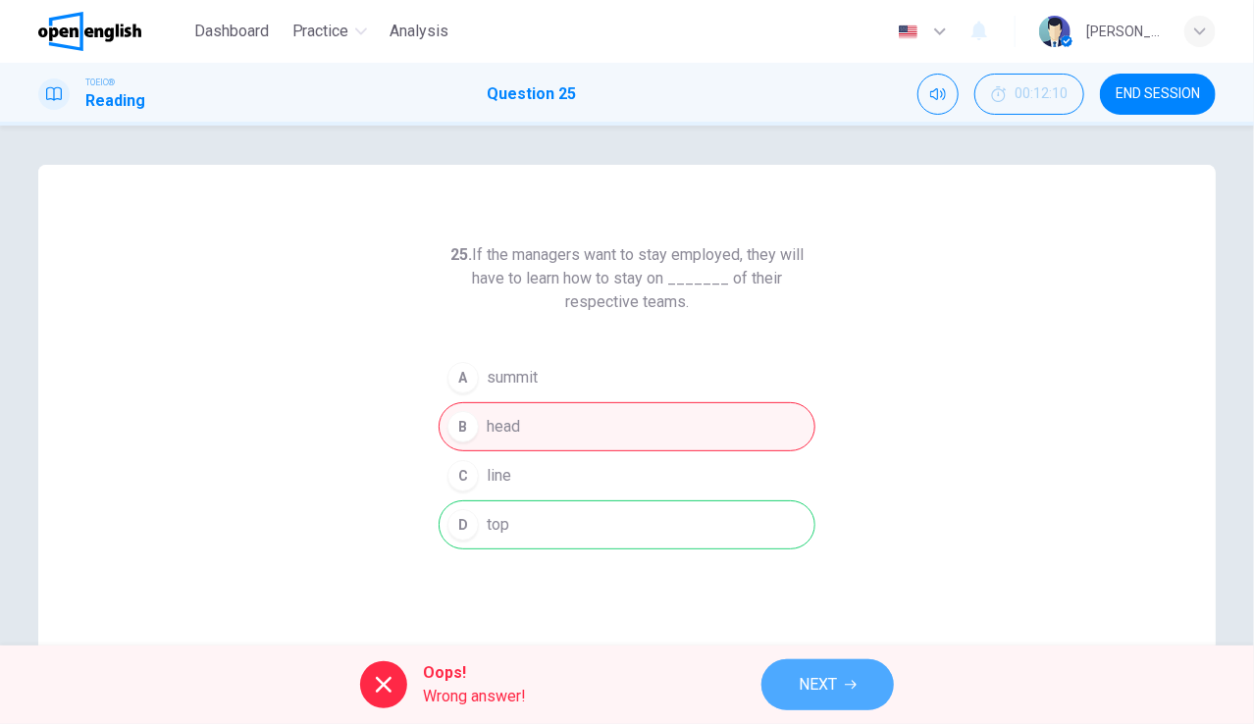
click at [828, 679] on span "NEXT" at bounding box center [817, 684] width 38 height 27
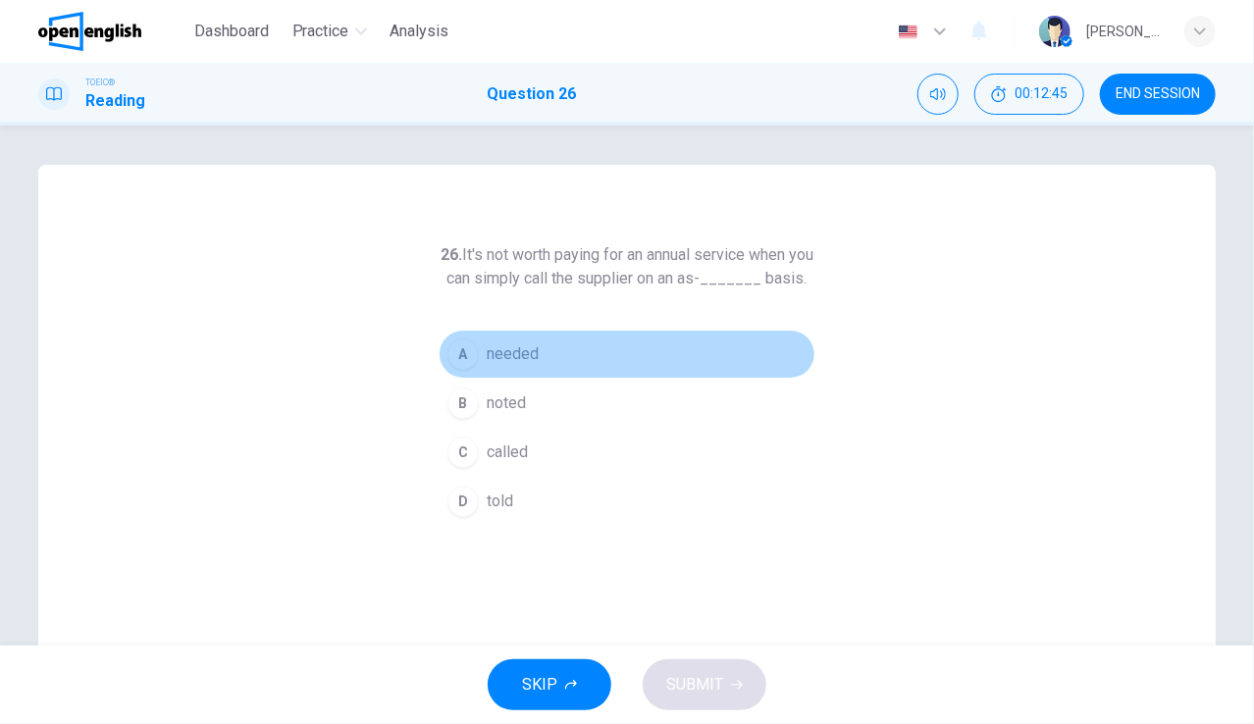
click at [498, 366] on span "needed" at bounding box center [513, 354] width 52 height 24
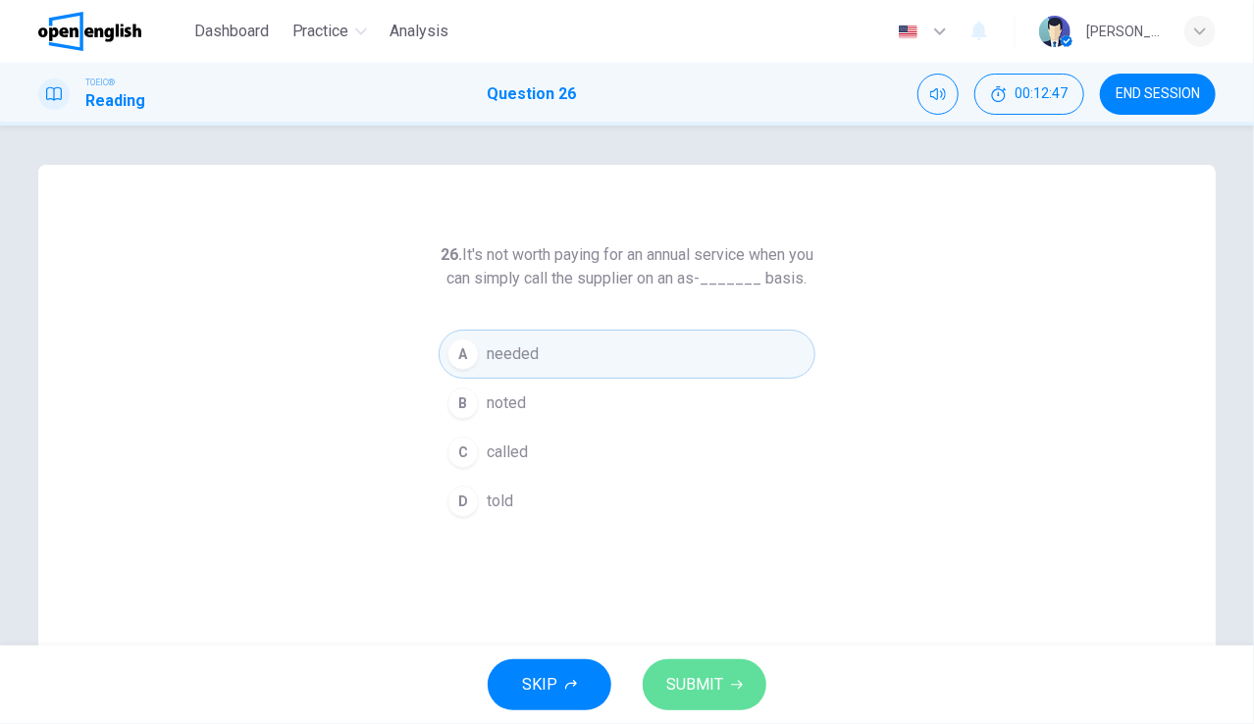
click at [714, 675] on span "SUBMIT" at bounding box center [694, 684] width 57 height 27
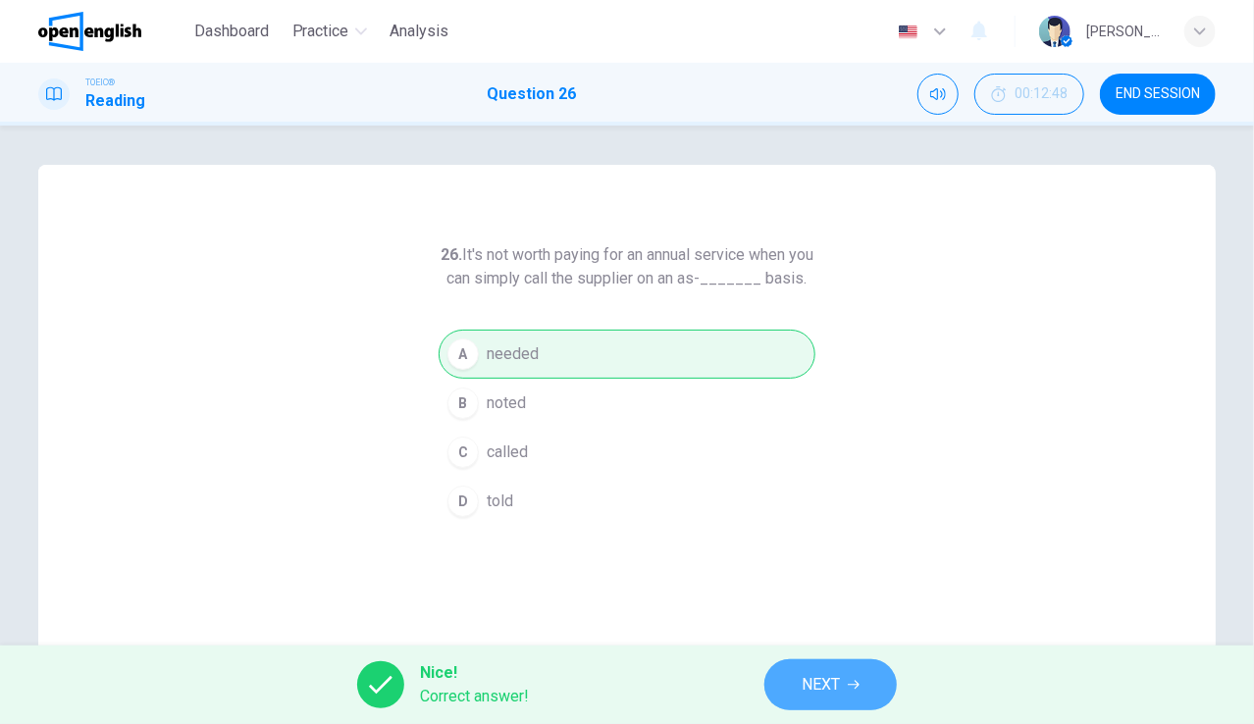
click at [849, 679] on icon "button" at bounding box center [853, 685] width 12 height 12
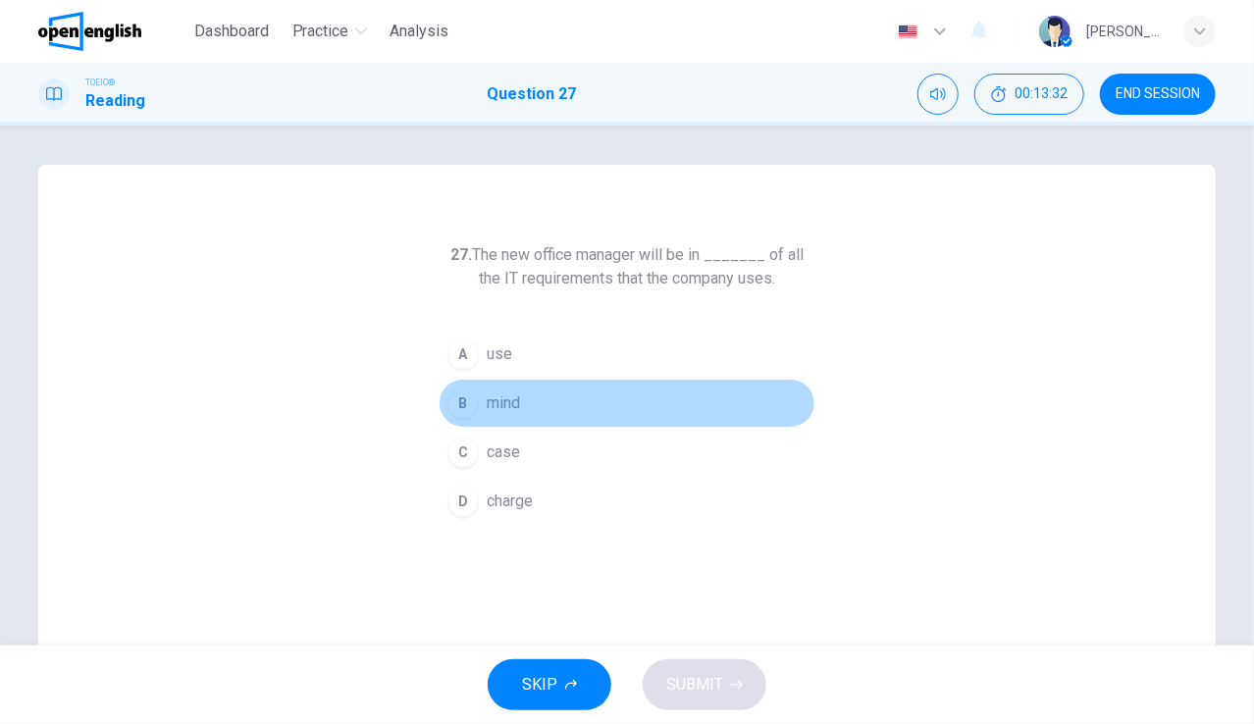
click at [498, 396] on span "mind" at bounding box center [503, 403] width 33 height 24
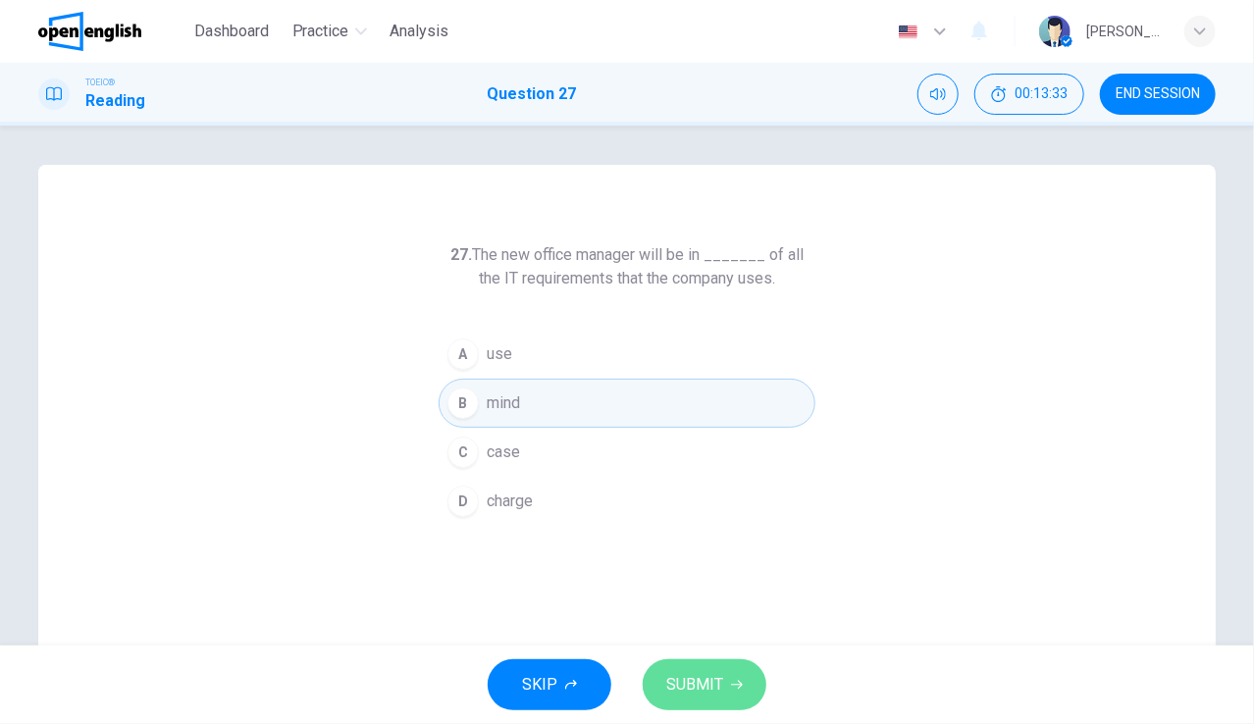
click at [713, 676] on span "SUBMIT" at bounding box center [694, 684] width 57 height 27
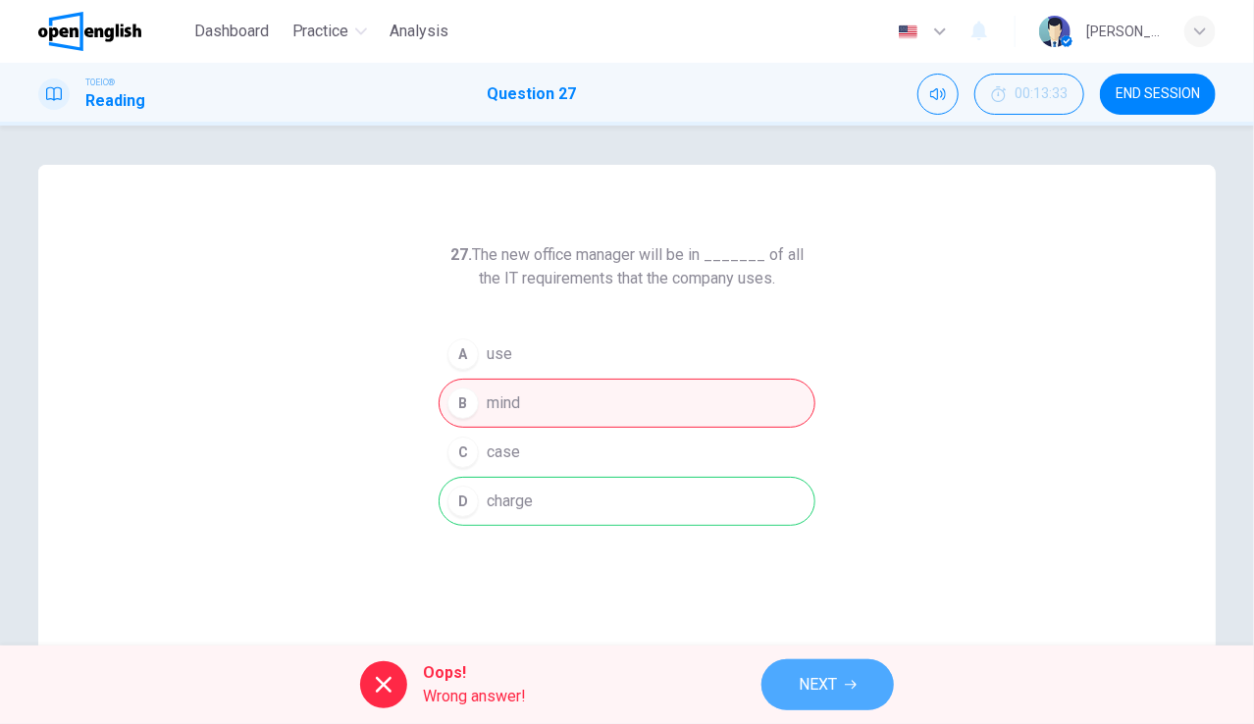
click at [829, 671] on span "NEXT" at bounding box center [817, 684] width 38 height 27
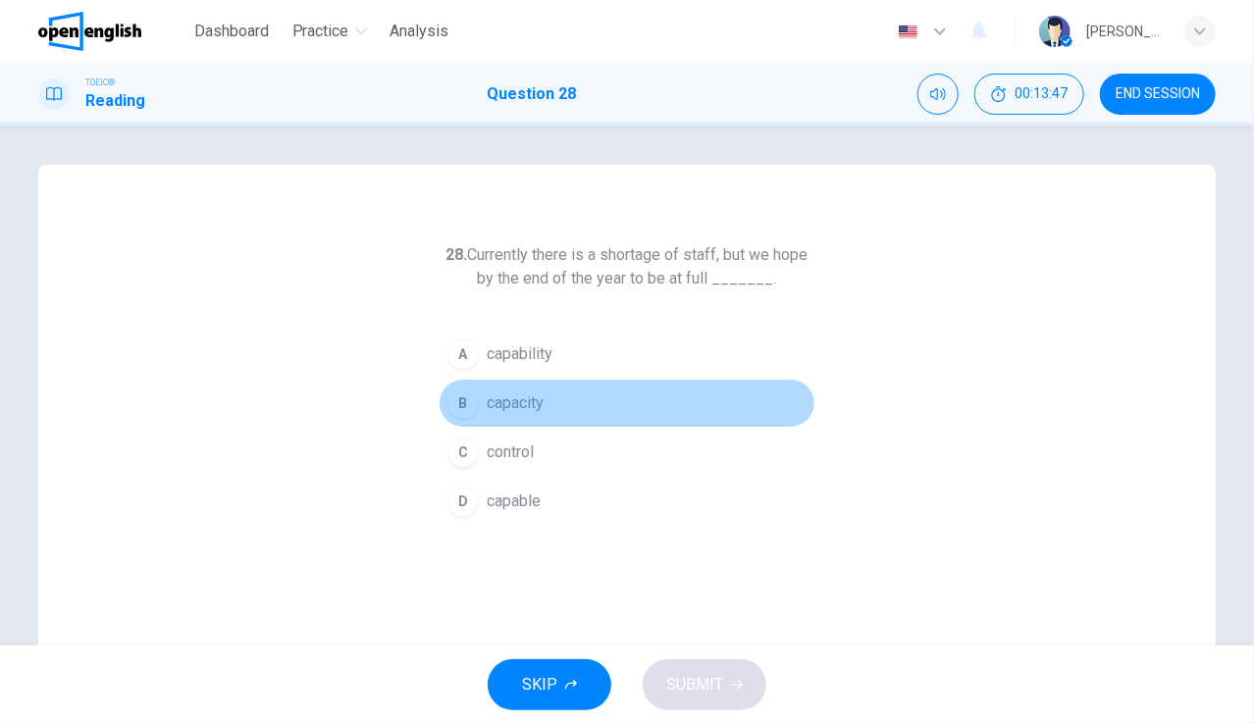
click at [526, 400] on span "capacity" at bounding box center [515, 403] width 57 height 24
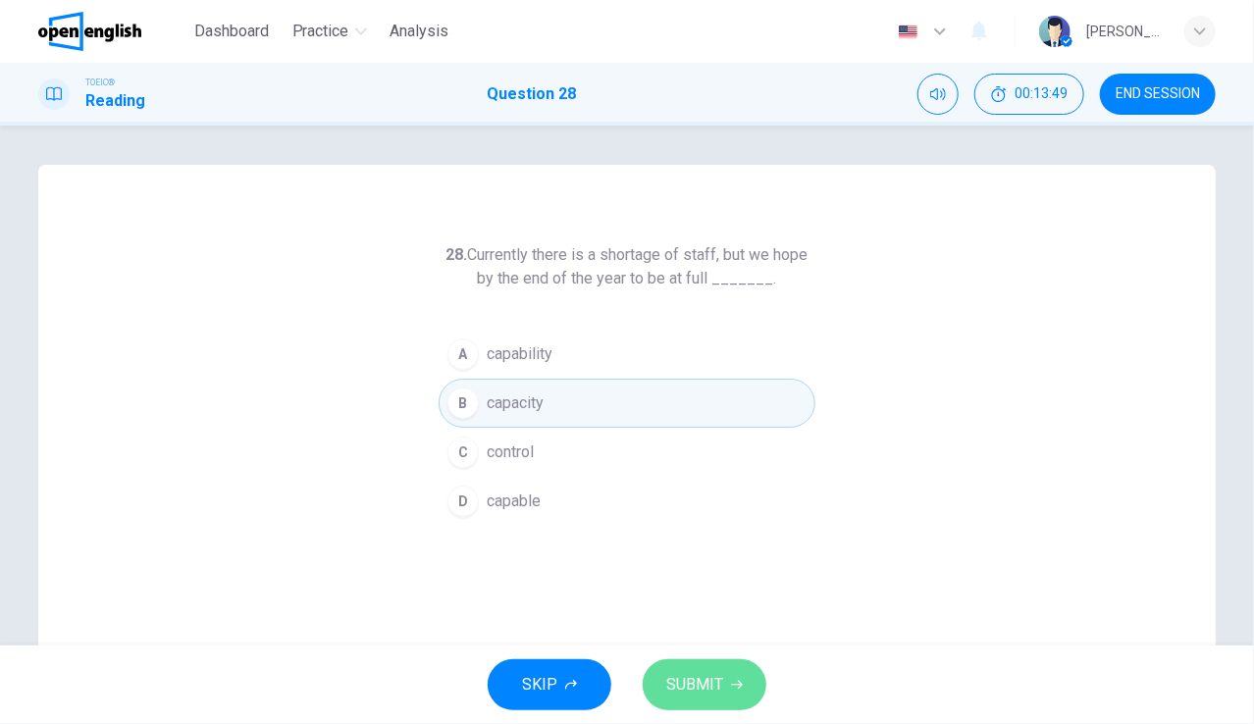
click at [706, 668] on button "SUBMIT" at bounding box center [704, 684] width 124 height 51
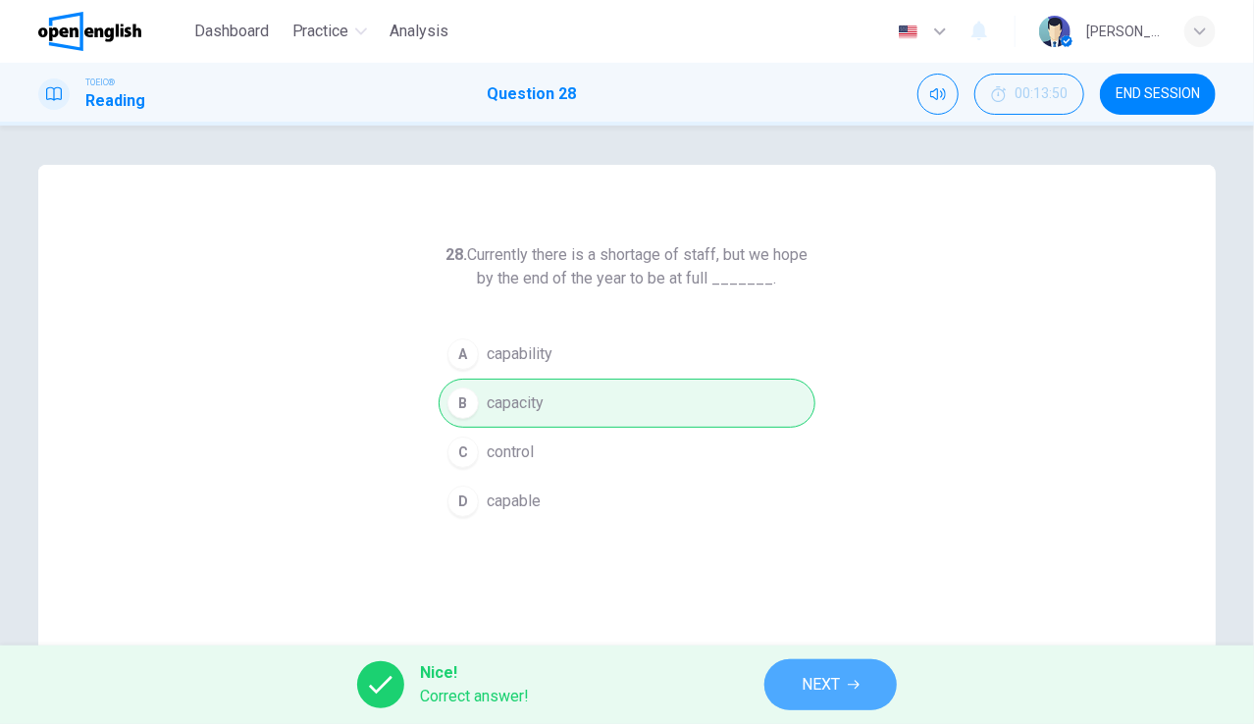
click at [814, 664] on button "NEXT" at bounding box center [830, 684] width 132 height 51
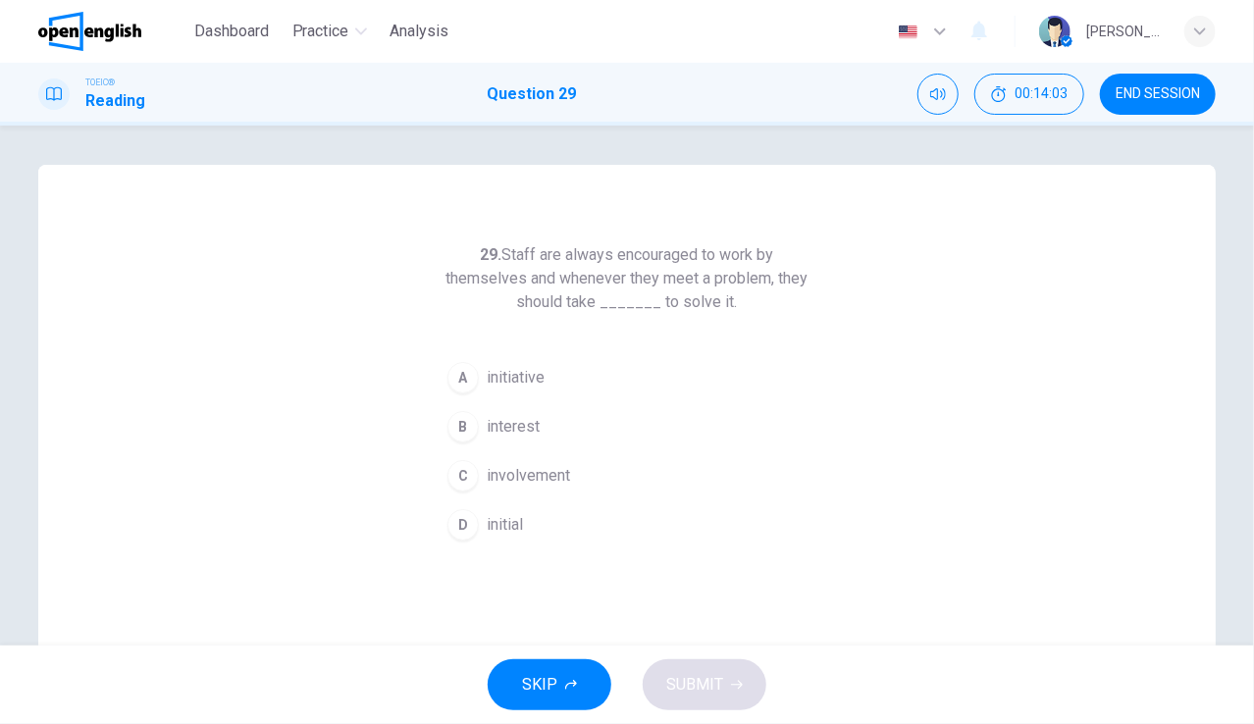
click at [530, 371] on span "initiative" at bounding box center [516, 378] width 58 height 24
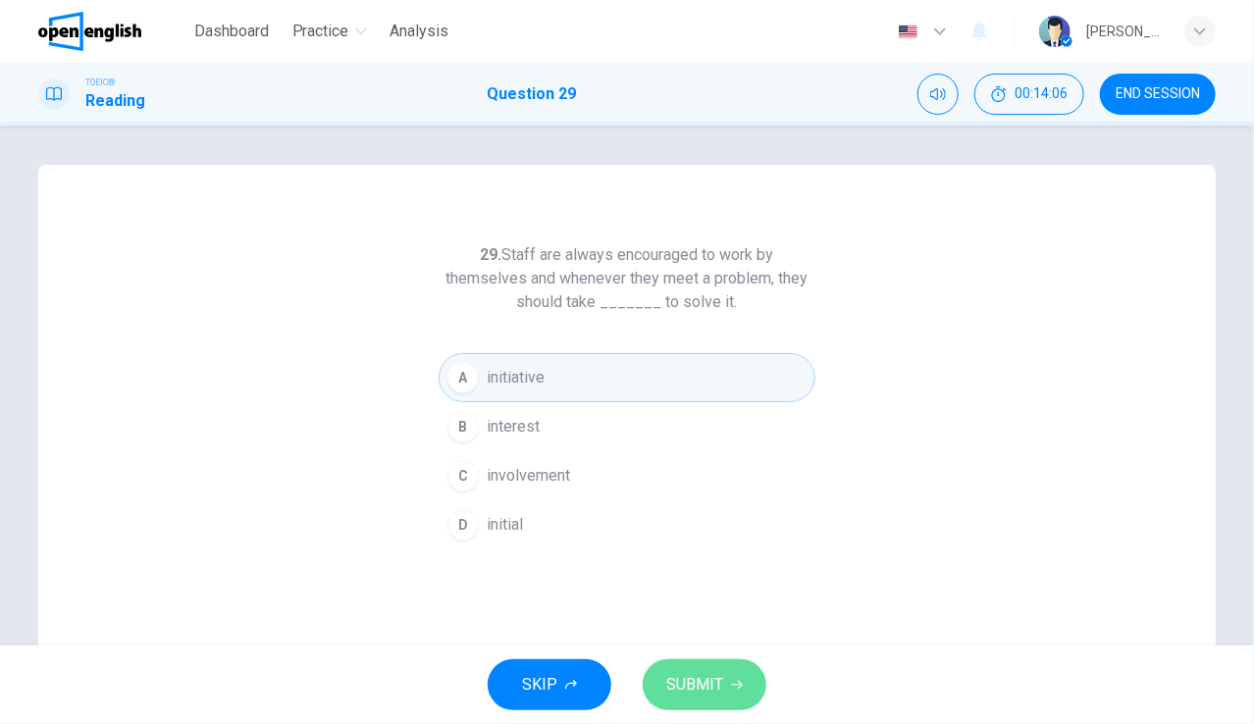
click at [705, 680] on span "SUBMIT" at bounding box center [694, 684] width 57 height 27
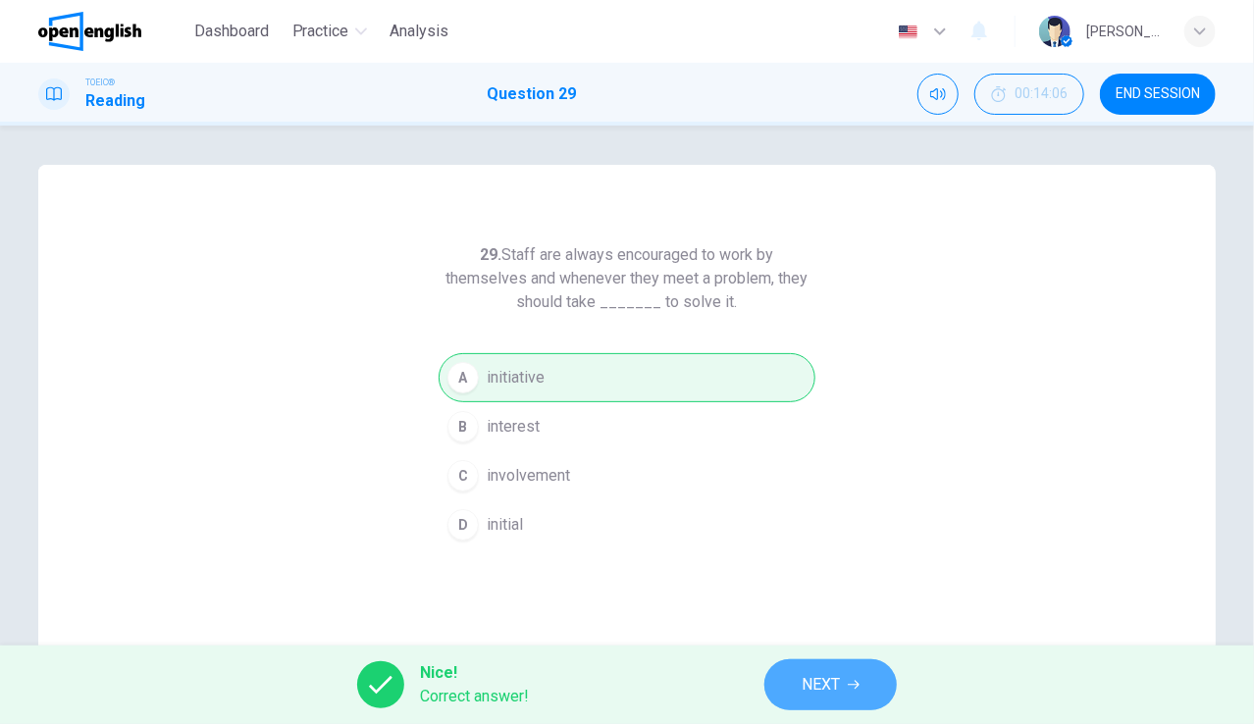
click at [796, 676] on button "NEXT" at bounding box center [830, 684] width 132 height 51
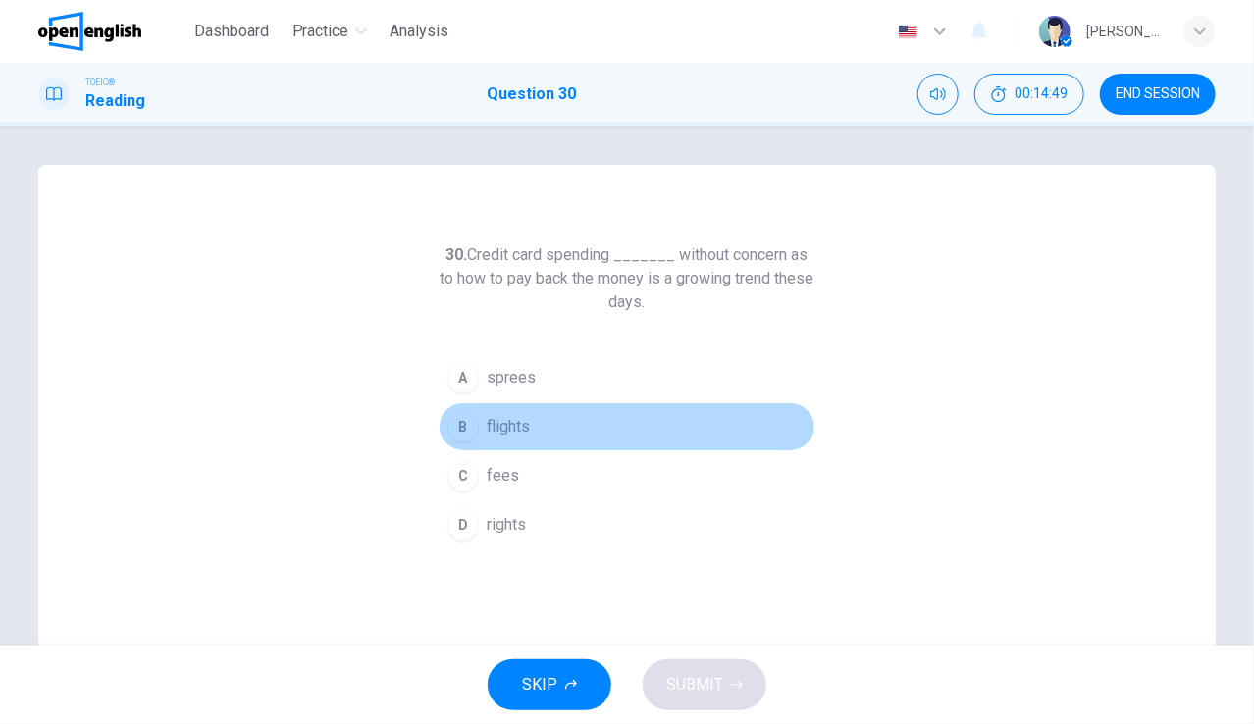
click at [526, 423] on button "B flights" at bounding box center [626, 426] width 377 height 49
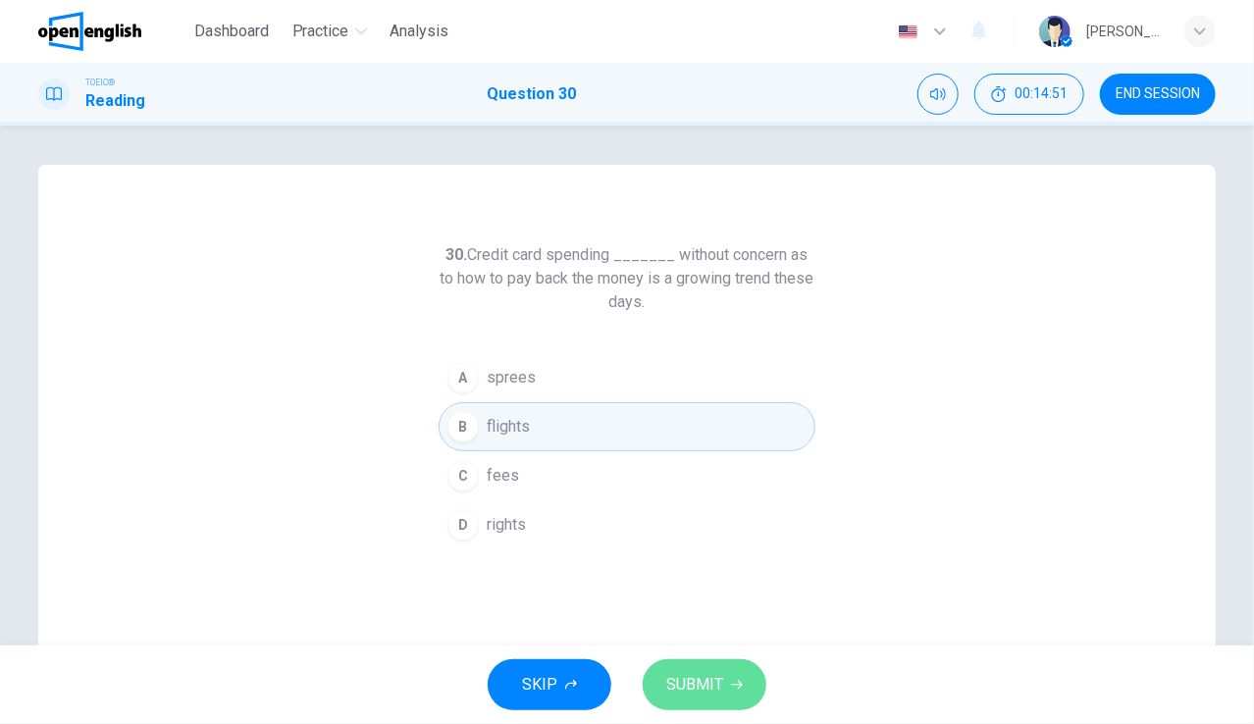
click at [705, 681] on span "SUBMIT" at bounding box center [694, 684] width 57 height 27
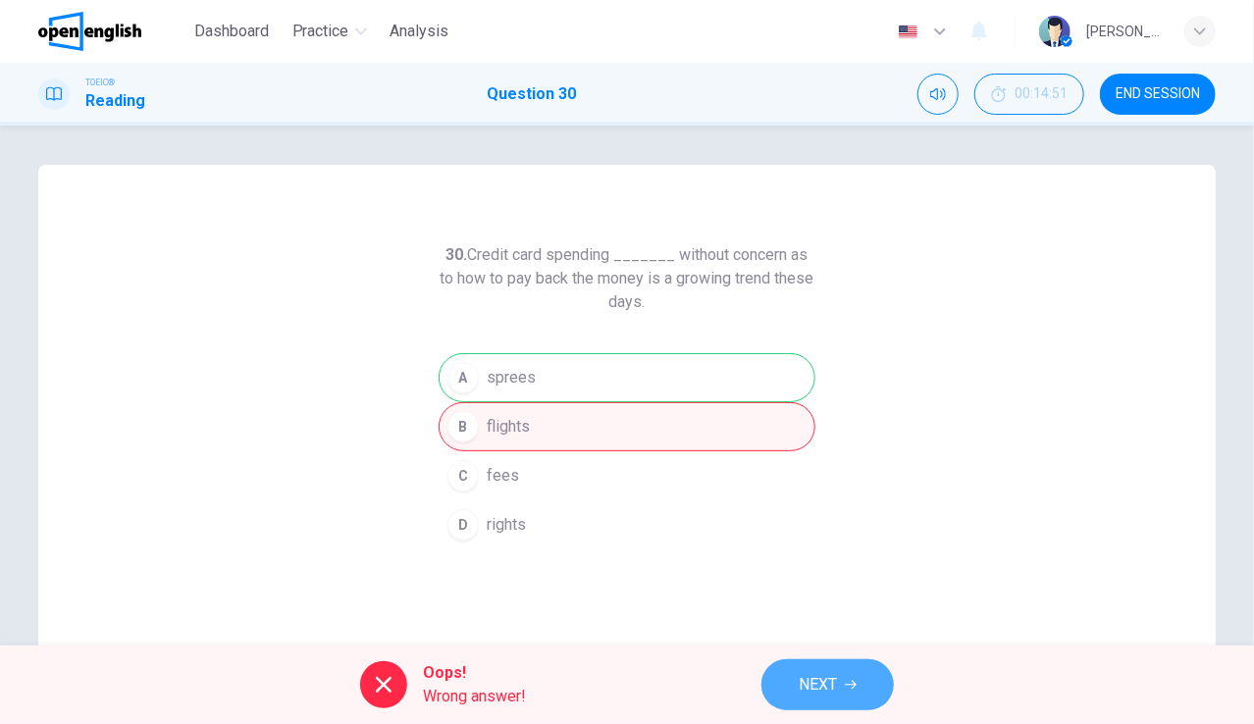
click at [831, 676] on span "NEXT" at bounding box center [817, 684] width 38 height 27
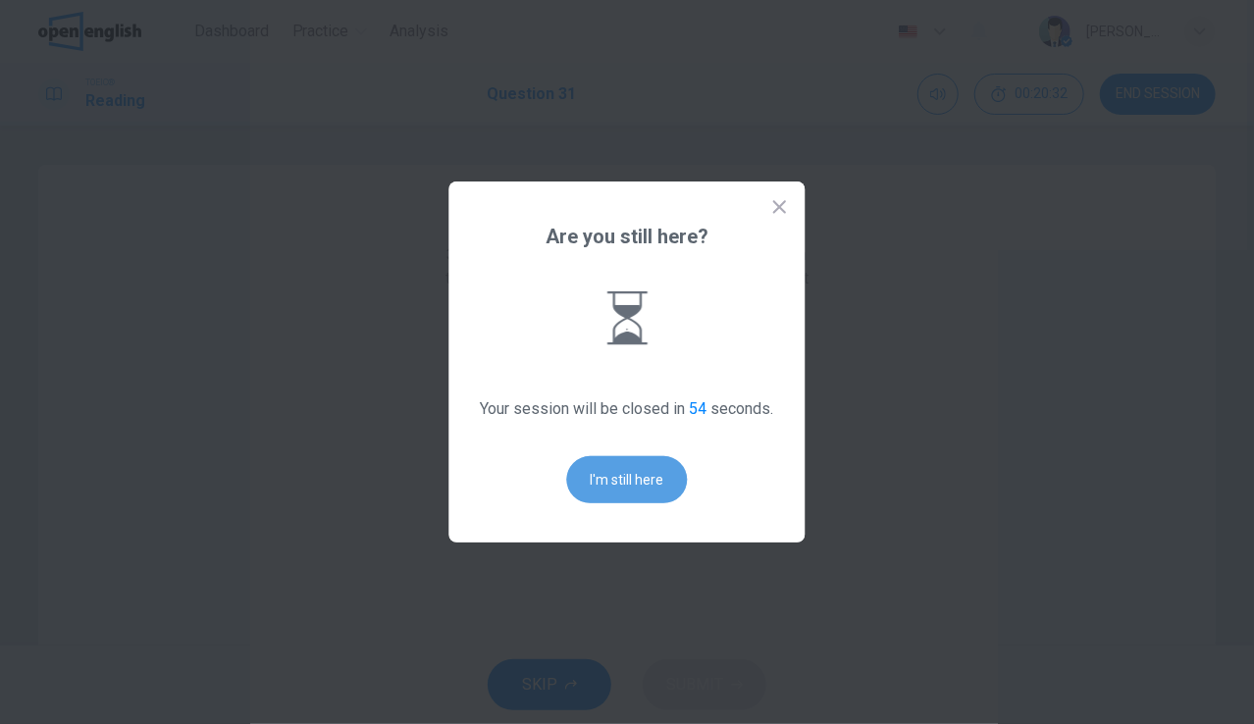
click at [655, 465] on button "I'm still here" at bounding box center [627, 479] width 121 height 47
click at [633, 480] on button "I'm still here" at bounding box center [627, 479] width 121 height 47
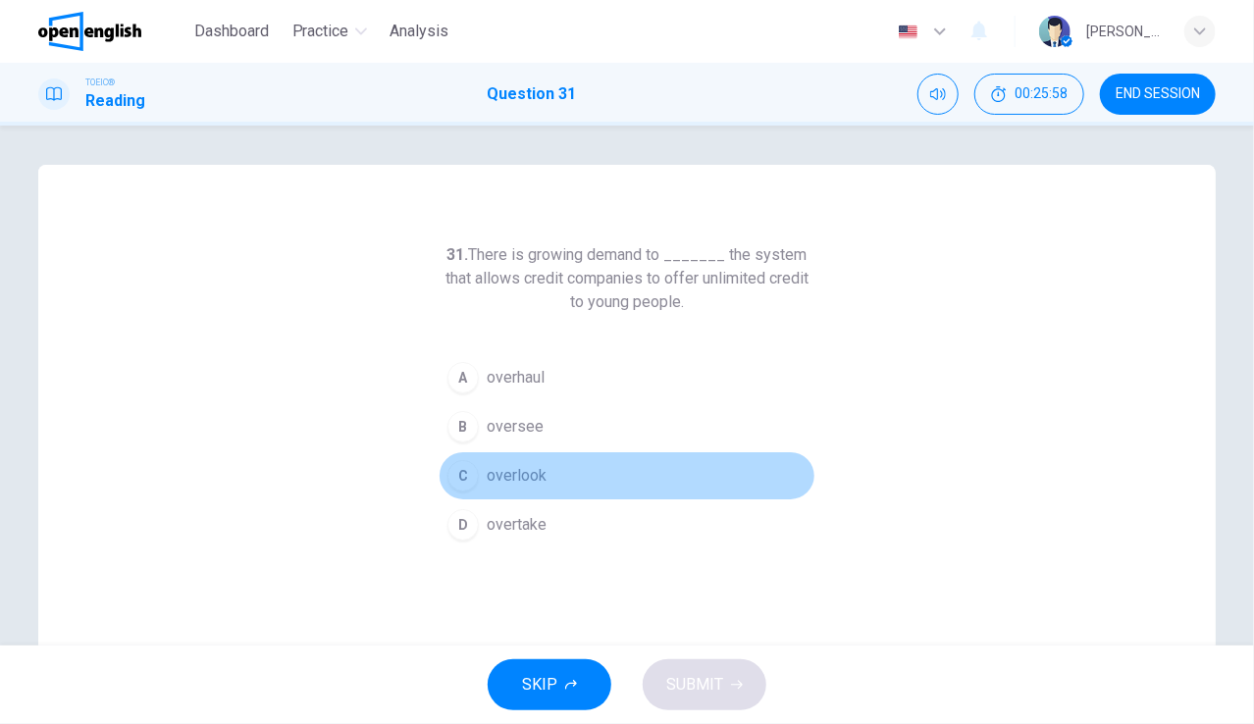
click at [534, 480] on span "overlook" at bounding box center [517, 476] width 60 height 24
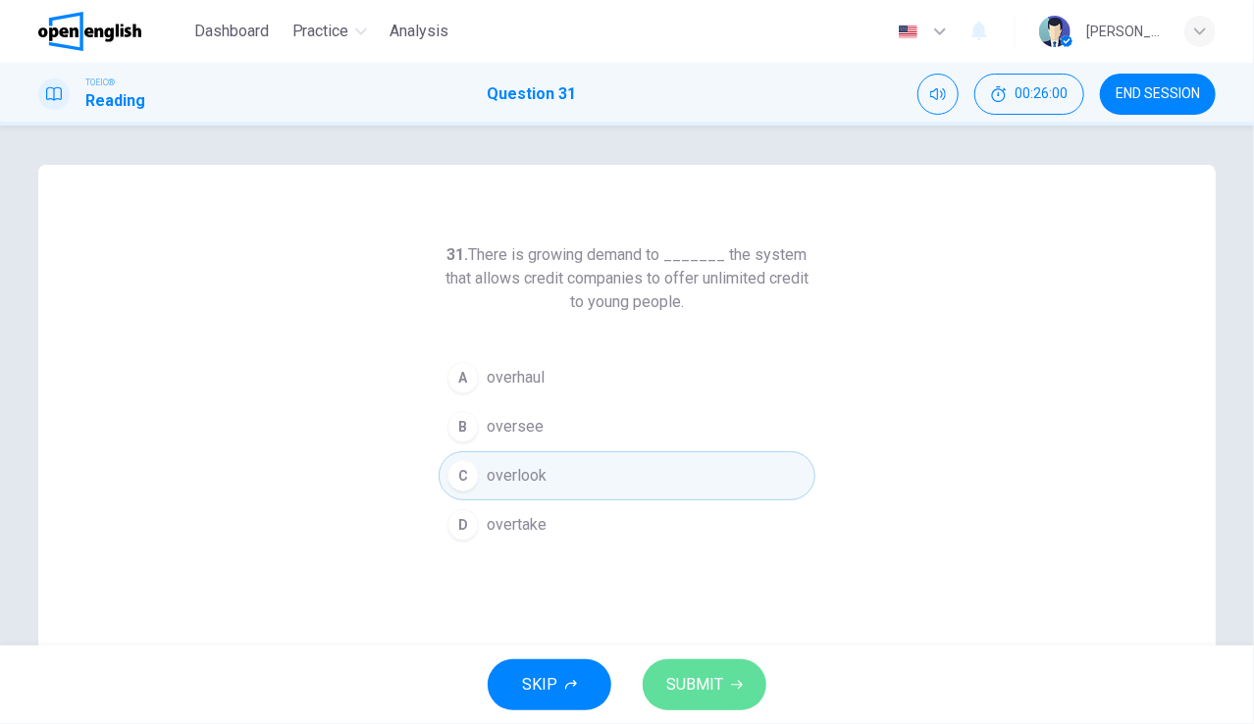
click at [728, 677] on button "SUBMIT" at bounding box center [704, 684] width 124 height 51
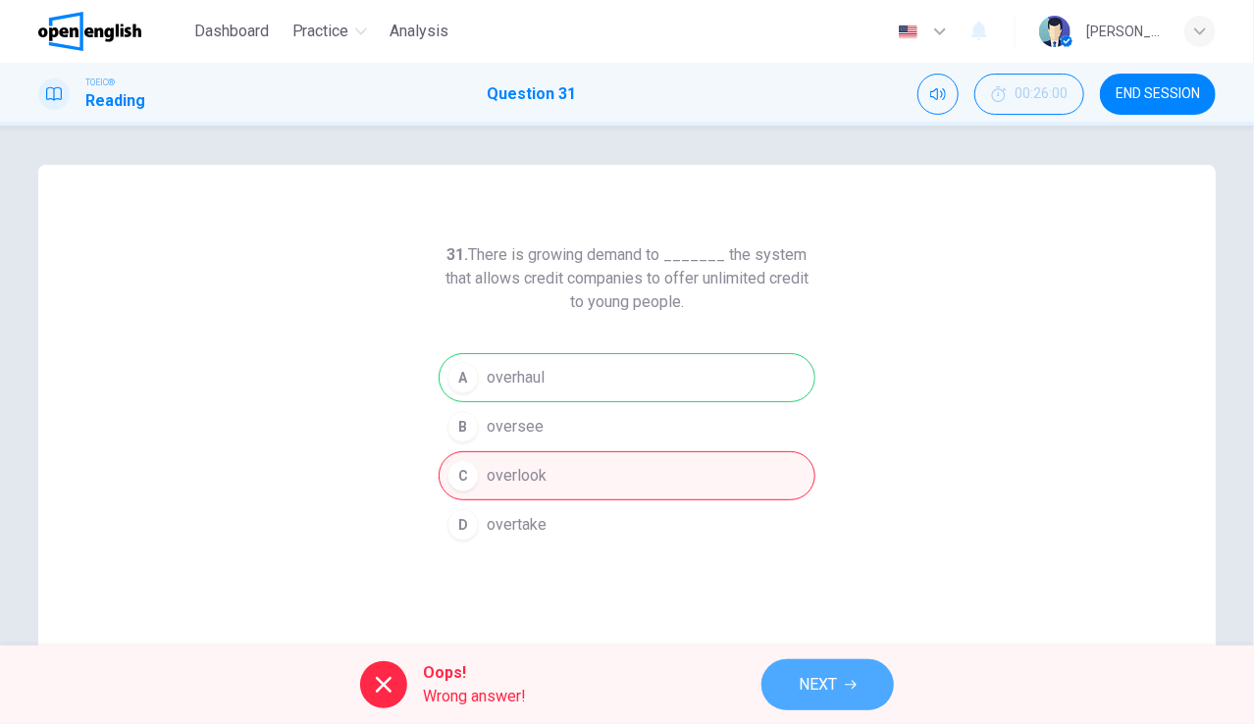
click at [822, 667] on button "NEXT" at bounding box center [827, 684] width 132 height 51
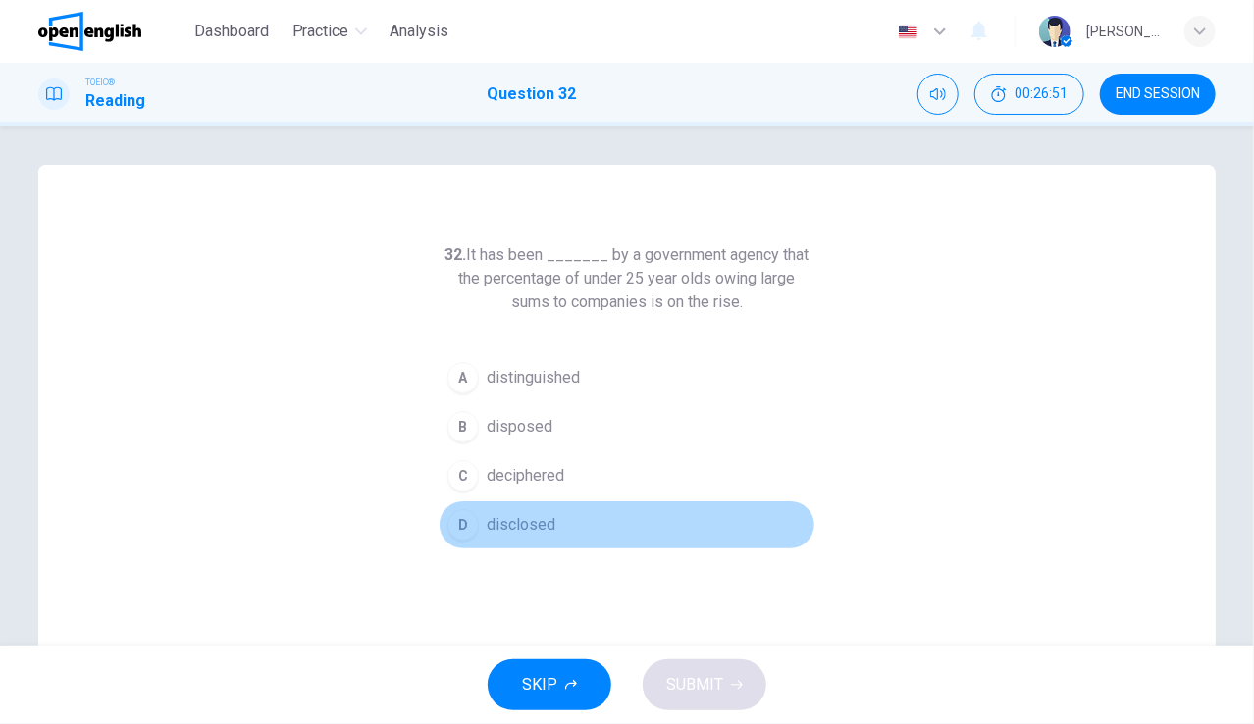
click at [533, 518] on span "disclosed" at bounding box center [521, 525] width 69 height 24
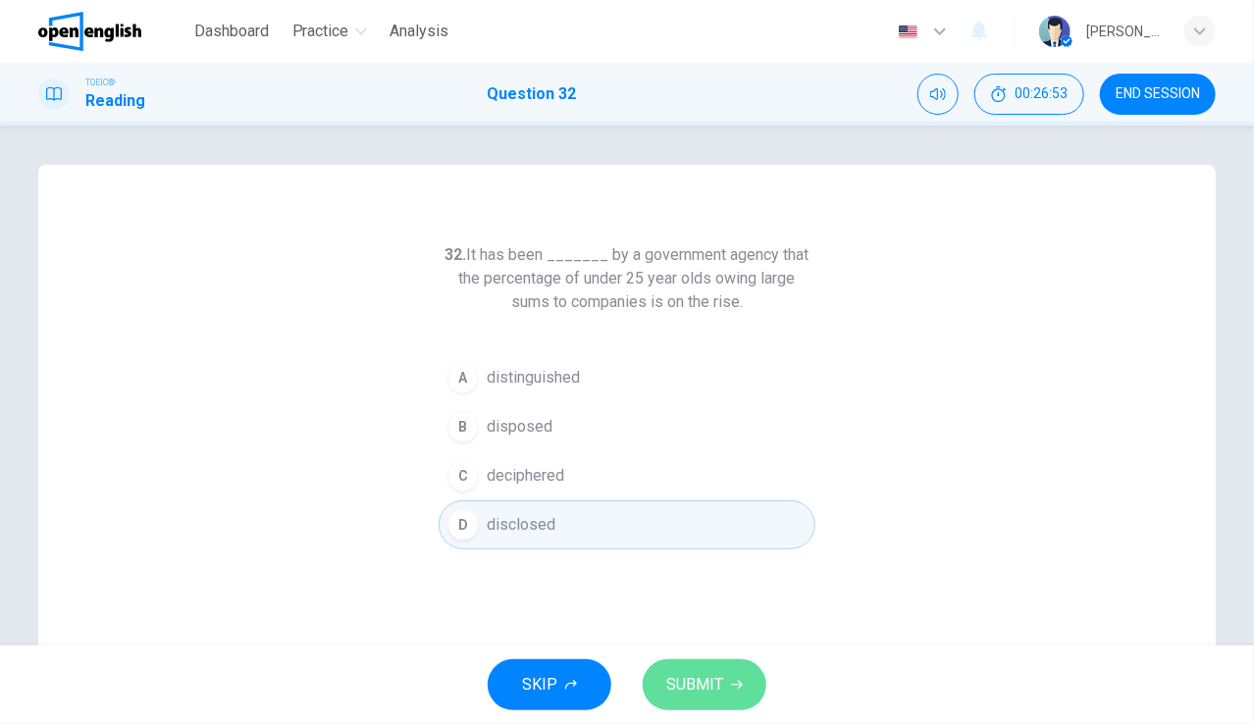
click at [702, 679] on span "SUBMIT" at bounding box center [694, 684] width 57 height 27
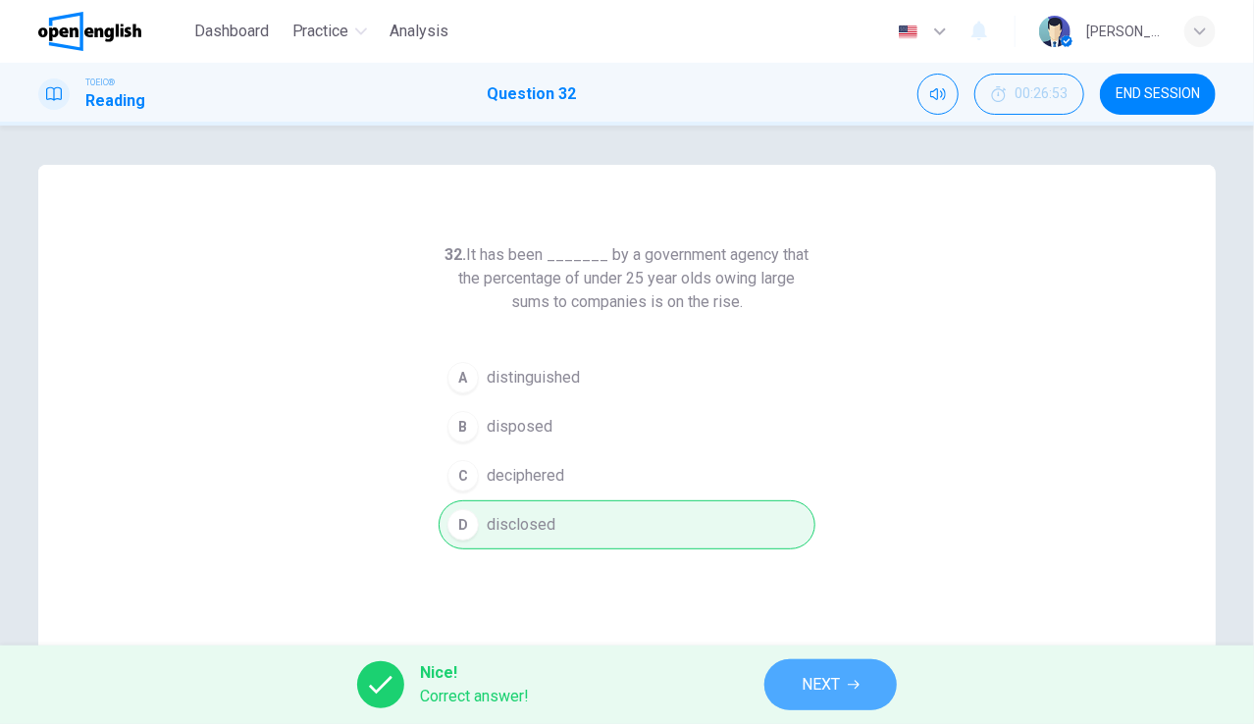
click at [824, 685] on span "NEXT" at bounding box center [820, 684] width 38 height 27
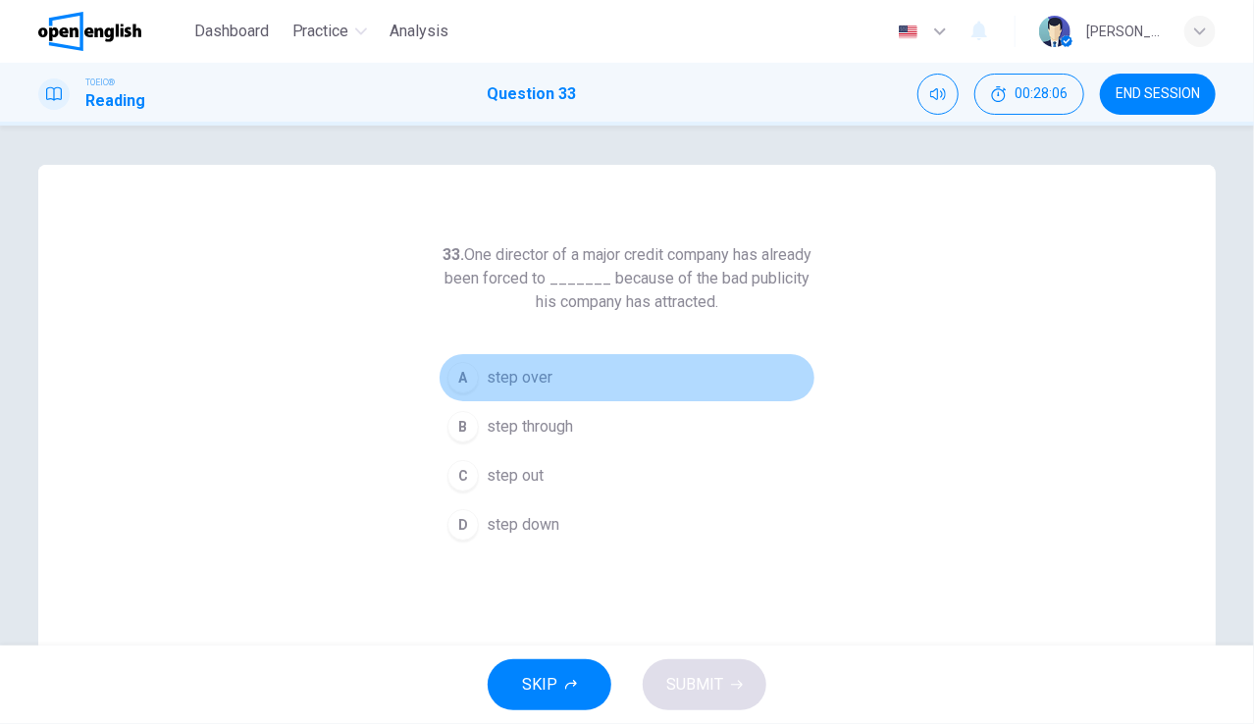
click at [533, 376] on span "step over" at bounding box center [520, 378] width 66 height 24
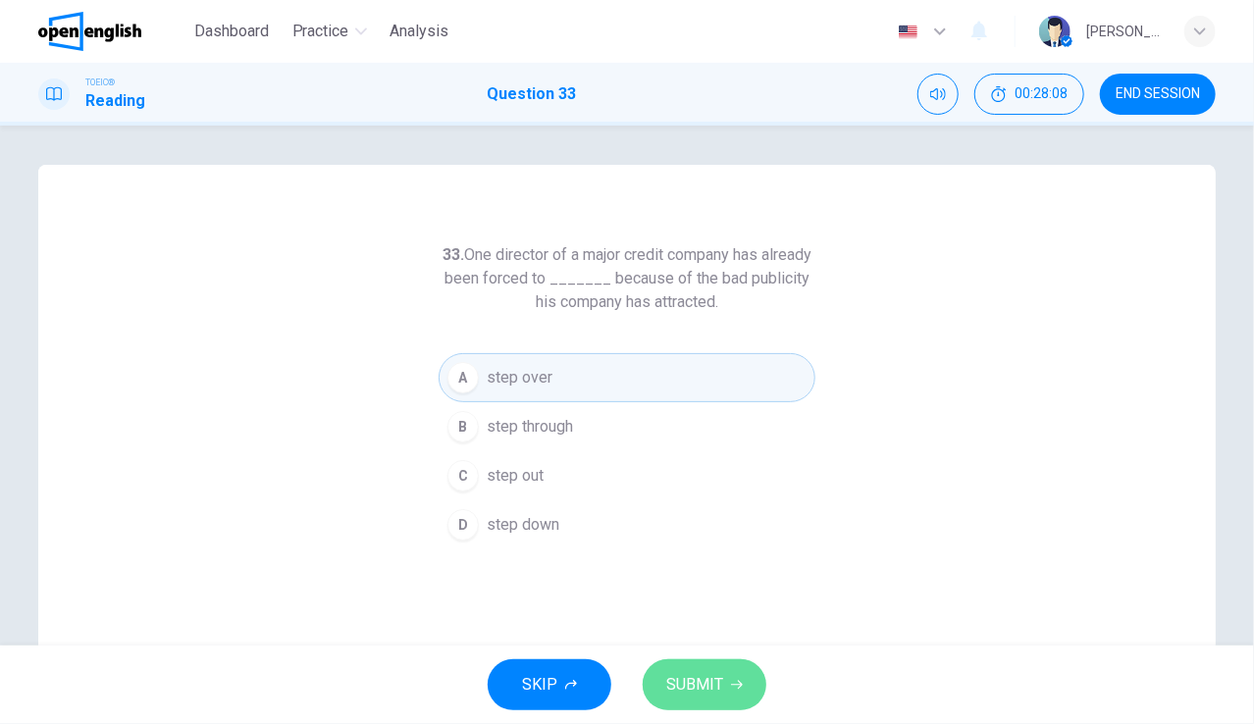
click at [710, 664] on button "SUBMIT" at bounding box center [704, 684] width 124 height 51
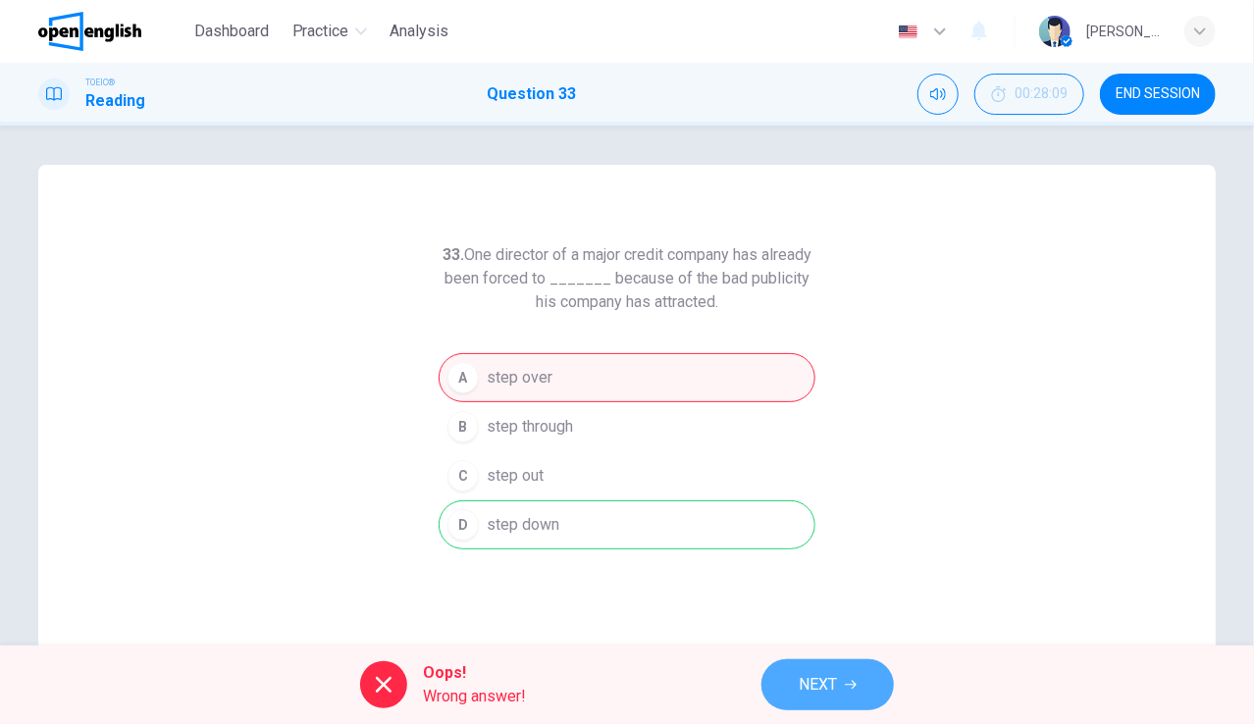
click at [839, 674] on button "NEXT" at bounding box center [827, 684] width 132 height 51
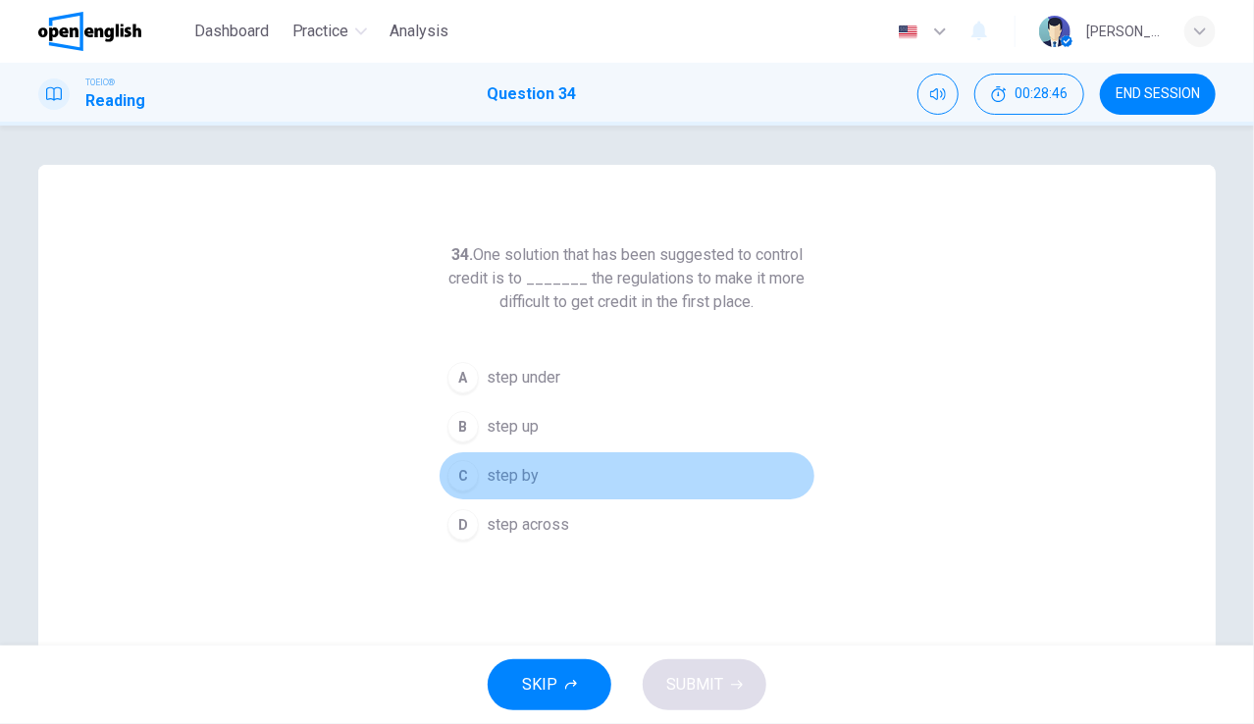
click at [524, 470] on span "step by" at bounding box center [513, 476] width 52 height 24
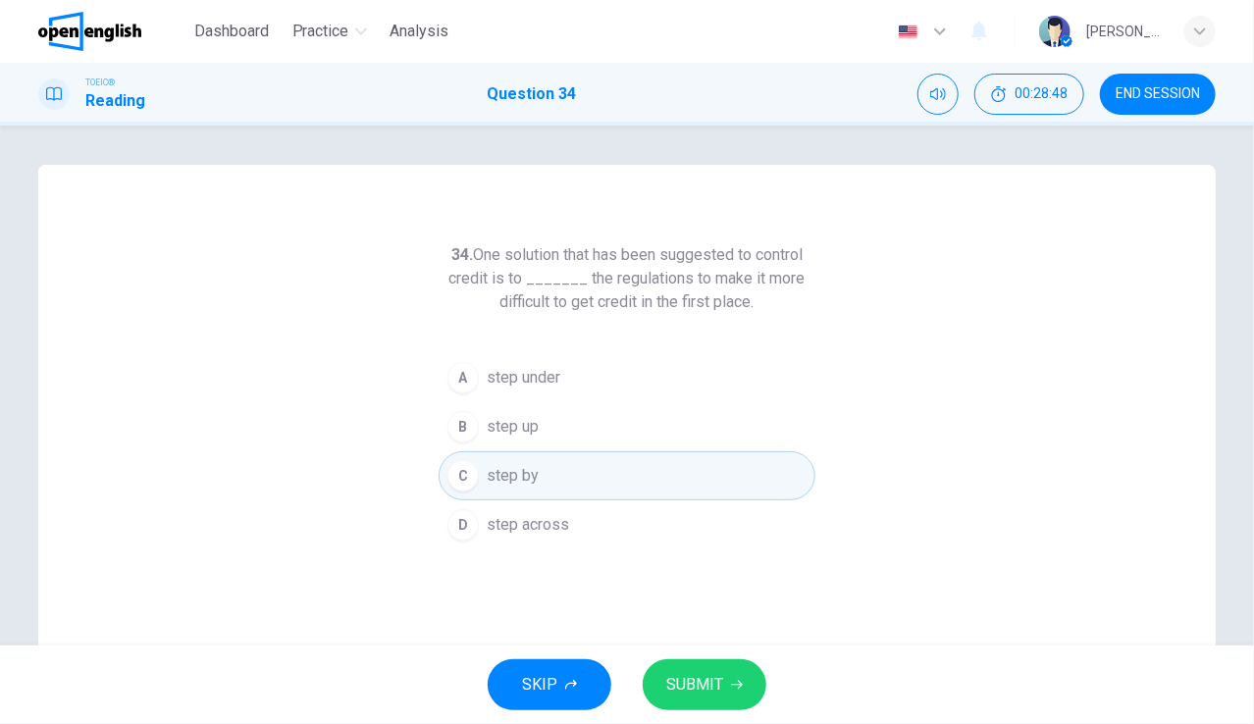
click at [733, 656] on div "SKIP SUBMIT" at bounding box center [627, 684] width 1254 height 78
click at [730, 675] on button "SUBMIT" at bounding box center [704, 684] width 124 height 51
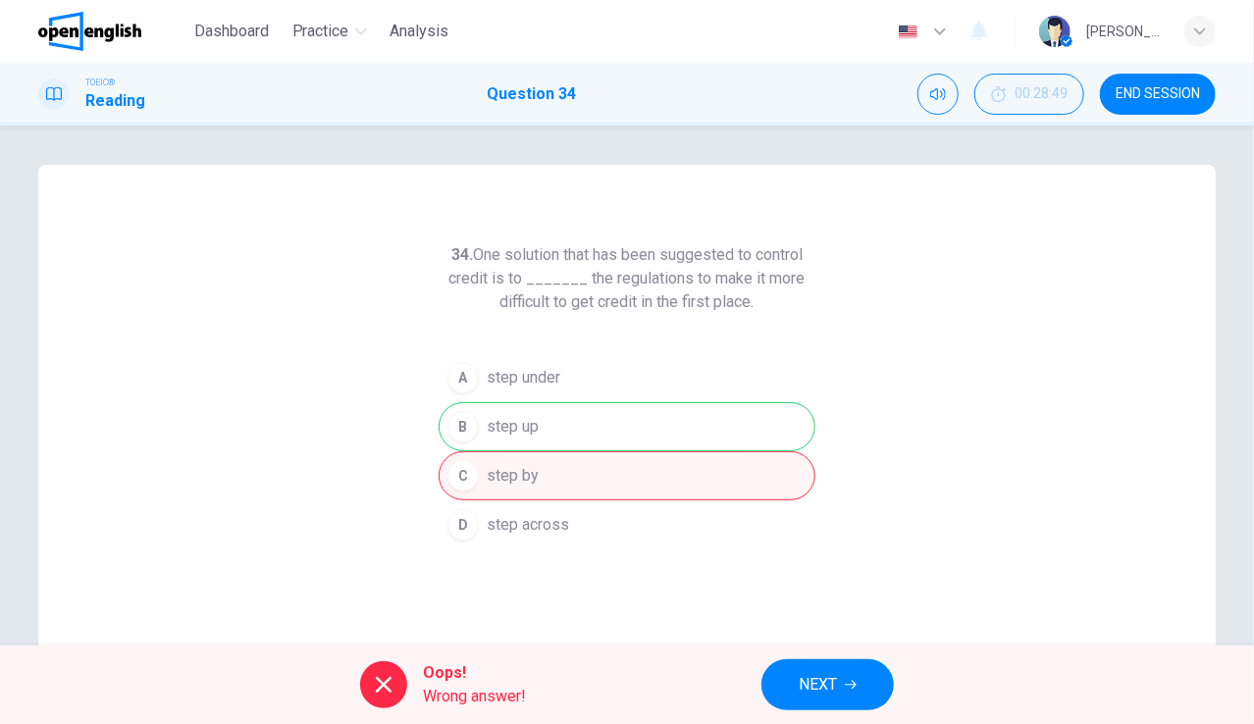
click at [730, 675] on div "Oops! Wrong answer! NEXT" at bounding box center [627, 684] width 1254 height 78
click at [786, 671] on button "NEXT" at bounding box center [827, 684] width 132 height 51
